Goal: Task Accomplishment & Management: Manage account settings

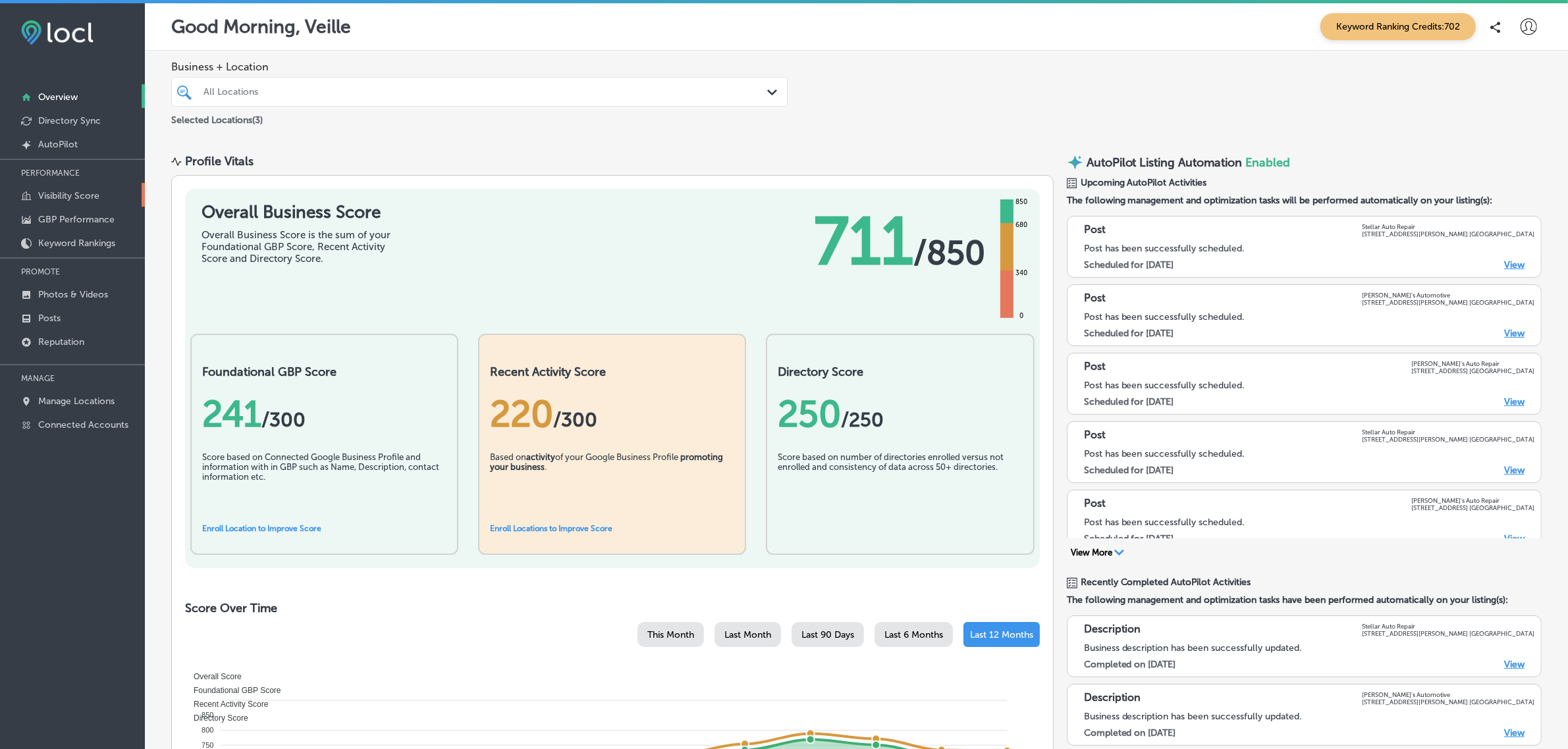
click at [84, 191] on p "Visibility Score" at bounding box center [68, 195] width 61 height 11
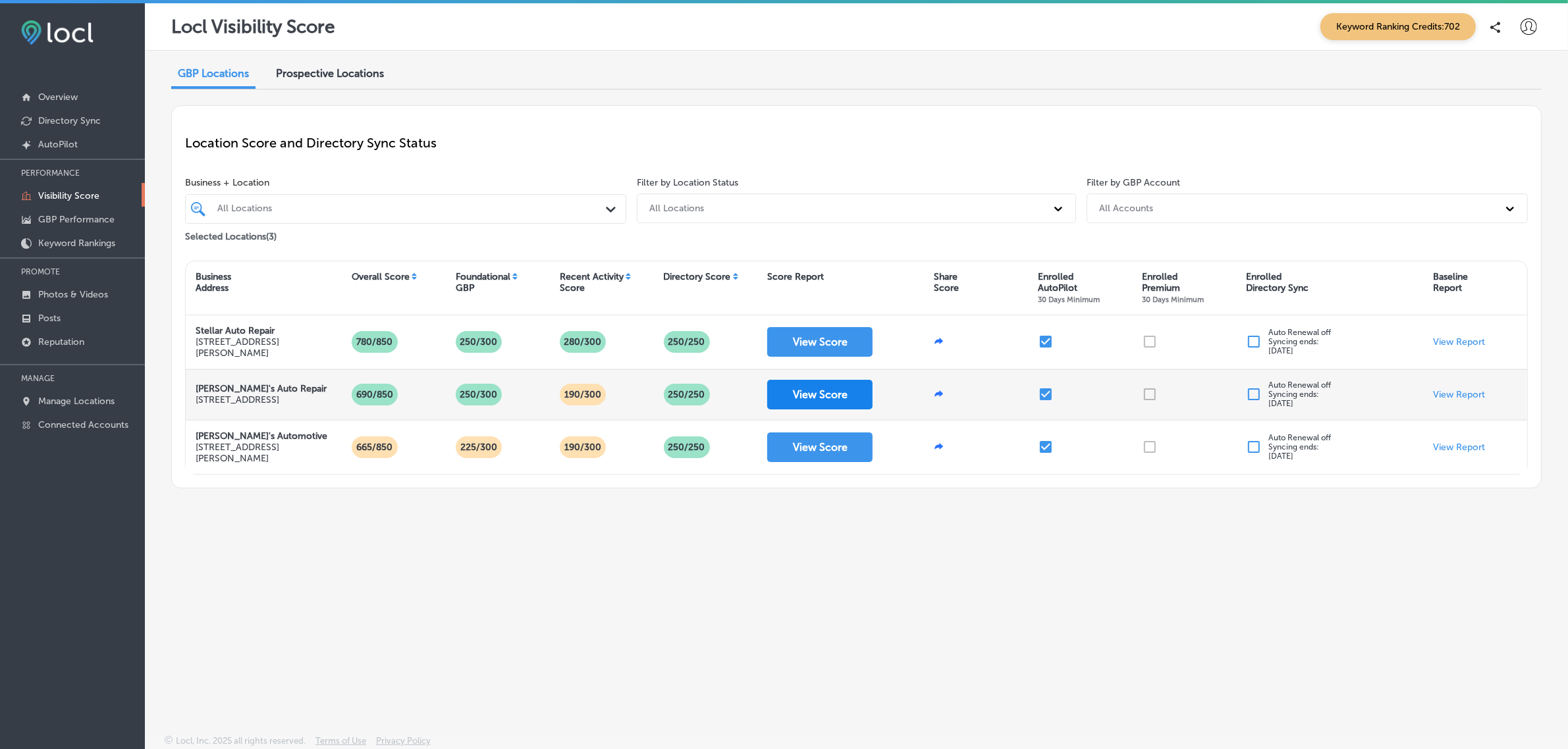
click at [815, 403] on button "View Score" at bounding box center [820, 394] width 105 height 30
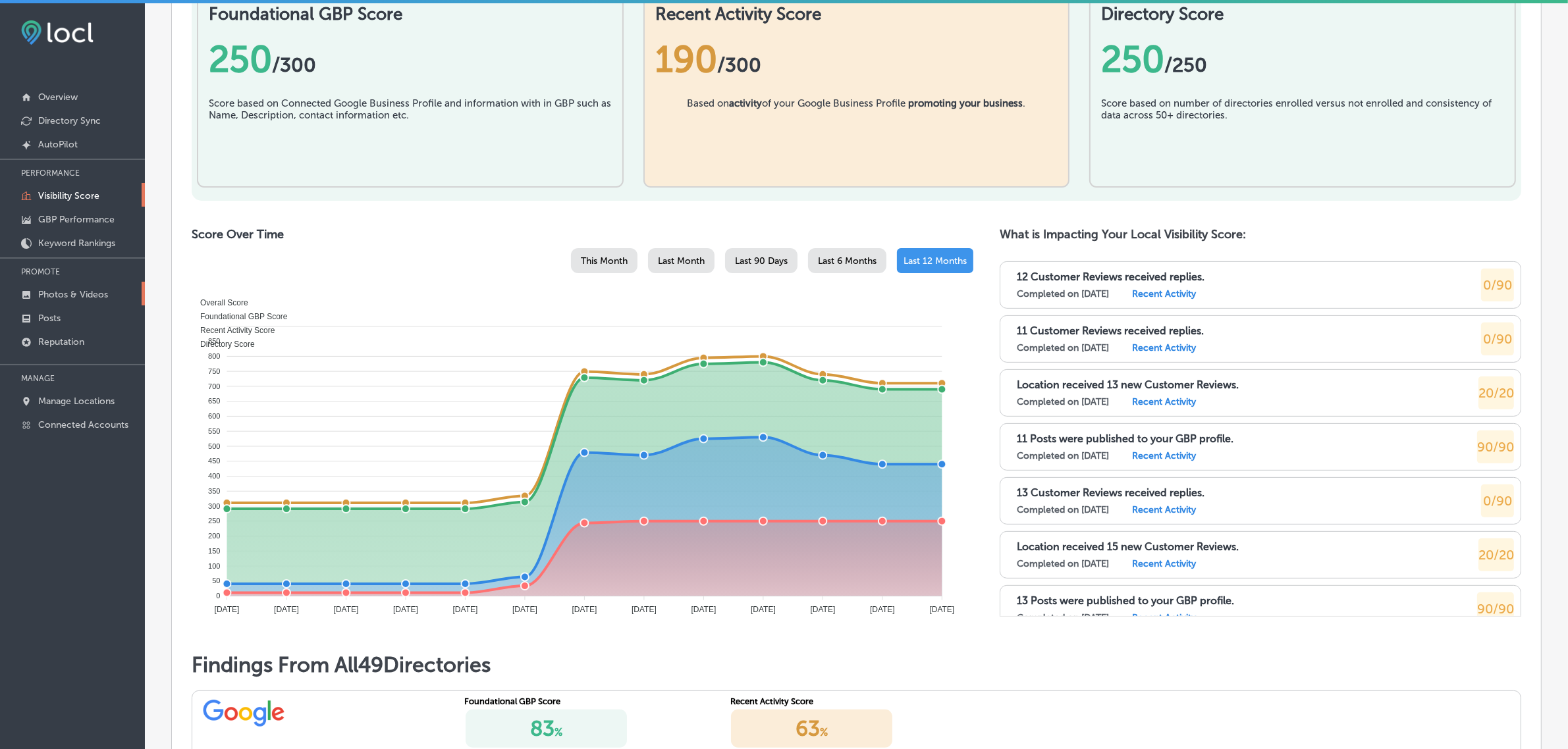
click at [86, 294] on p "Photos & Videos" at bounding box center [73, 294] width 70 height 11
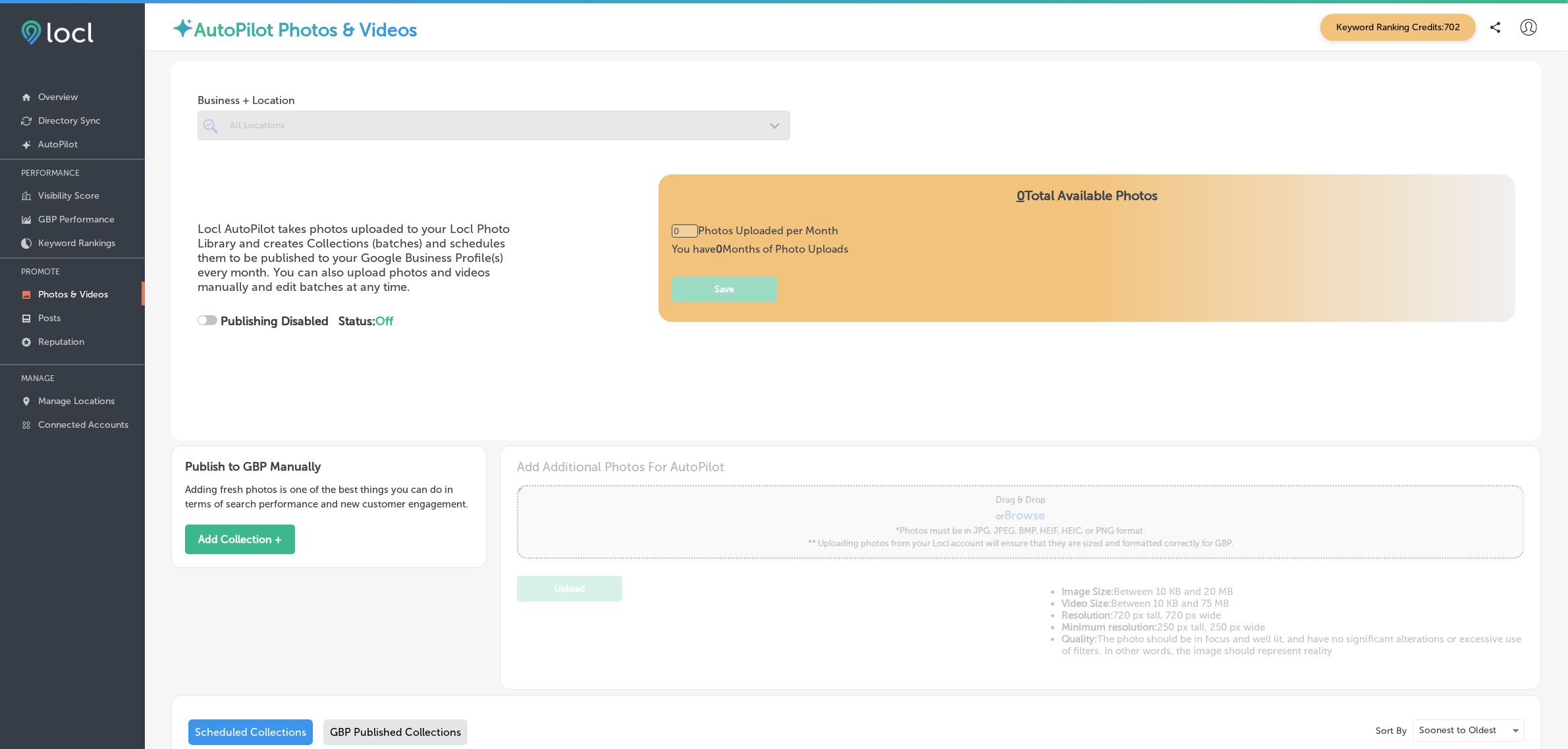
type input "2"
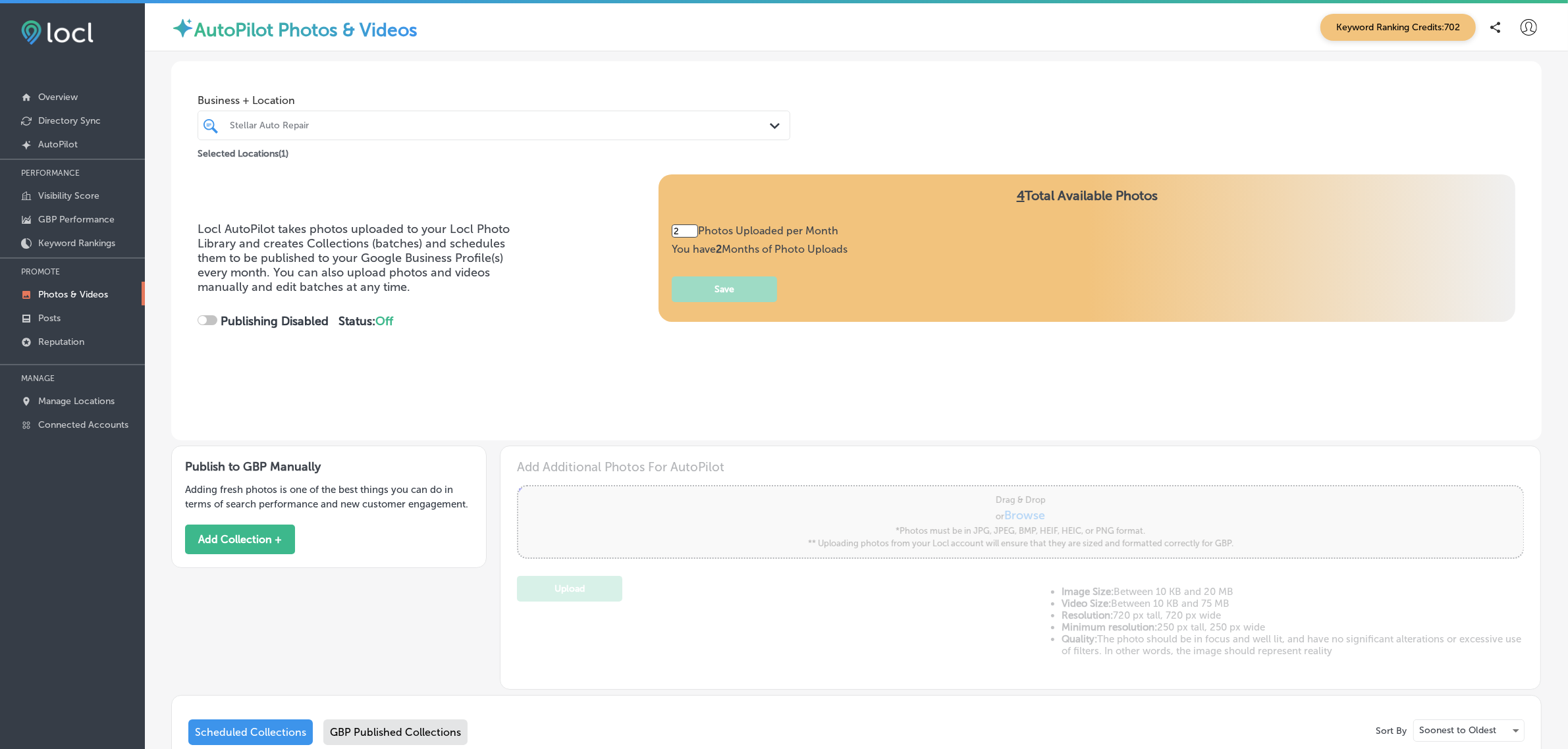
checkbox input "true"
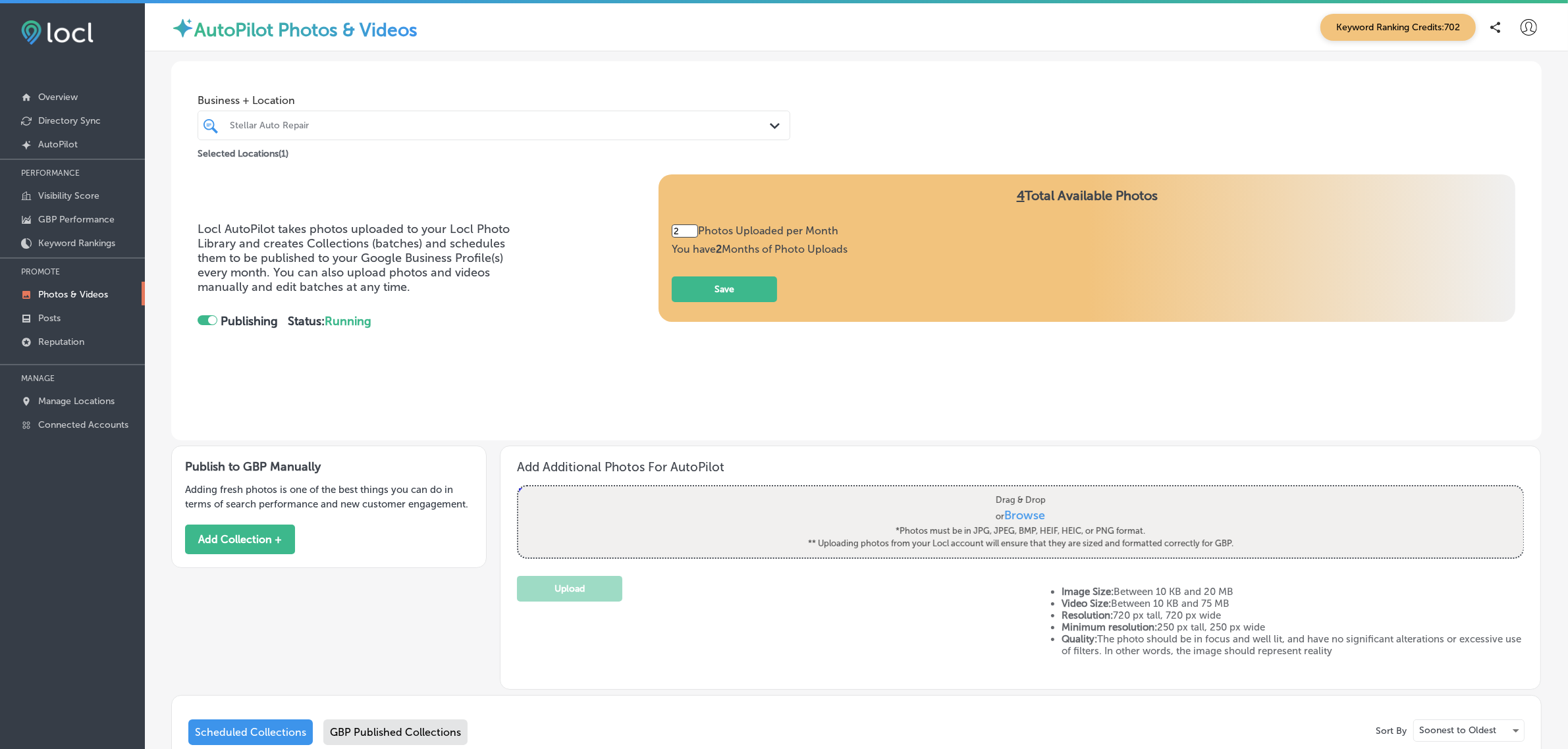
click at [392, 125] on div "Stellar Auto Repair" at bounding box center [500, 125] width 541 height 11
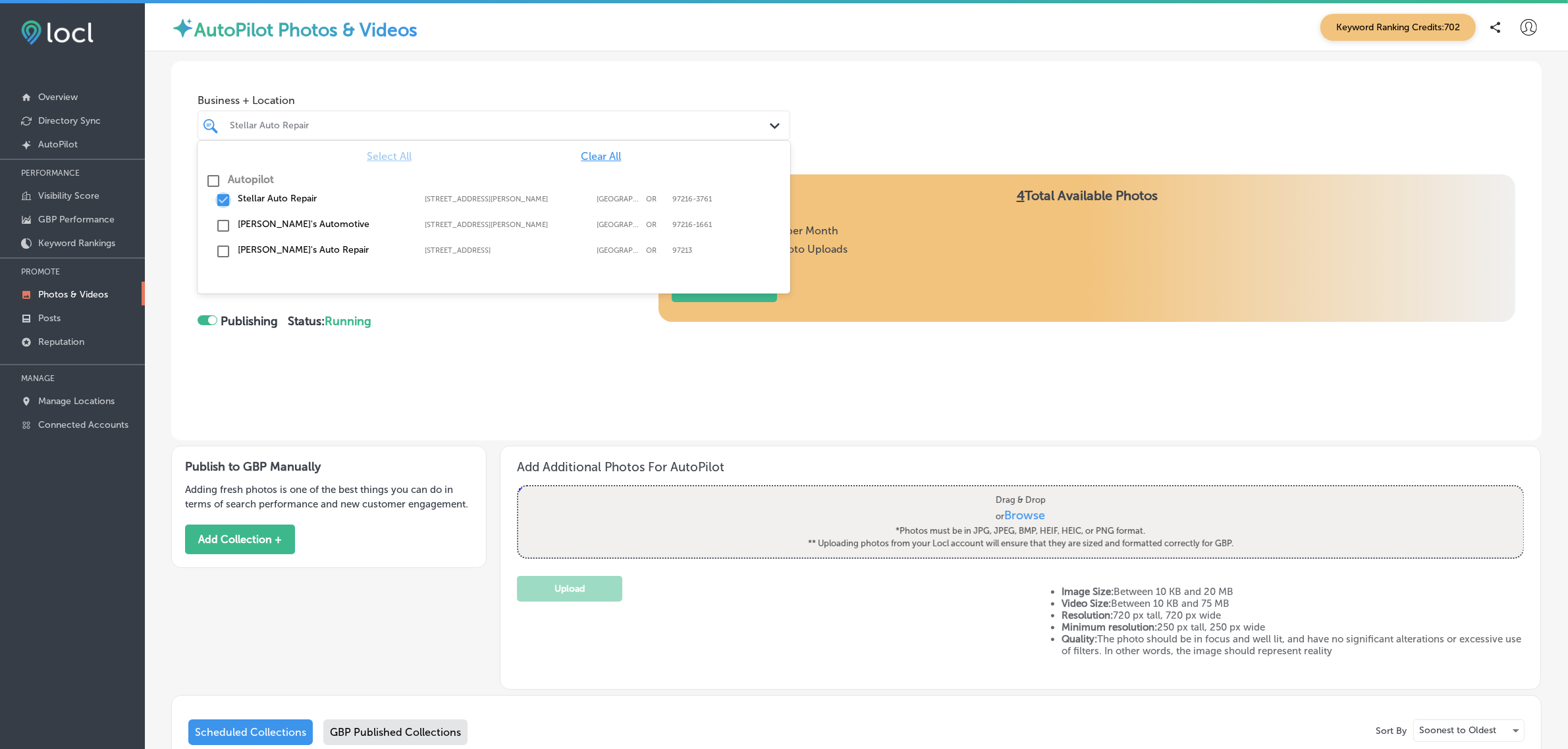
click at [222, 200] on input "checkbox" at bounding box center [223, 200] width 16 height 16
click at [226, 224] on input "checkbox" at bounding box center [223, 225] width 16 height 16
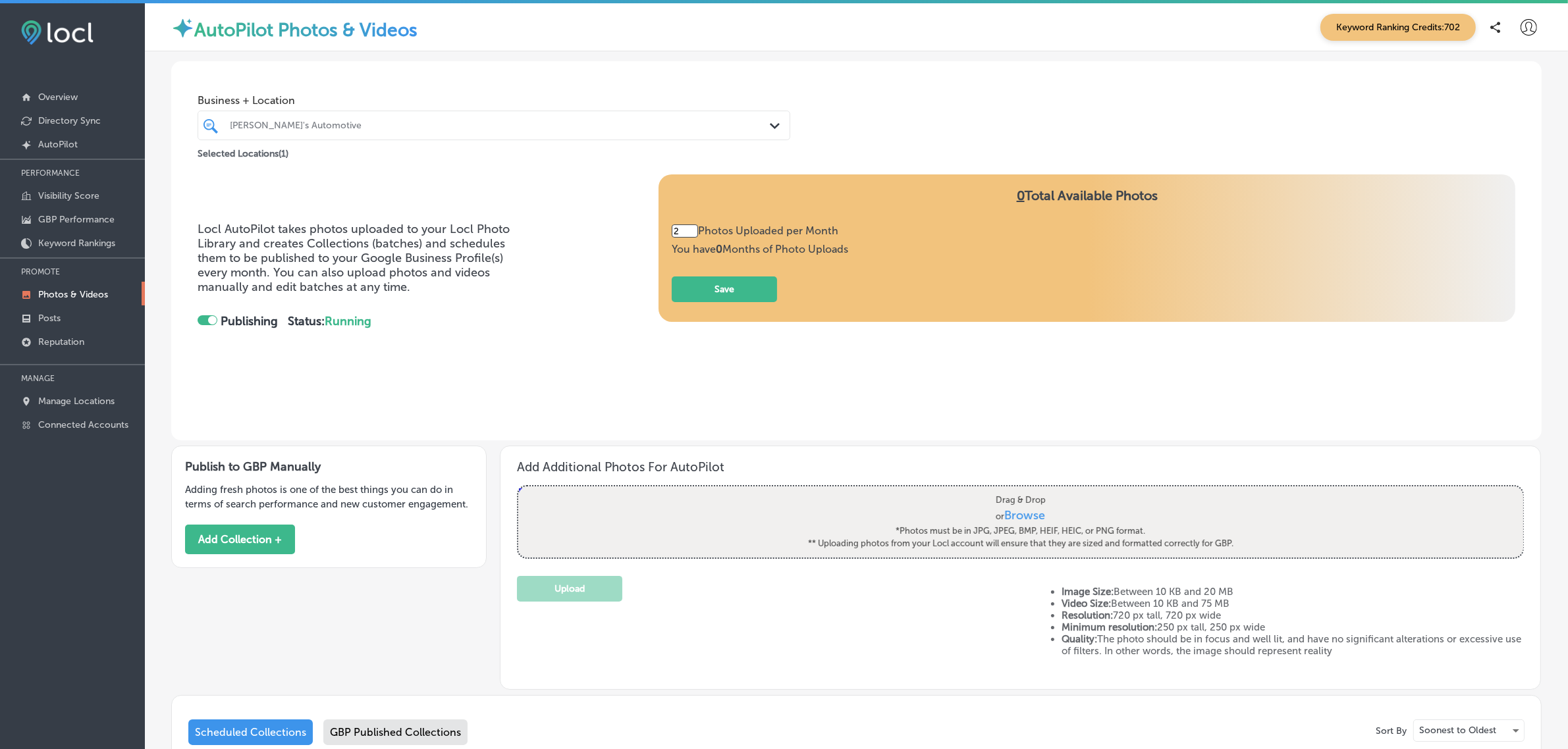
click at [490, 382] on div "Locl AutoPilot takes photos uploaded to your Locl Photo Library and creates Col…" at bounding box center [856, 287] width 1318 height 226
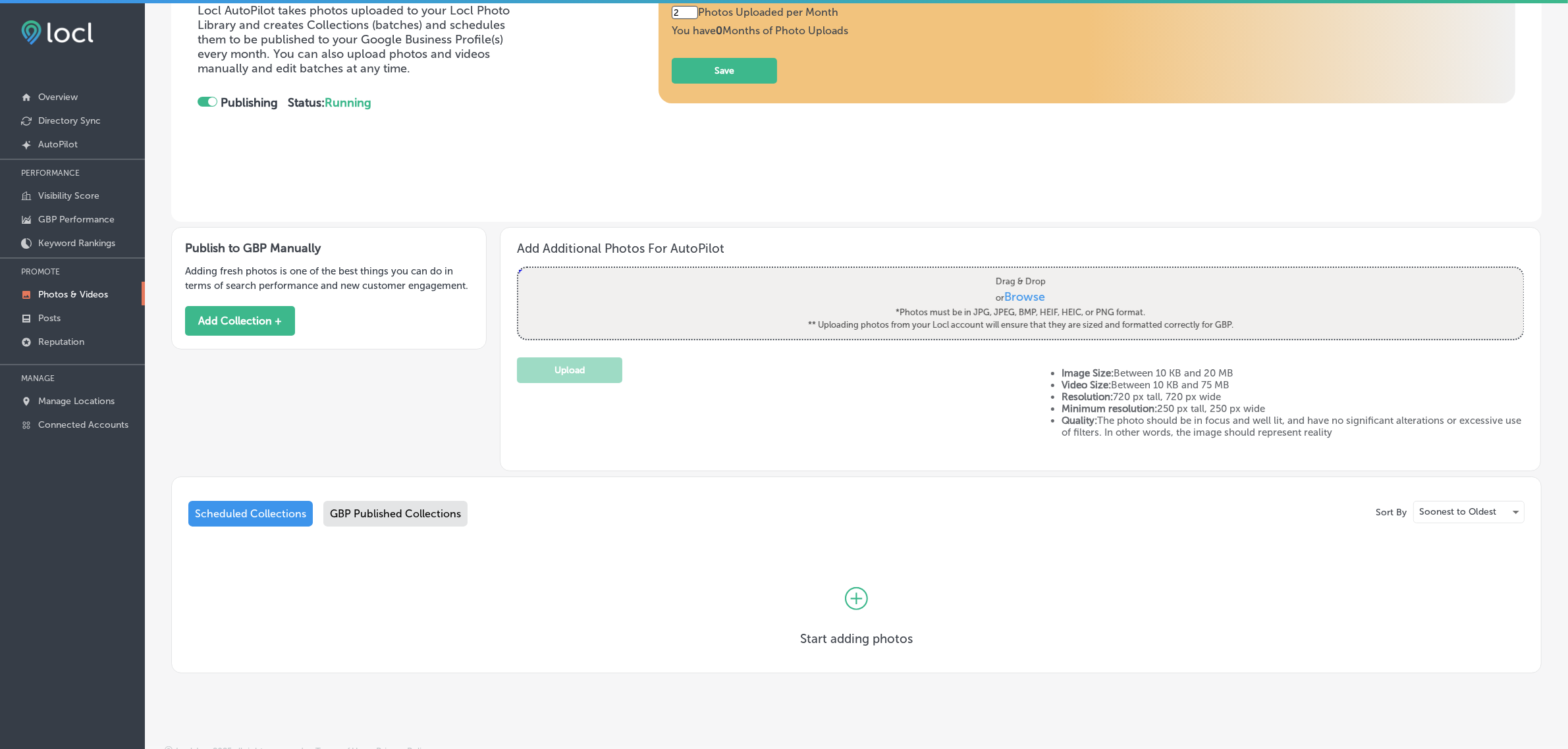
scroll to position [225, 0]
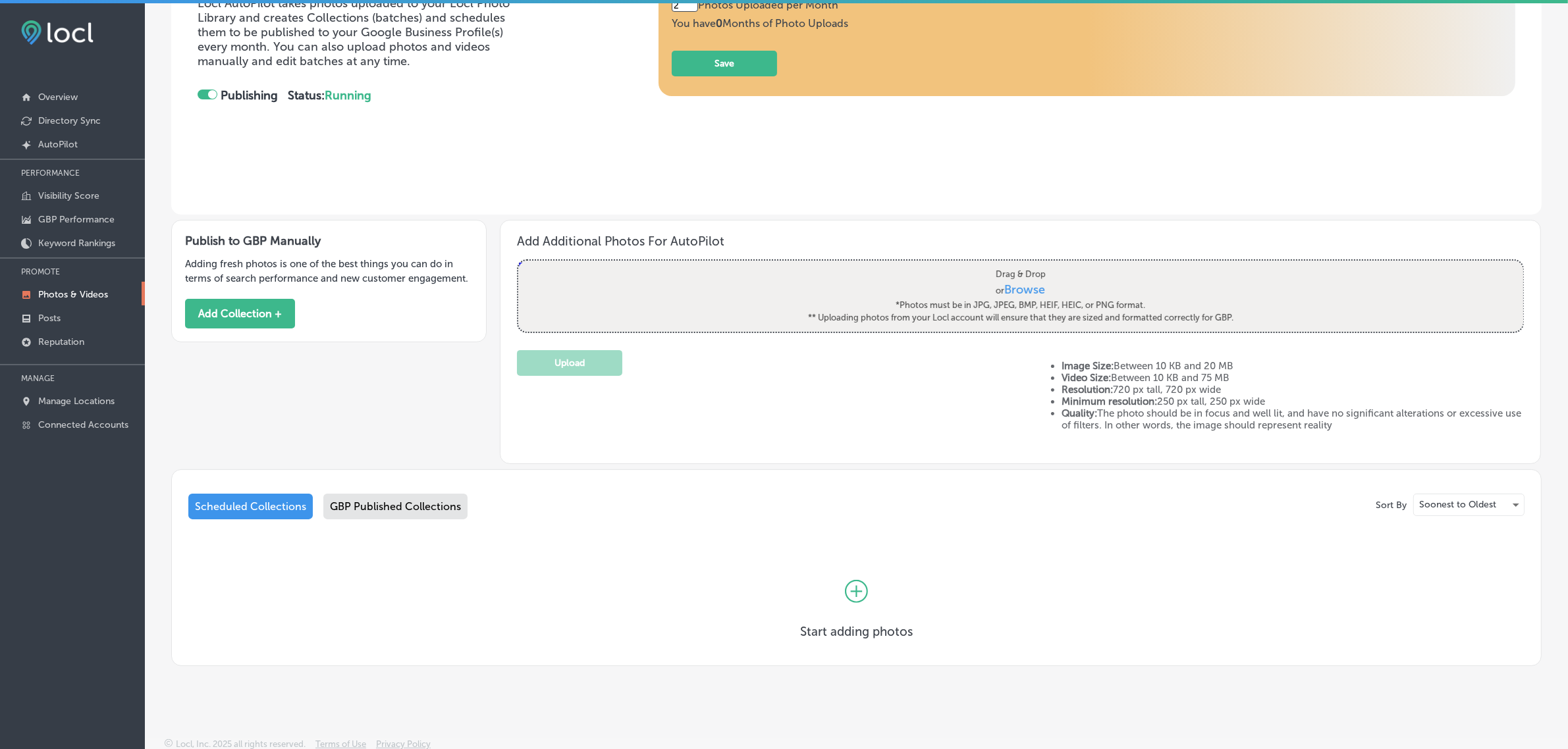
click at [407, 500] on div "GBP Published Collections" at bounding box center [395, 507] width 145 height 26
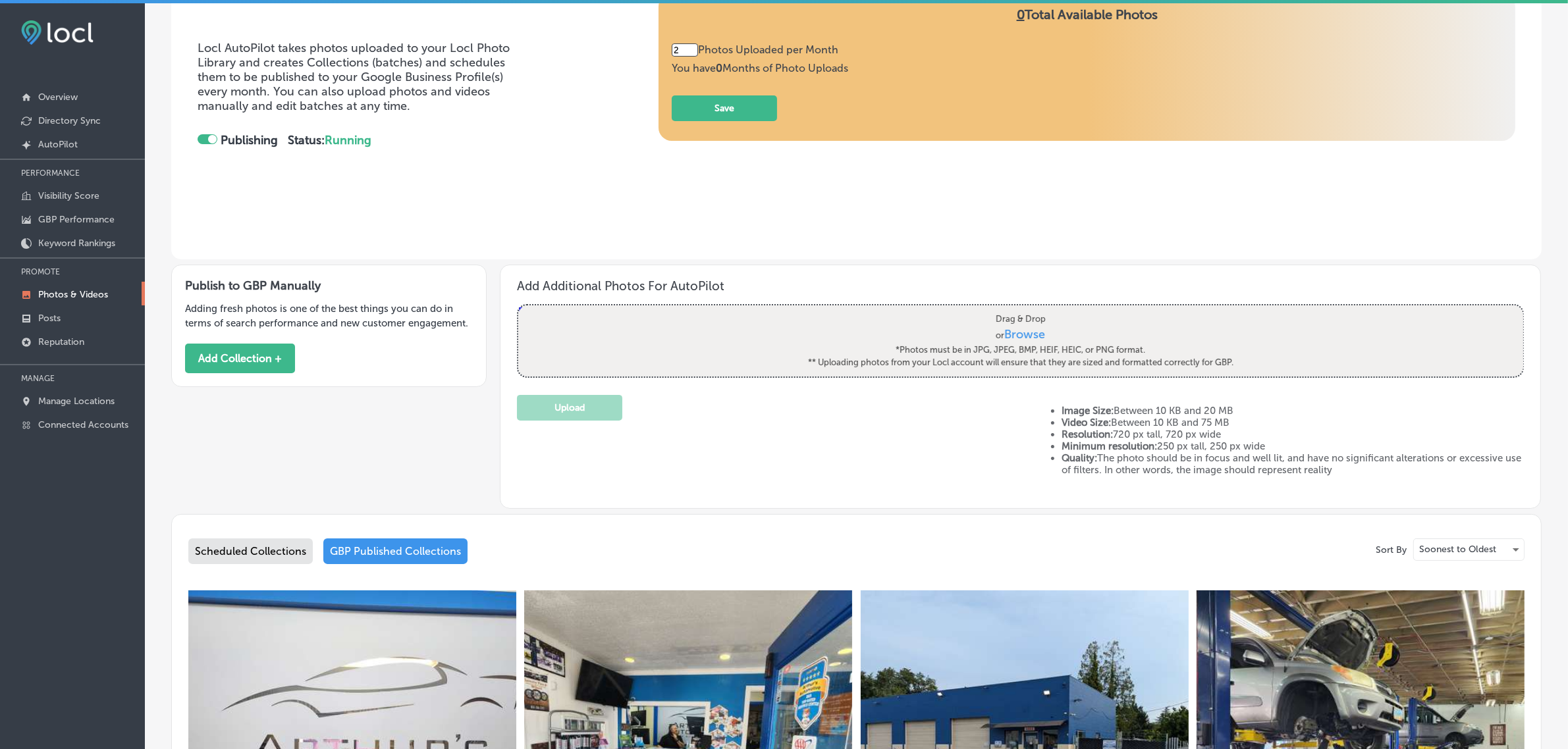
scroll to position [180, 0]
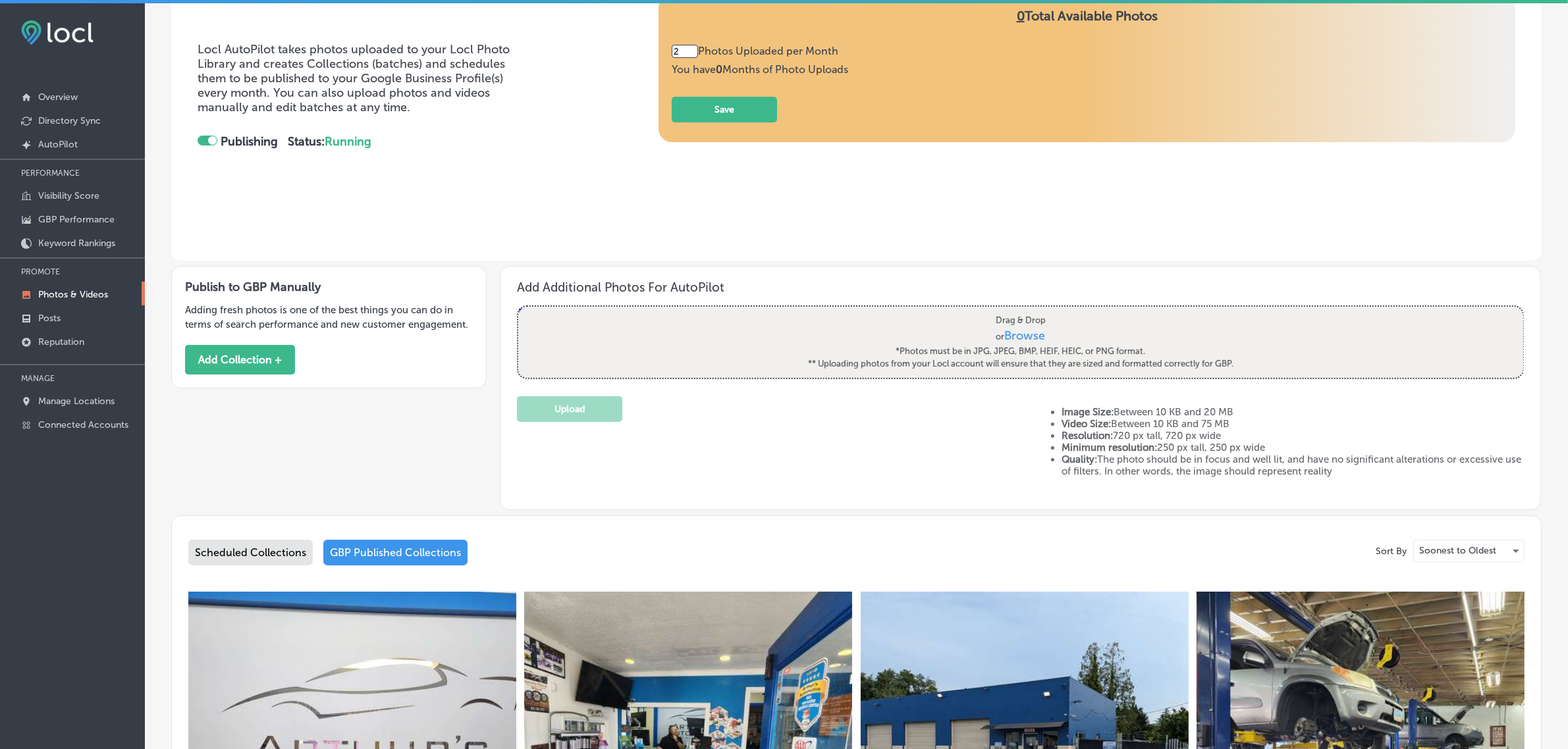
click at [232, 546] on div "Scheduled Collections" at bounding box center [250, 552] width 124 height 26
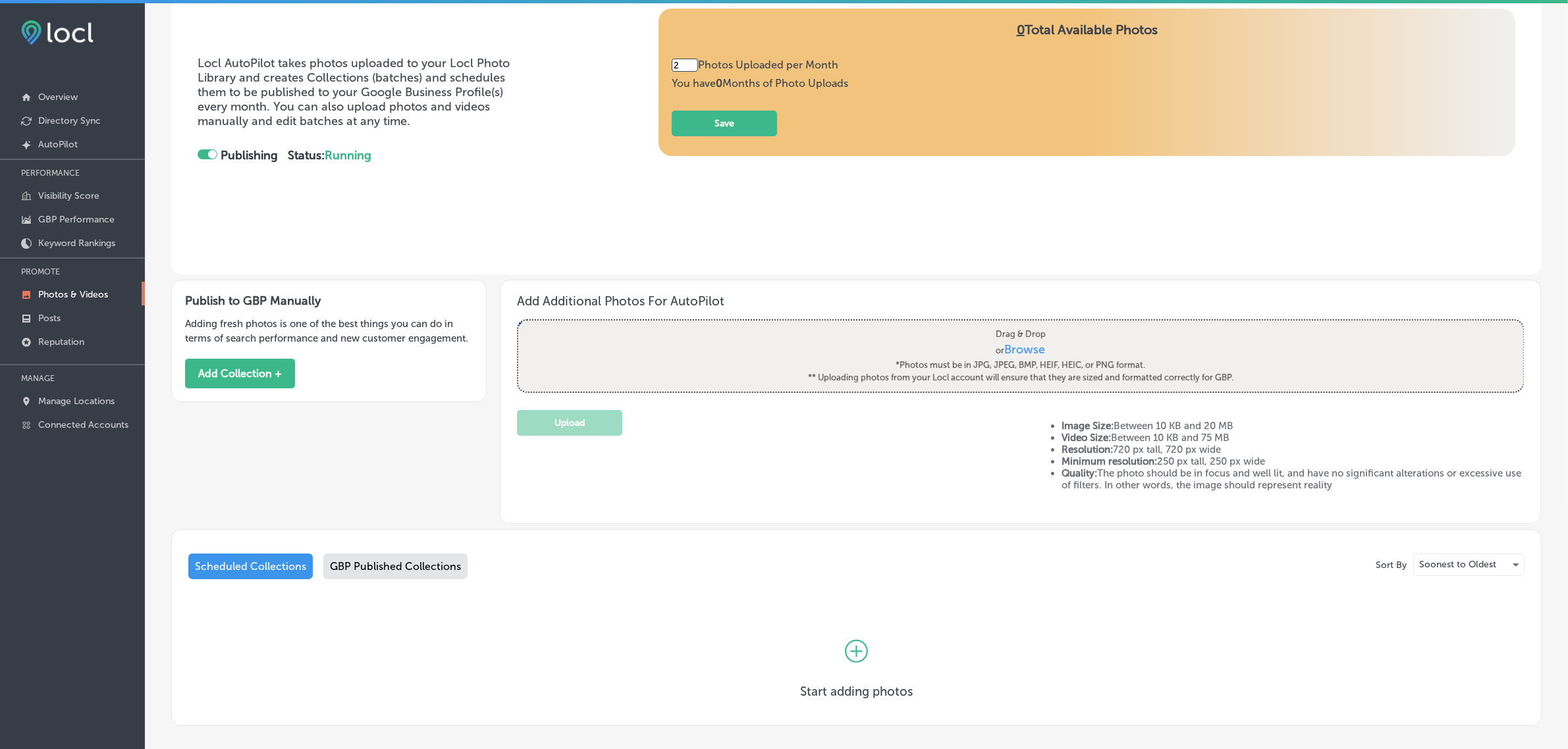
scroll to position [180, 0]
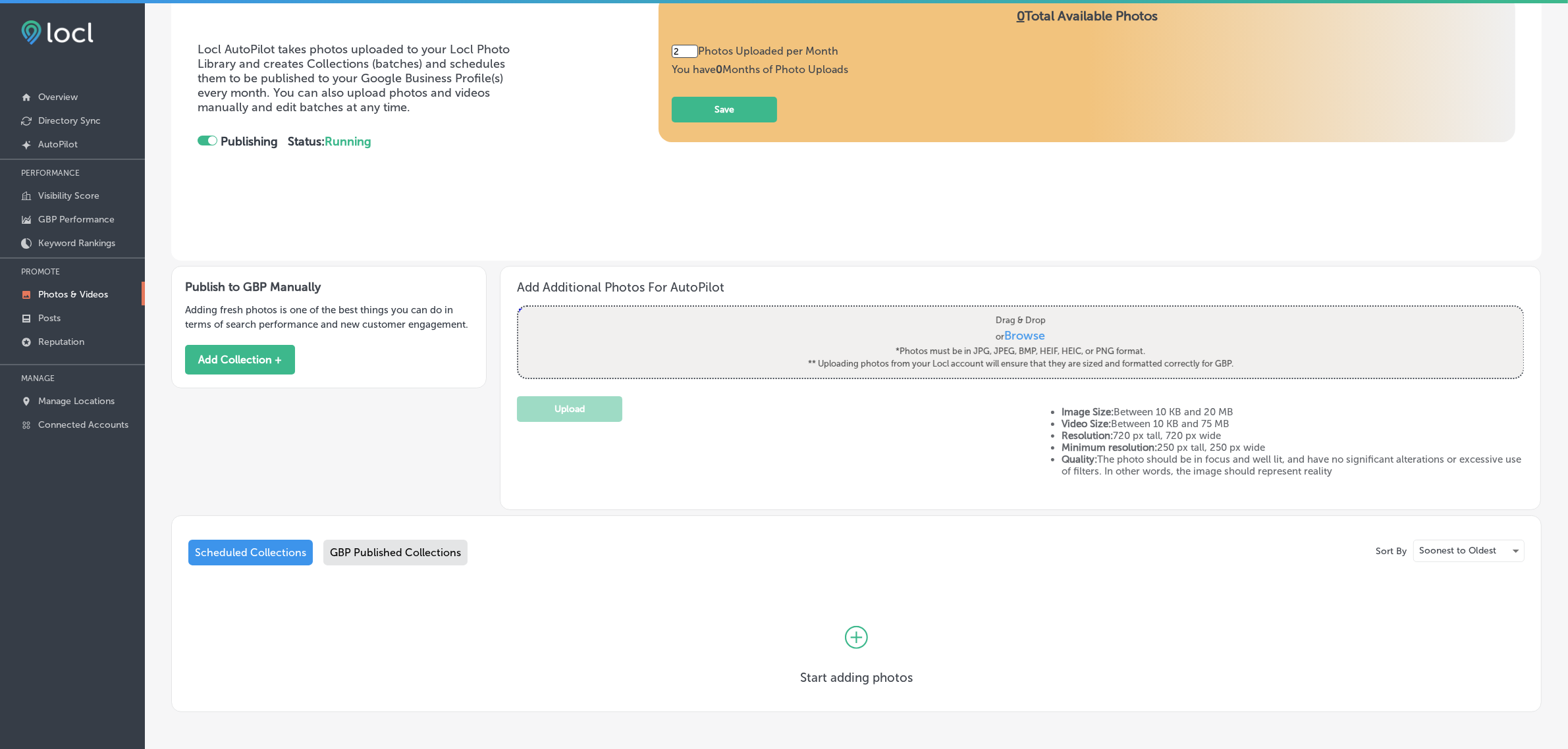
click at [685, 53] on input "2" at bounding box center [684, 51] width 26 height 13
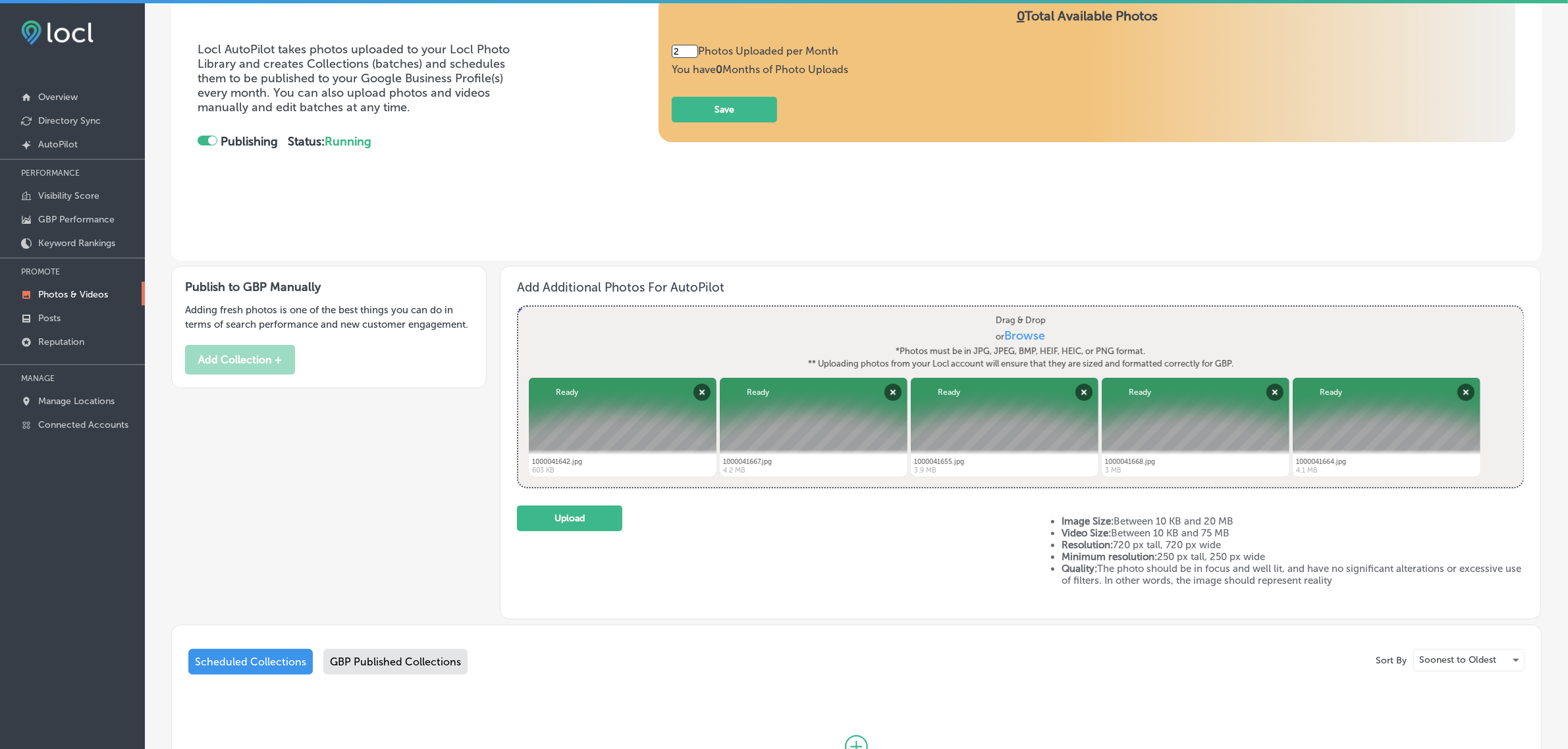
click at [686, 49] on input "2" at bounding box center [684, 51] width 26 height 13
click at [736, 113] on button "Save" at bounding box center [723, 110] width 105 height 26
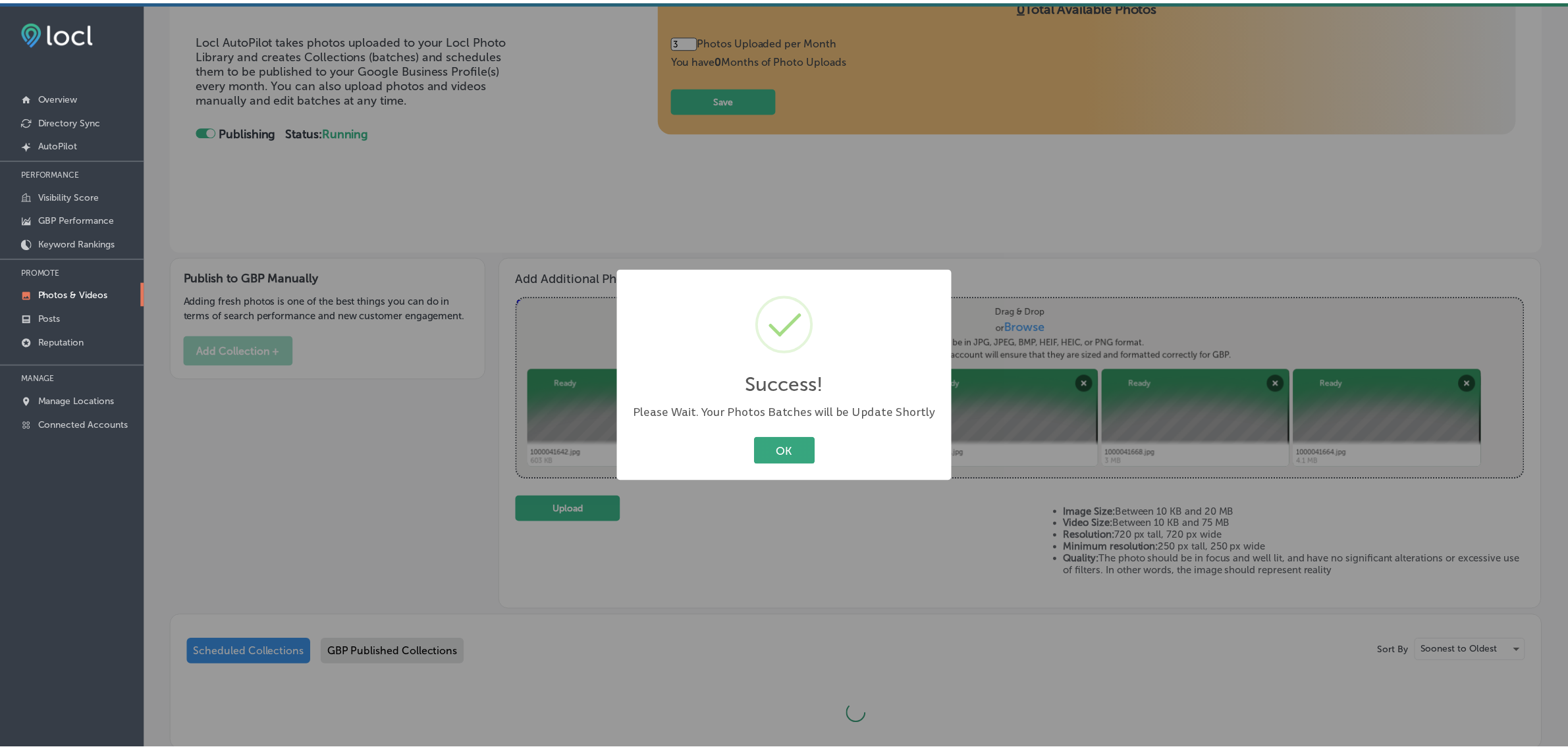
scroll to position [181, 0]
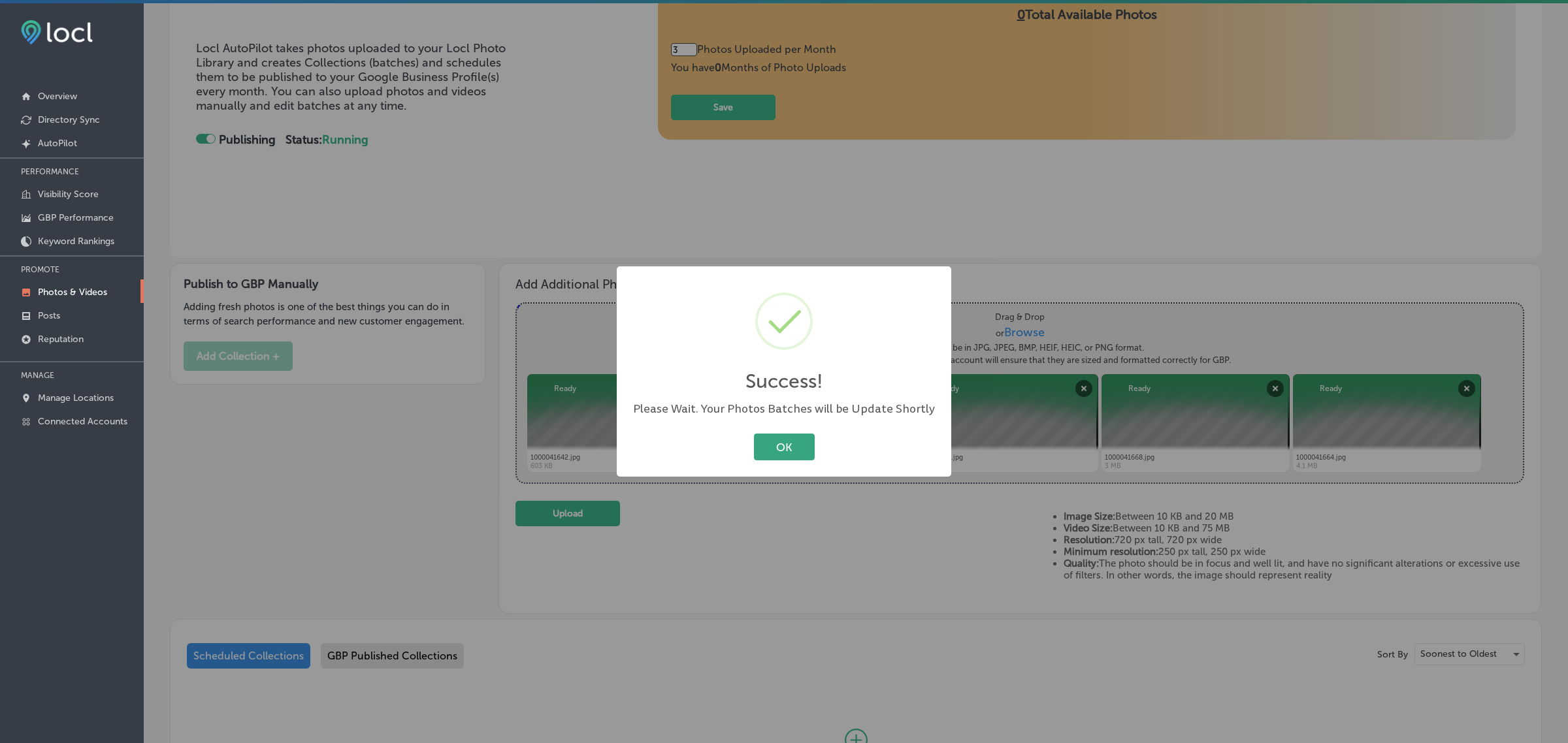
click at [777, 458] on button "OK" at bounding box center [784, 447] width 61 height 27
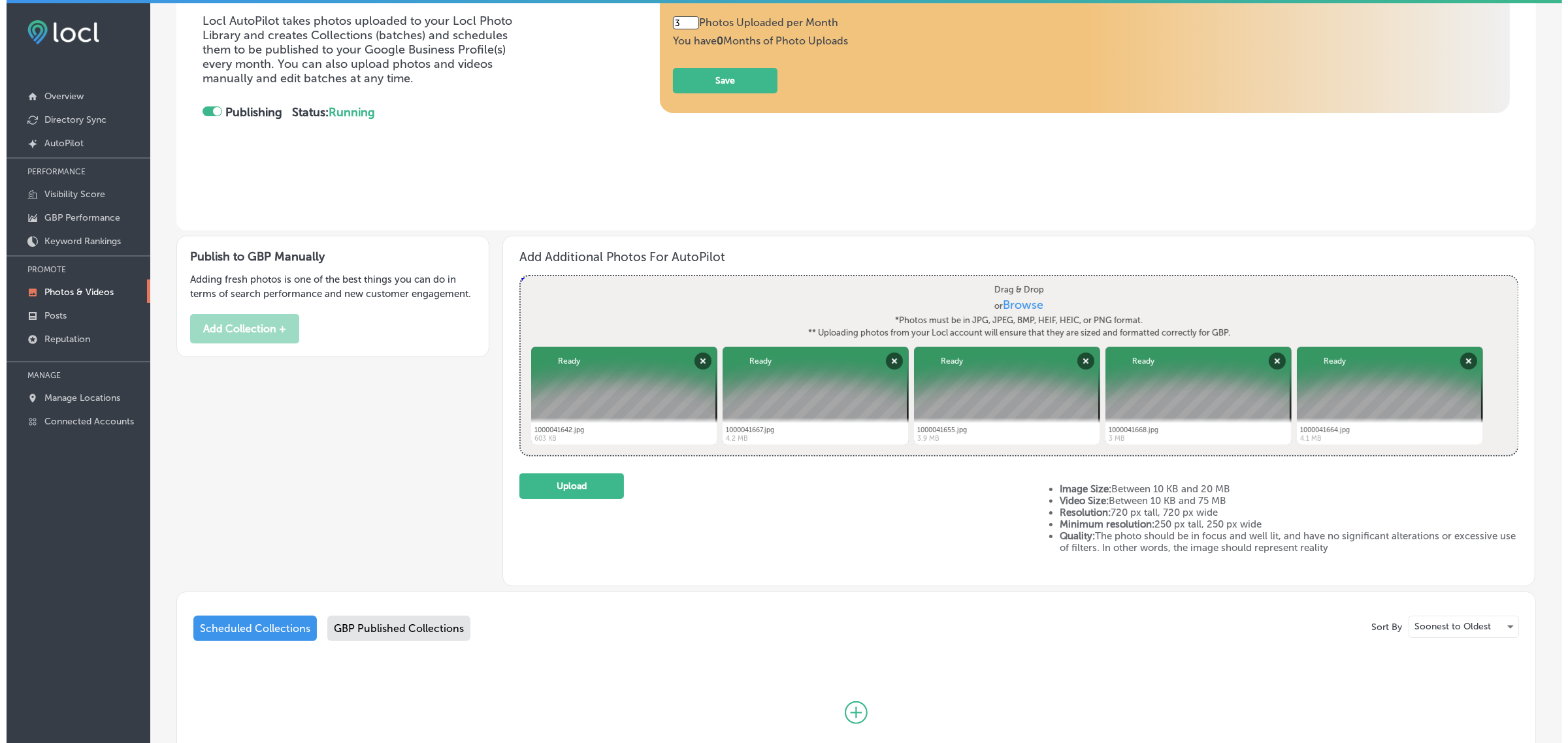
scroll to position [207, 0]
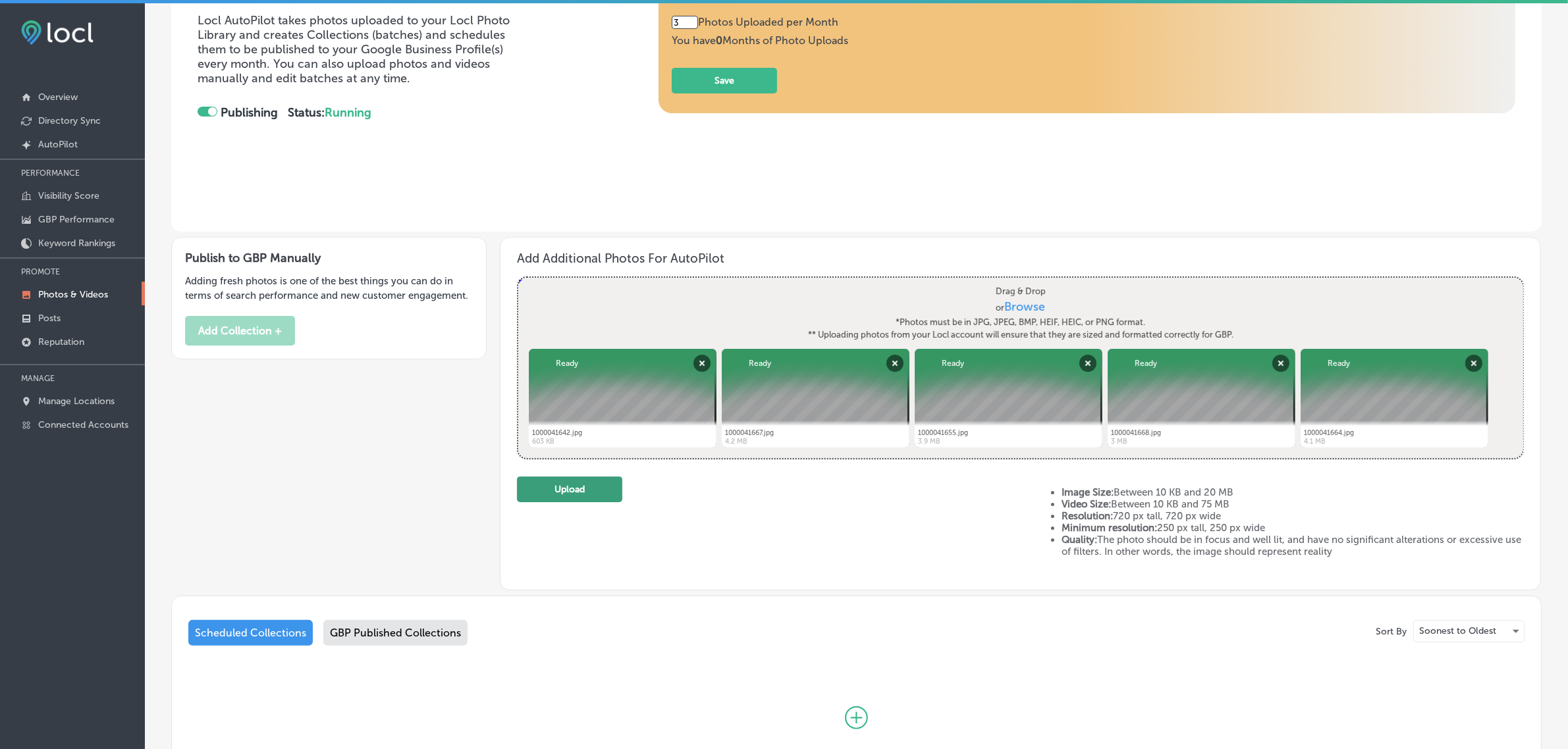
click at [578, 490] on button "Upload" at bounding box center [569, 489] width 105 height 26
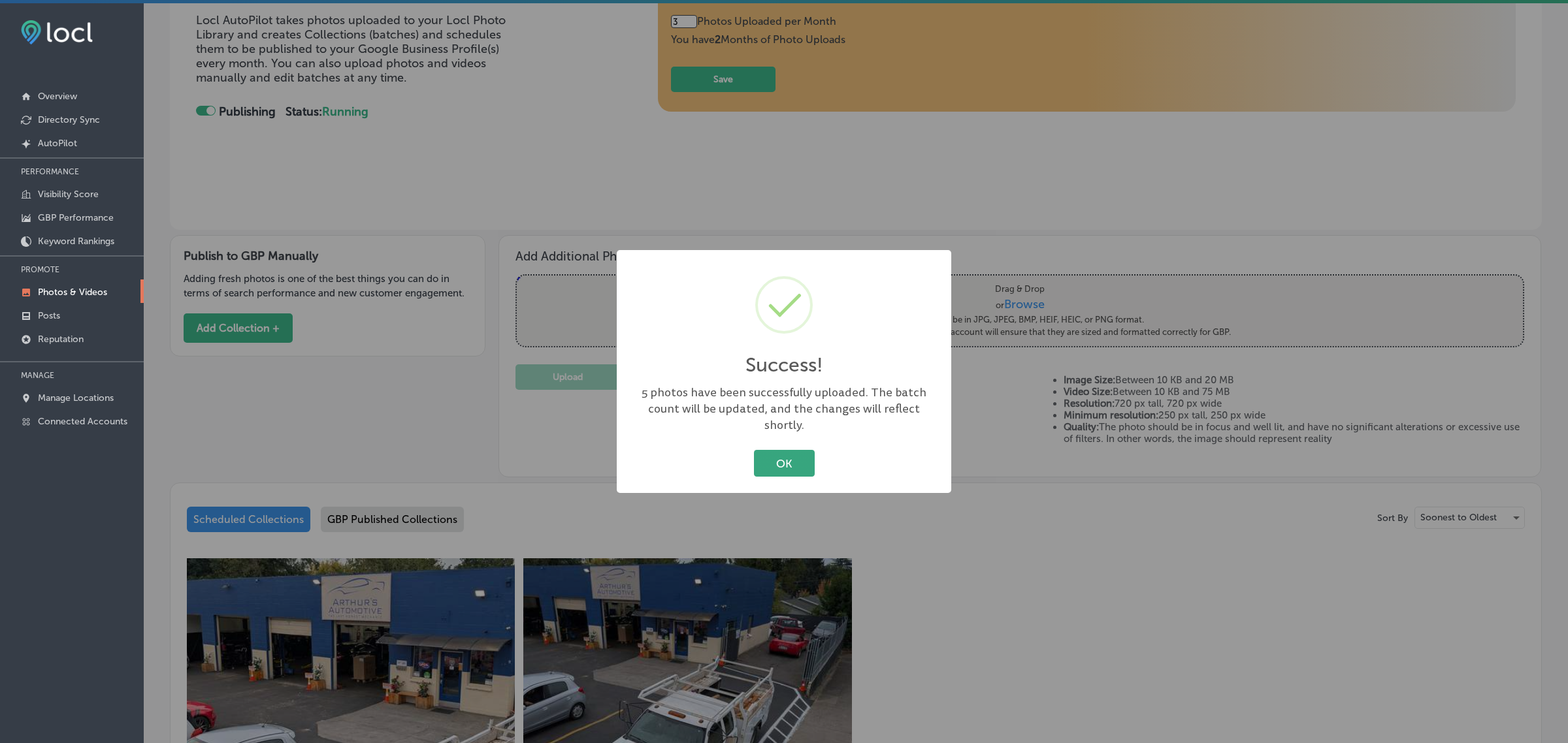
click at [789, 462] on button "OK" at bounding box center [784, 463] width 61 height 27
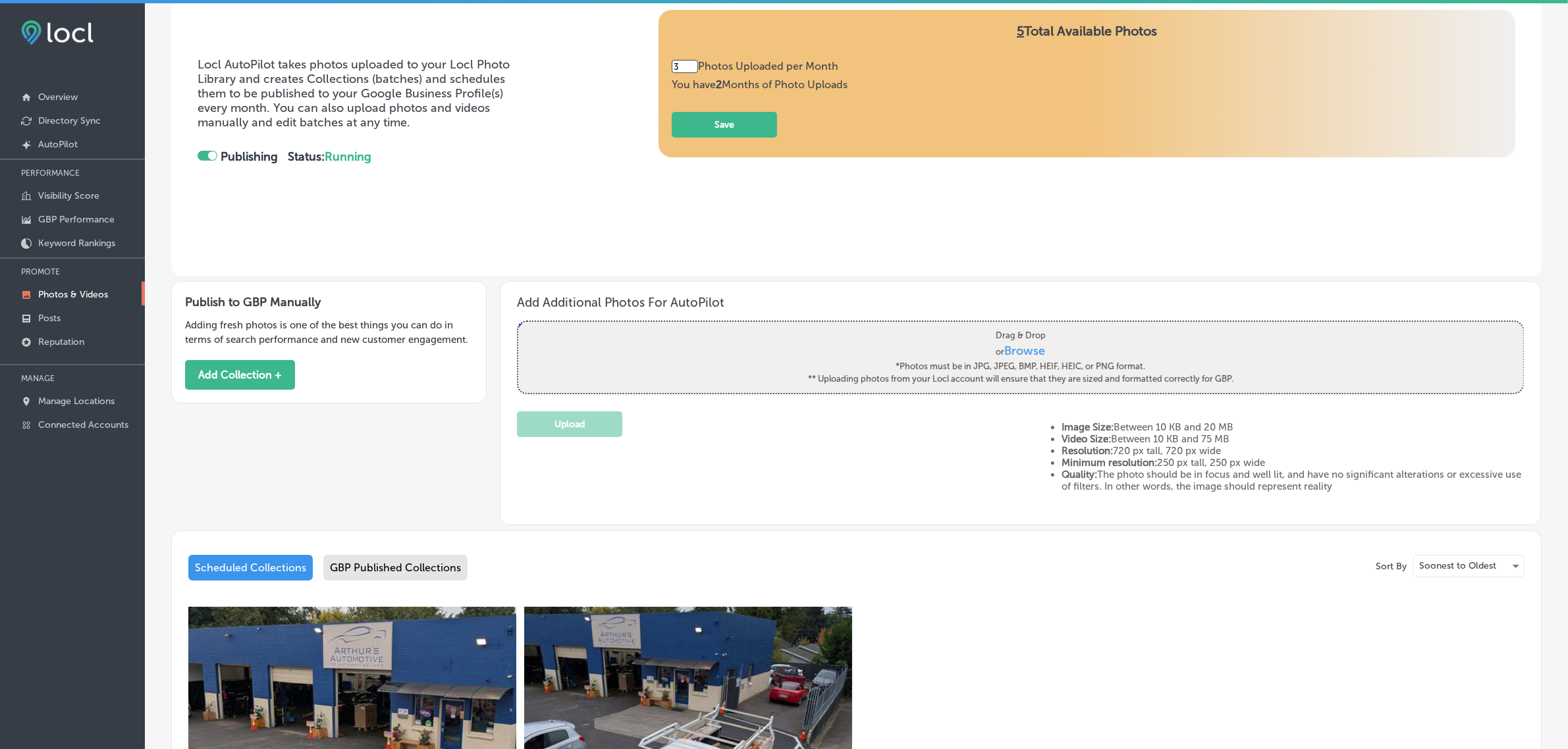
scroll to position [0, 0]
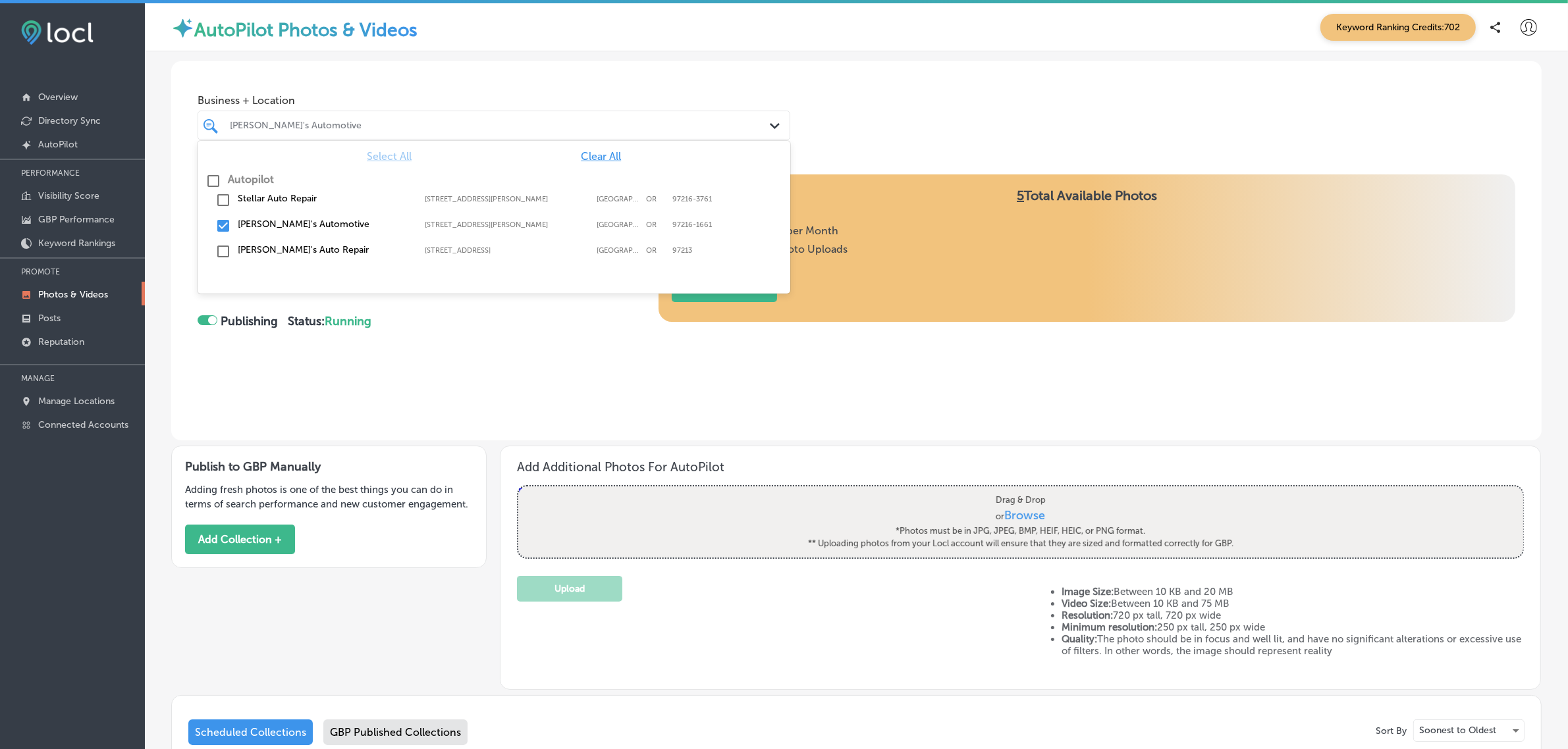
click at [311, 126] on div "[PERSON_NAME]'s Automotive" at bounding box center [500, 125] width 541 height 11
click at [228, 222] on input "checkbox" at bounding box center [223, 225] width 16 height 16
click at [226, 256] on input "checkbox" at bounding box center [223, 251] width 16 height 16
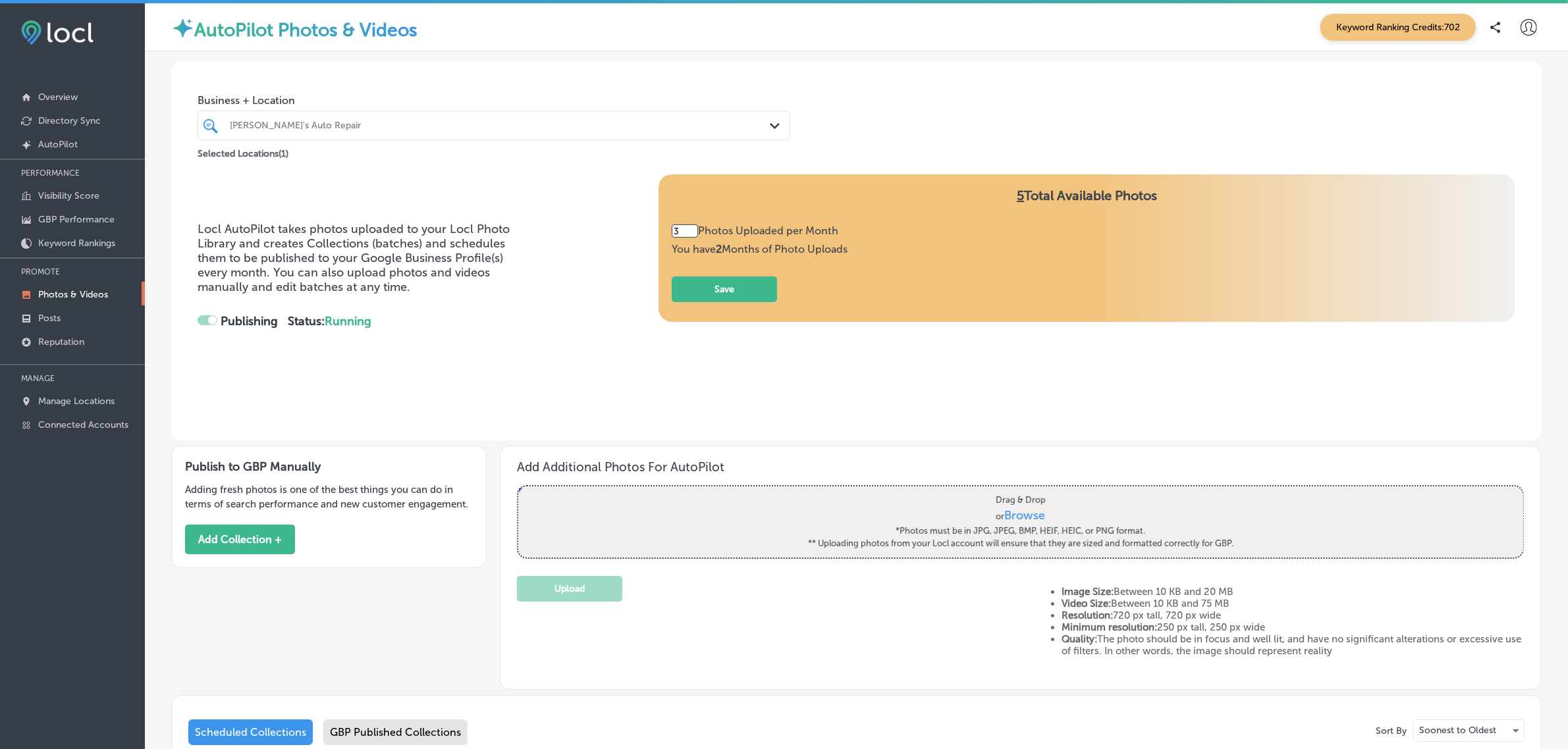
click at [455, 371] on div "Locl AutoPilot takes photos uploaded to your Locl Photo Library and creates Col…" at bounding box center [856, 287] width 1318 height 226
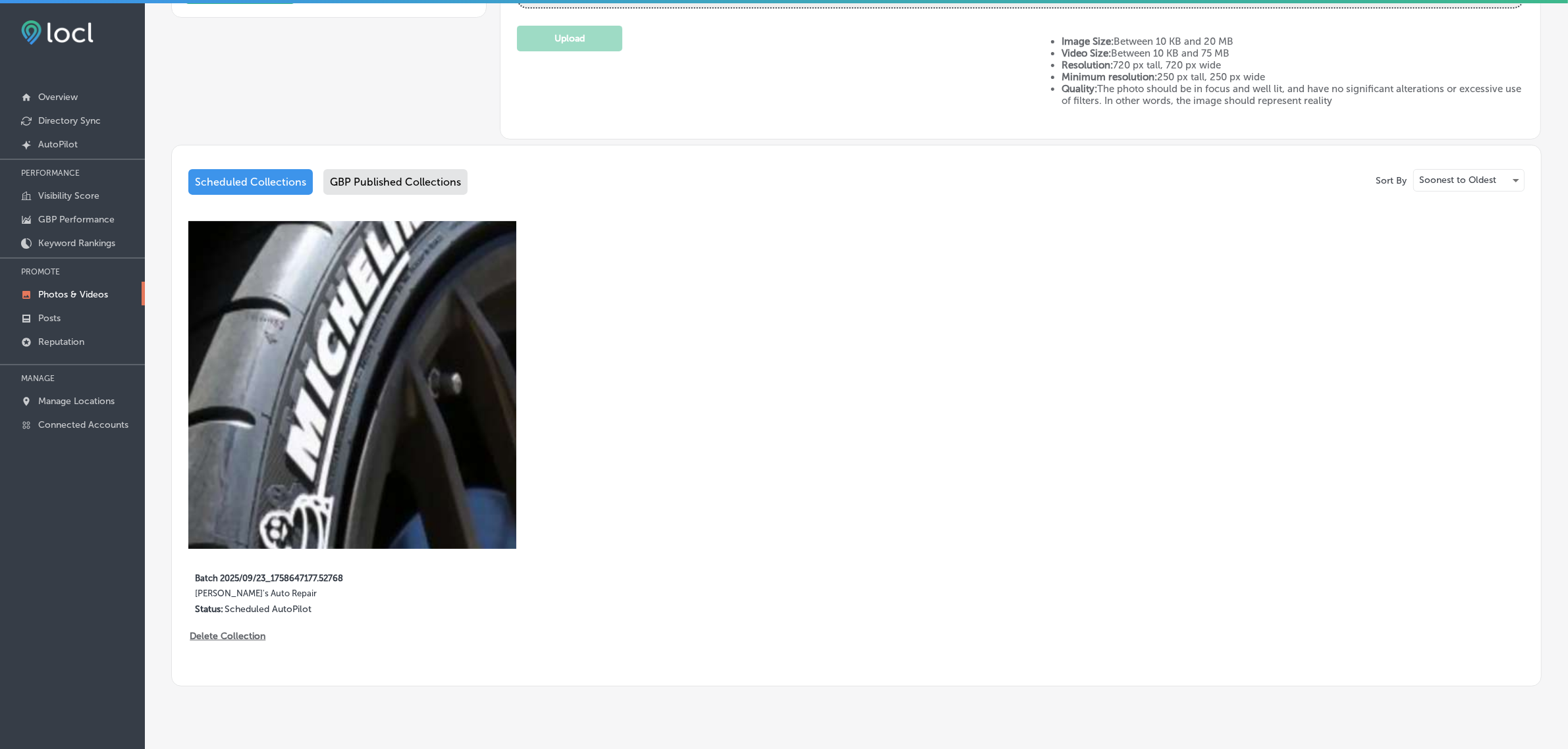
scroll to position [570, 0]
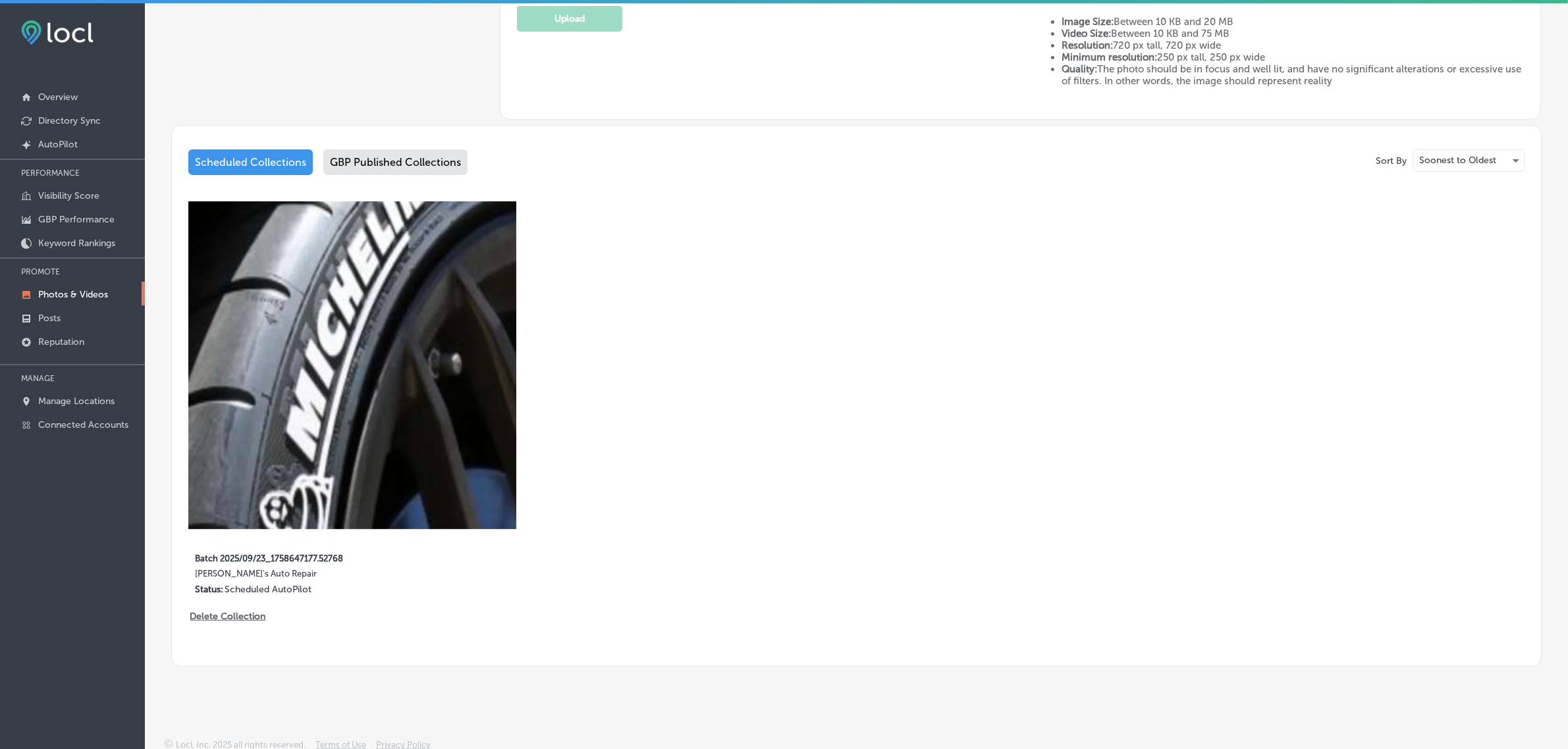
click at [356, 156] on div "GBP Published Collections" at bounding box center [395, 163] width 145 height 26
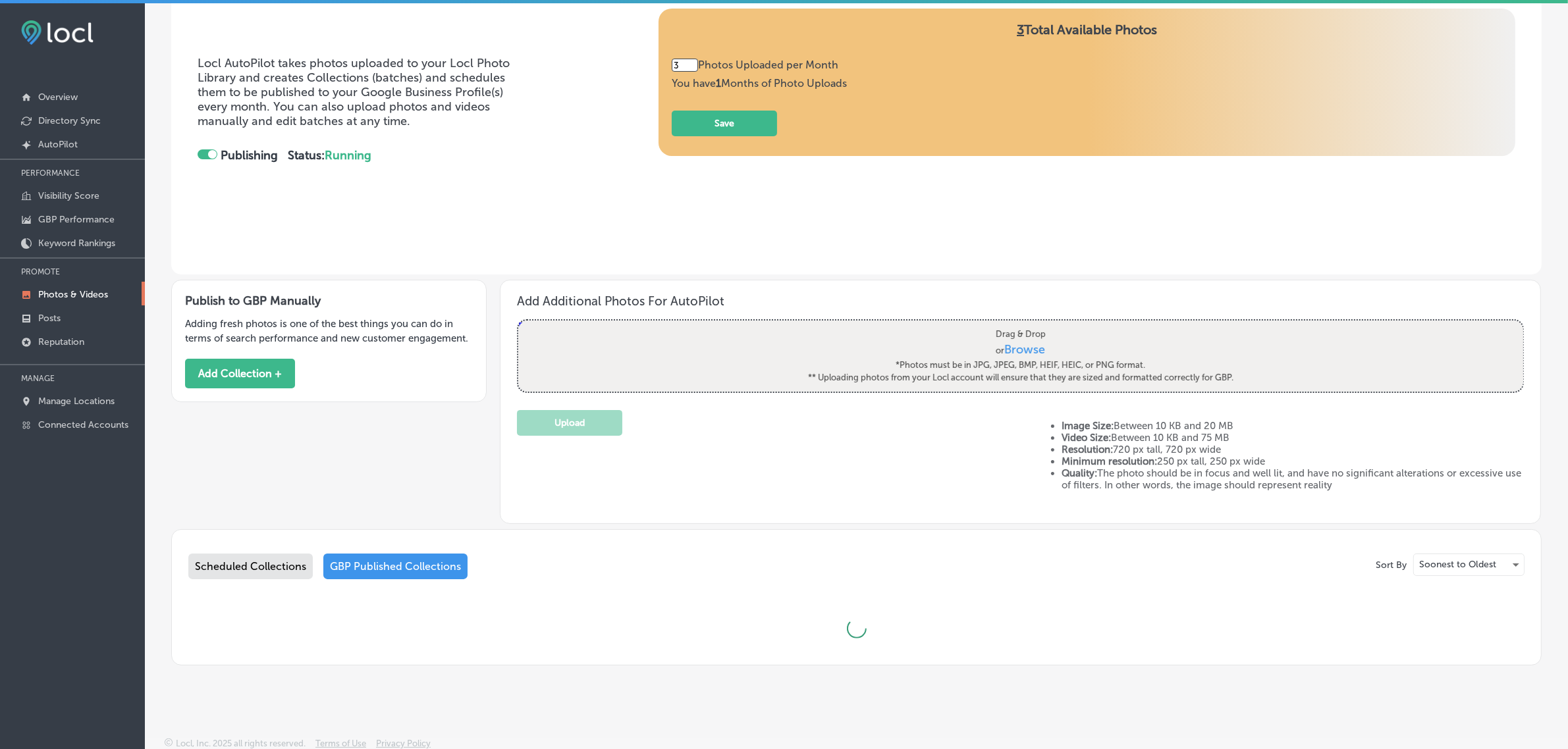
scroll to position [570, 0]
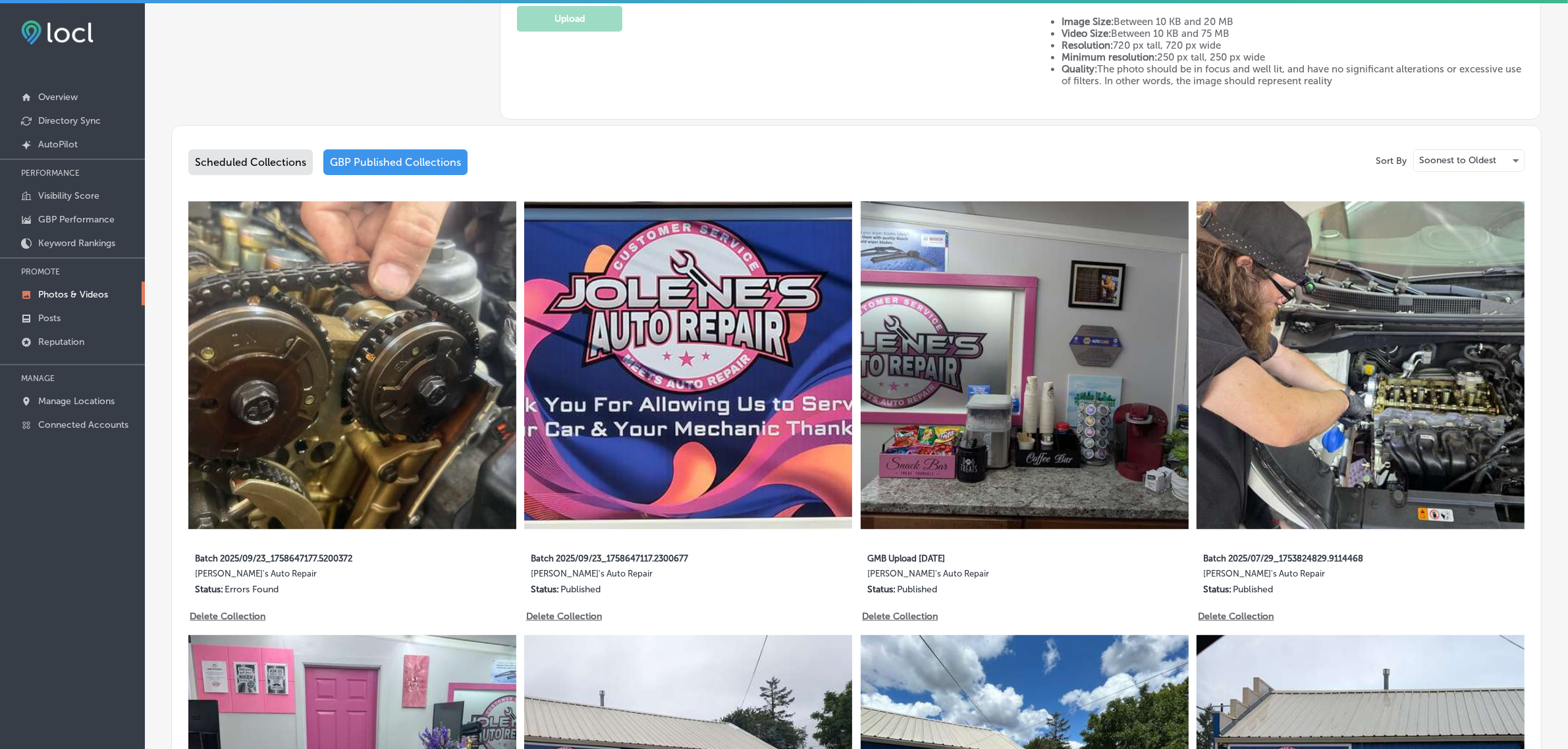
click at [251, 166] on div "Scheduled Collections" at bounding box center [250, 163] width 124 height 26
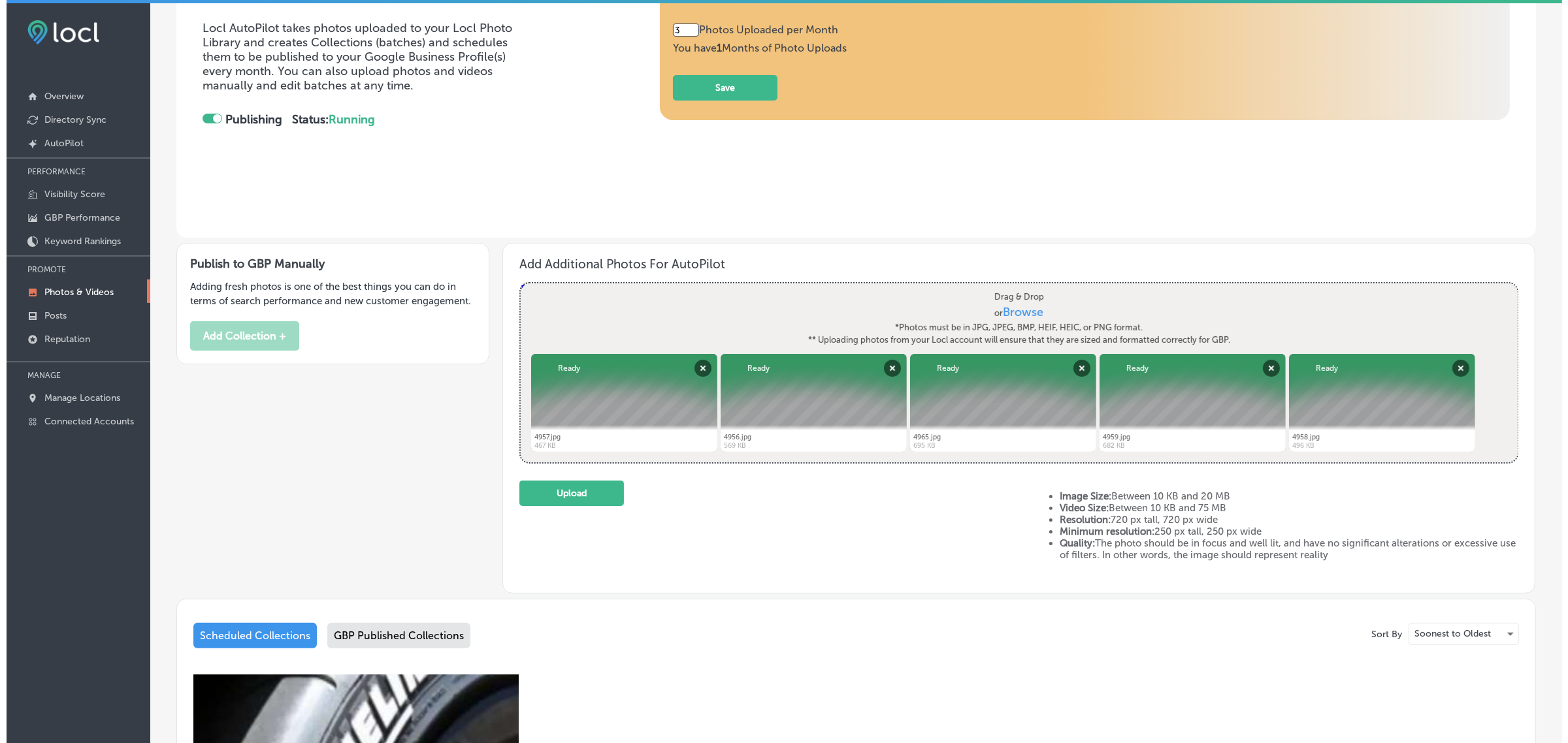
scroll to position [200, 0]
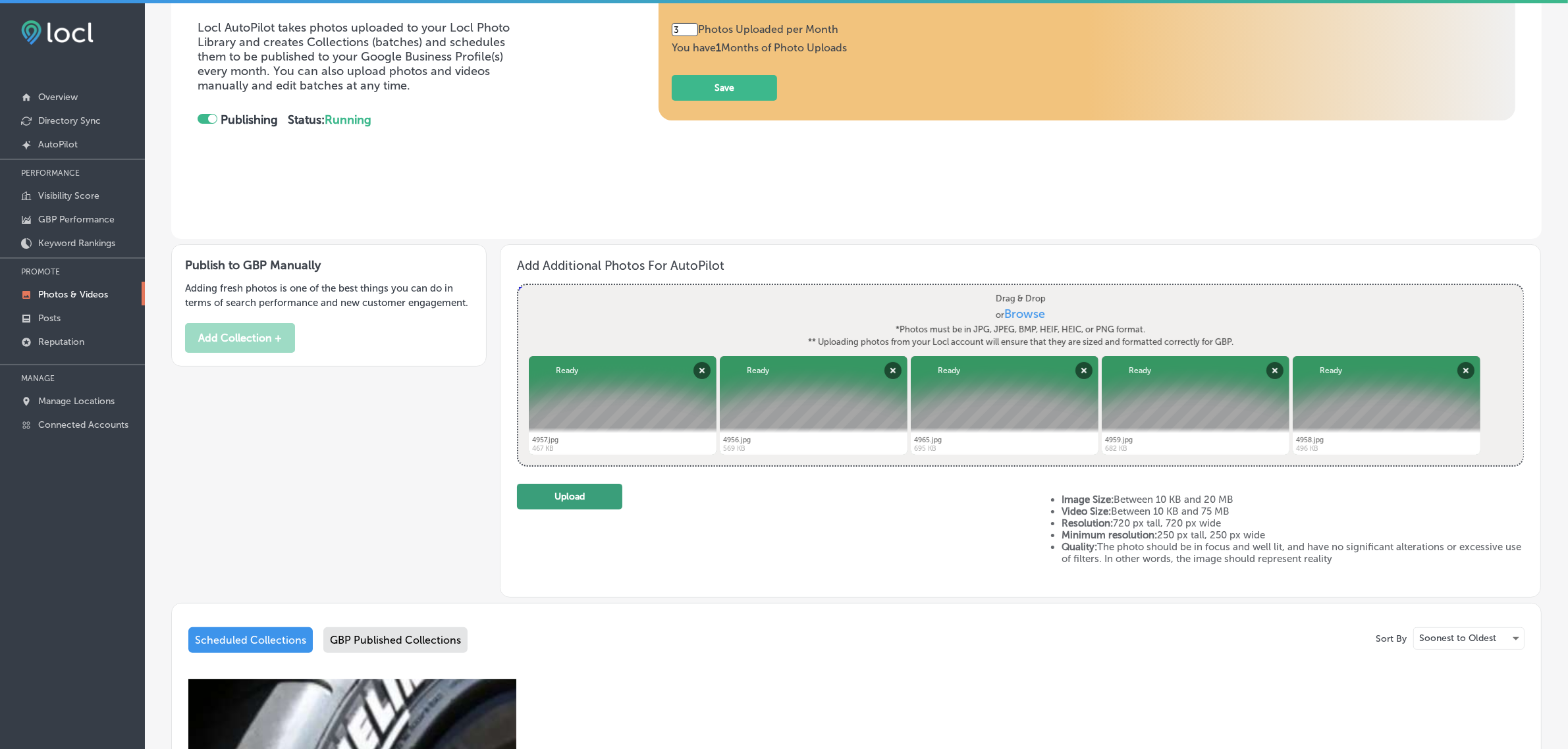
click at [583, 502] on button "Upload" at bounding box center [569, 497] width 105 height 26
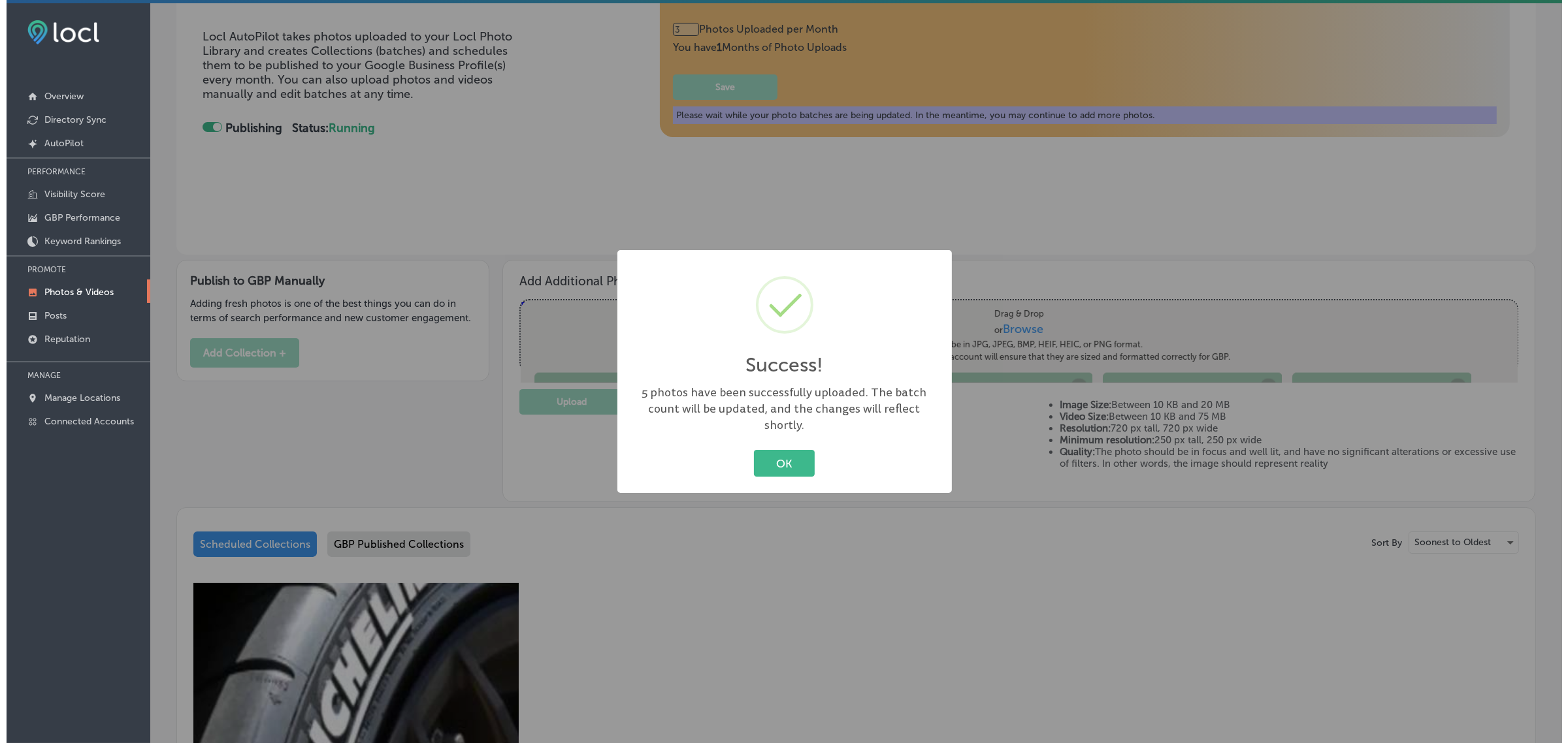
scroll to position [209, 0]
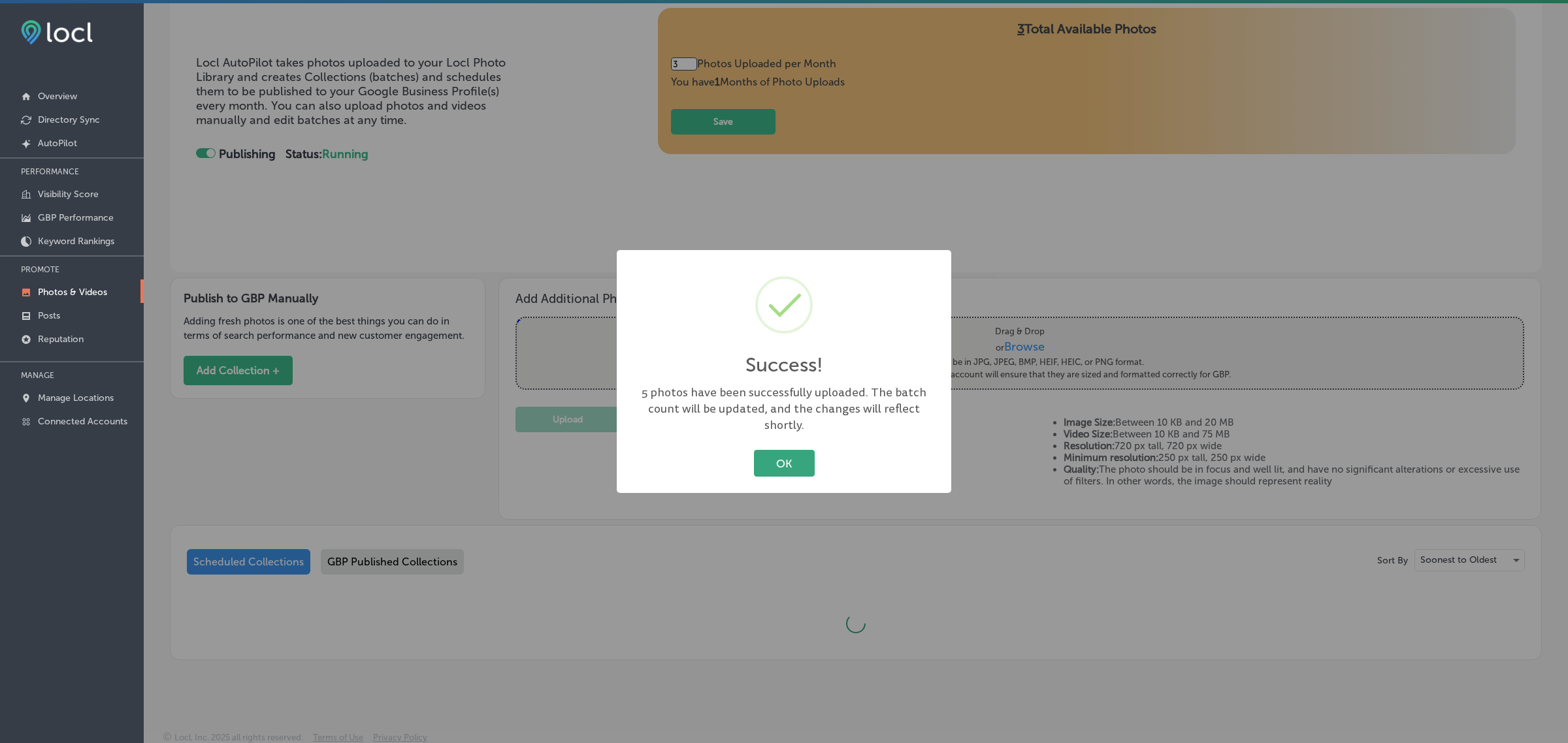
click at [792, 459] on button "OK" at bounding box center [784, 463] width 61 height 27
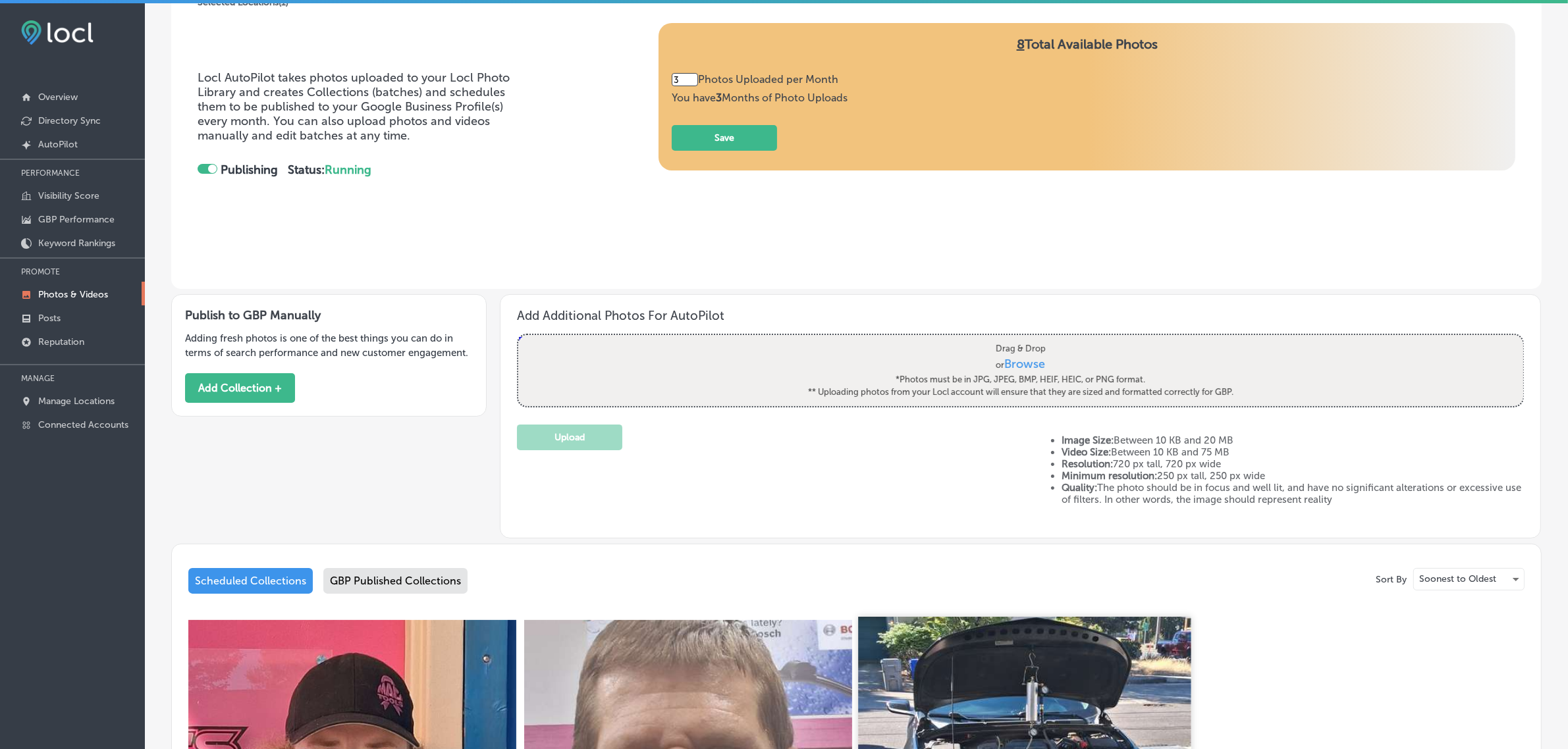
scroll to position [0, 0]
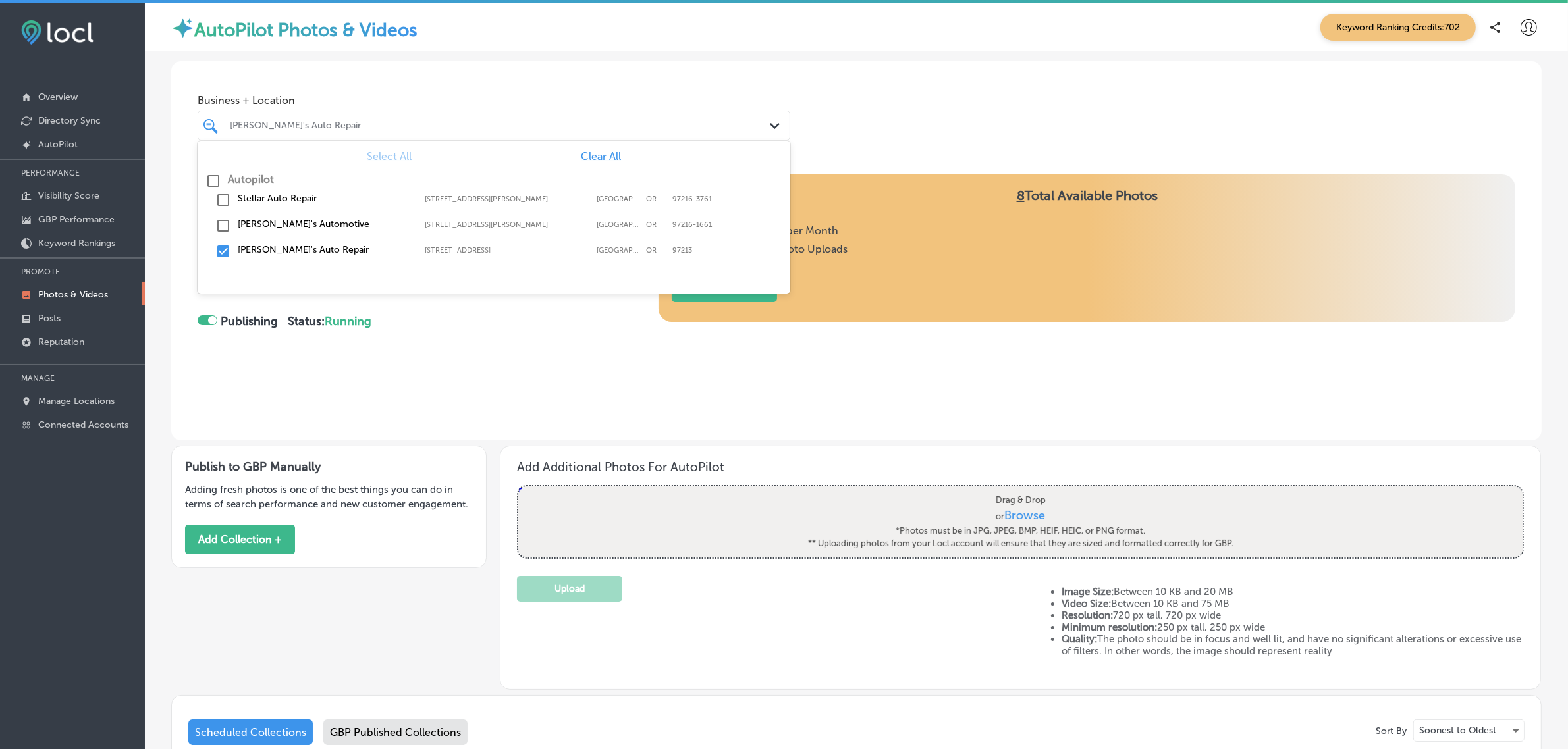
click at [271, 124] on div "[PERSON_NAME]'s Auto Repair" at bounding box center [500, 125] width 541 height 11
click at [219, 253] on input "checkbox" at bounding box center [223, 251] width 16 height 16
click at [226, 194] on input "checkbox" at bounding box center [223, 200] width 16 height 16
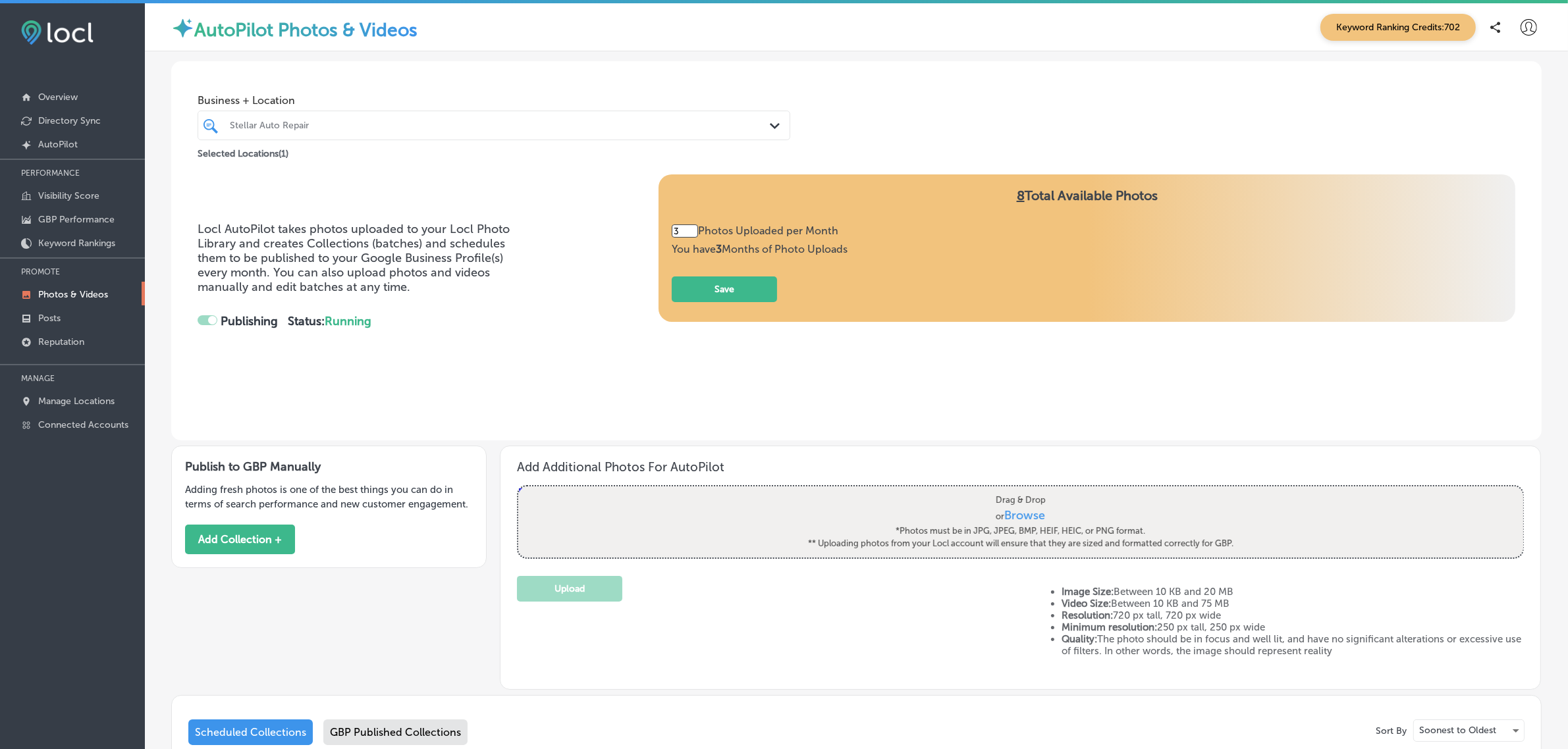
click at [492, 356] on div "Locl AutoPilot takes photos uploaded to your Locl Photo Library and creates Col…" at bounding box center [856, 287] width 1318 height 226
type input "2"
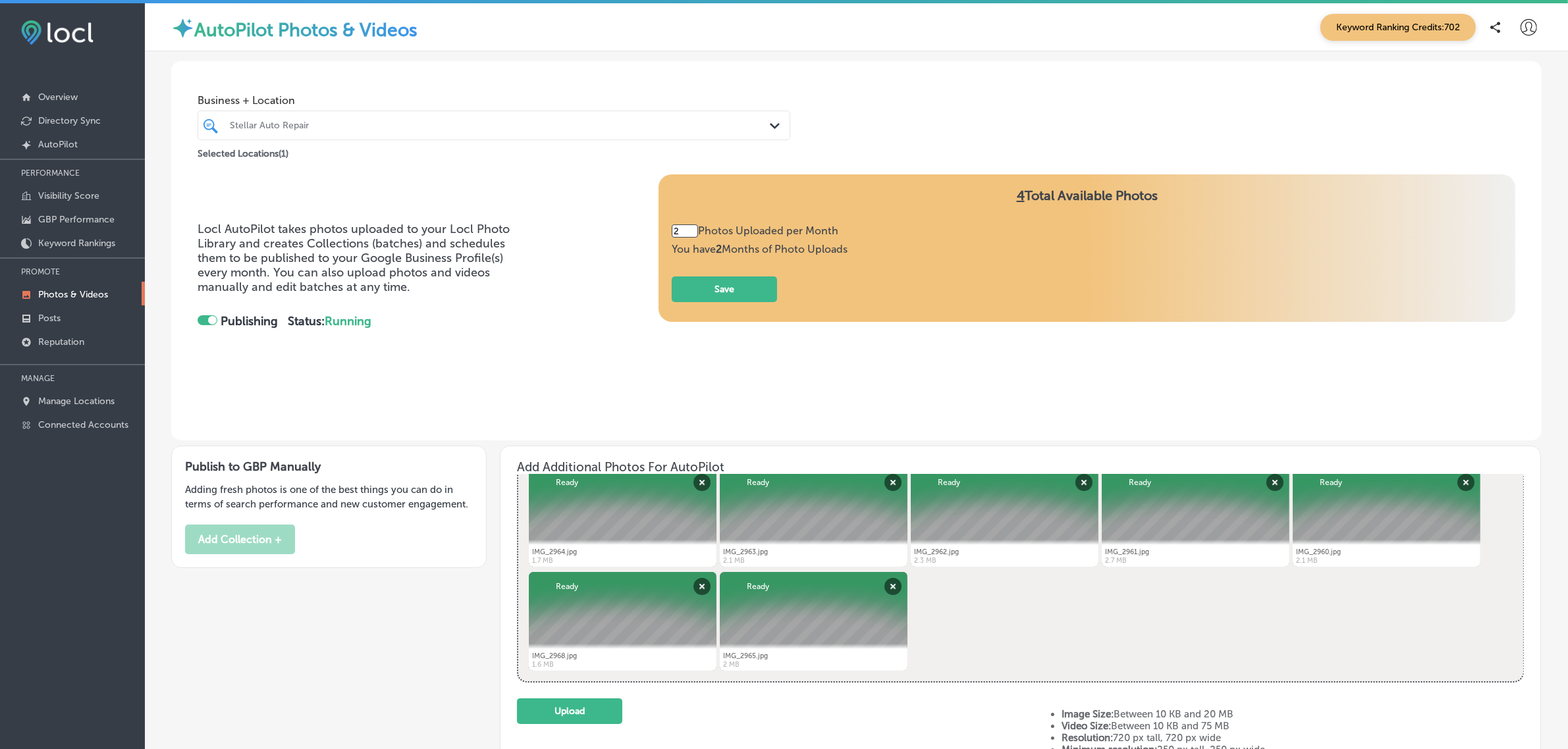
click at [682, 225] on input "2" at bounding box center [684, 231] width 26 height 13
type input "3"
click at [724, 280] on button "Save" at bounding box center [723, 289] width 105 height 26
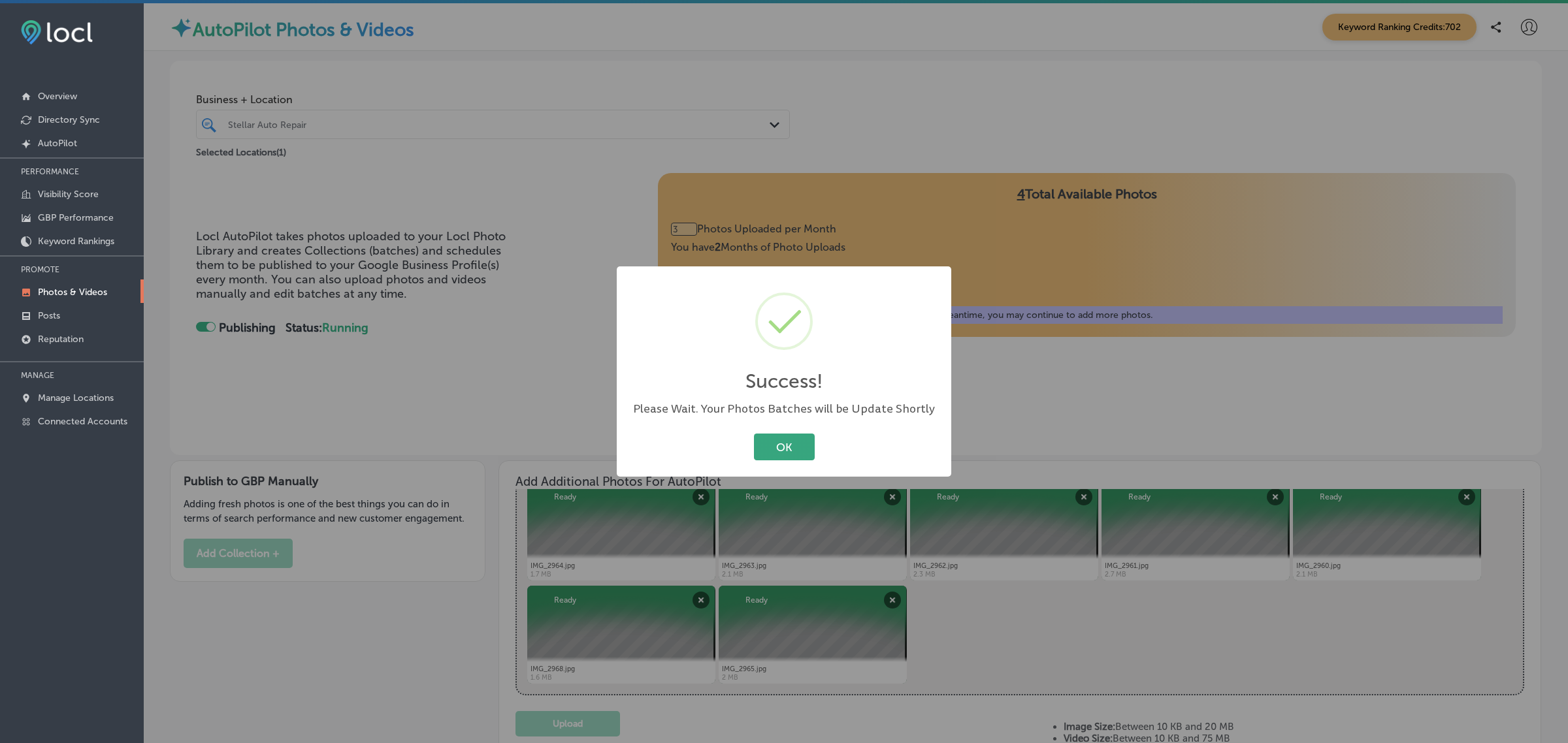
click at [789, 445] on button "OK" at bounding box center [784, 447] width 61 height 27
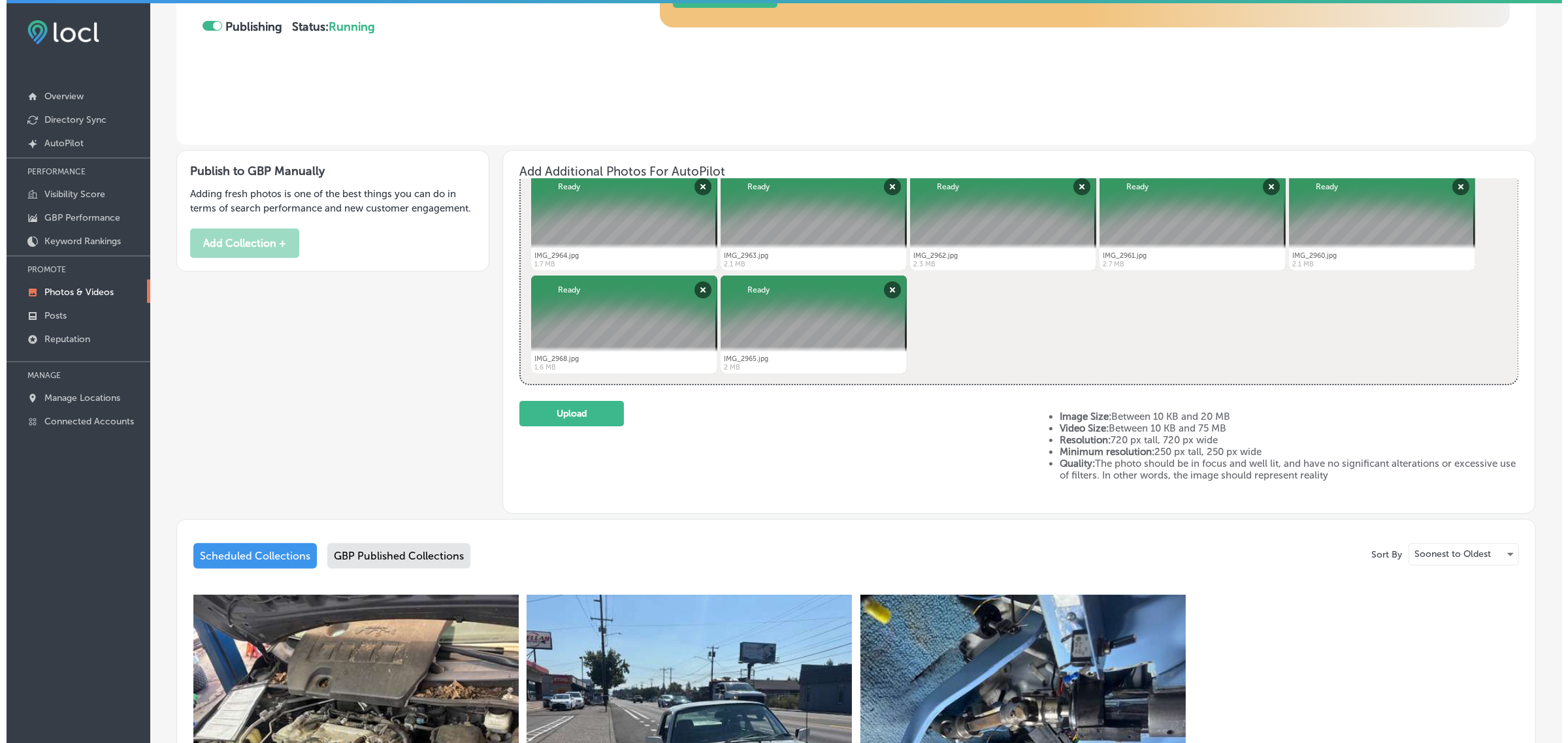
scroll to position [291, 0]
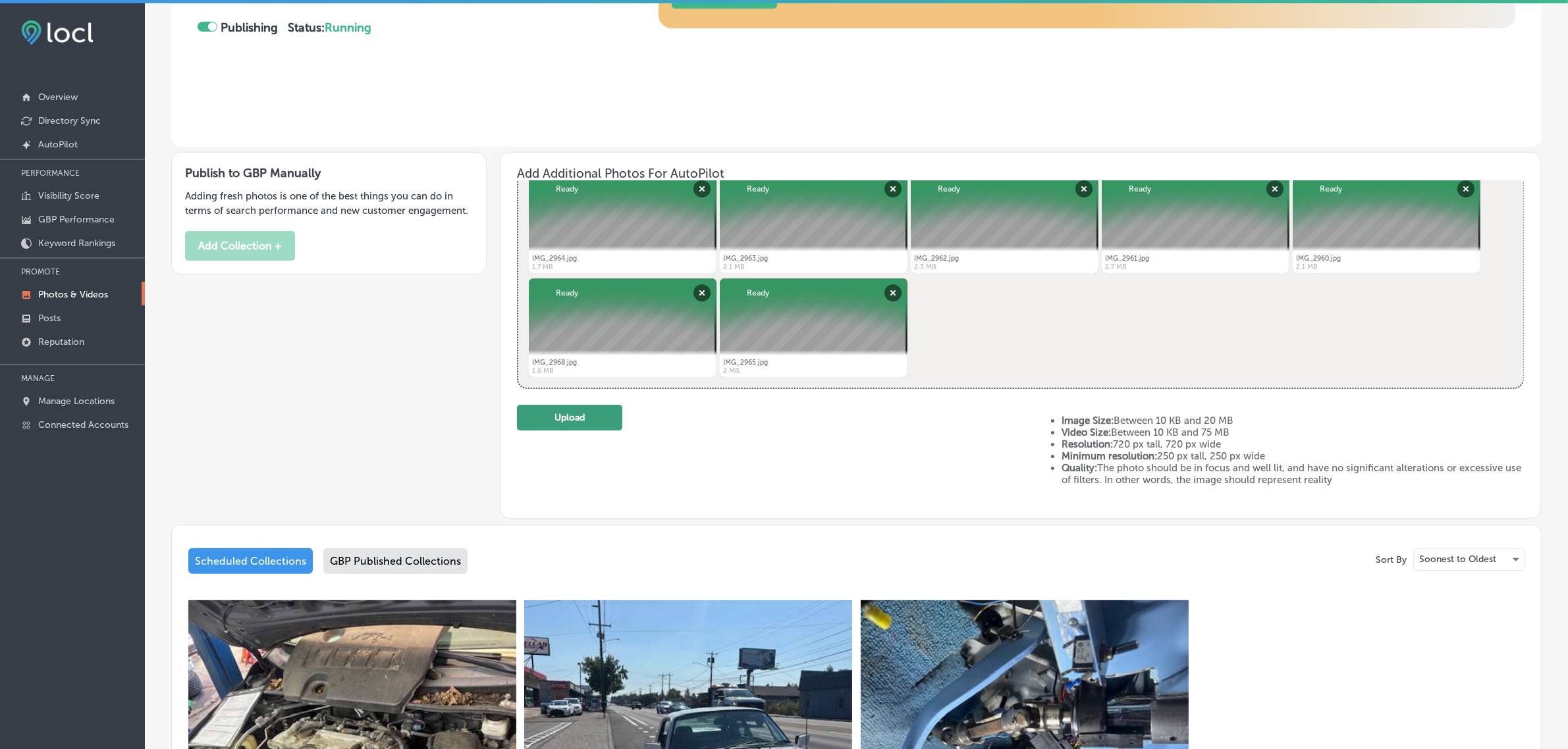
click at [576, 424] on button "Upload" at bounding box center [569, 418] width 105 height 26
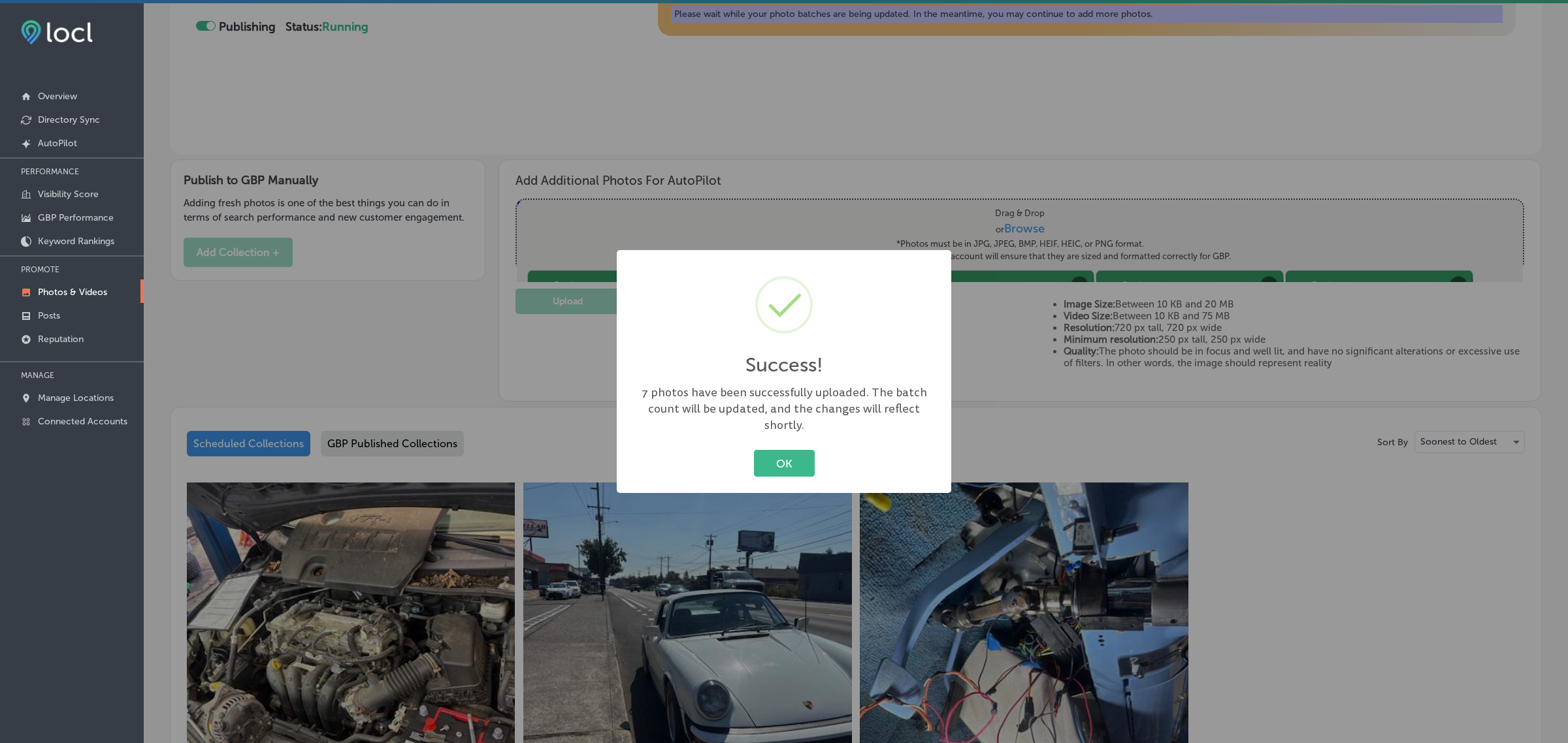
scroll to position [0, 0]
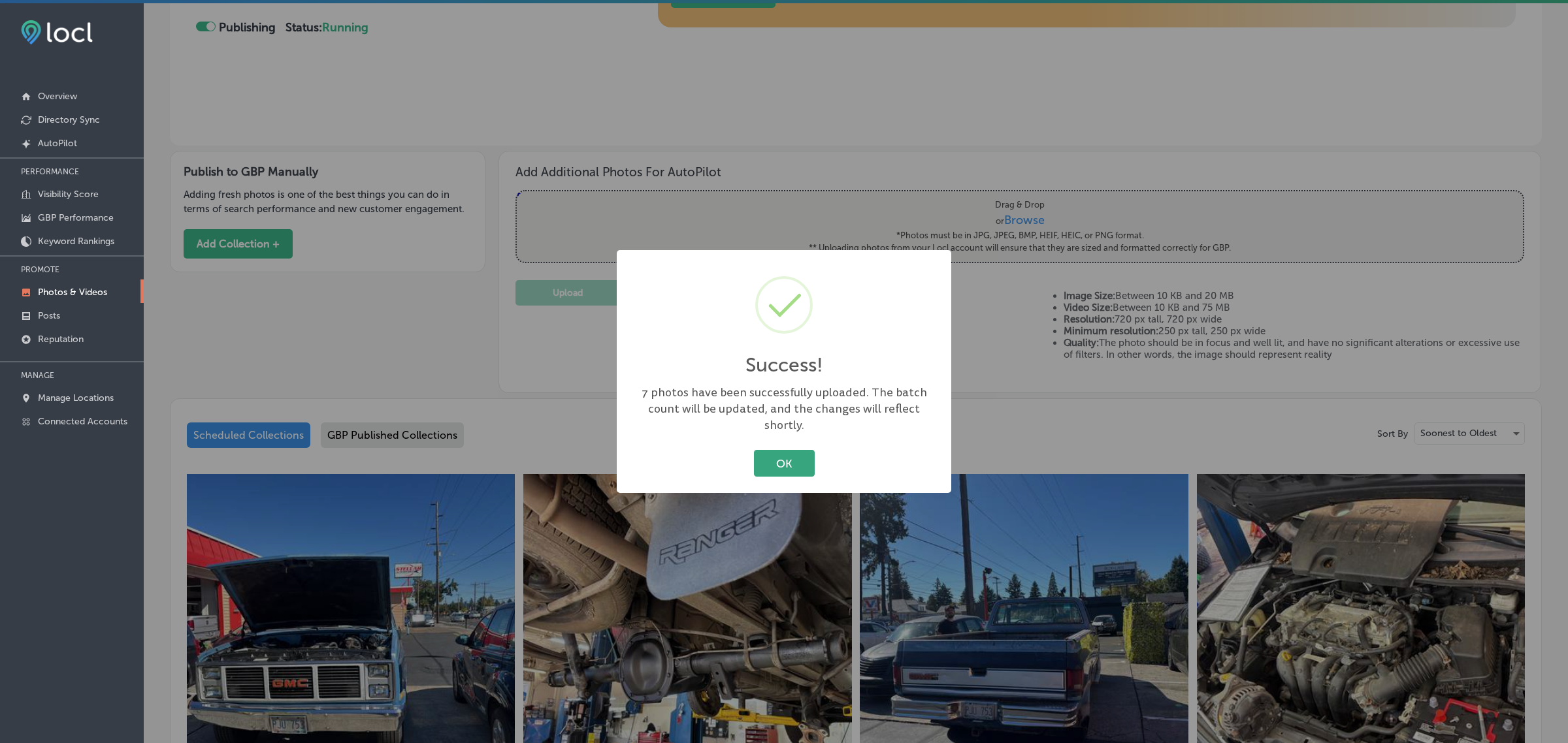
click at [786, 456] on button "OK" at bounding box center [784, 463] width 61 height 27
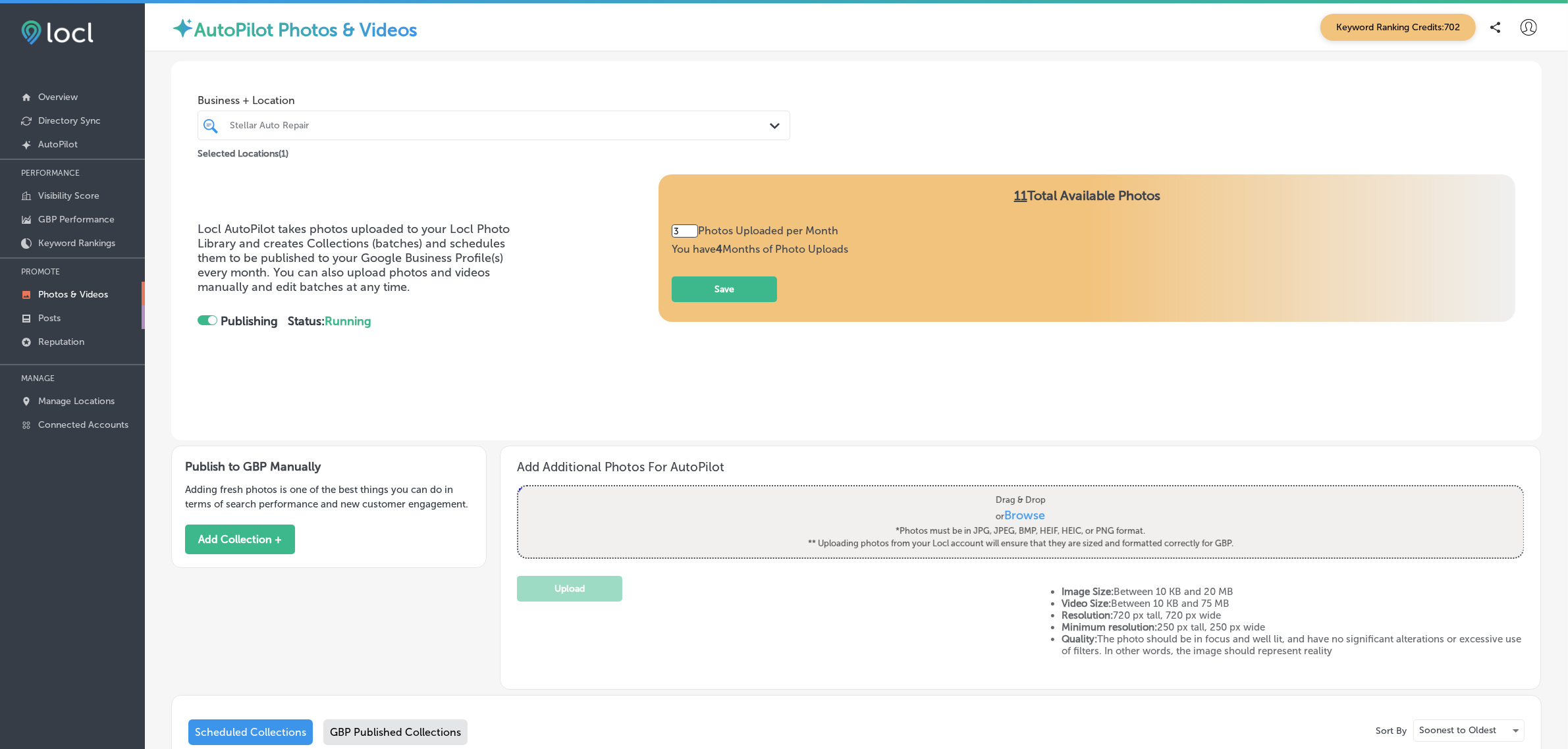
click at [48, 320] on p "Posts" at bounding box center [49, 318] width 23 height 11
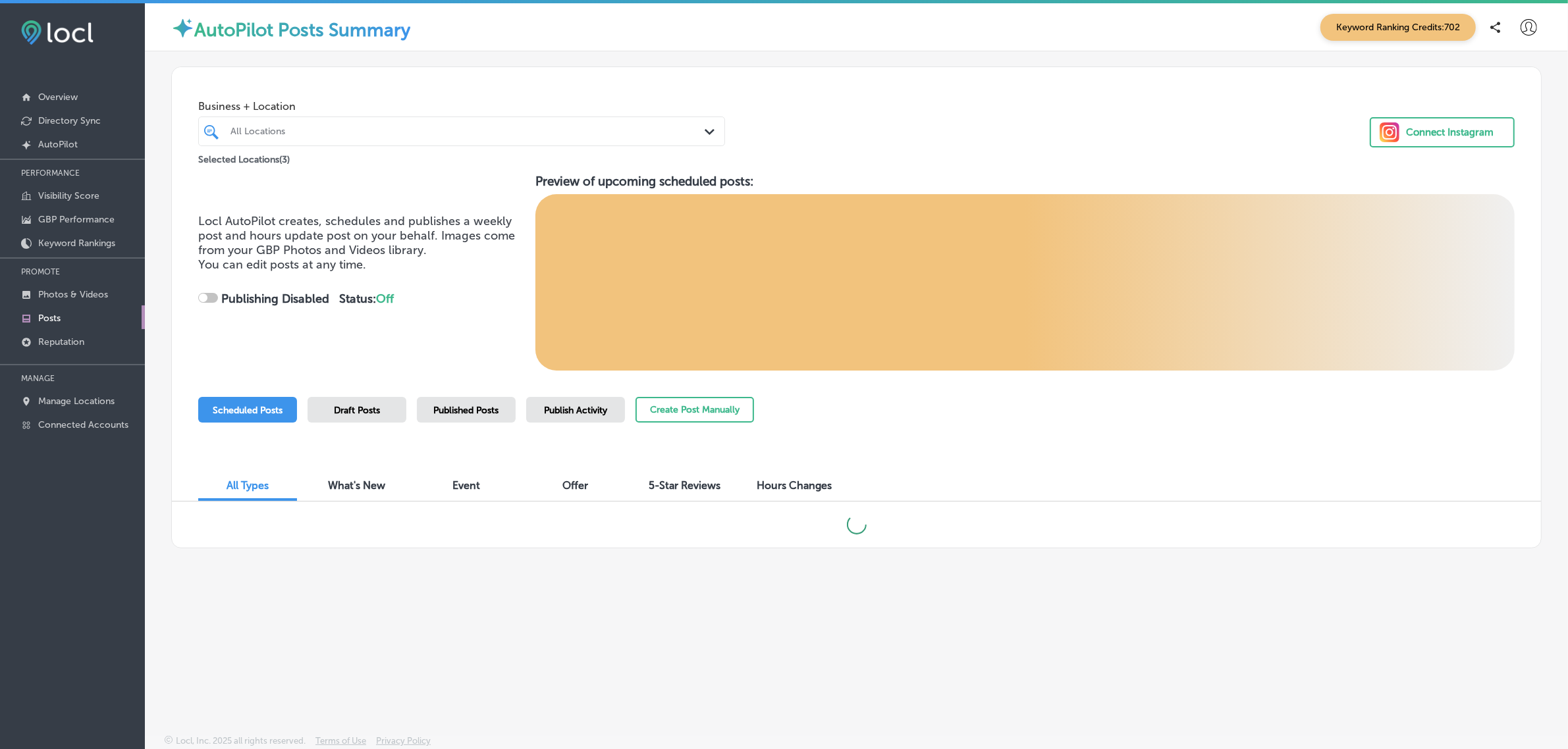
checkbox input "true"
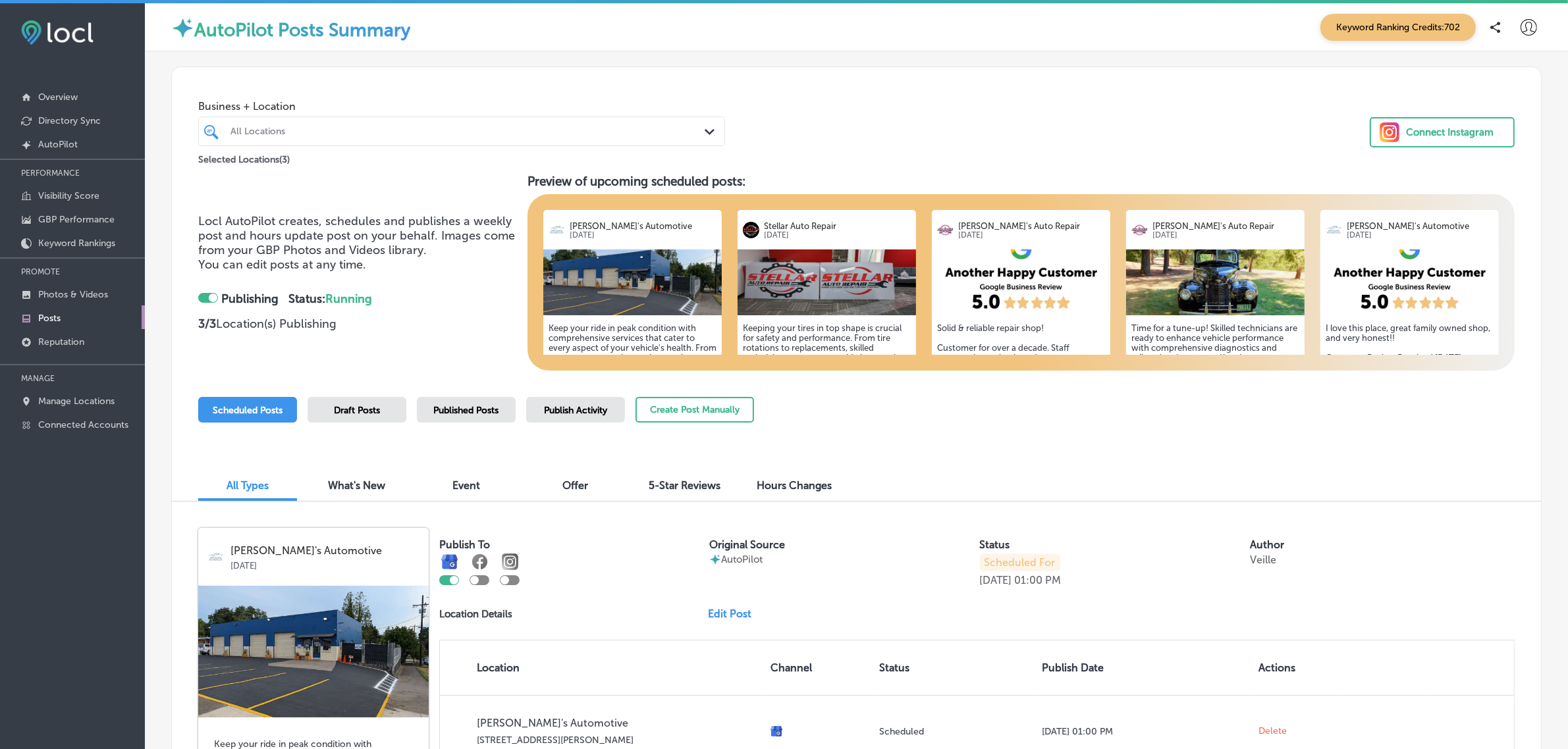
click at [347, 134] on div "All Locations" at bounding box center [468, 131] width 475 height 11
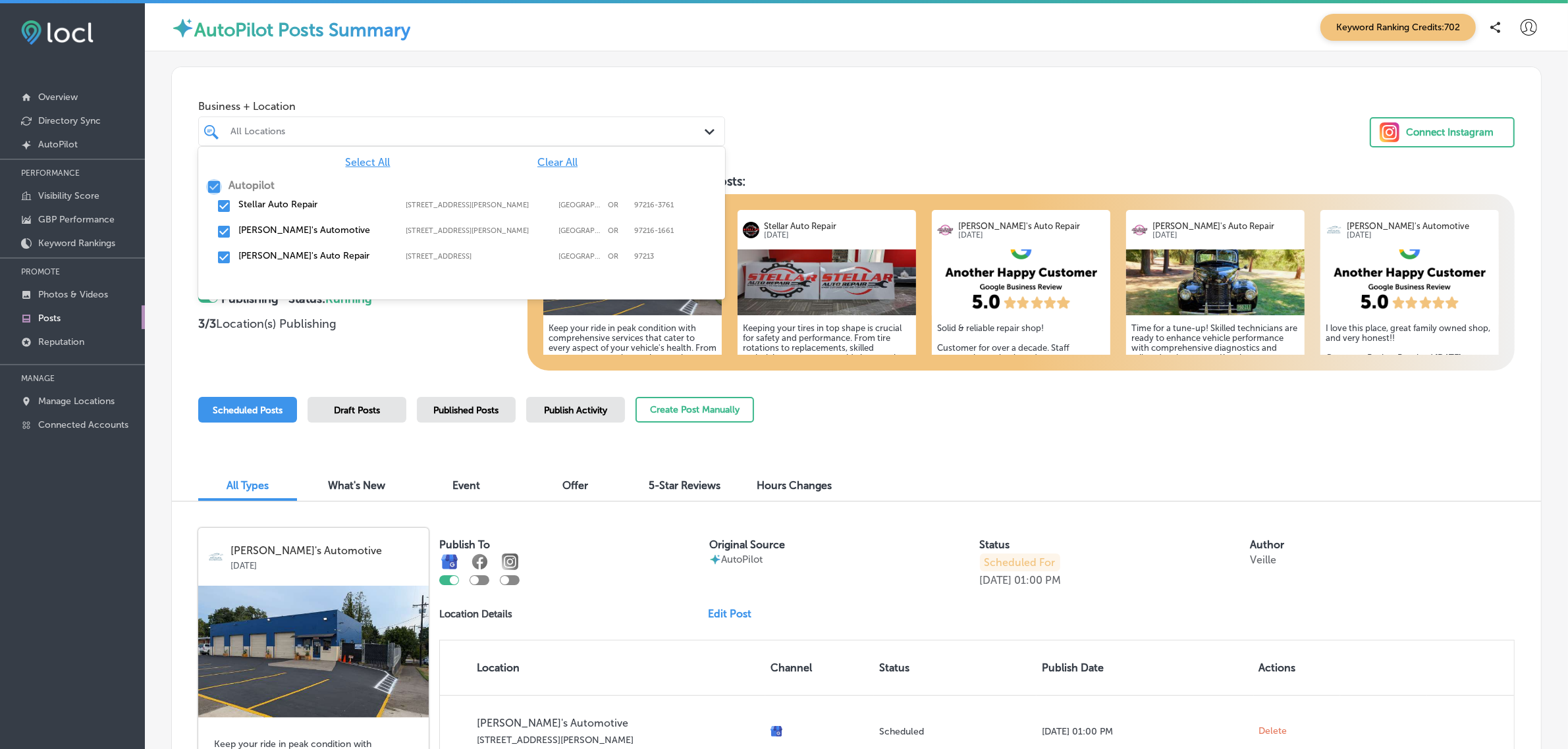
click at [209, 182] on input "checkbox" at bounding box center [213, 187] width 16 height 16
click at [222, 256] on input "checkbox" at bounding box center [223, 257] width 16 height 16
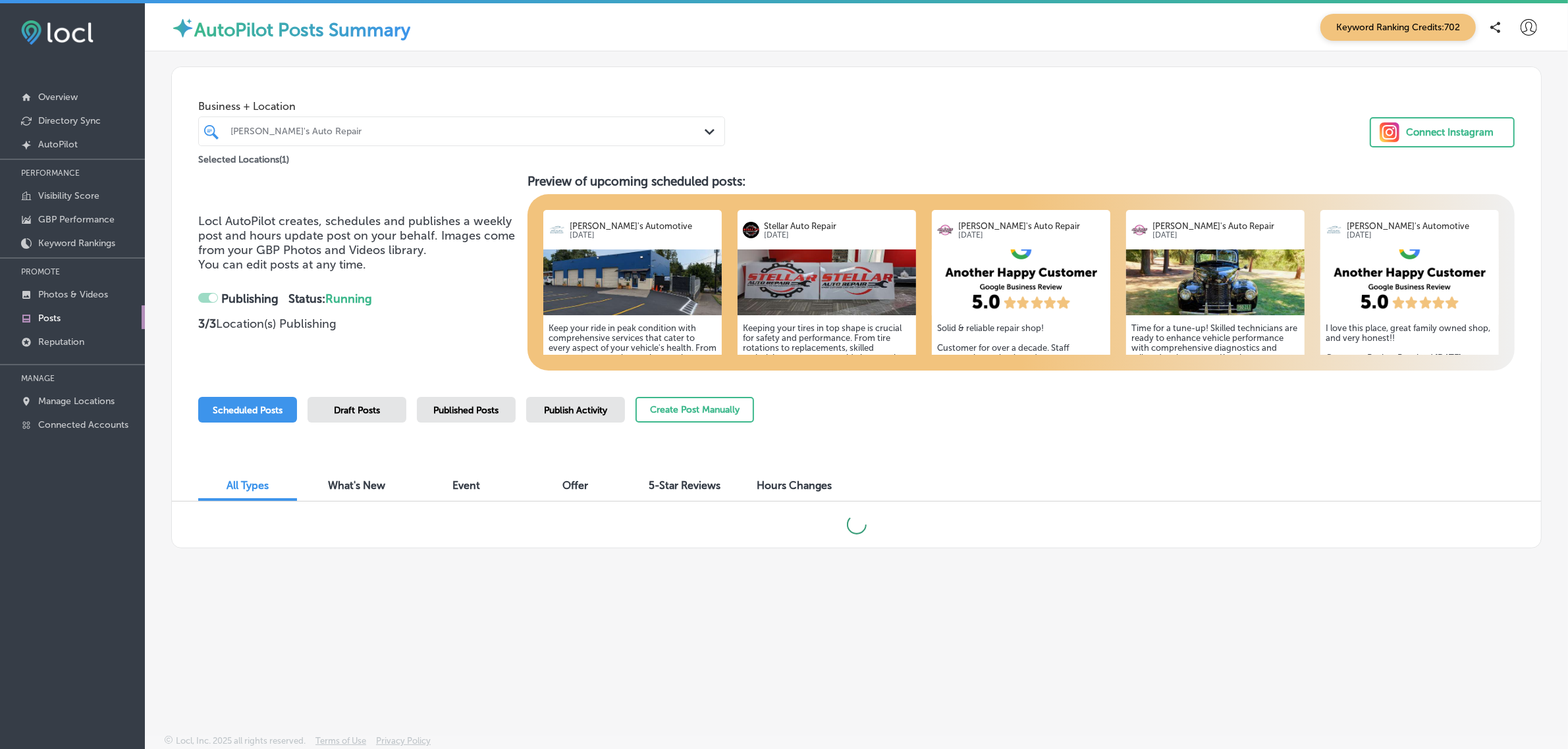
click at [1006, 458] on div "All Types What's New Event Offer 5-Star Reviews Hours Changes" at bounding box center [856, 479] width 1369 height 45
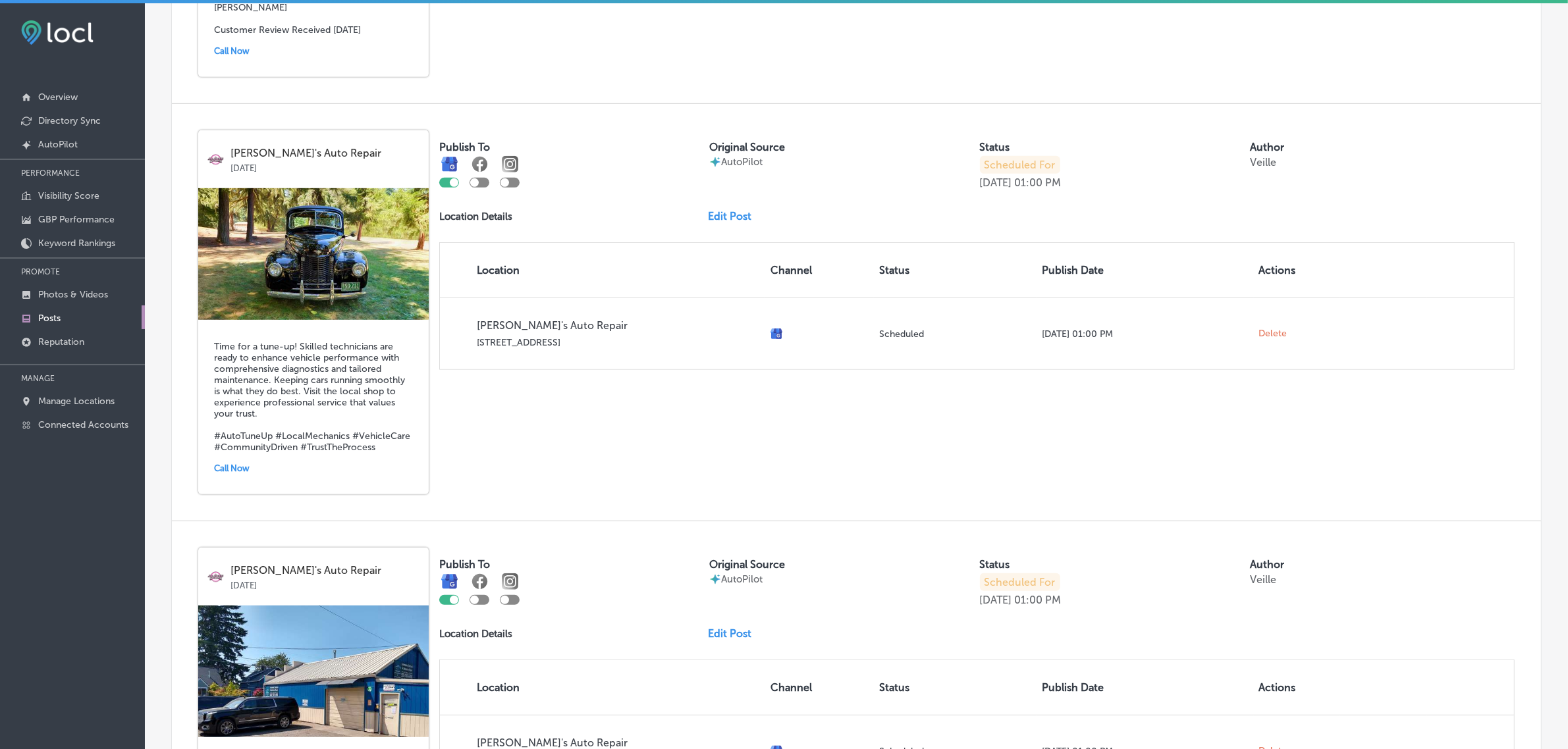
scroll to position [864, 0]
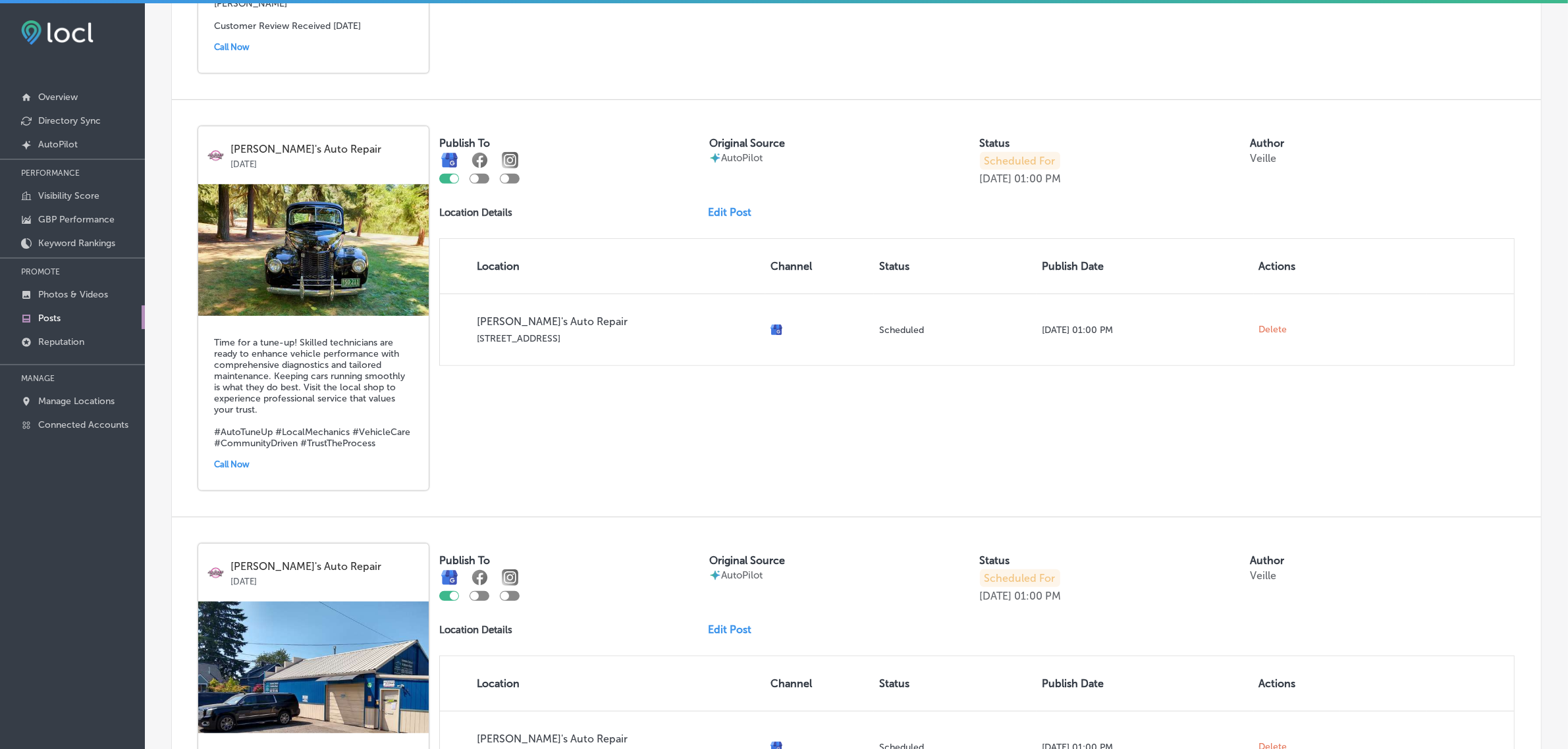
click at [722, 218] on link "Edit Post" at bounding box center [734, 212] width 54 height 13
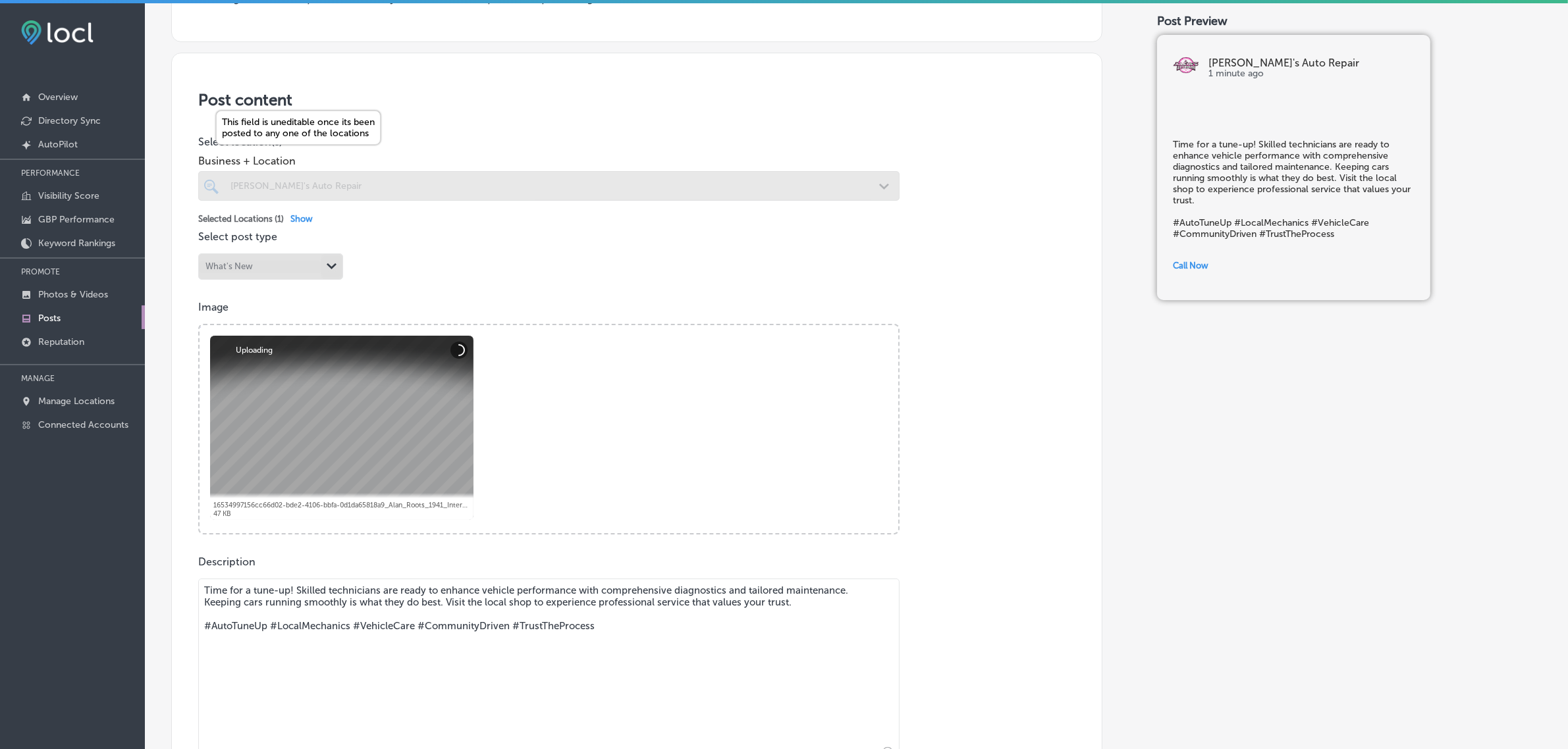
scroll to position [244, 0]
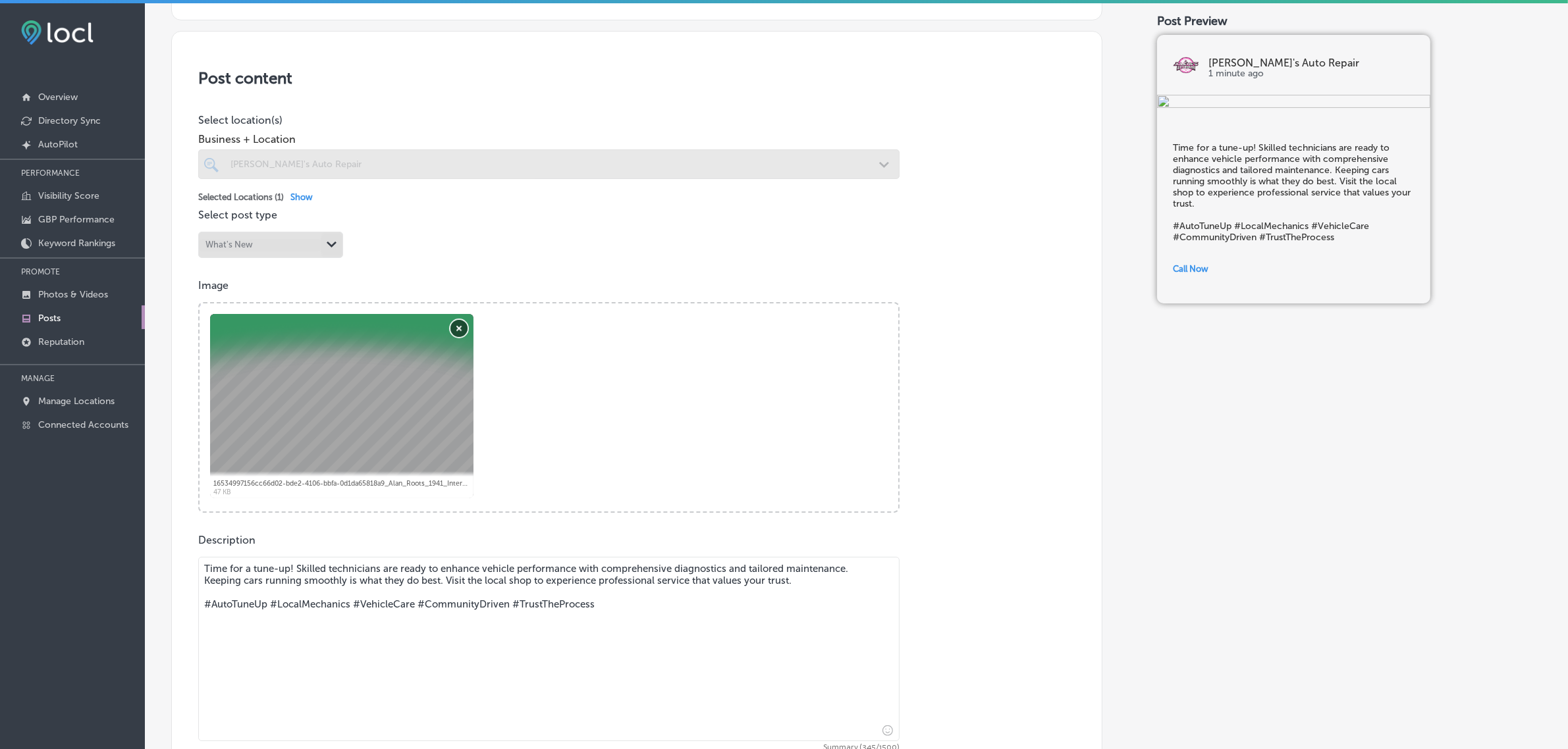
click at [458, 324] on button "Remove" at bounding box center [459, 328] width 17 height 17
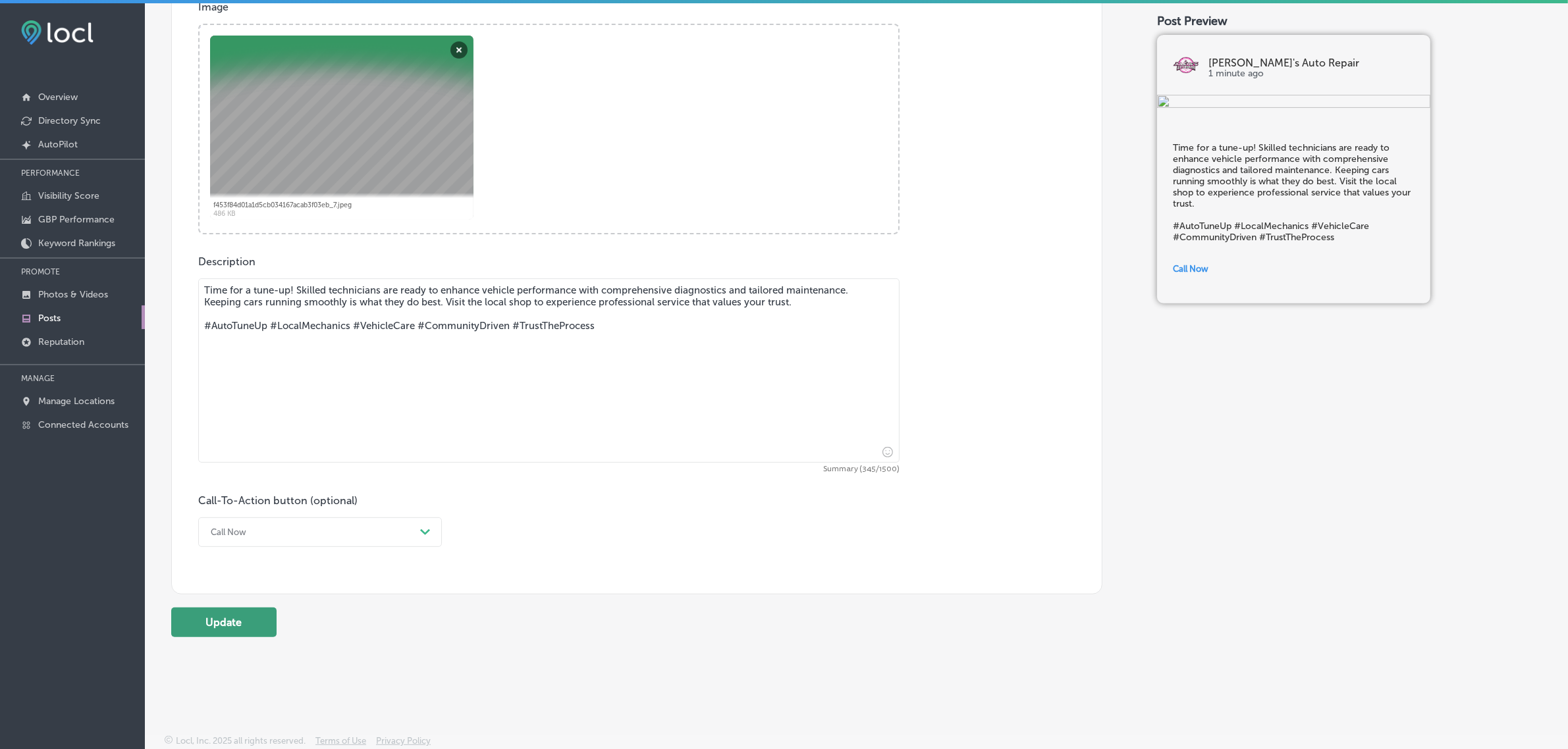
click at [245, 623] on button "Update" at bounding box center [223, 622] width 105 height 30
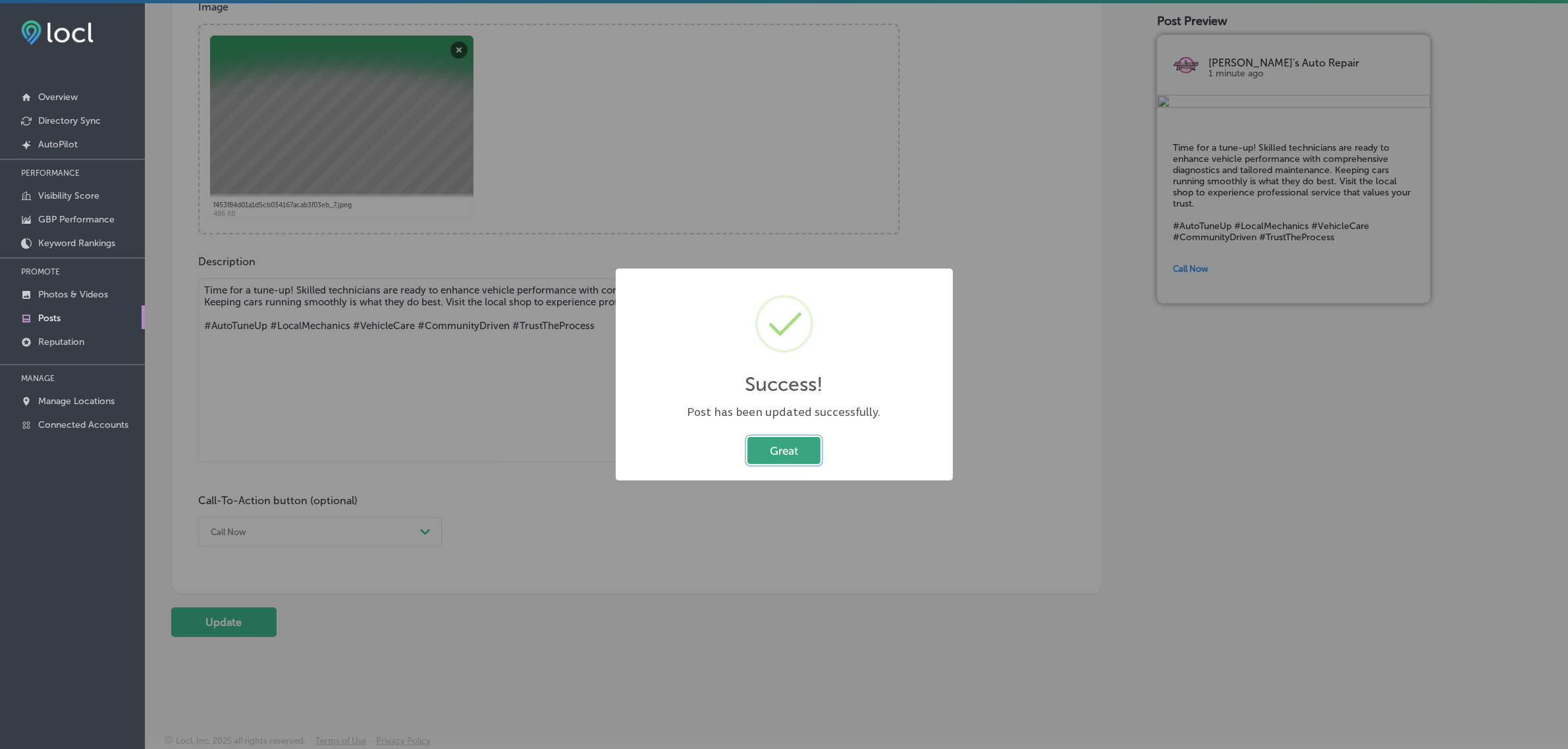
click at [805, 438] on button "Great" at bounding box center [784, 451] width 73 height 27
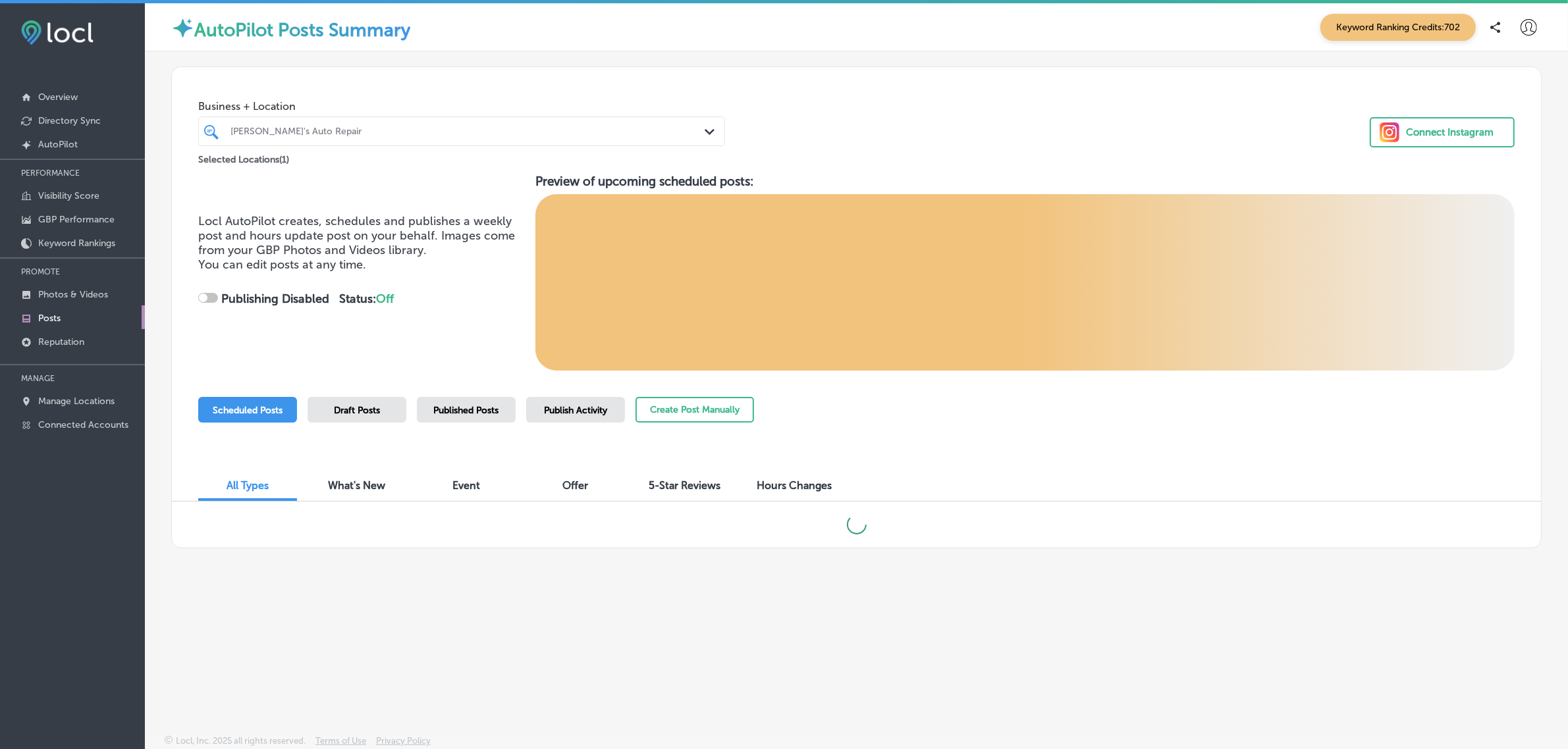
checkbox input "true"
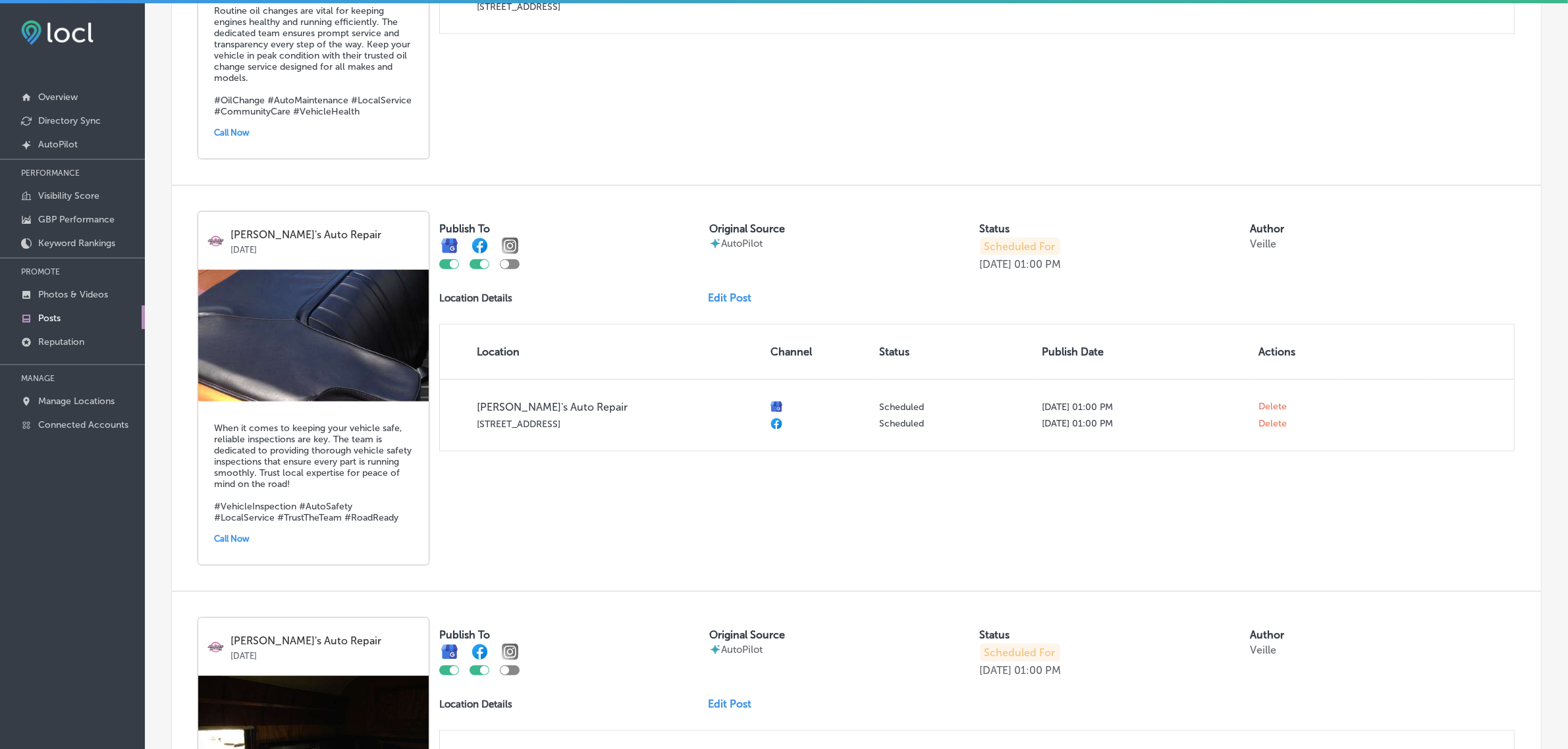
scroll to position [1614, 0]
click at [729, 303] on link "Edit Post" at bounding box center [734, 297] width 54 height 13
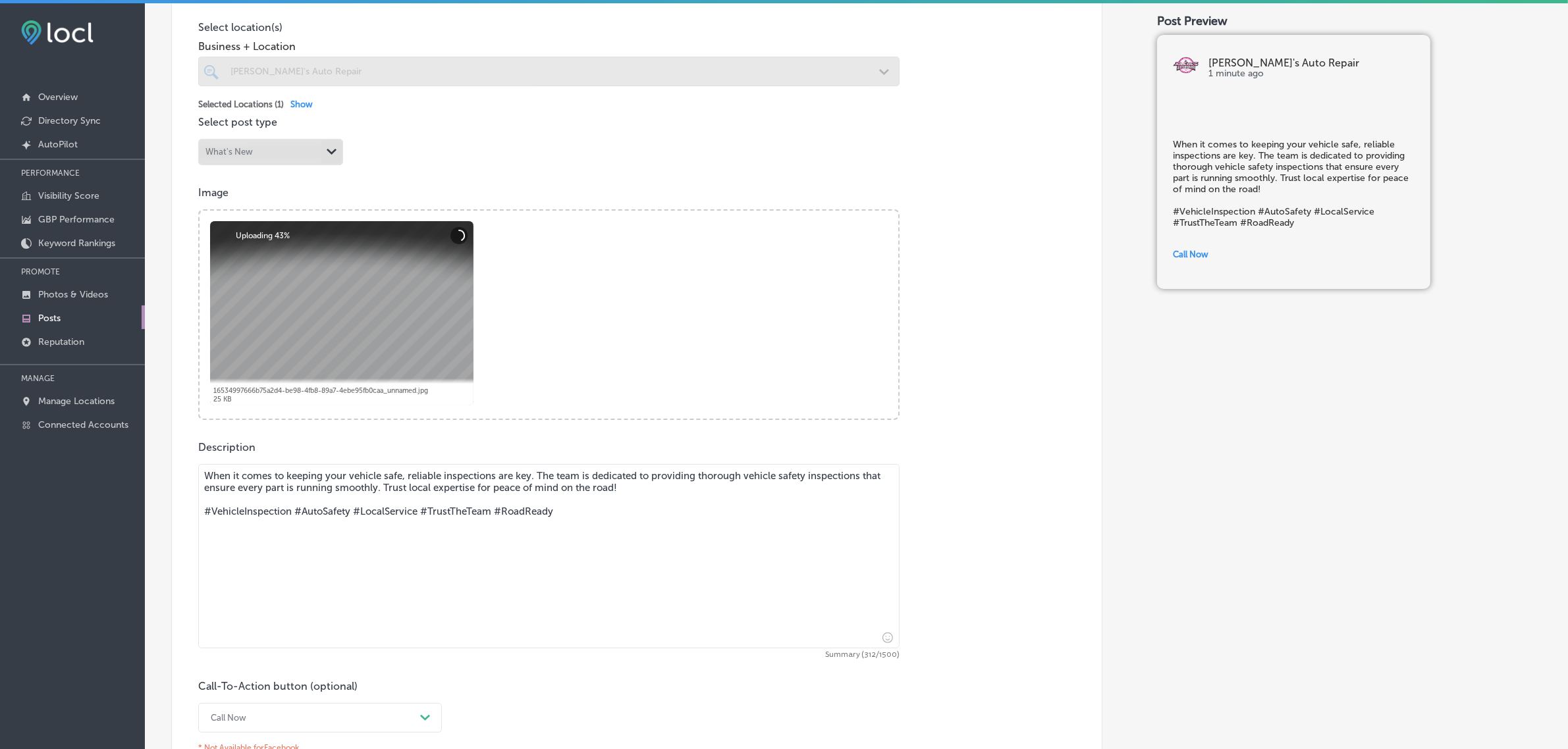
scroll to position [337, 0]
click at [462, 235] on button "Remove" at bounding box center [459, 235] width 17 height 17
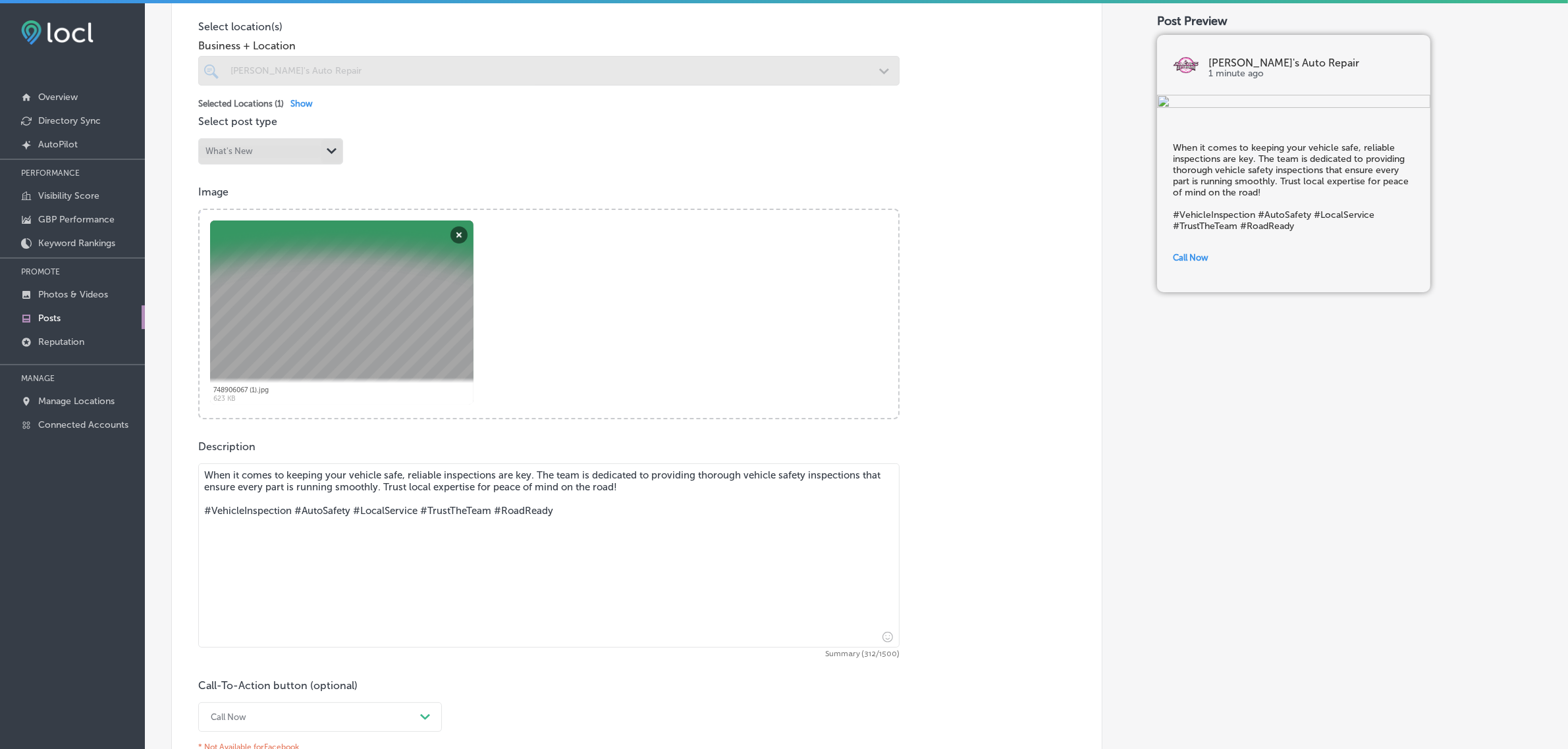
scroll to position [548, 0]
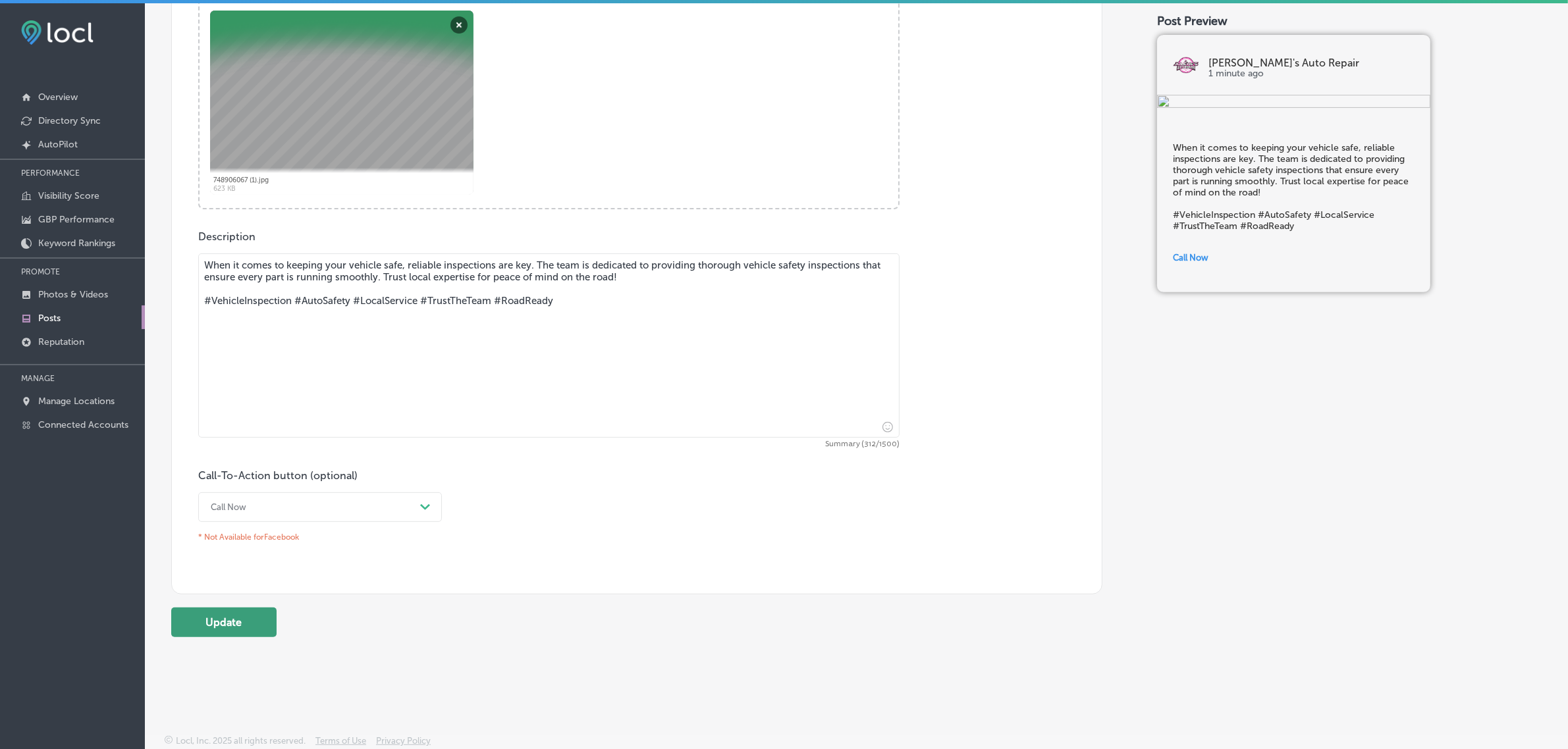
click at [220, 627] on button "Update" at bounding box center [223, 622] width 105 height 30
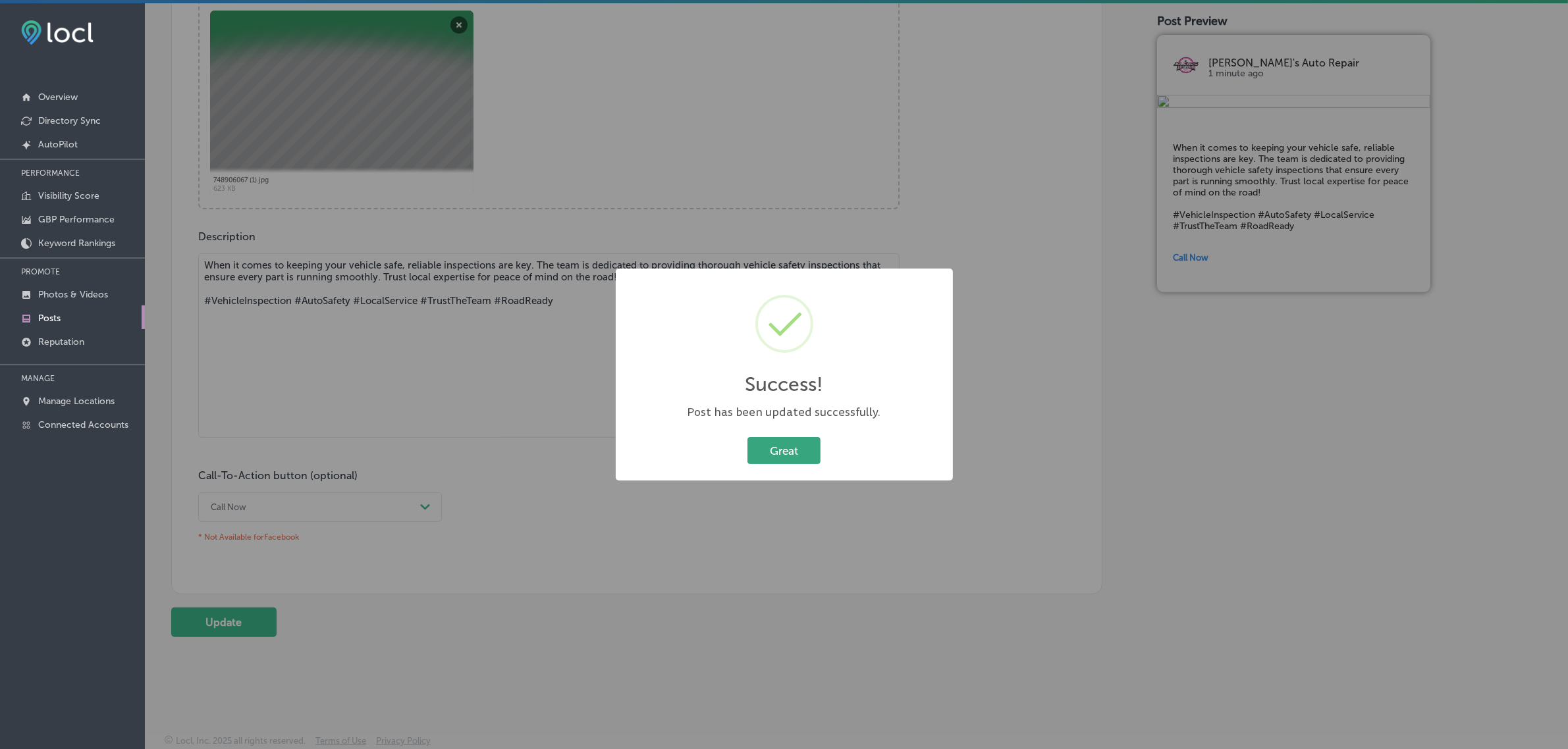
click at [773, 446] on button "Great" at bounding box center [784, 451] width 73 height 27
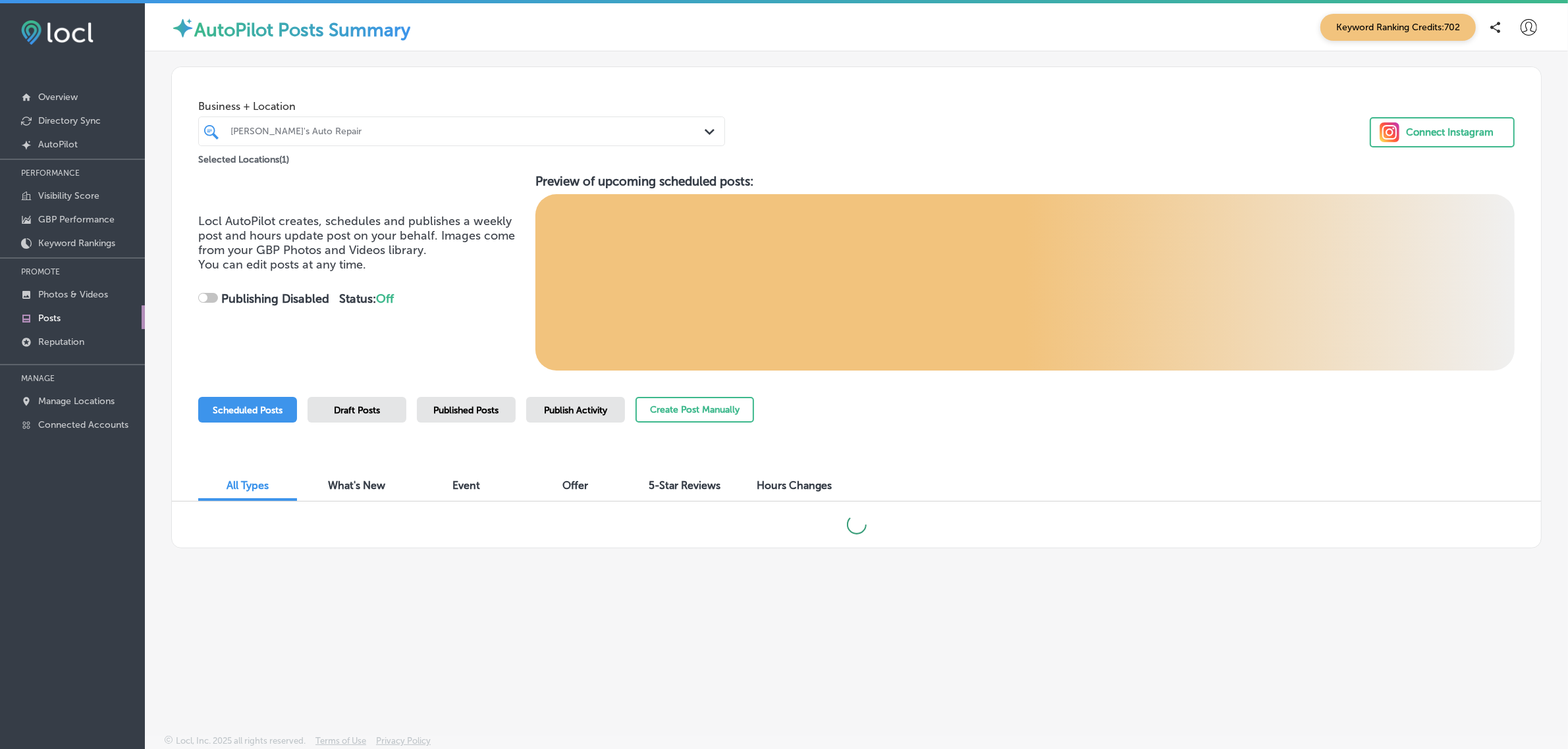
checkbox input "true"
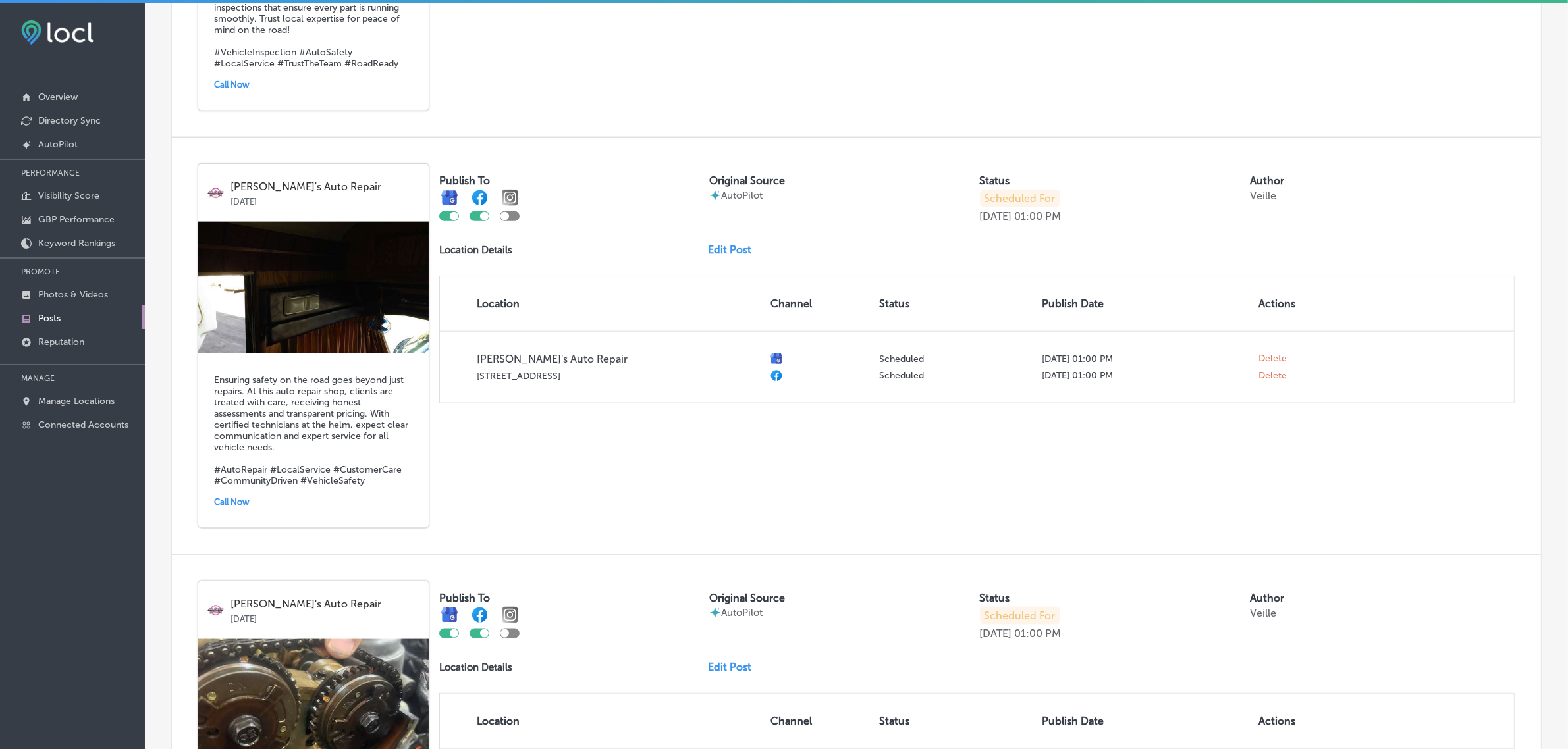
scroll to position [2069, 0]
click at [722, 254] on link "Edit Post" at bounding box center [734, 247] width 54 height 13
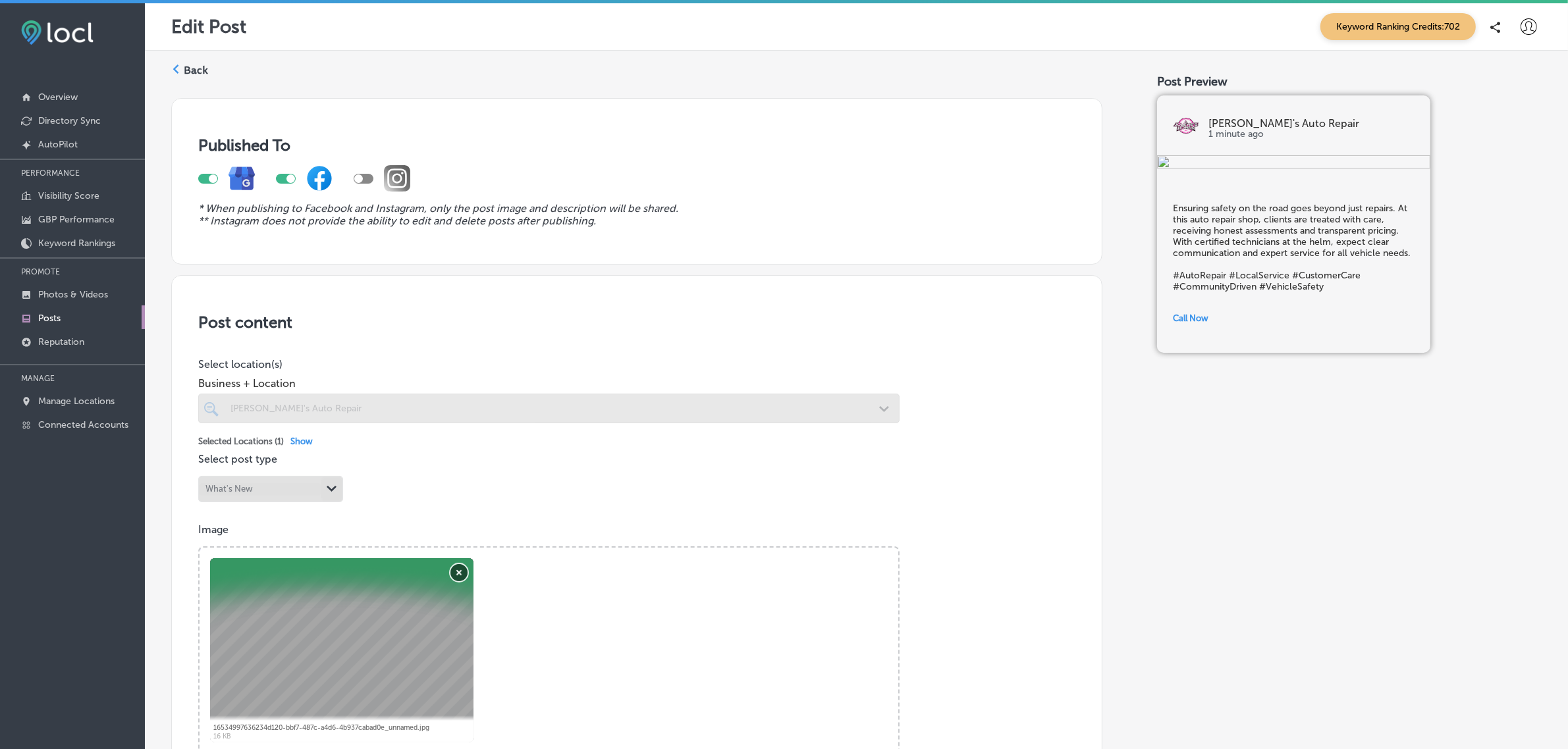
click at [456, 575] on button "Remove" at bounding box center [459, 573] width 17 height 17
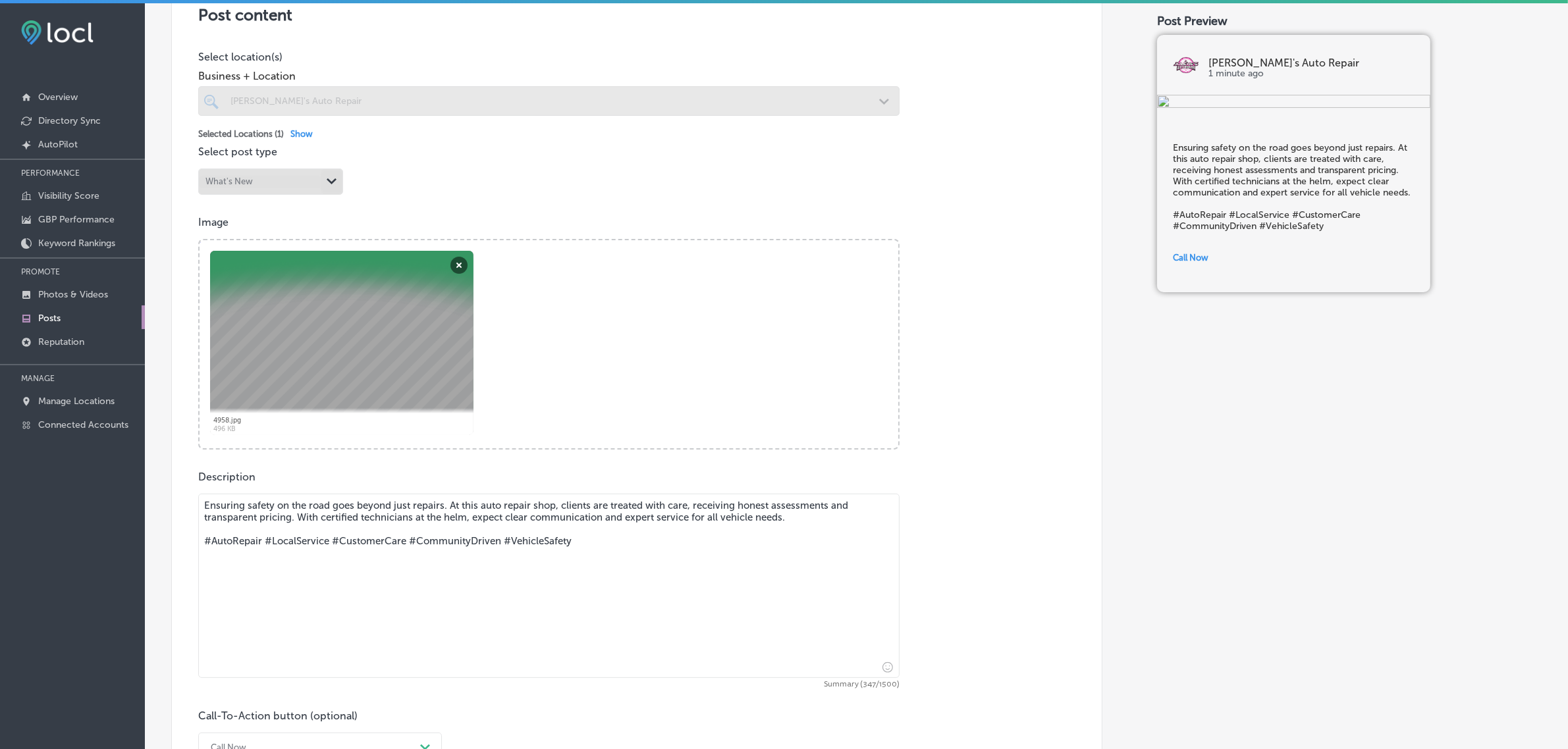
scroll to position [548, 0]
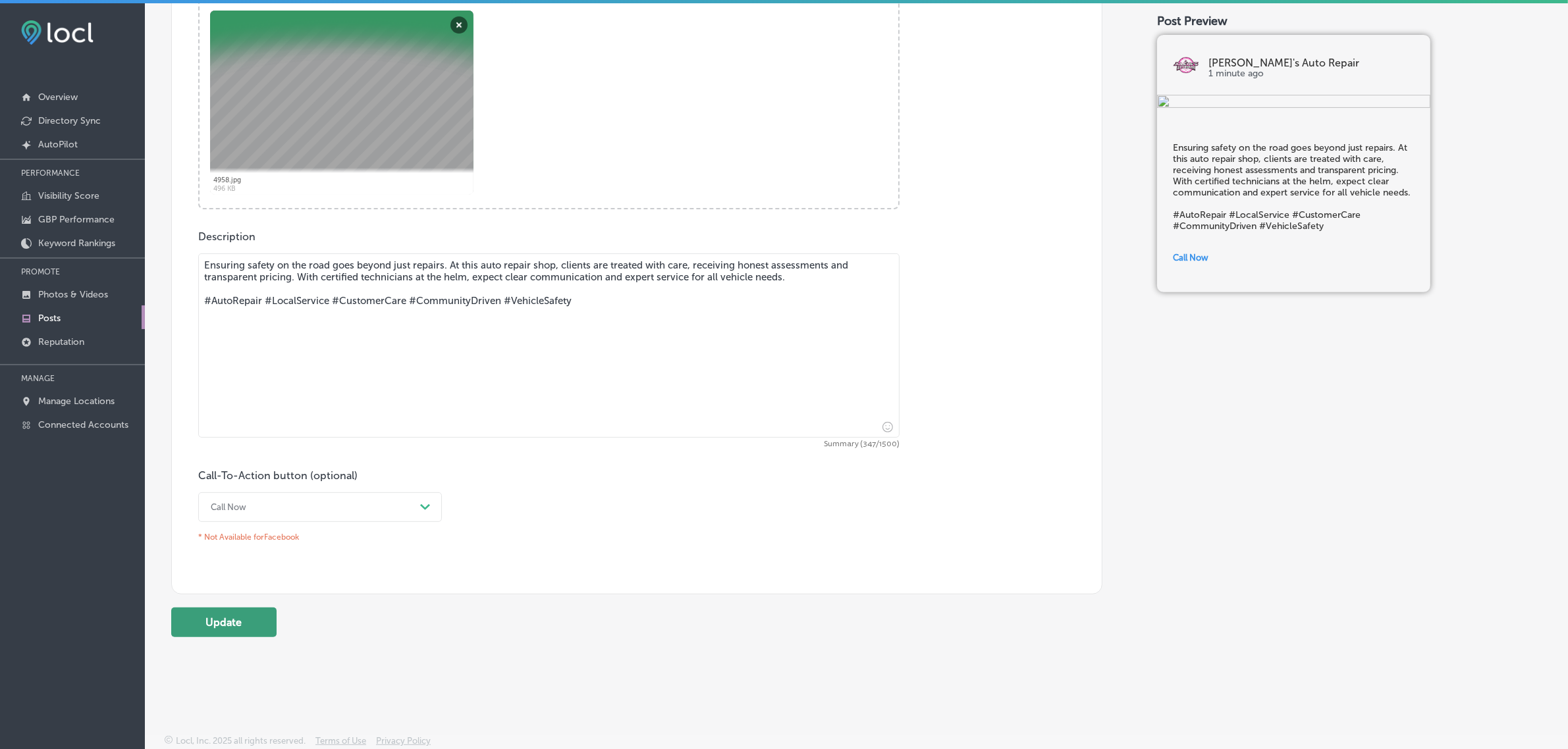
click at [226, 626] on button "Update" at bounding box center [223, 622] width 105 height 30
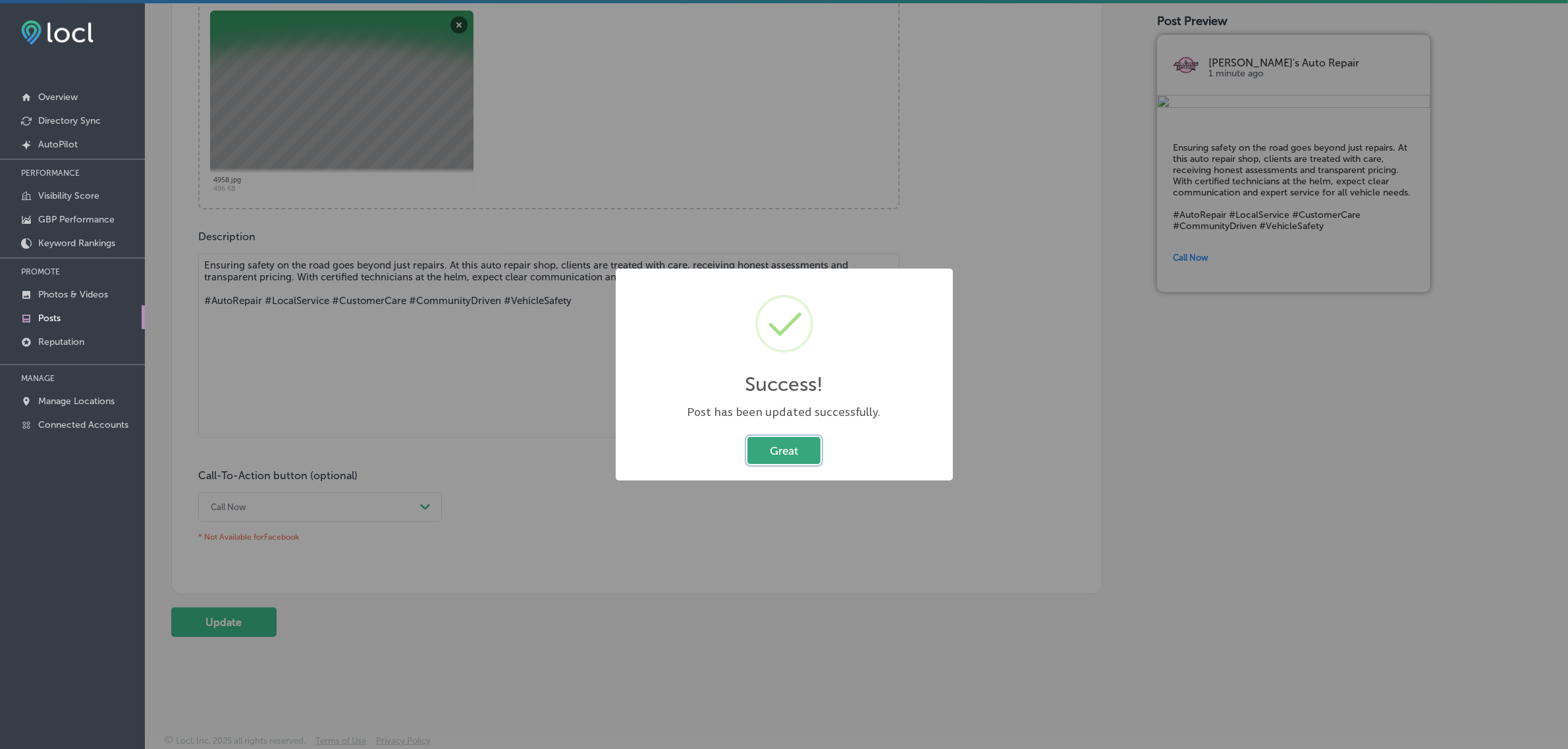
click at [789, 449] on button "Great" at bounding box center [784, 451] width 73 height 27
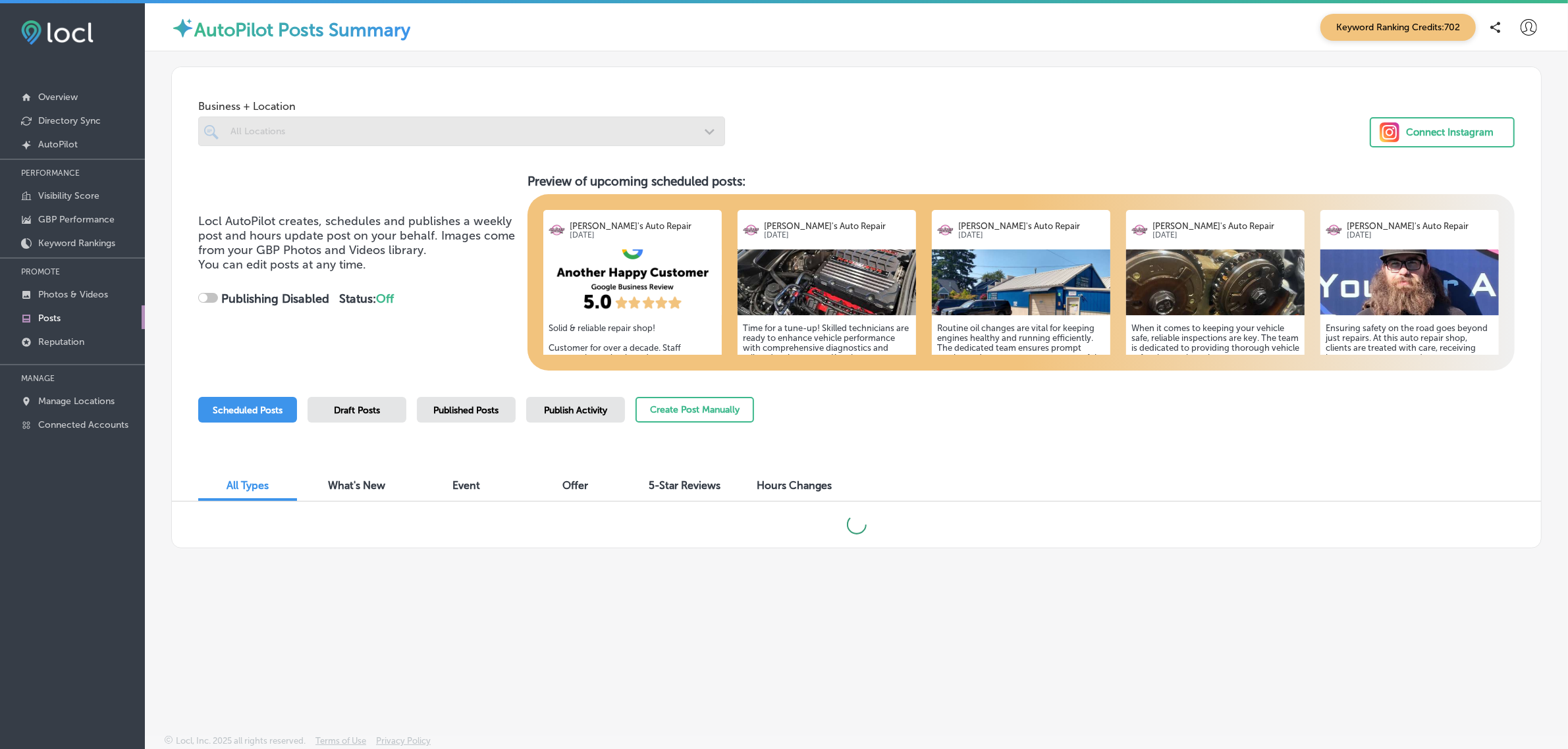
checkbox input "true"
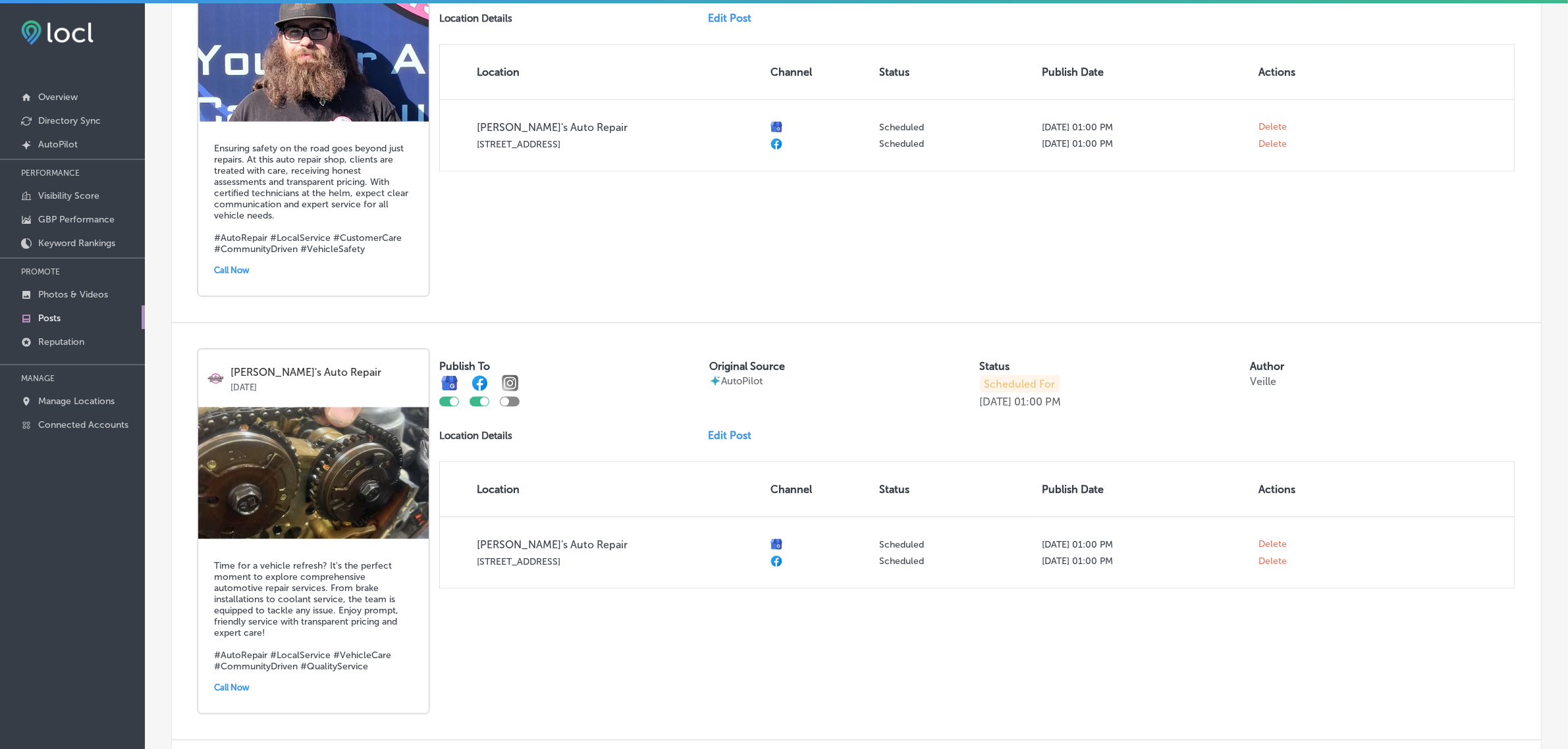
scroll to position [2463, 0]
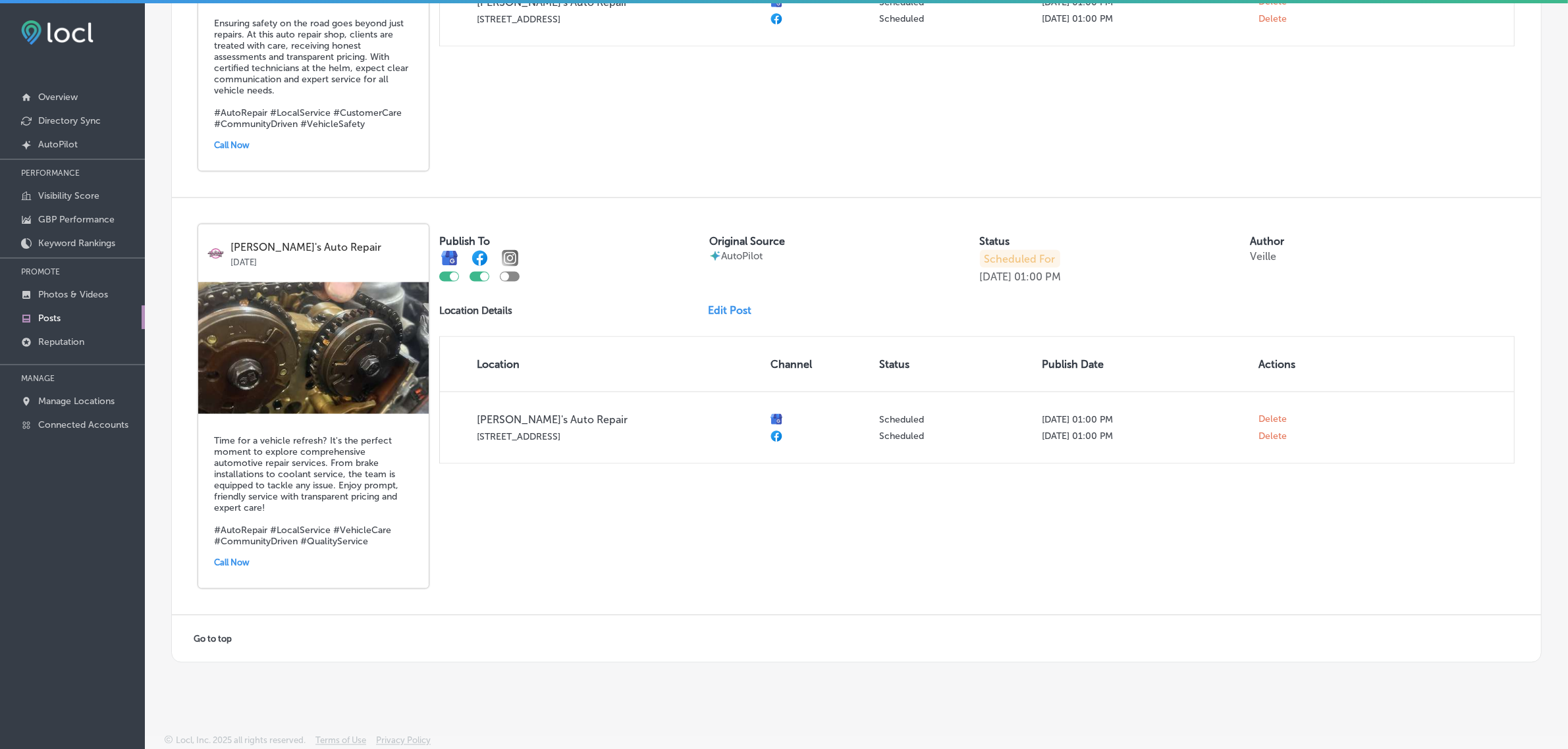
click at [726, 304] on link "Edit Post" at bounding box center [734, 310] width 54 height 13
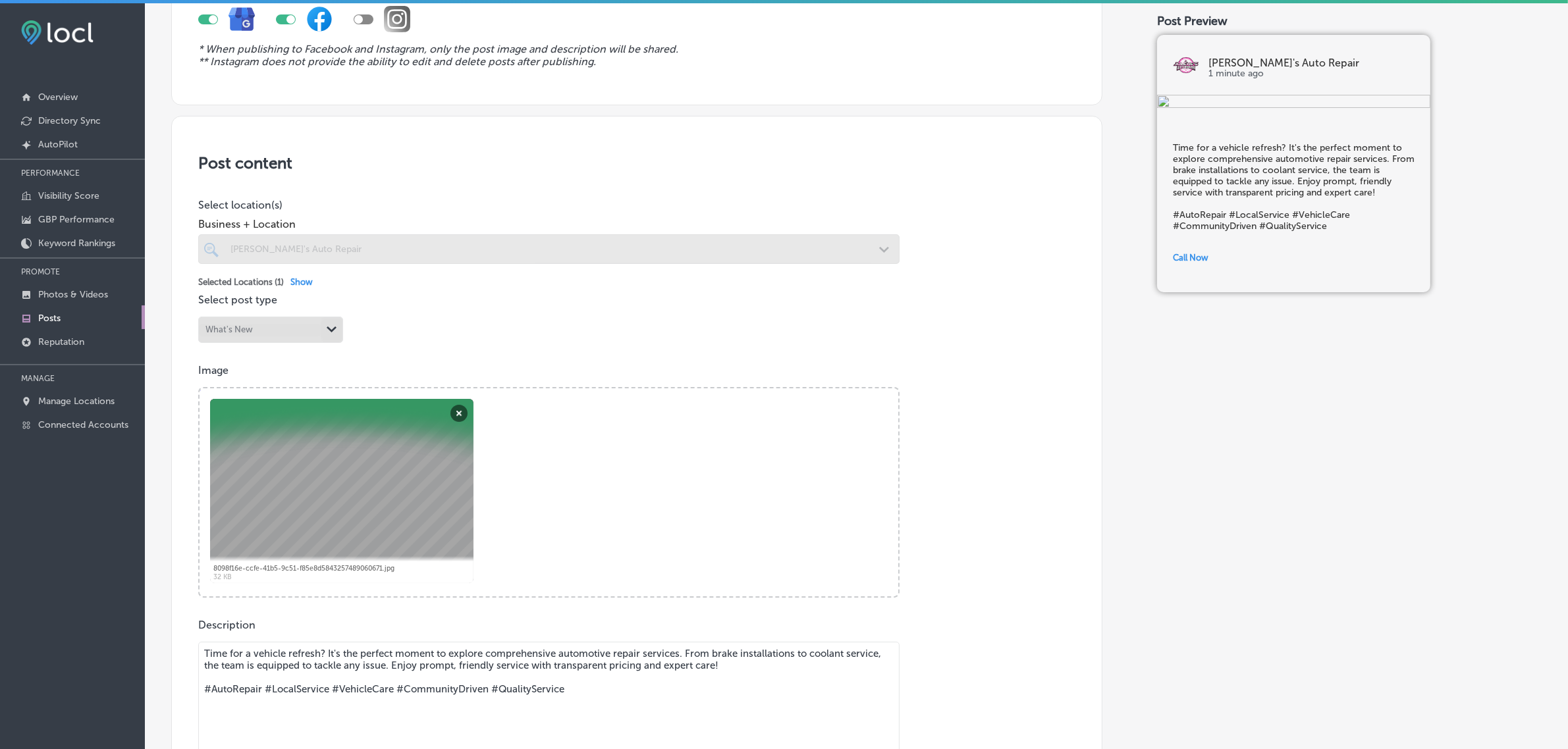
scroll to position [160, 0]
click at [458, 412] on button "Remove" at bounding box center [459, 412] width 17 height 17
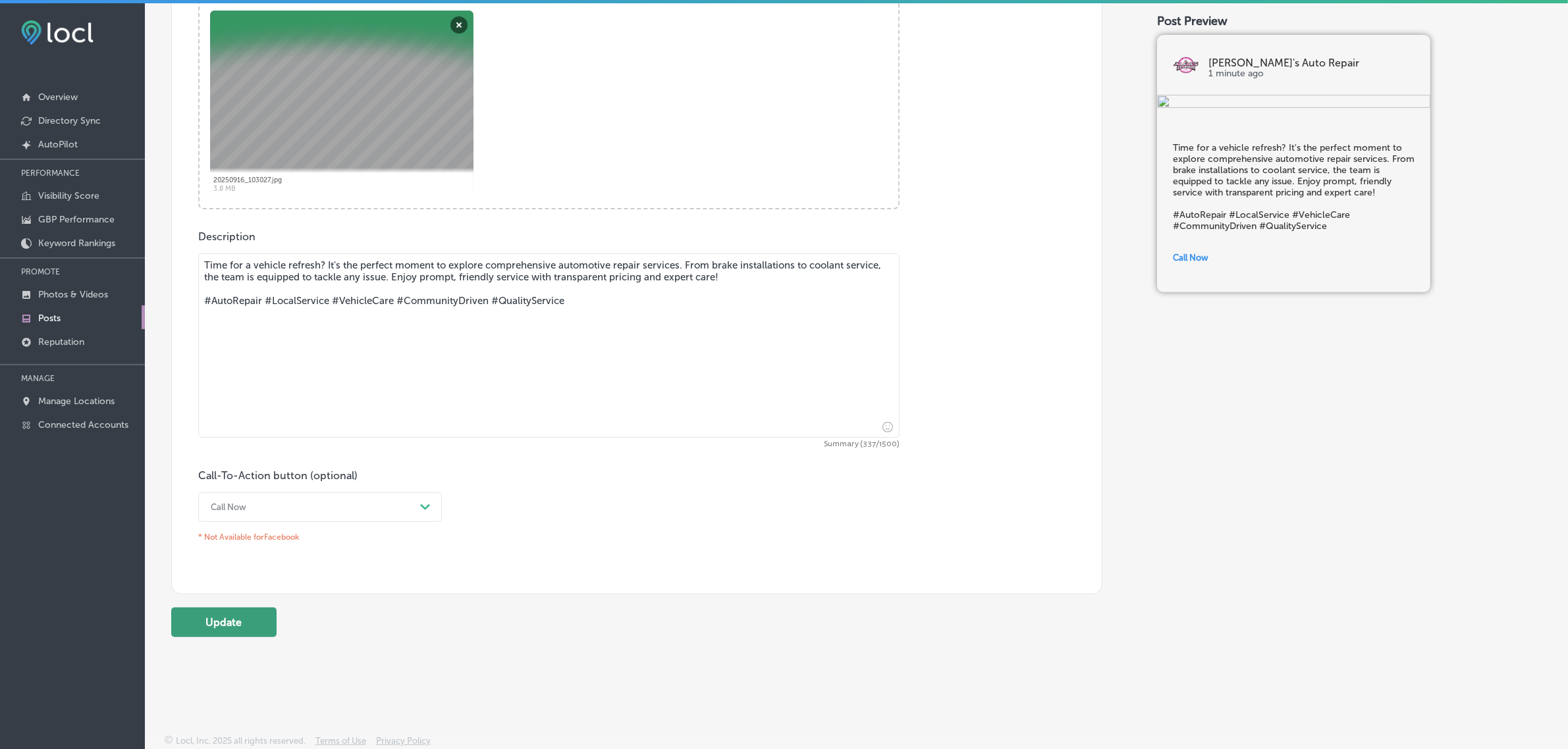
click at [247, 629] on button "Update" at bounding box center [223, 622] width 105 height 30
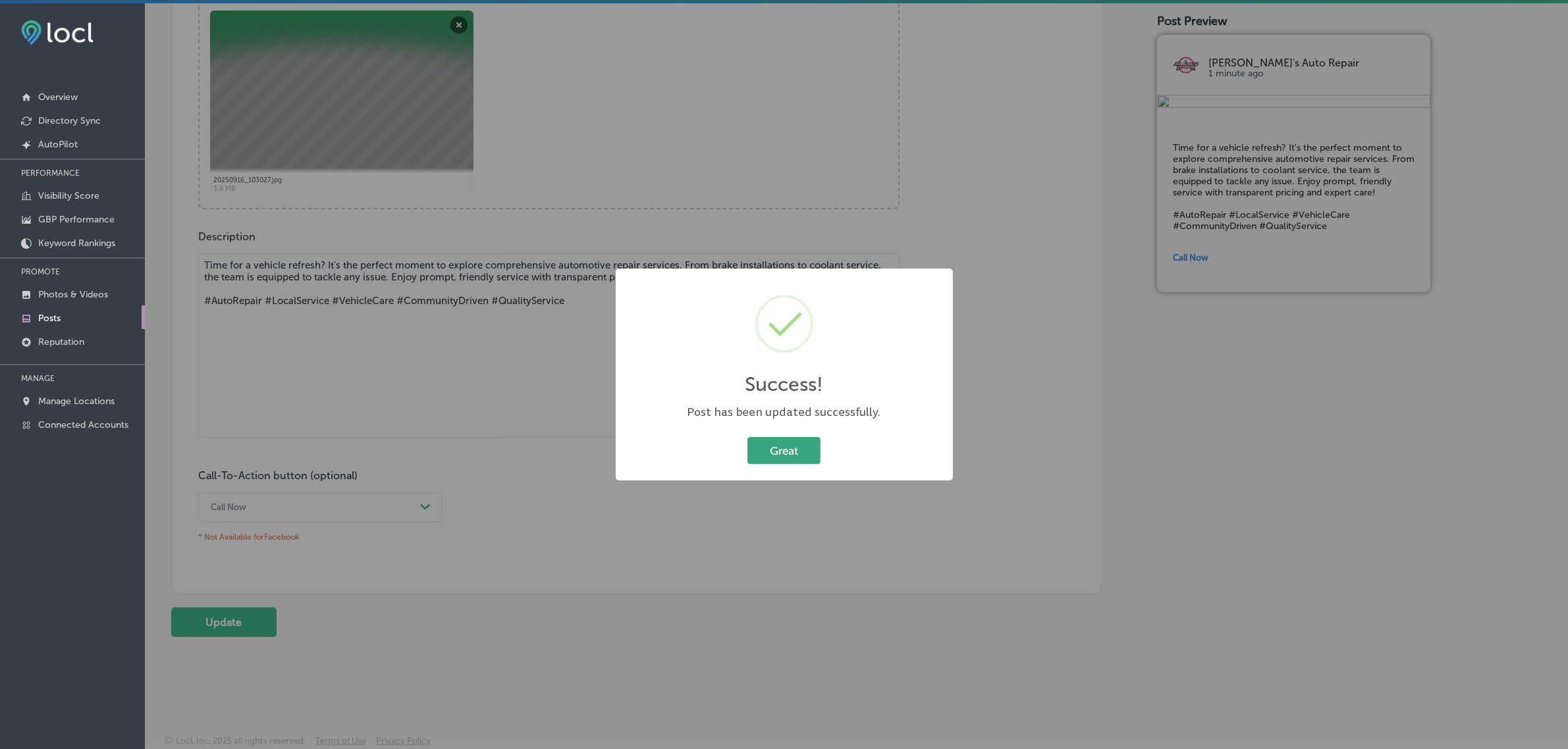
click at [781, 446] on button "Great" at bounding box center [784, 451] width 73 height 27
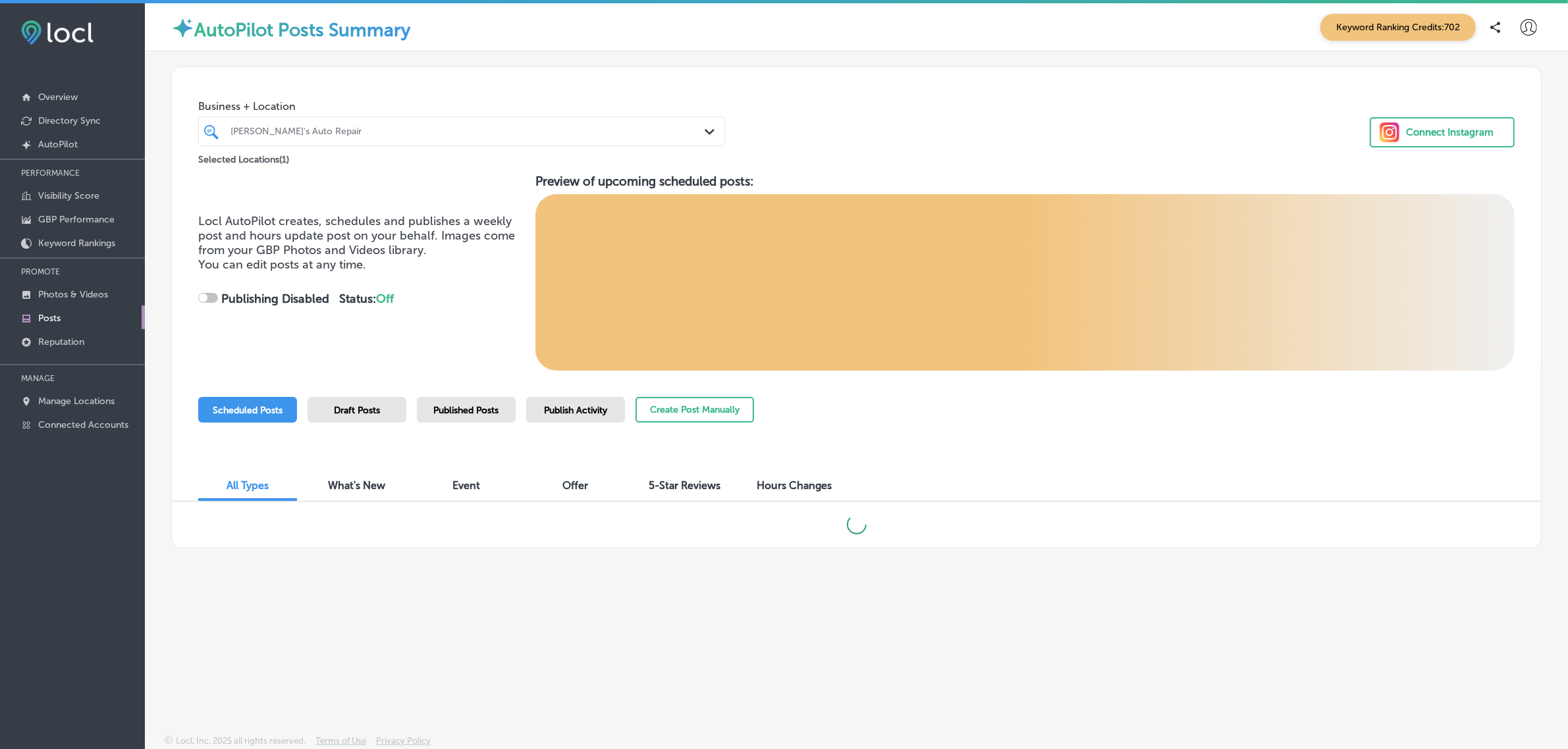
checkbox input "true"
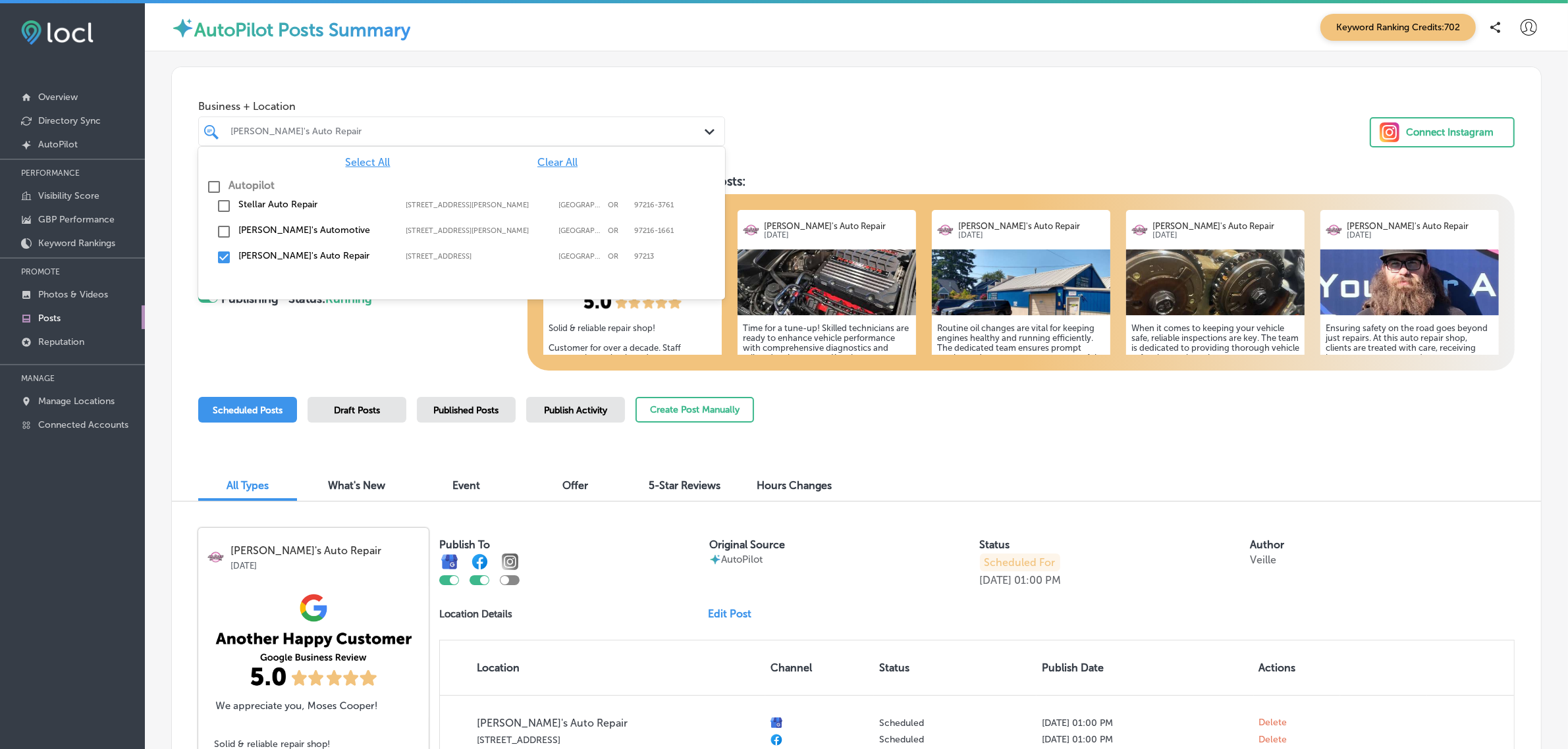
click at [538, 133] on div "[PERSON_NAME]'s Auto Repair" at bounding box center [468, 131] width 475 height 11
click at [221, 260] on input "checkbox" at bounding box center [223, 257] width 16 height 16
click at [222, 205] on input "checkbox" at bounding box center [223, 206] width 16 height 16
click at [957, 120] on div "Business + Location option [STREET_ADDRESS][PERSON_NAME]. option [STREET_ADDRES…" at bounding box center [856, 117] width 1369 height 100
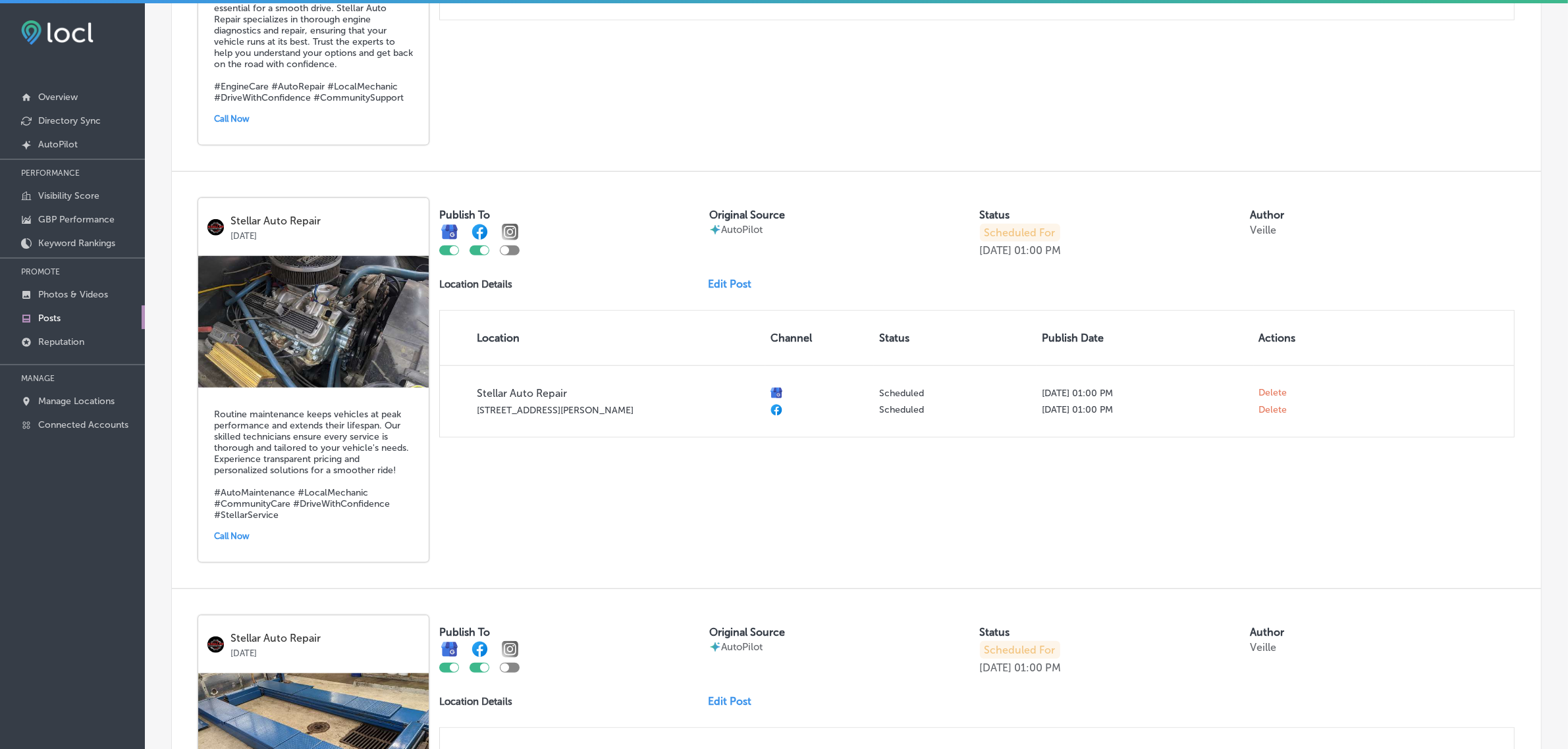
scroll to position [1570, 0]
click at [739, 287] on link "Edit Post" at bounding box center [734, 284] width 54 height 13
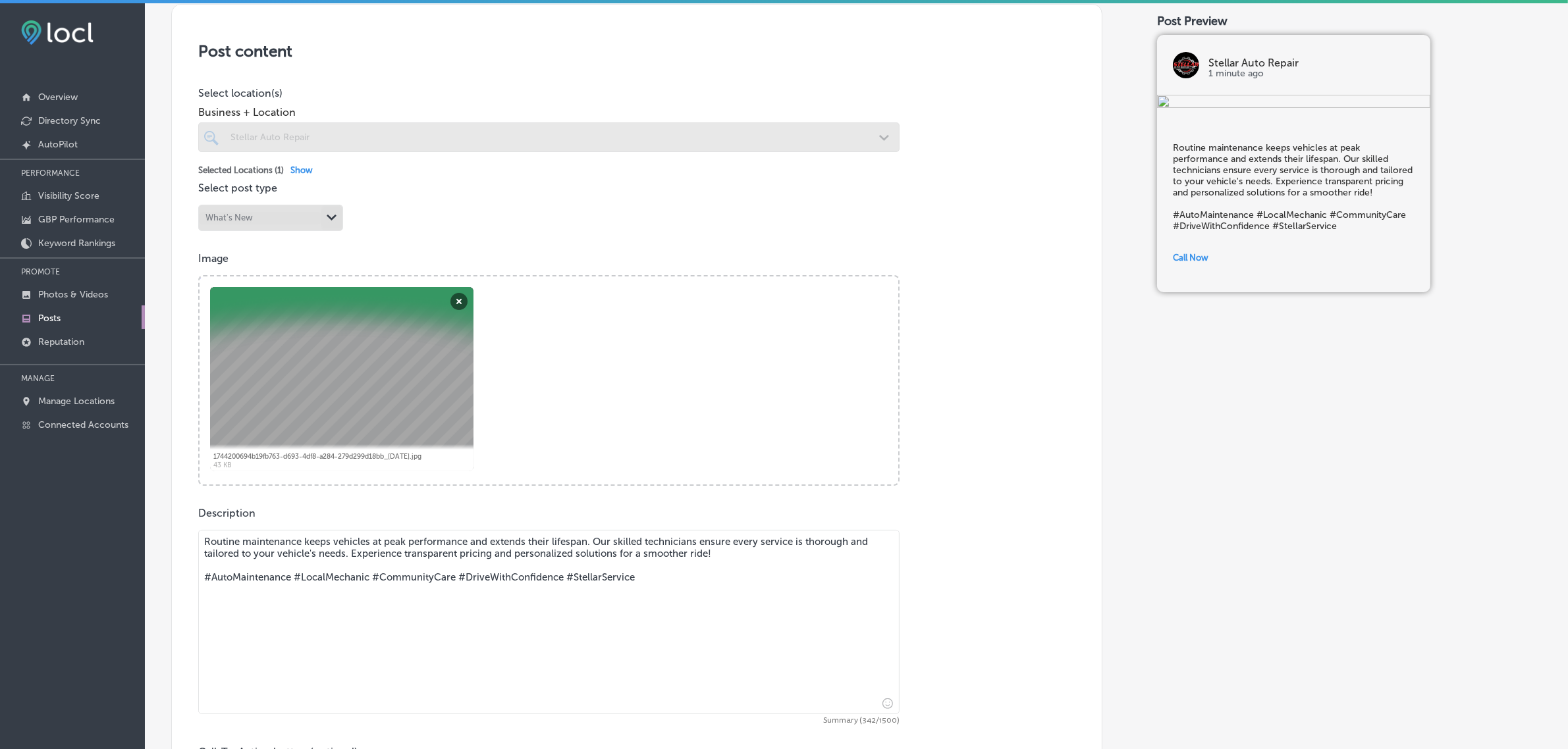
scroll to position [271, 0]
click at [463, 303] on button "Remove" at bounding box center [459, 301] width 17 height 17
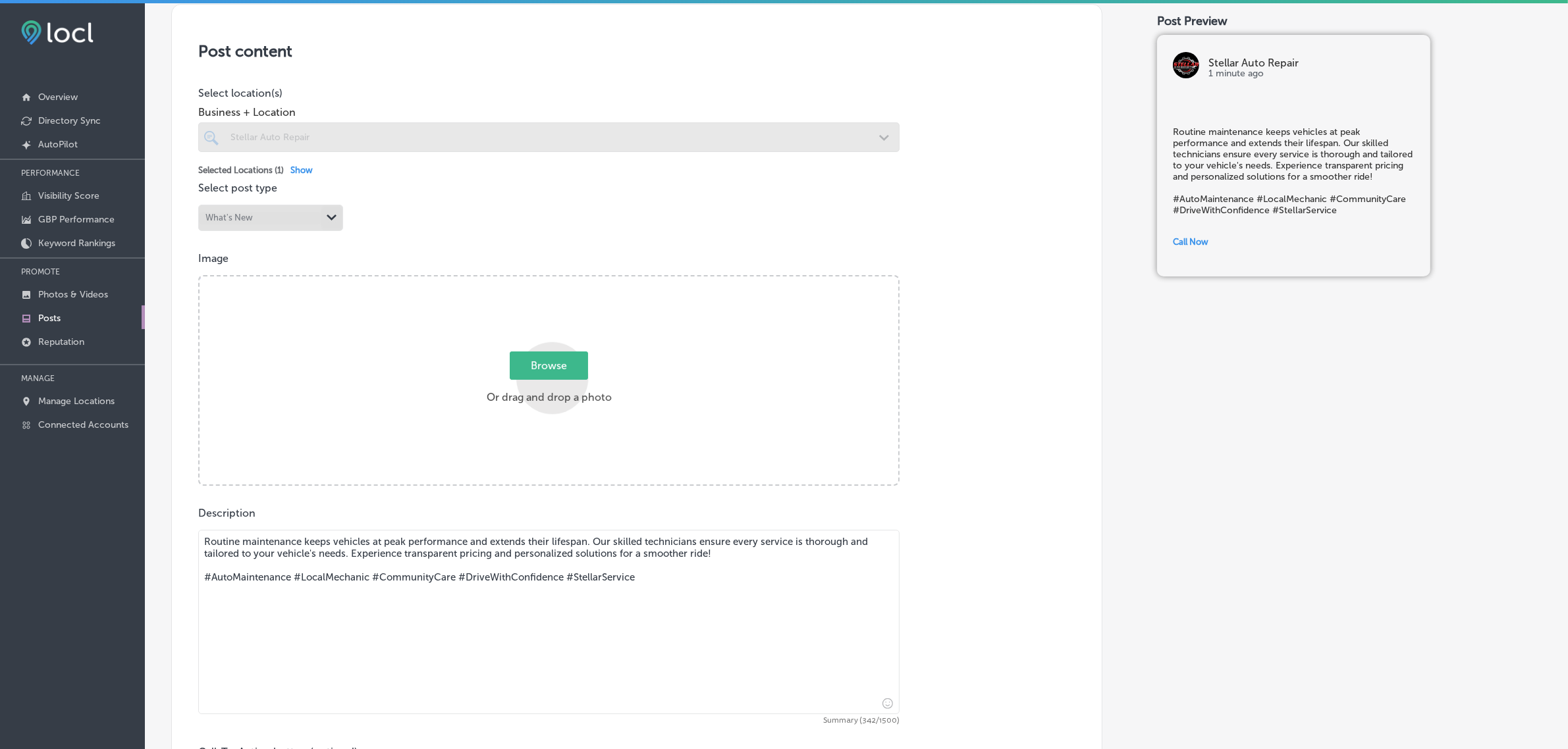
click at [546, 376] on div "Powered by PQINA Browse Or drag and drop a photo" at bounding box center [549, 380] width 698 height 208
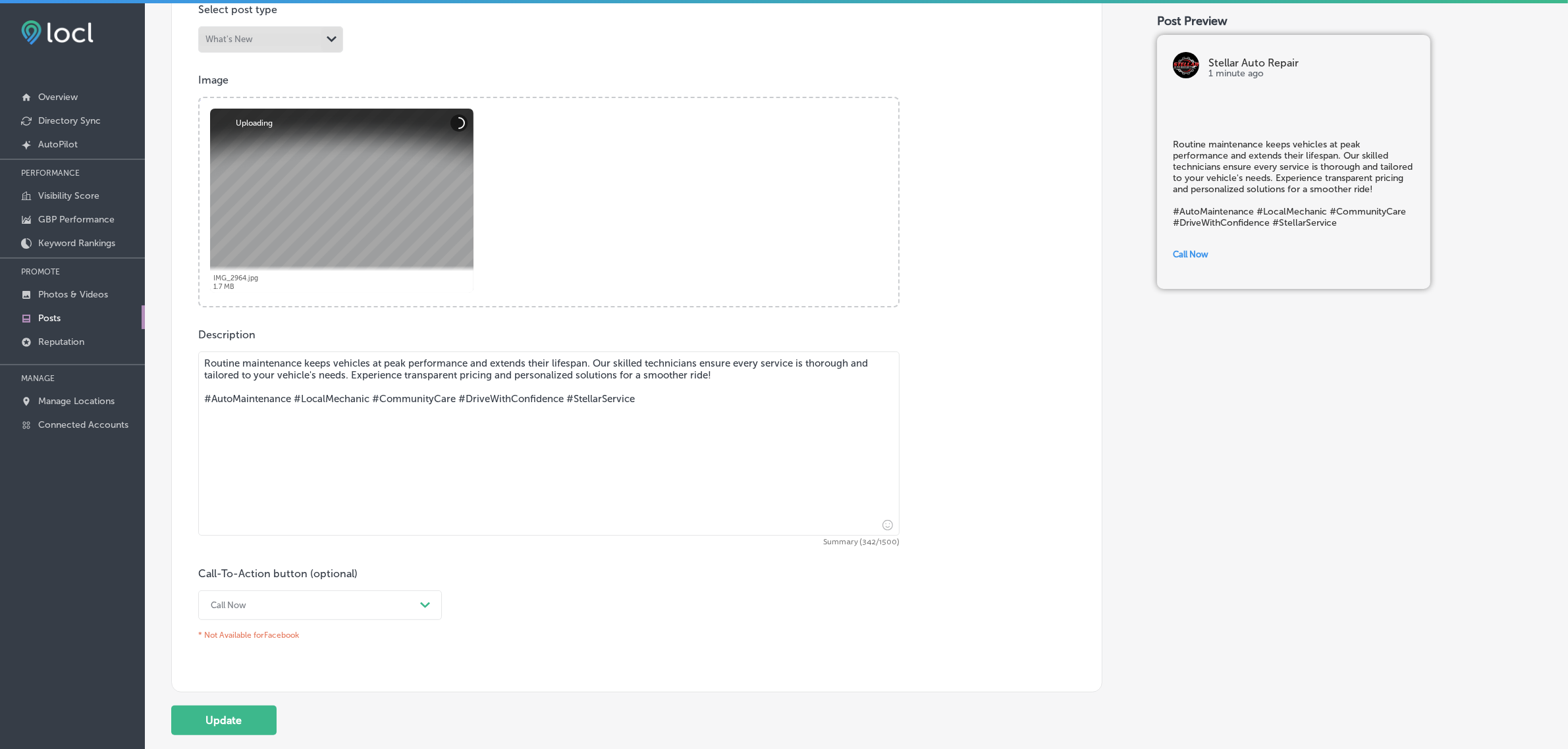
scroll to position [544, 0]
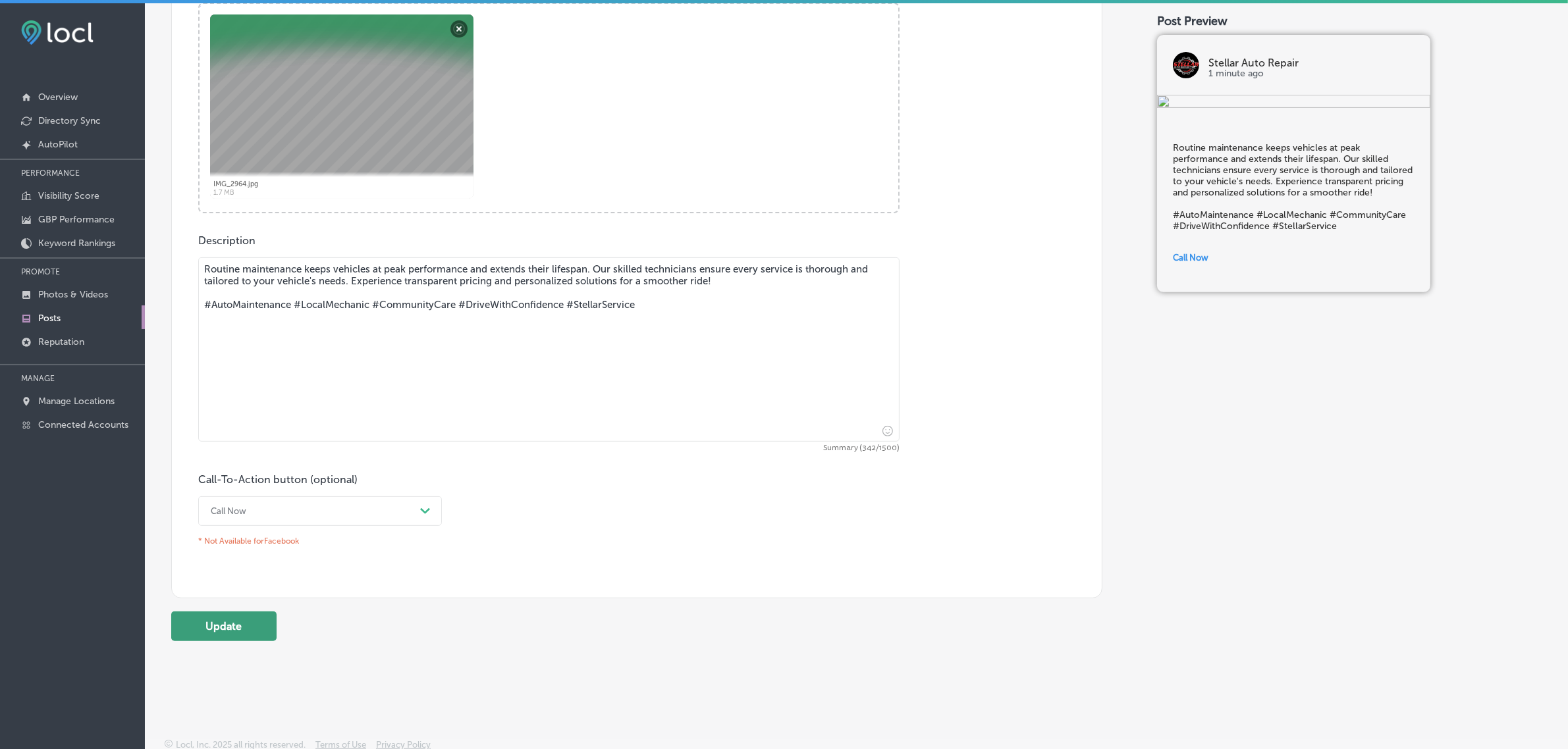
click at [220, 620] on button "Update" at bounding box center [223, 626] width 105 height 30
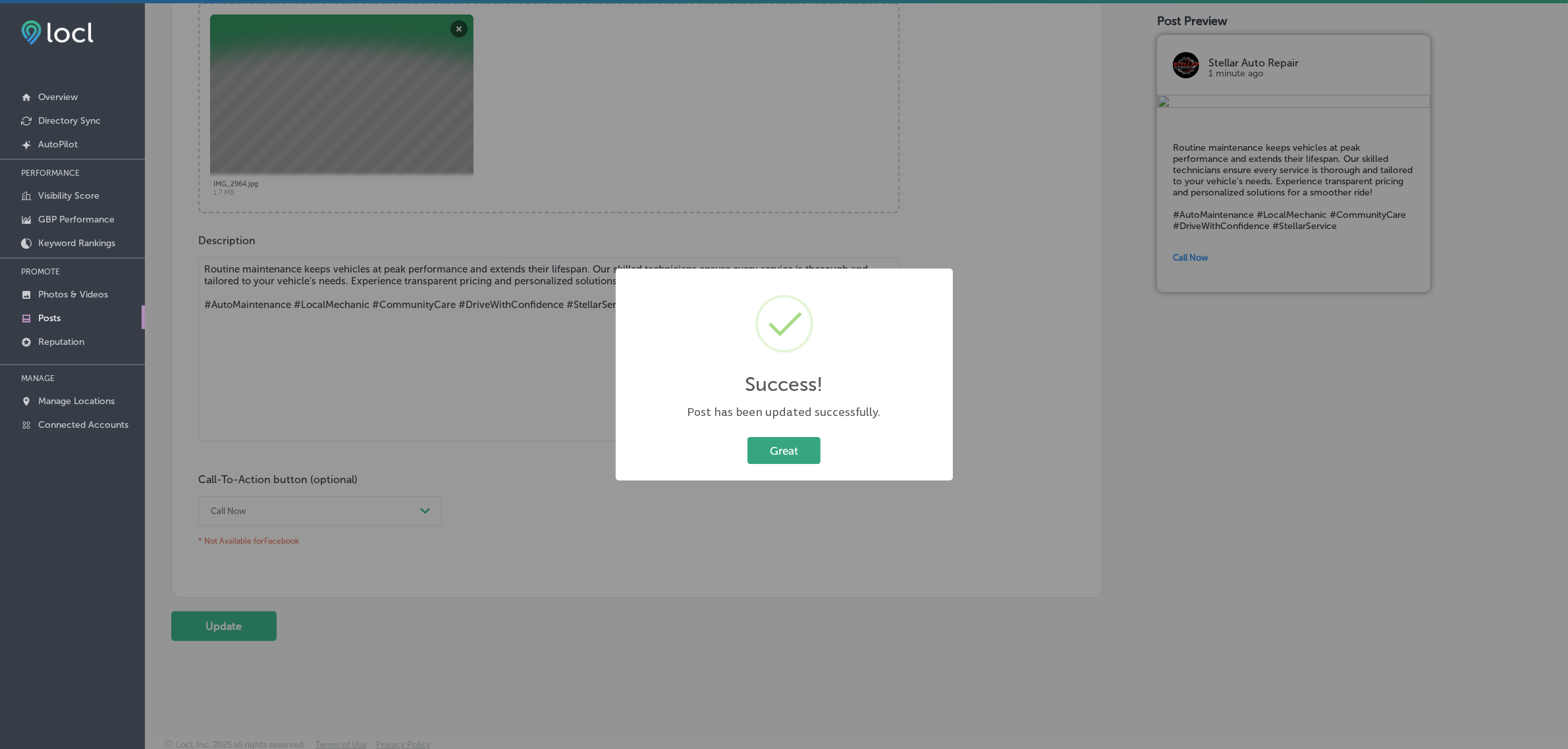
click at [772, 448] on button "Great" at bounding box center [784, 451] width 73 height 27
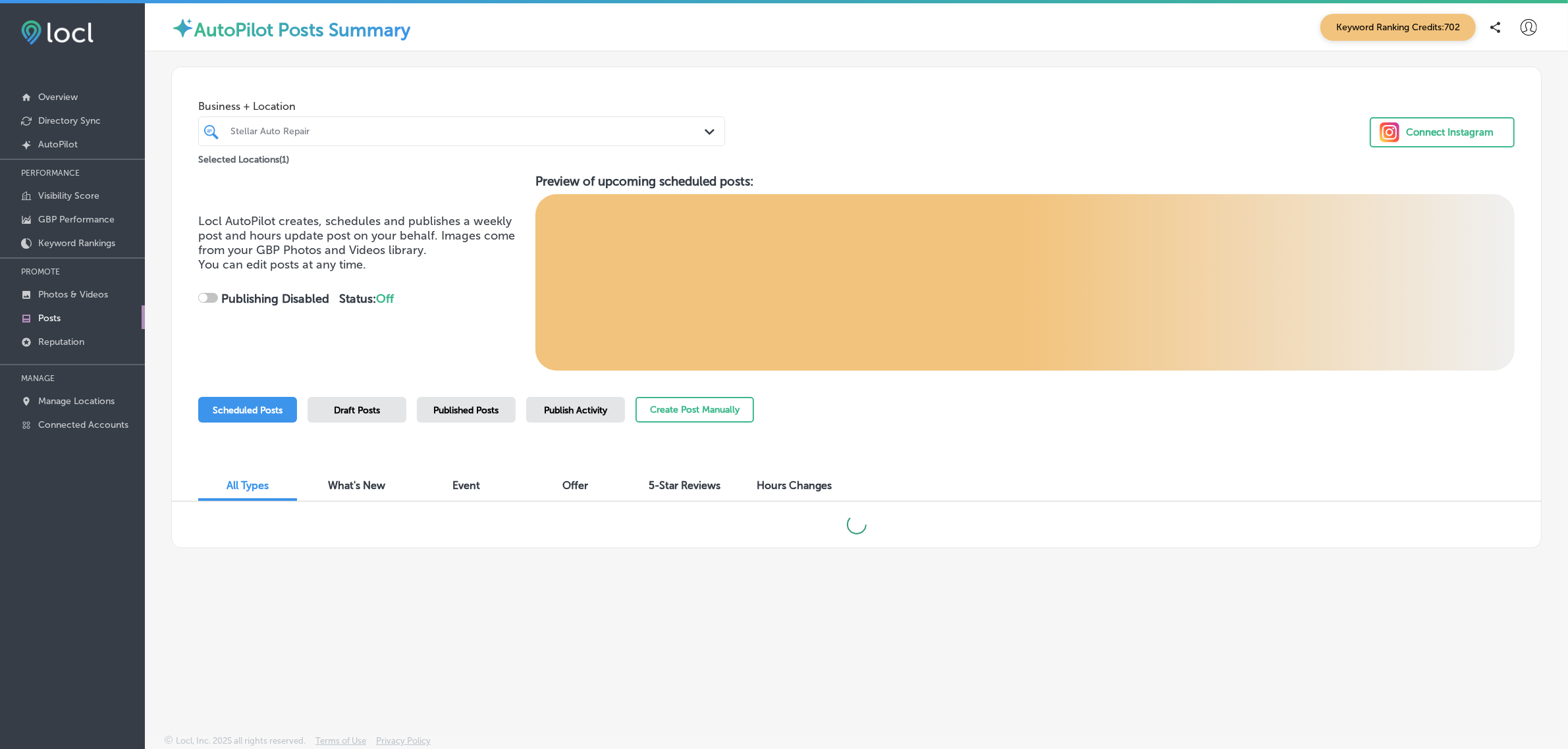
checkbox input "true"
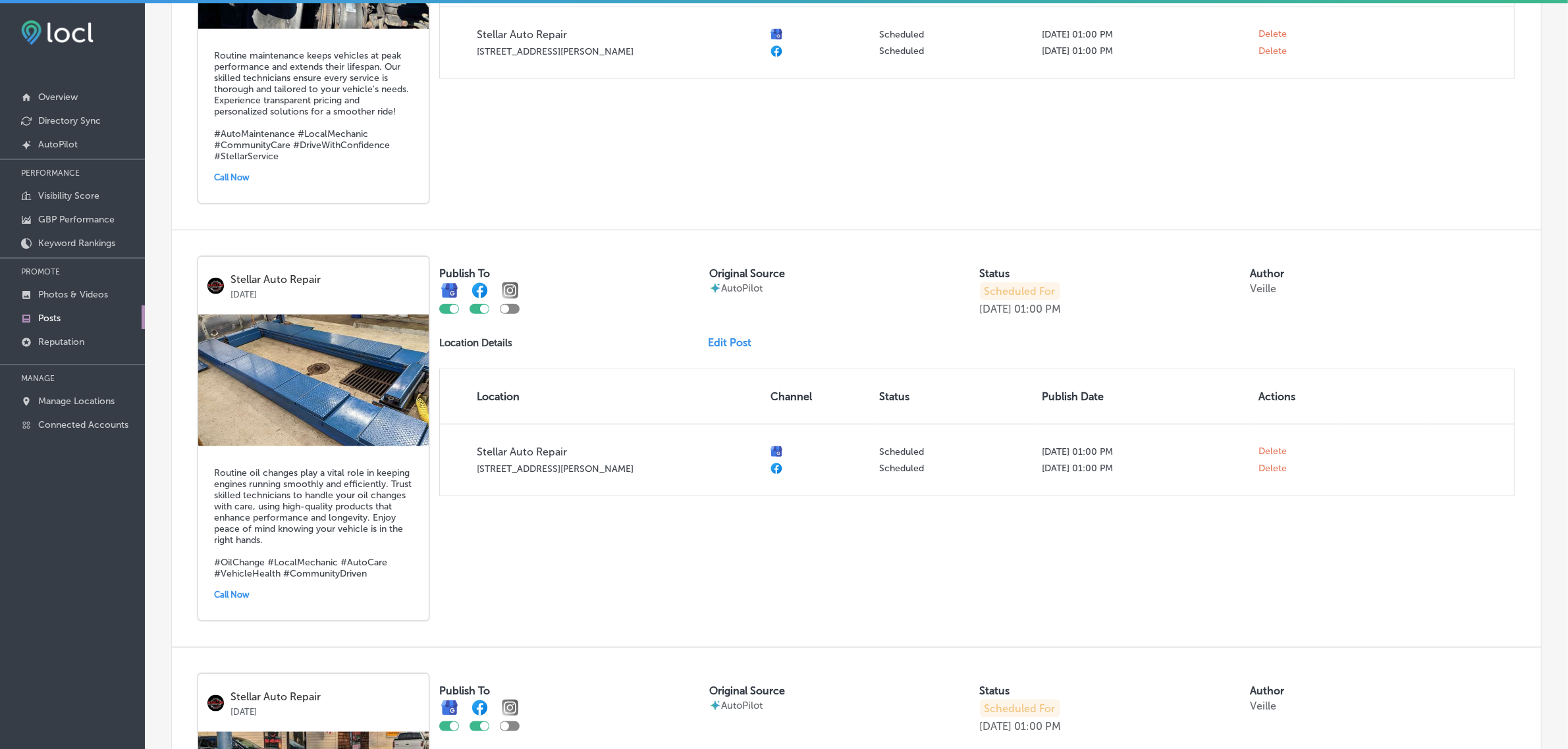
scroll to position [1928, 0]
click at [728, 343] on link "Edit Post" at bounding box center [734, 343] width 54 height 13
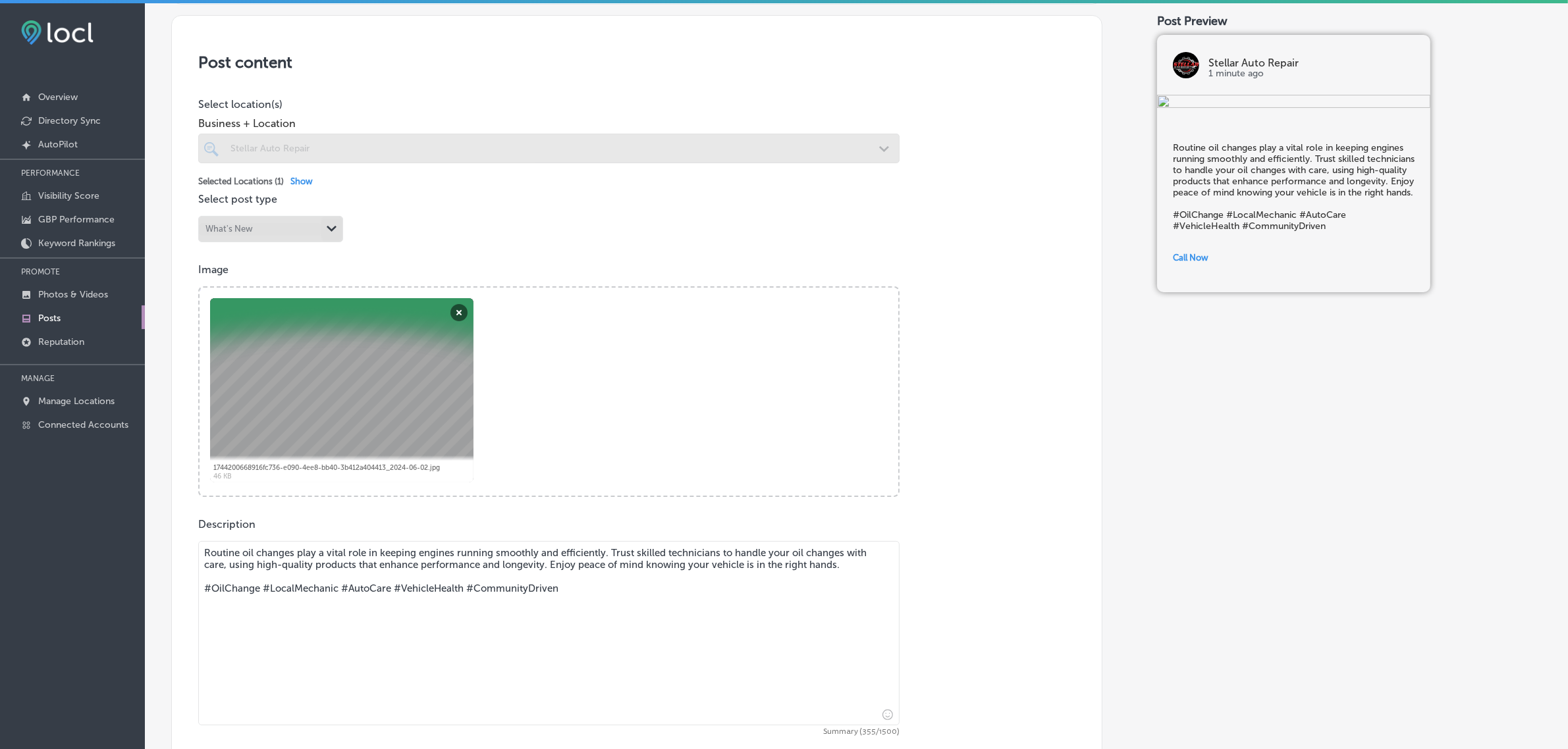
scroll to position [276, 0]
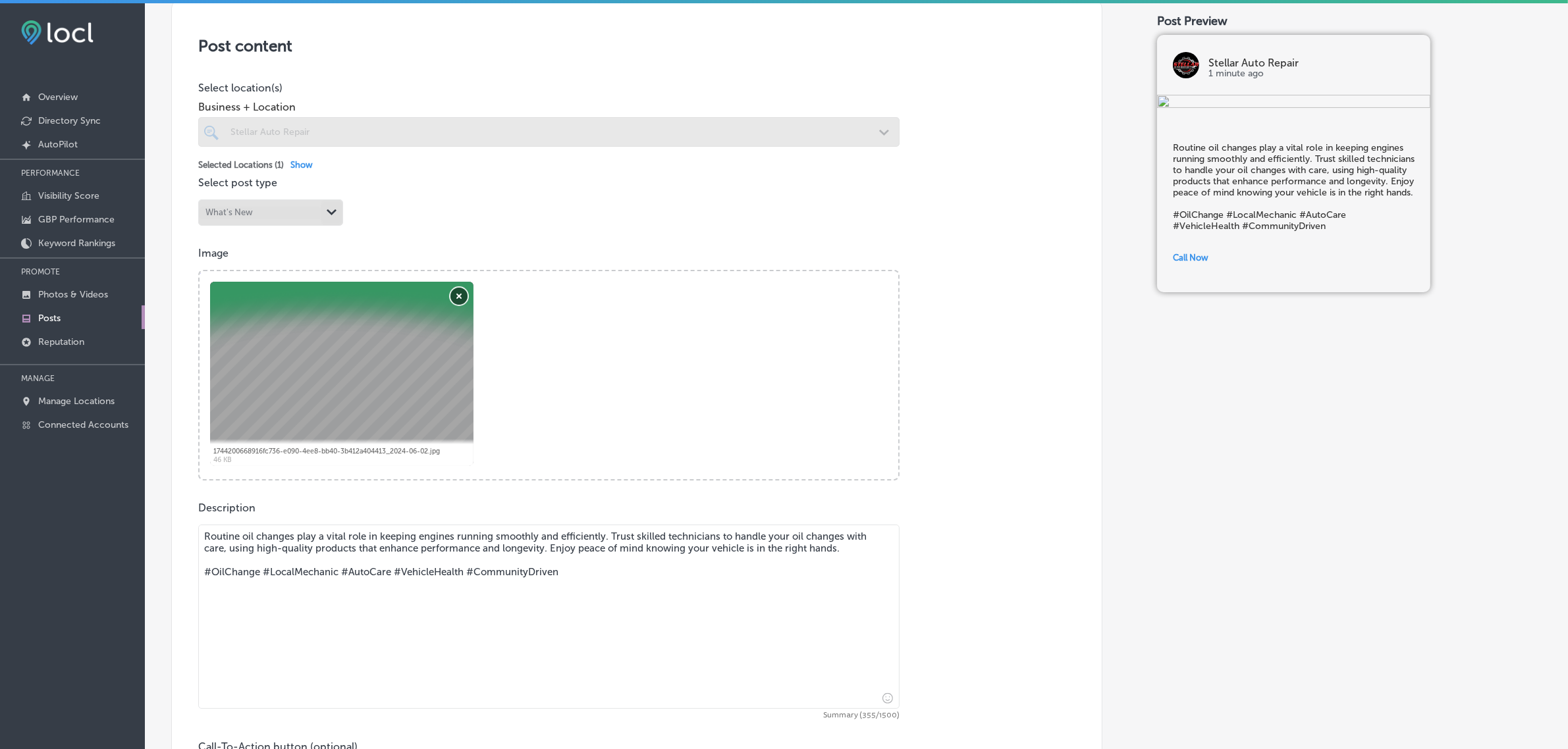
click at [459, 300] on button "Remove" at bounding box center [459, 296] width 17 height 17
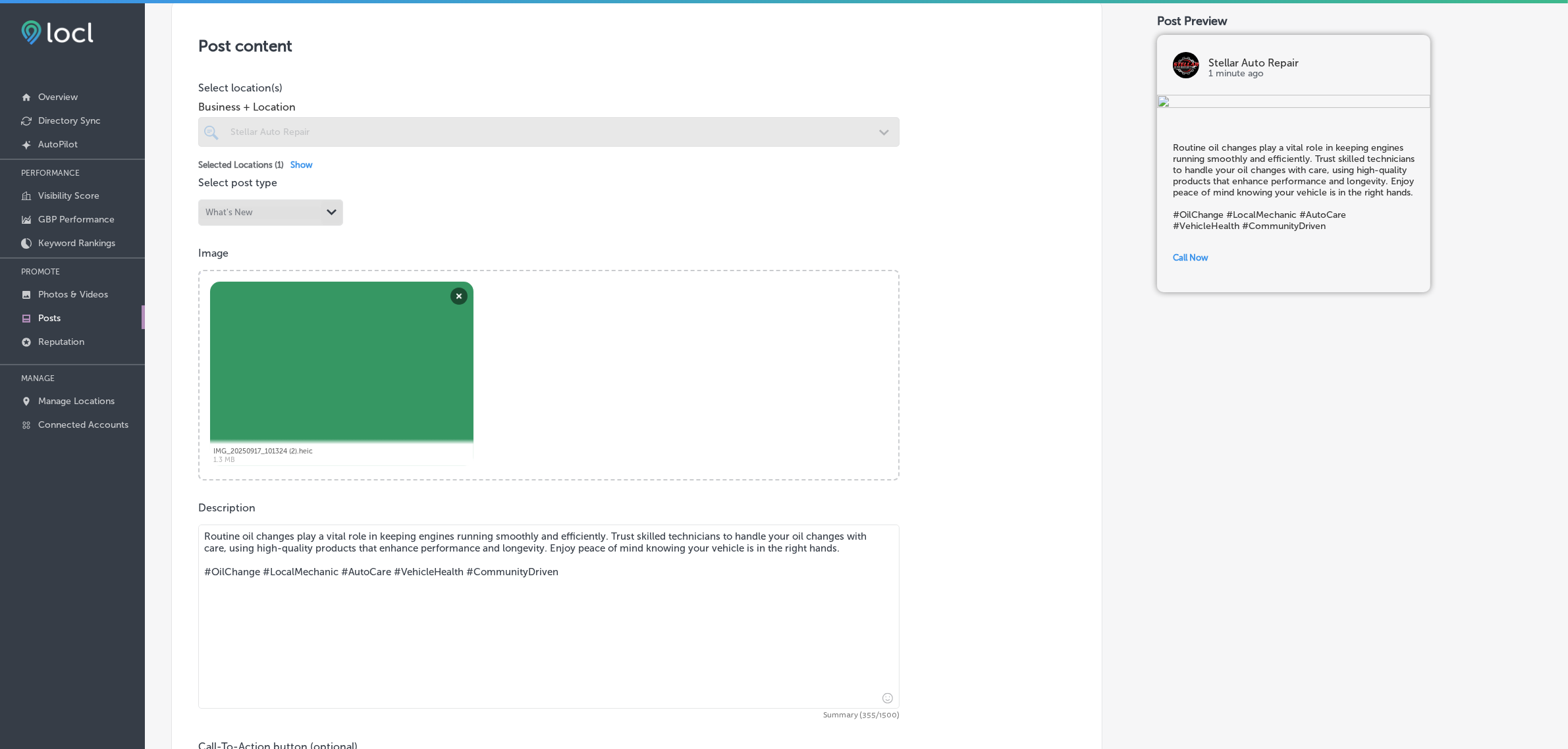
scroll to position [548, 0]
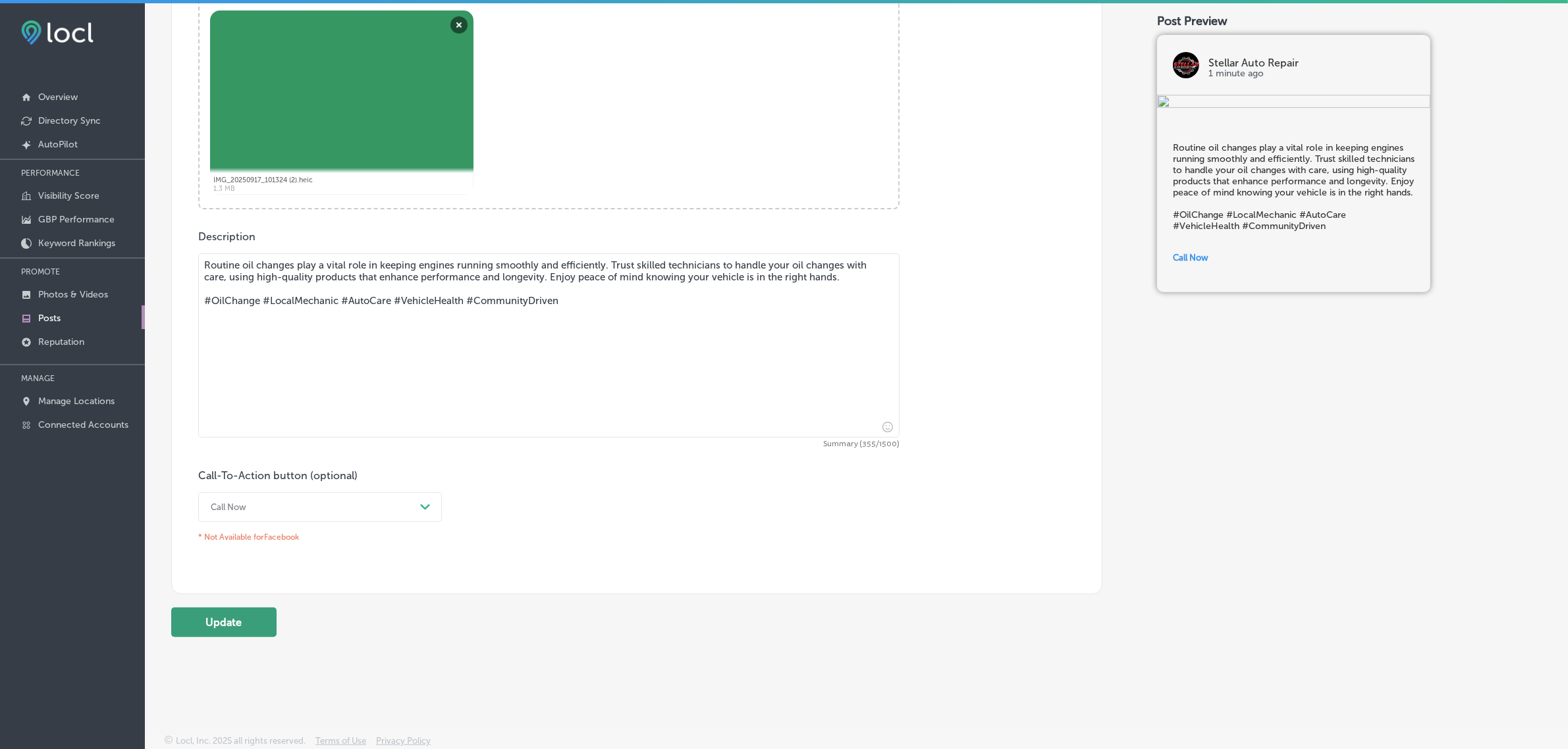
click at [249, 619] on button "Update" at bounding box center [223, 622] width 105 height 30
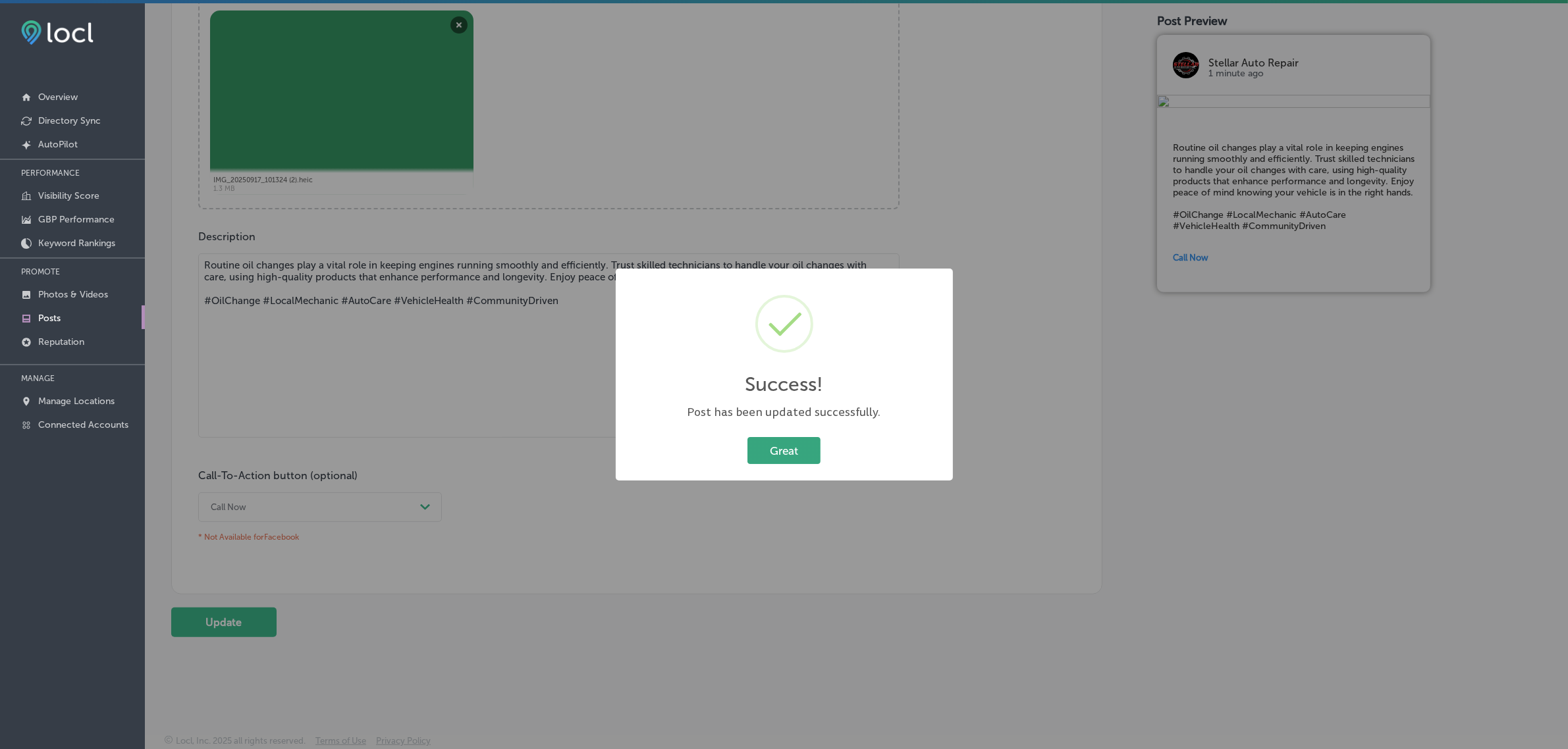
click at [774, 437] on button "Great" at bounding box center [784, 451] width 73 height 27
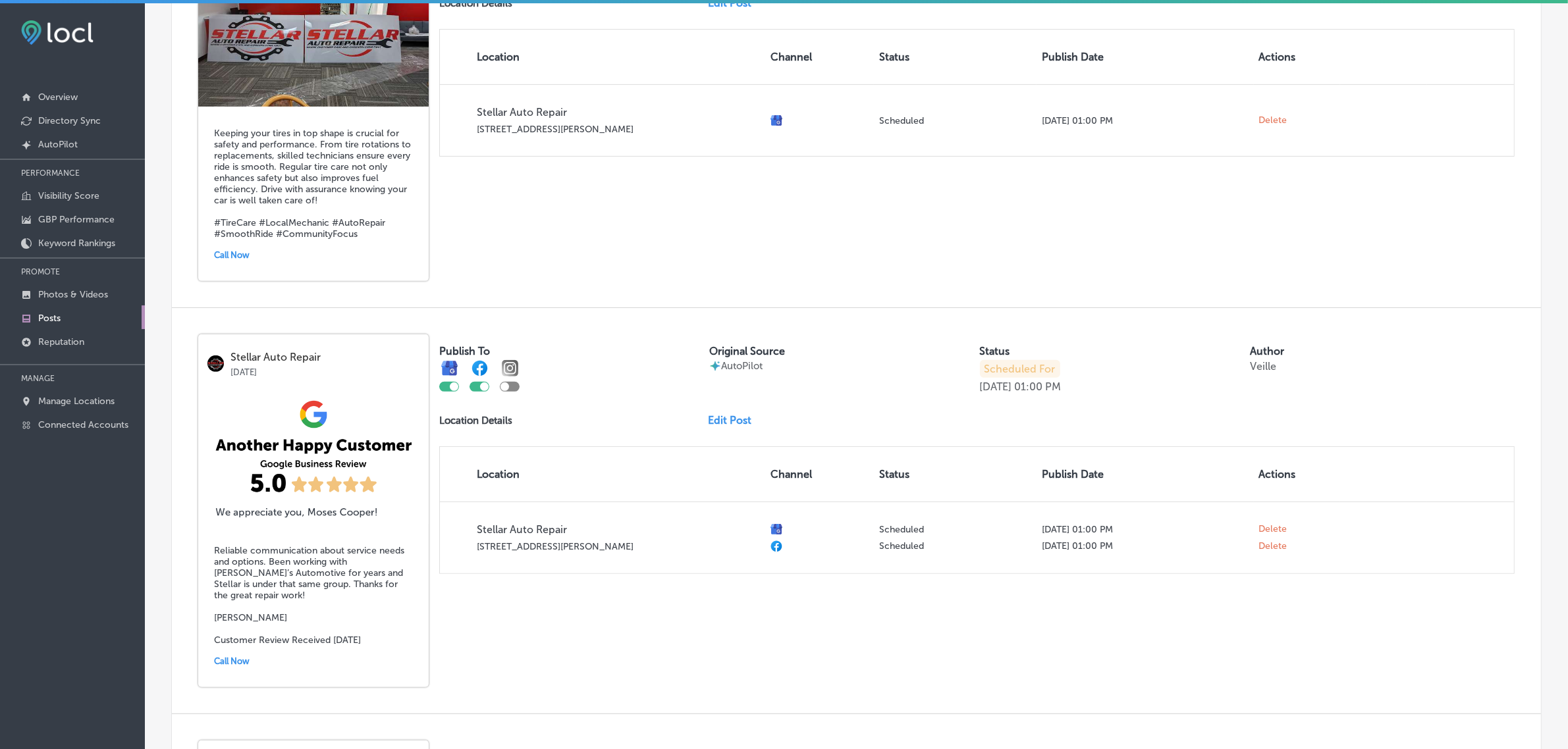
checkbox input "true"
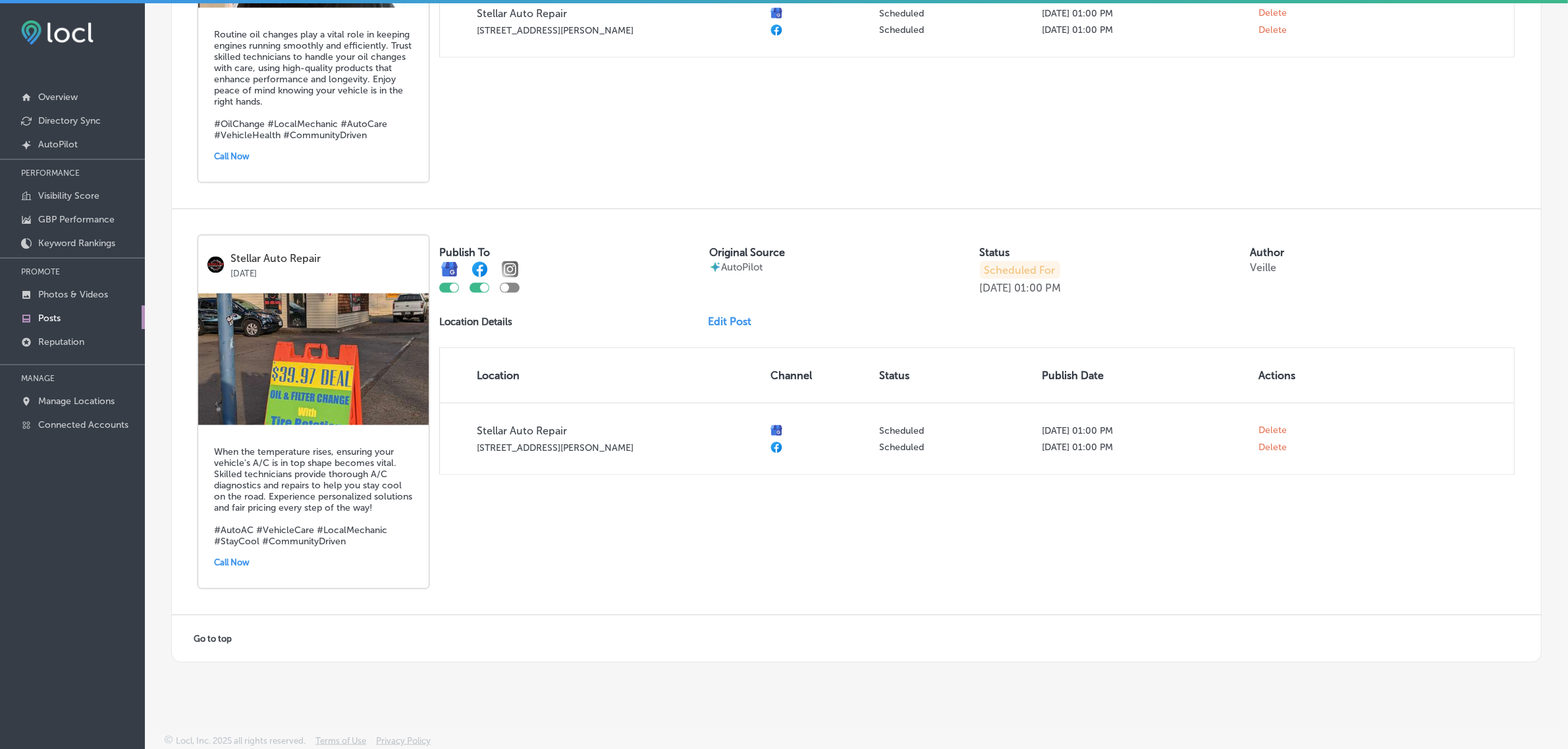
scroll to position [3, 0]
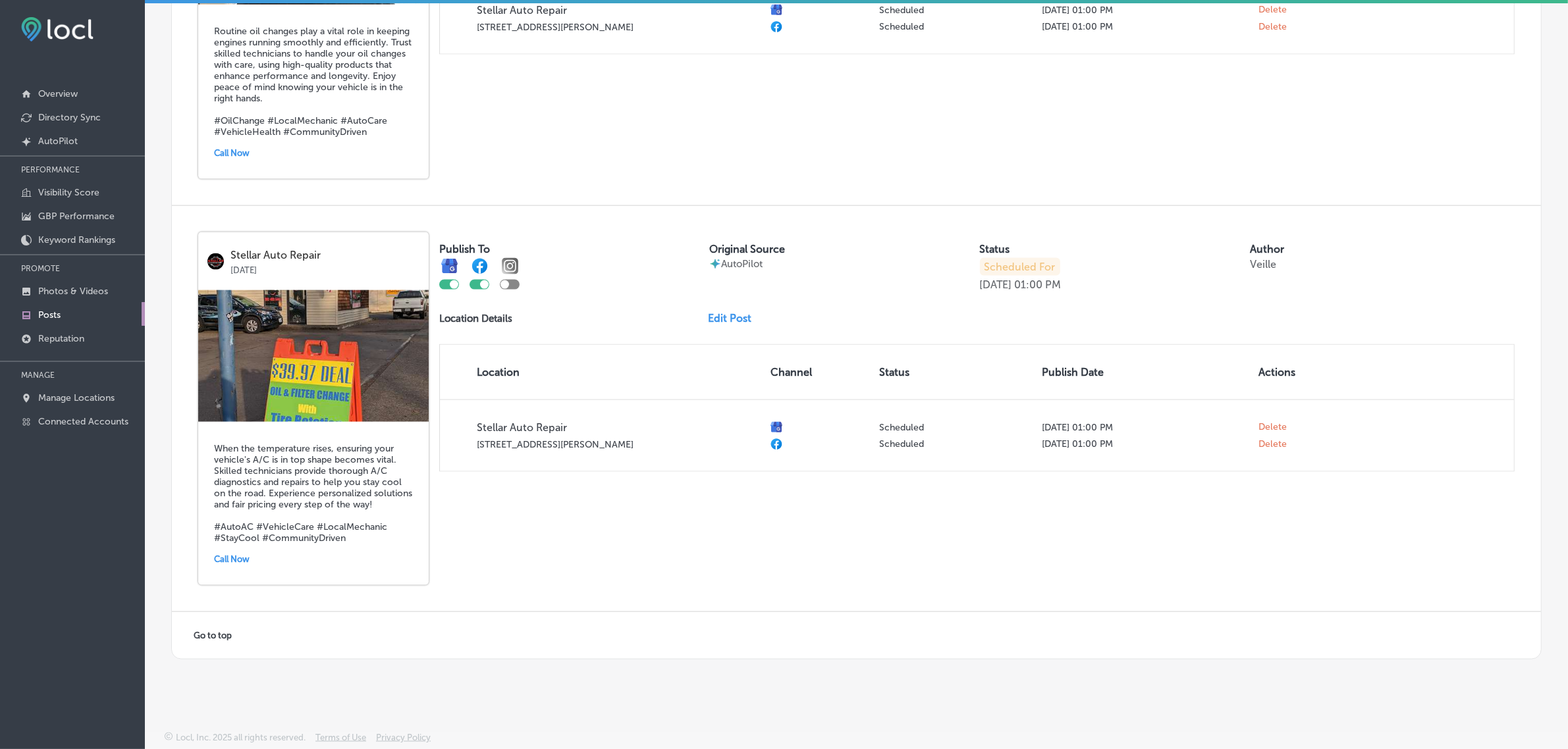
click at [713, 312] on link "Edit Post" at bounding box center [734, 318] width 54 height 13
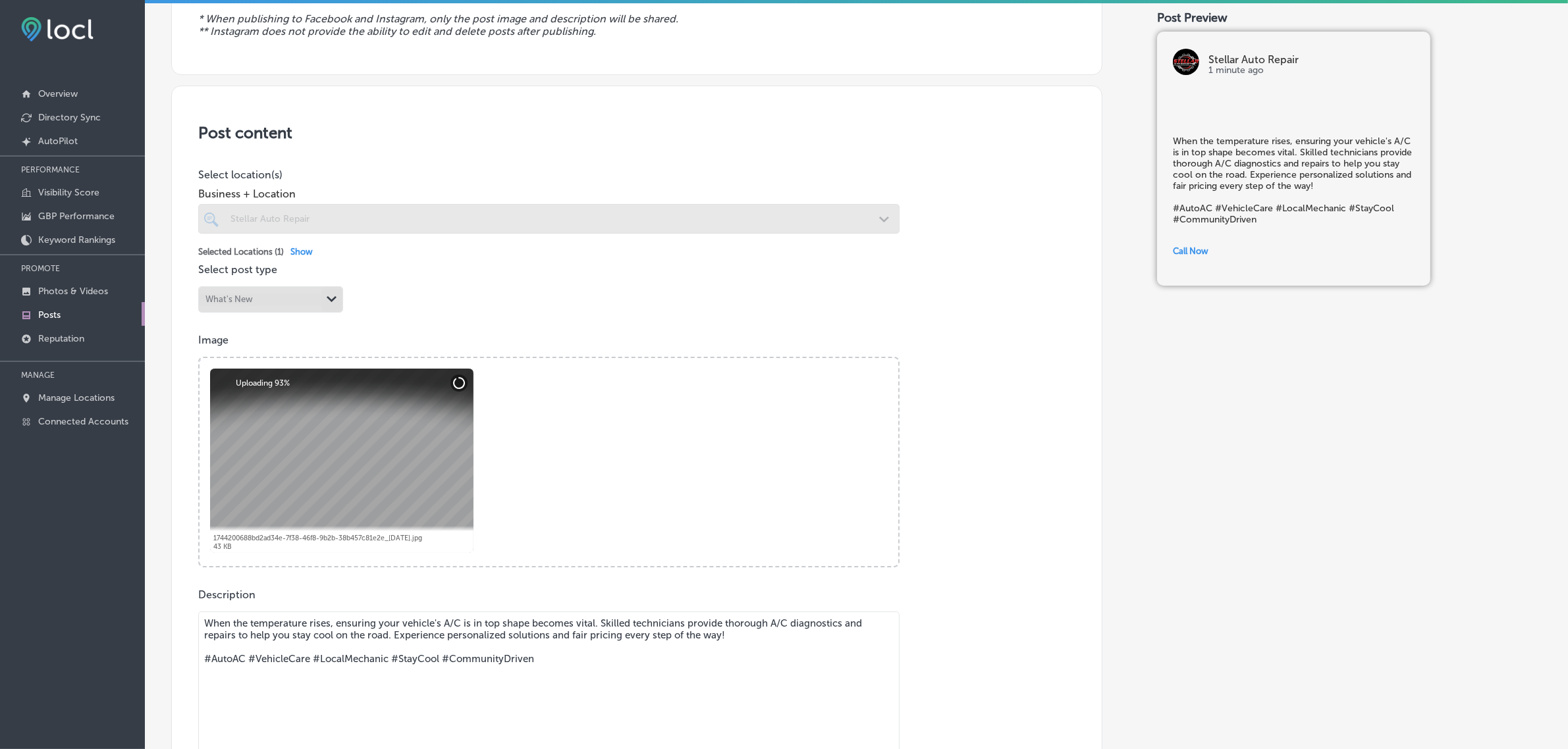
scroll to position [190, 0]
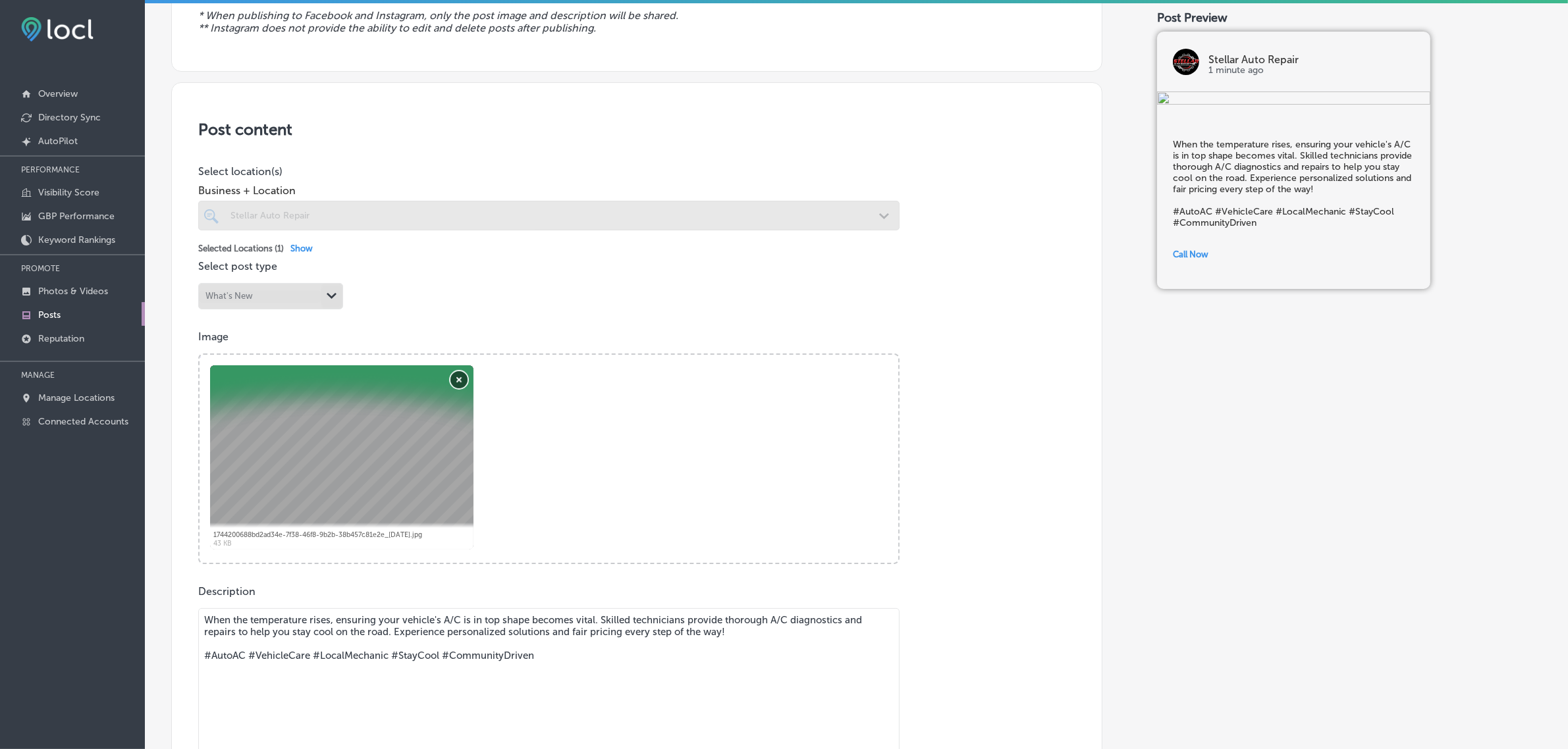
click at [459, 375] on button "Remove" at bounding box center [459, 380] width 17 height 17
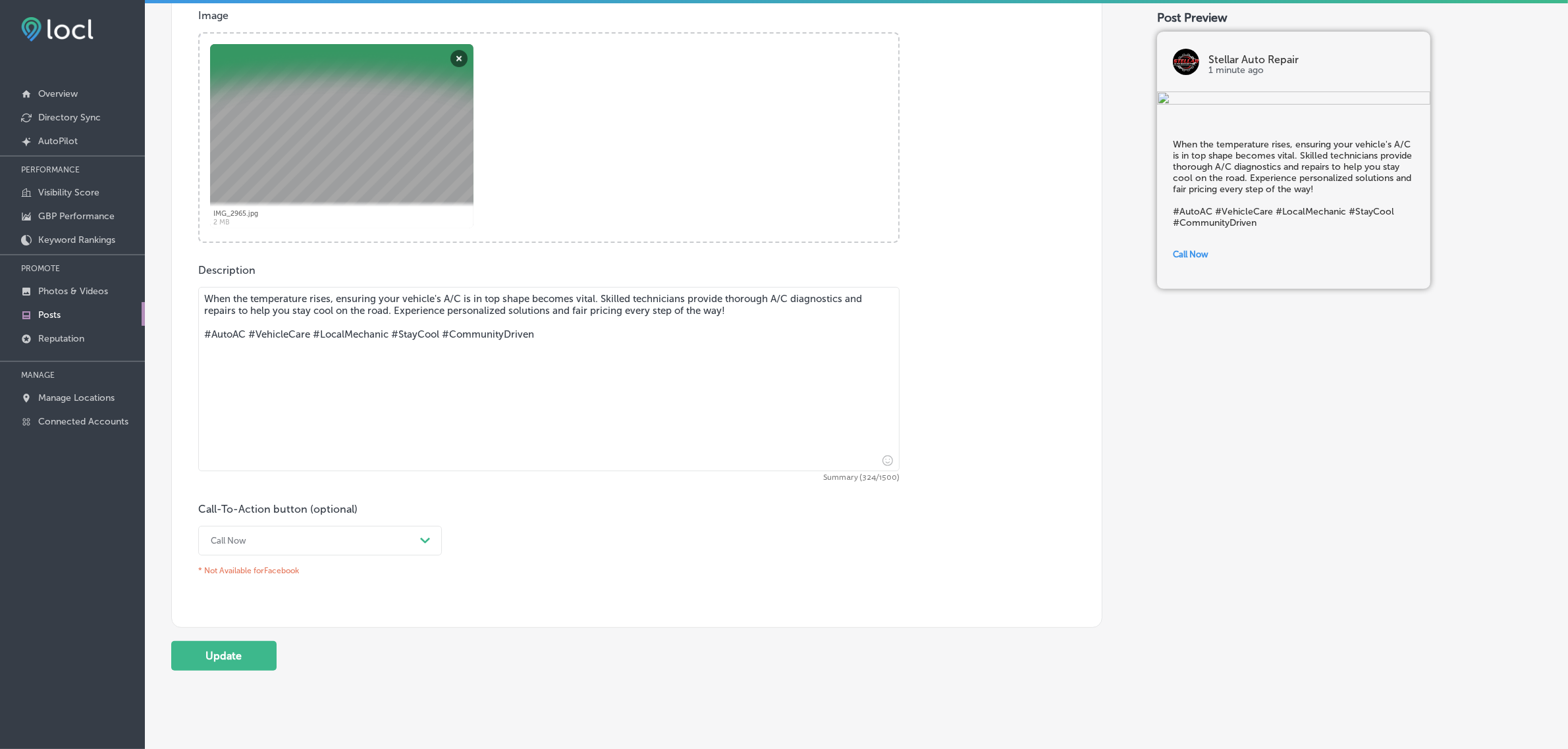
scroll to position [511, 0]
click at [232, 646] on button "Update" at bounding box center [223, 655] width 105 height 30
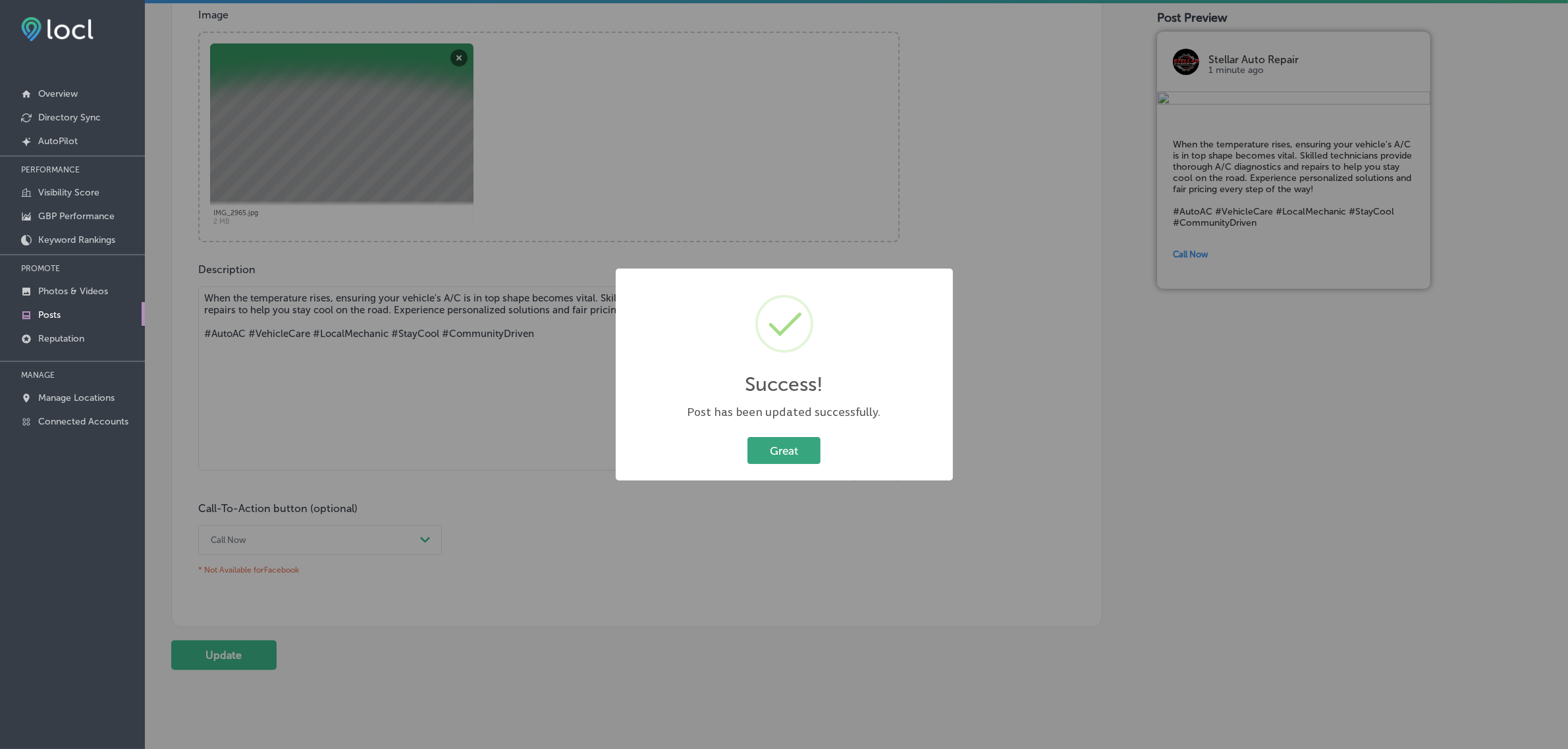
click at [792, 449] on button "Great" at bounding box center [784, 451] width 73 height 27
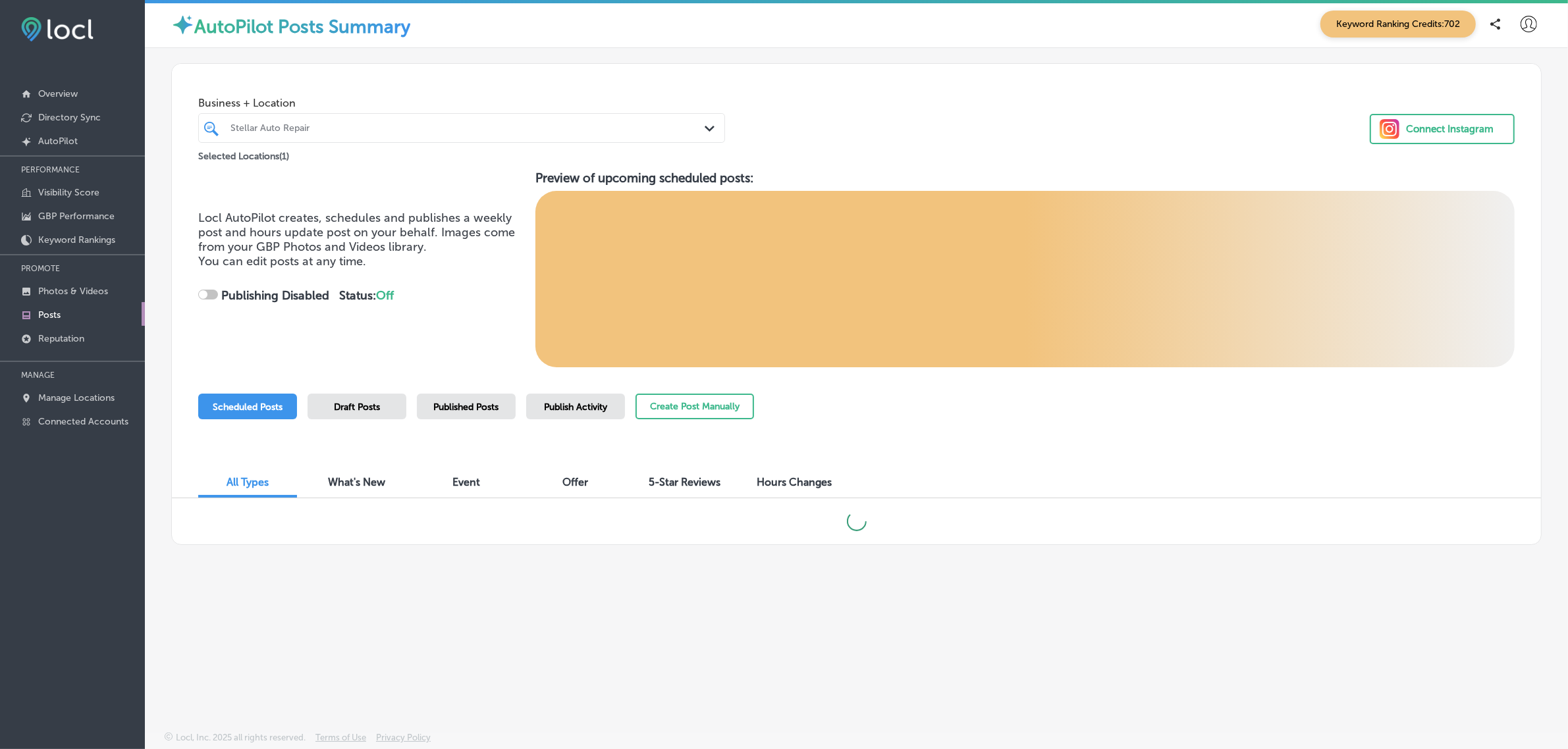
checkbox input "true"
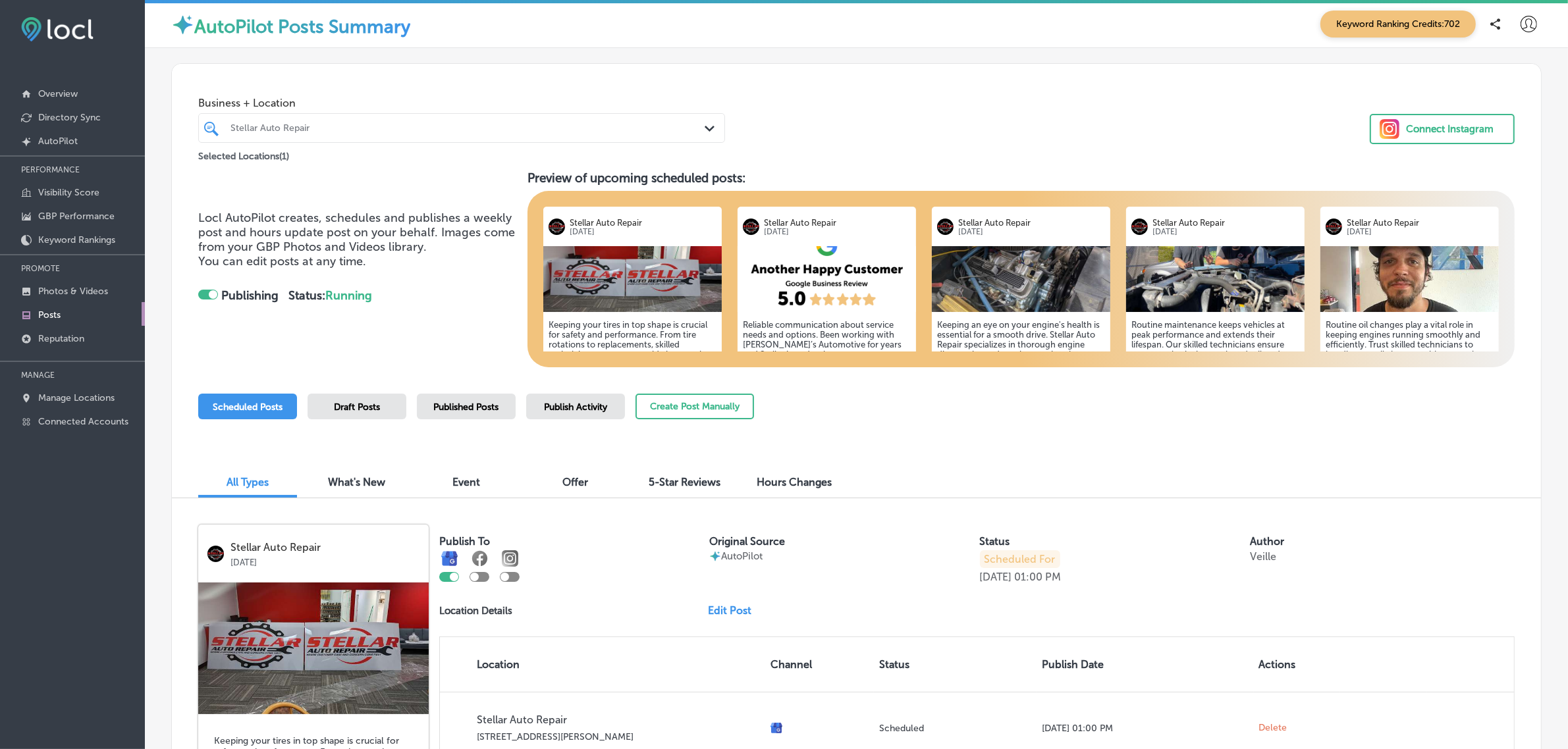
click at [672, 126] on div "Stellar Auto Repair" at bounding box center [468, 128] width 475 height 11
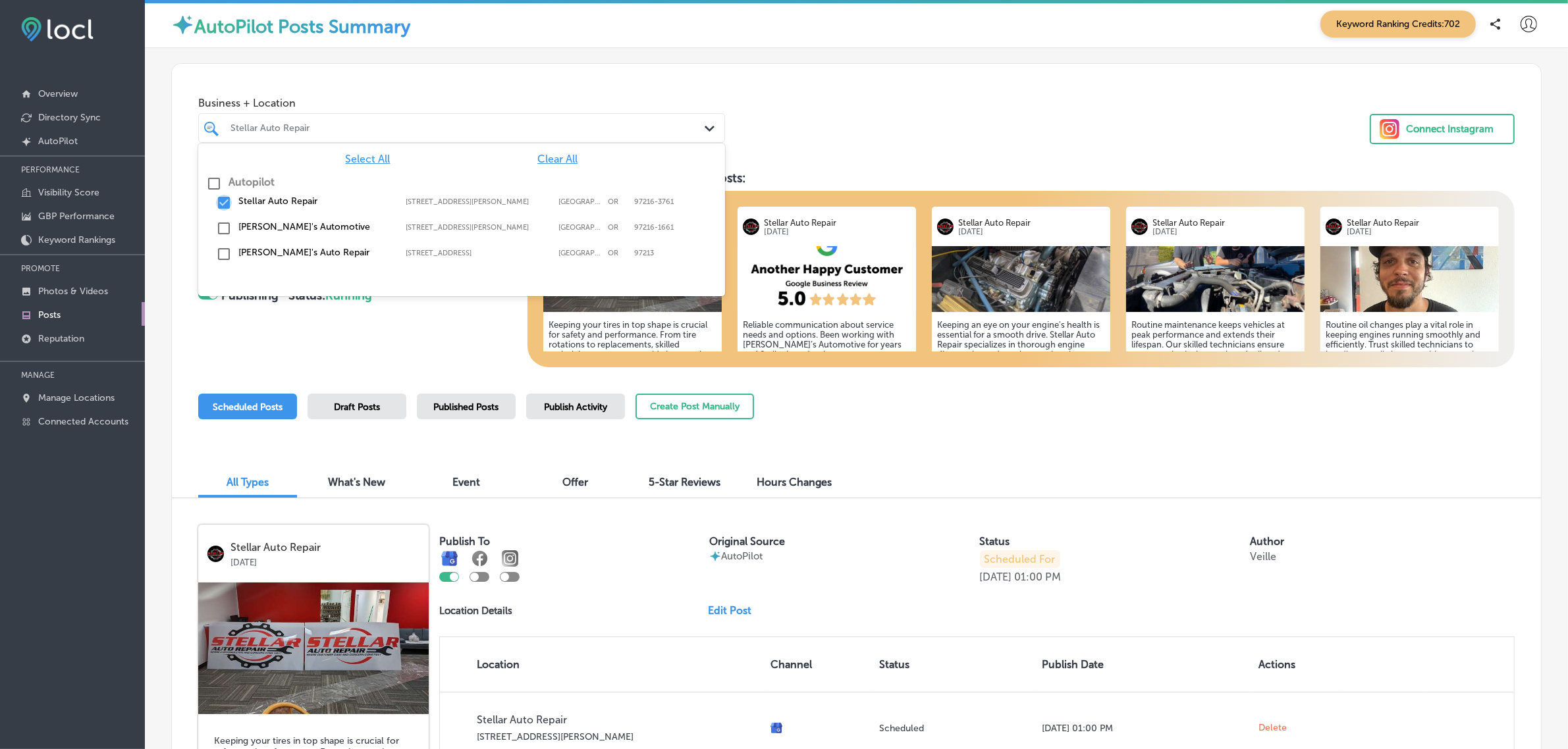
click at [220, 207] on input "checkbox" at bounding box center [223, 203] width 16 height 16
click at [220, 254] on input "checkbox" at bounding box center [223, 253] width 16 height 16
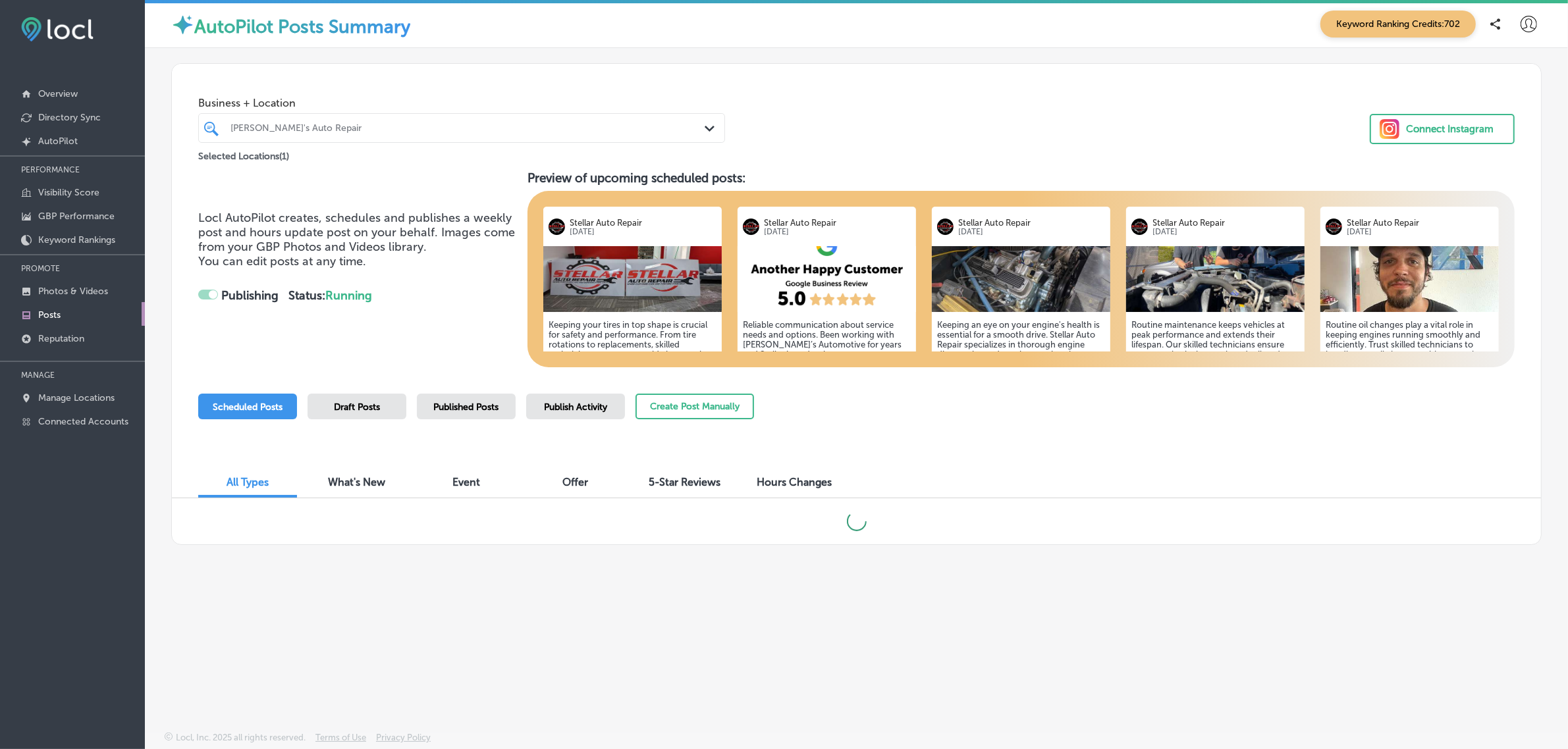
click at [1026, 445] on div "Scheduled Posts Draft Posts Published Posts Publish Activity Create Post Manual…" at bounding box center [856, 423] width 1316 height 60
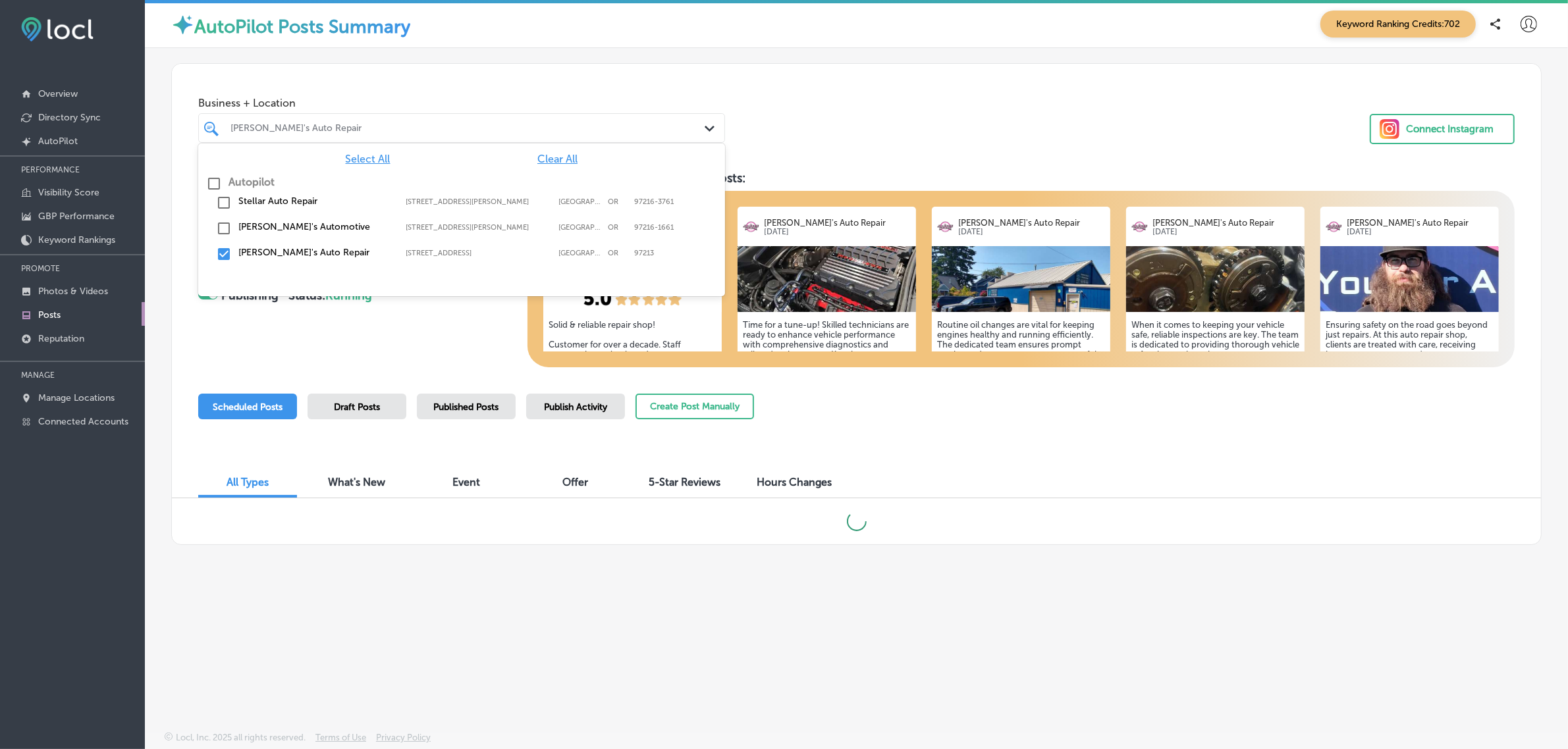
click at [705, 123] on div "Path Created with Sketch." at bounding box center [711, 129] width 14 height 14
click at [222, 258] on input "checkbox" at bounding box center [223, 253] width 16 height 16
click at [225, 222] on input "checkbox" at bounding box center [223, 228] width 16 height 16
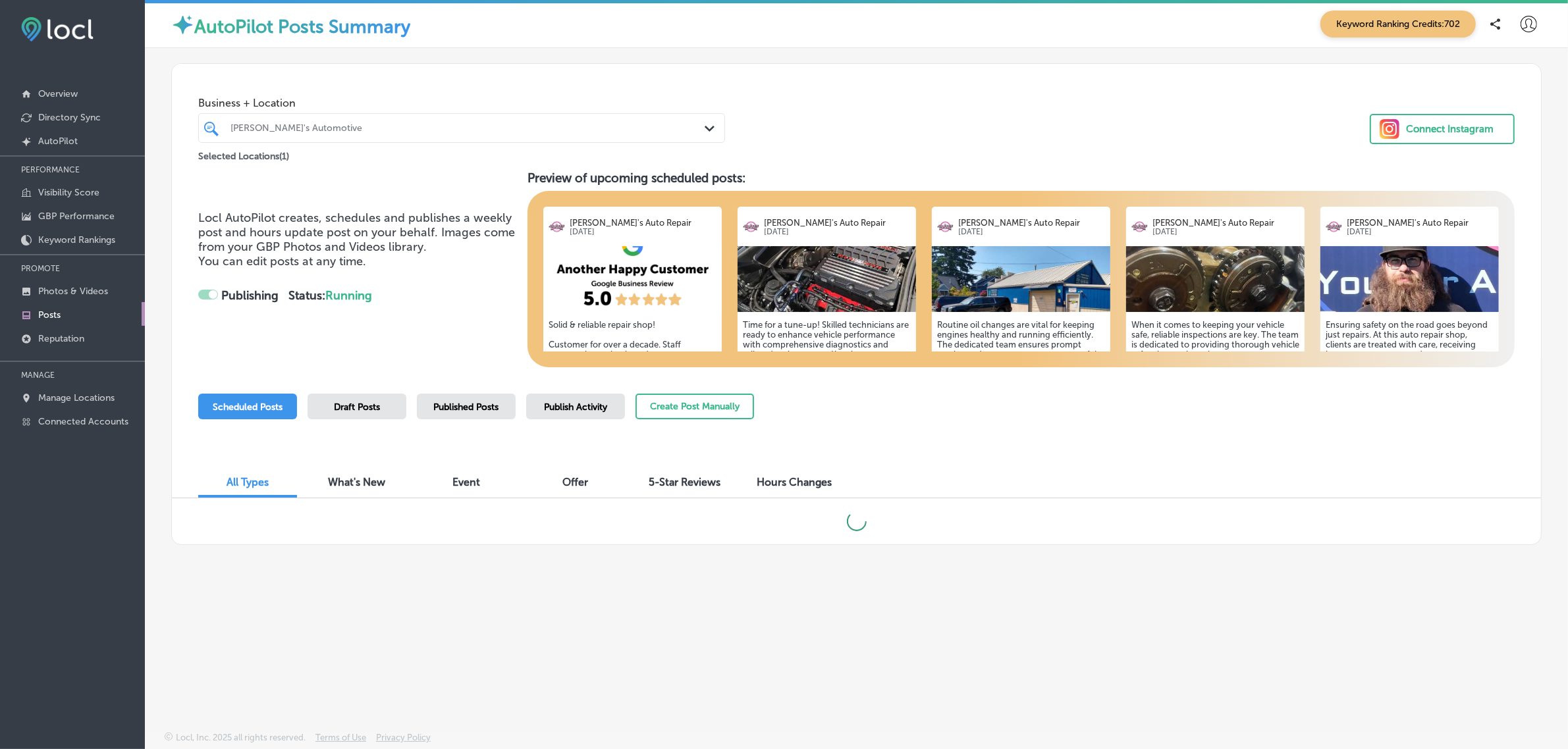
click at [935, 119] on div "Business + Location [PERSON_NAME]'s Automotive Path Created with Sketch. Select…" at bounding box center [856, 113] width 1369 height 100
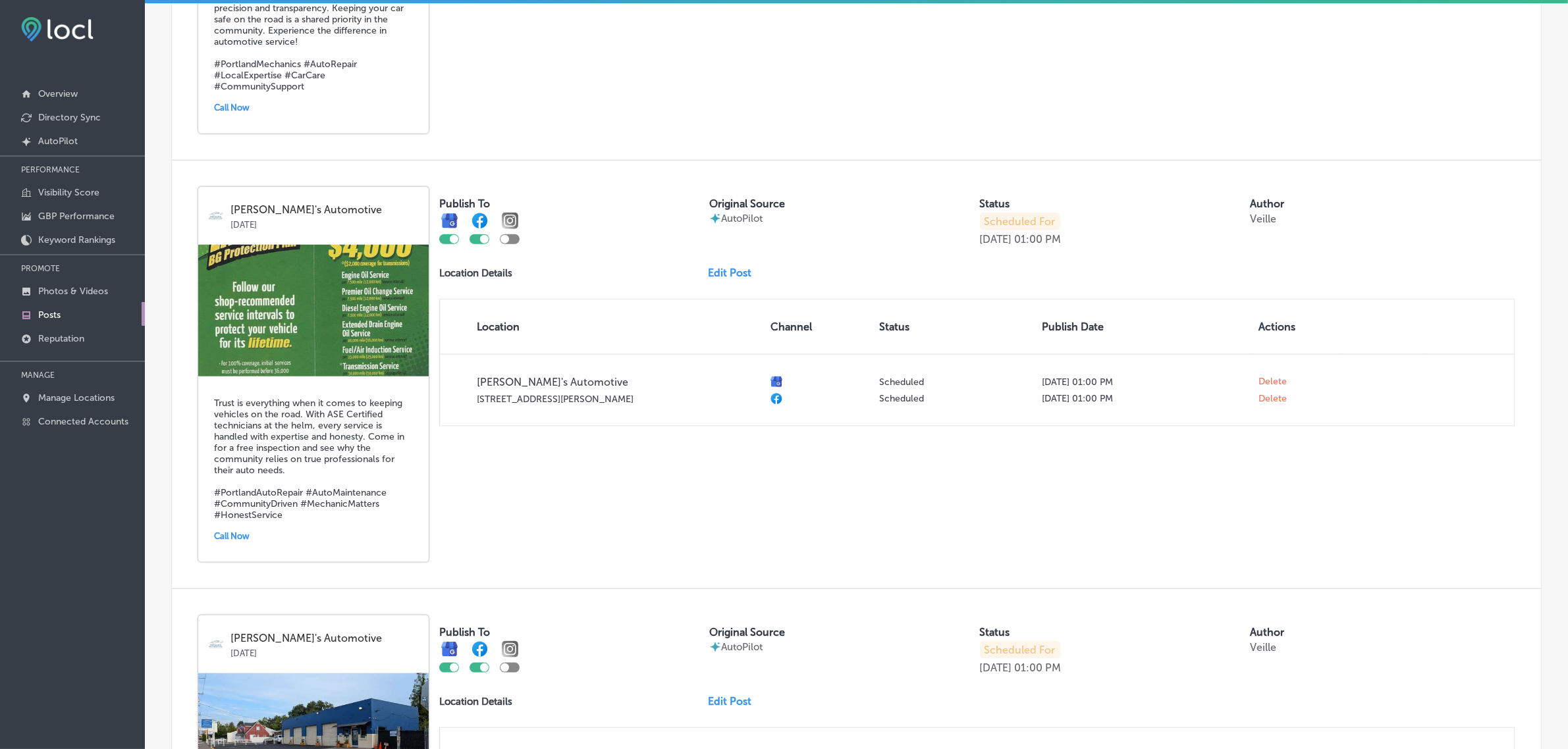
scroll to position [1963, 0]
click at [709, 278] on link "Edit Post" at bounding box center [734, 272] width 54 height 13
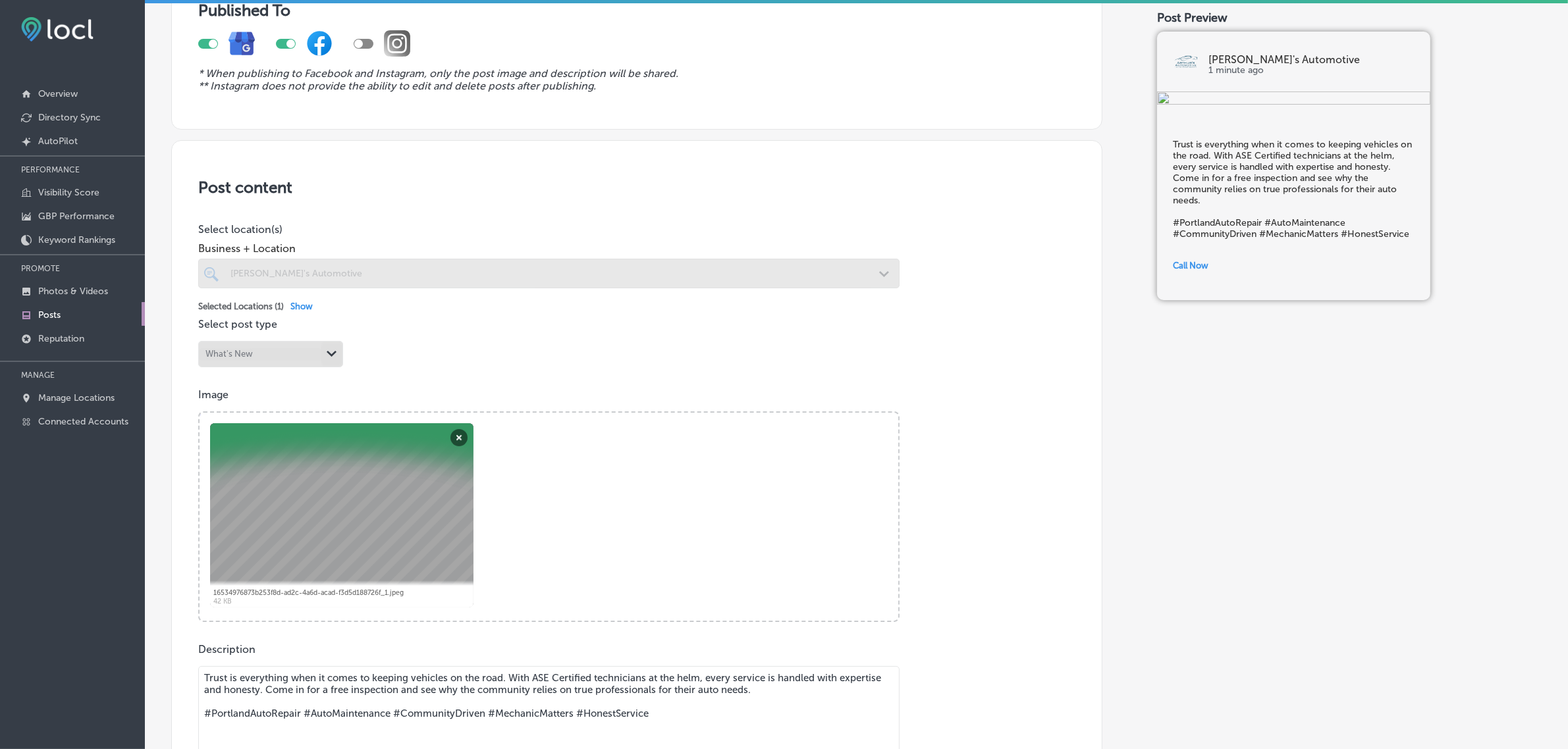
scroll to position [132, 0]
click at [459, 437] on button "Remove" at bounding box center [459, 437] width 17 height 17
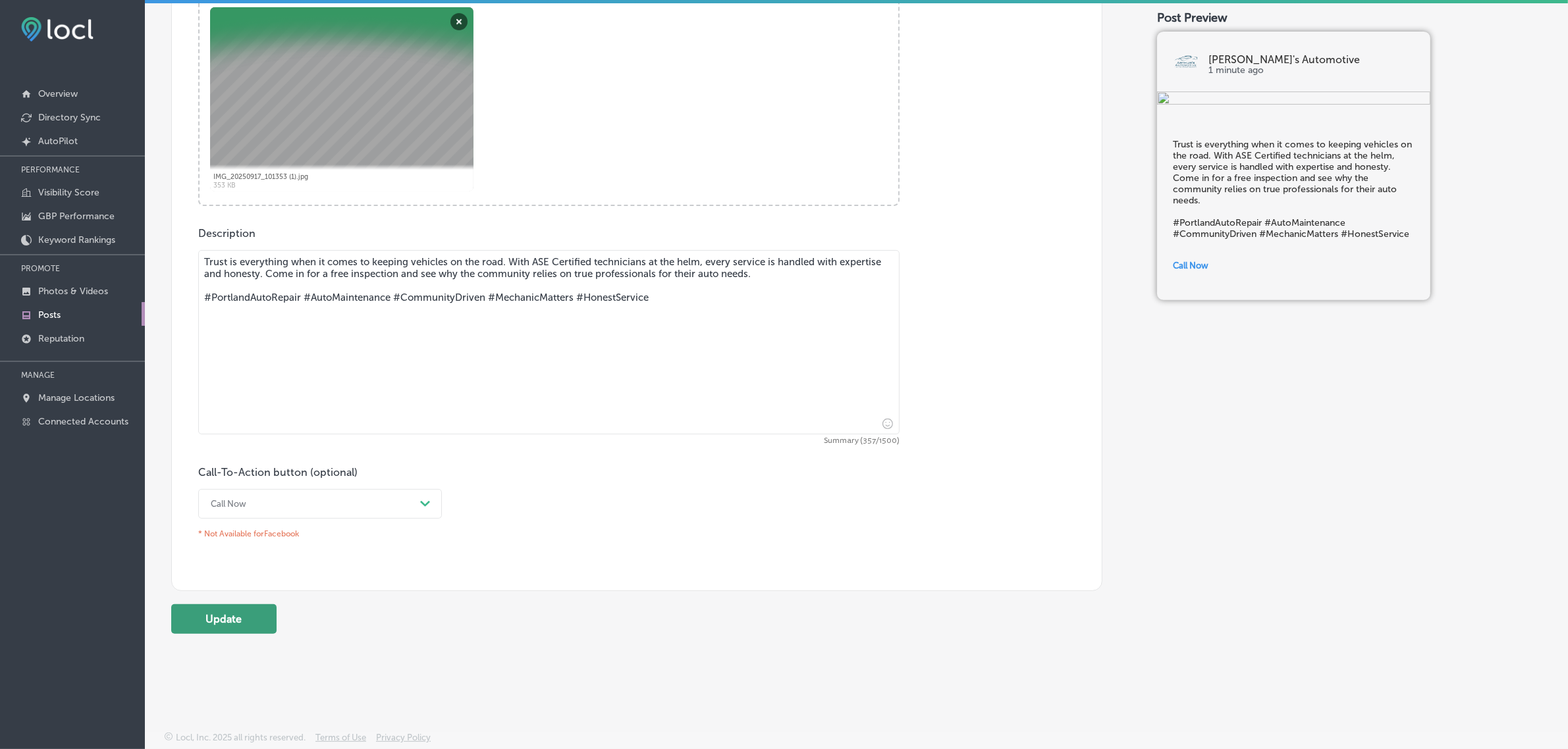
click at [246, 632] on button "Update" at bounding box center [223, 619] width 105 height 30
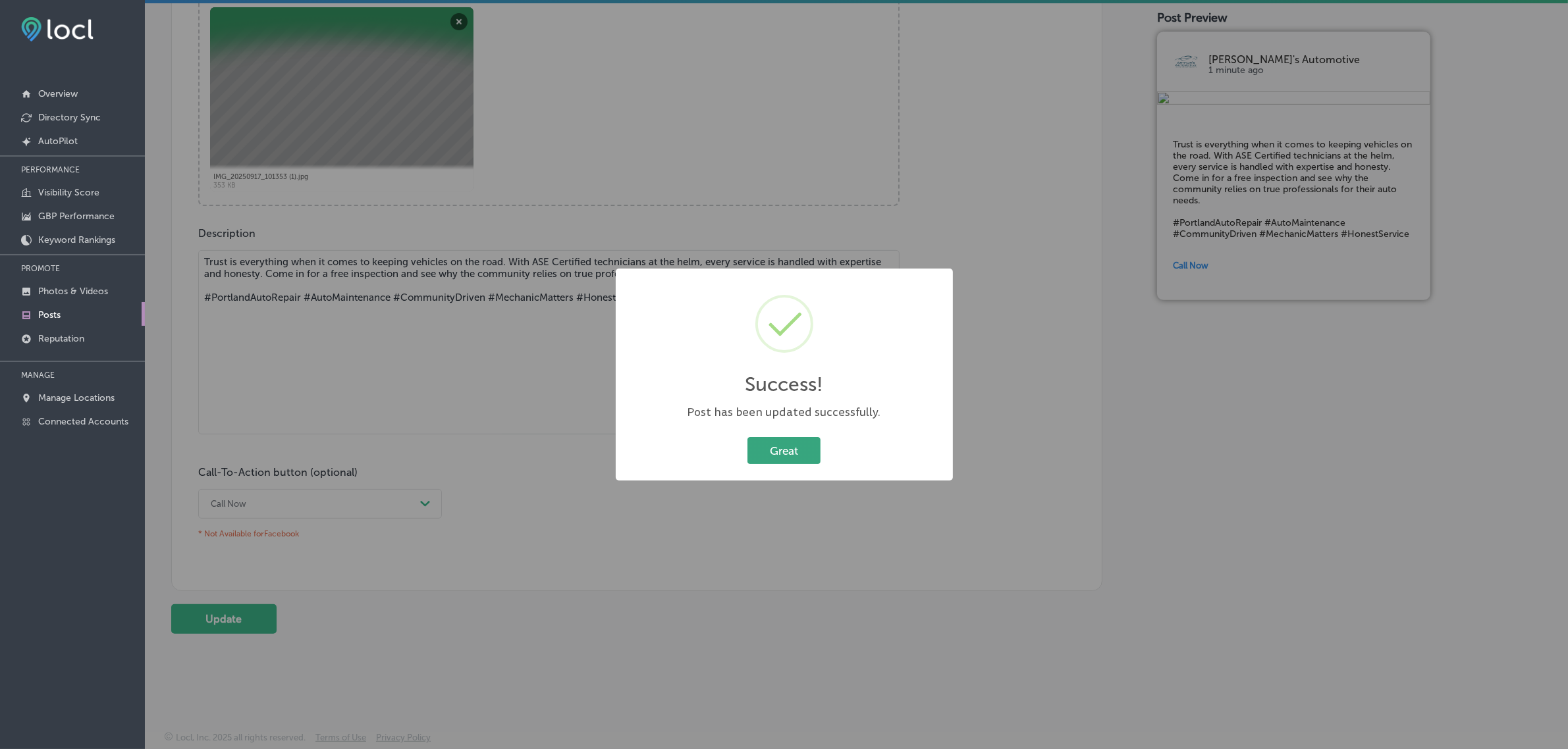
click at [780, 458] on button "Great" at bounding box center [784, 451] width 73 height 27
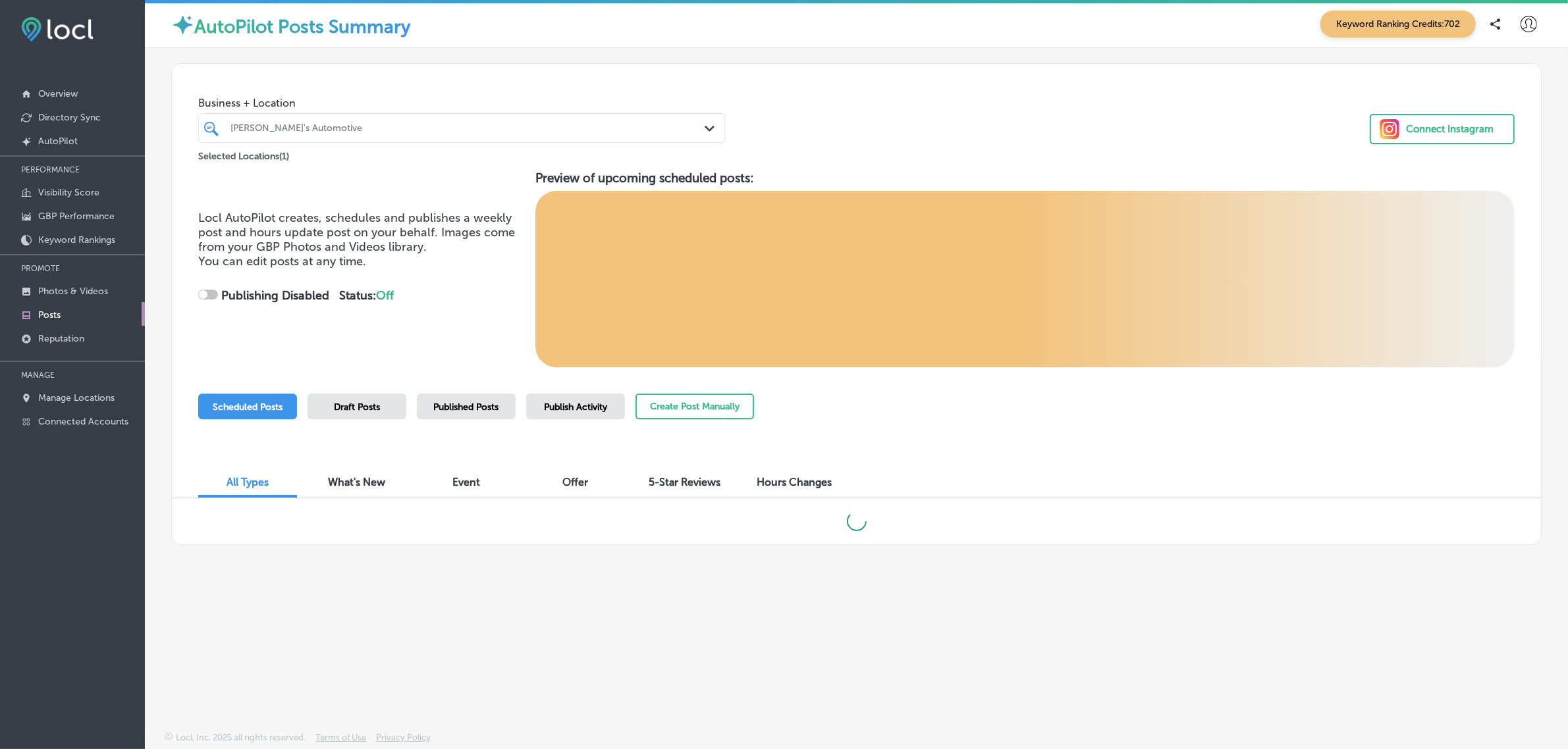
checkbox input "true"
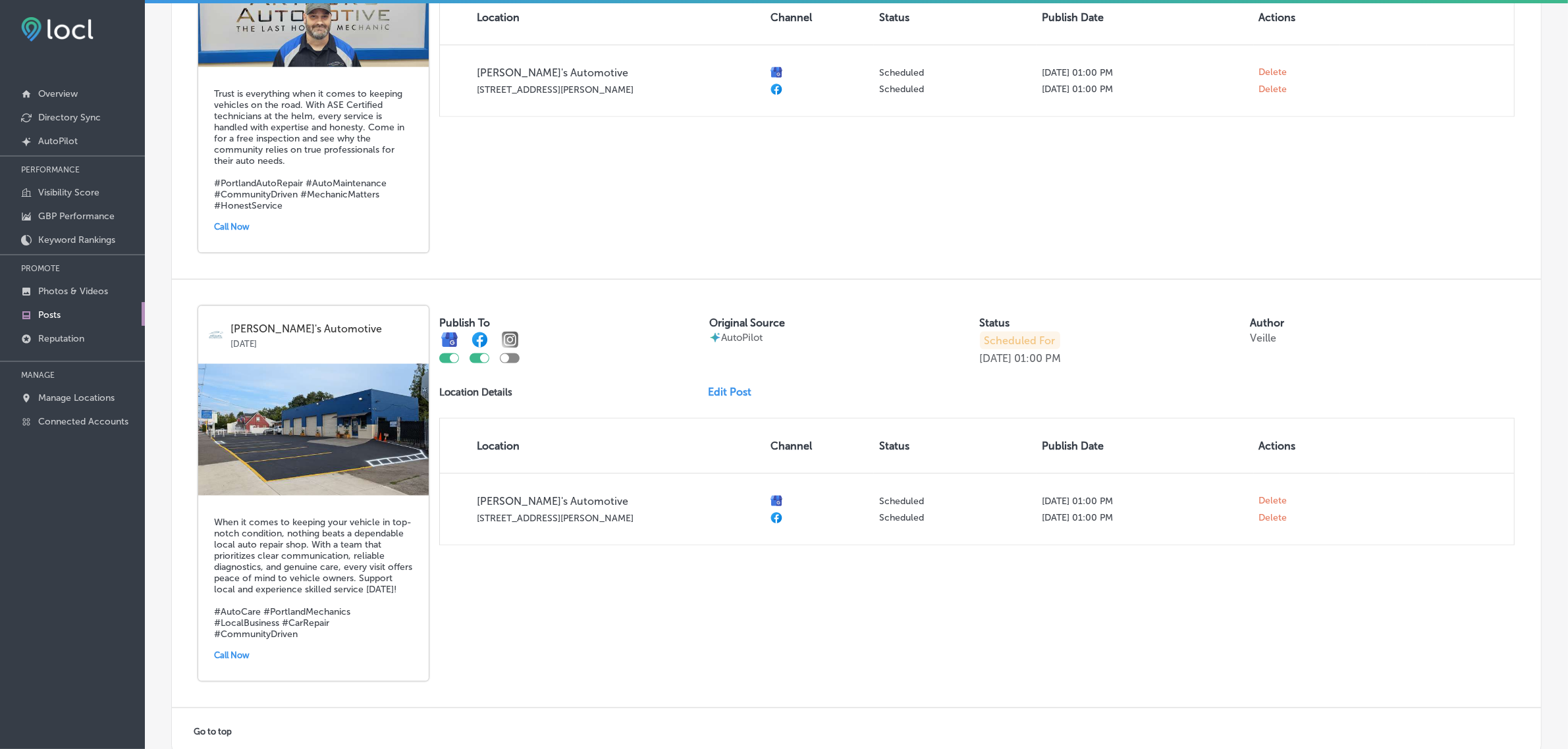
scroll to position [2273, 0]
click at [727, 398] on link "Edit Post" at bounding box center [734, 391] width 54 height 13
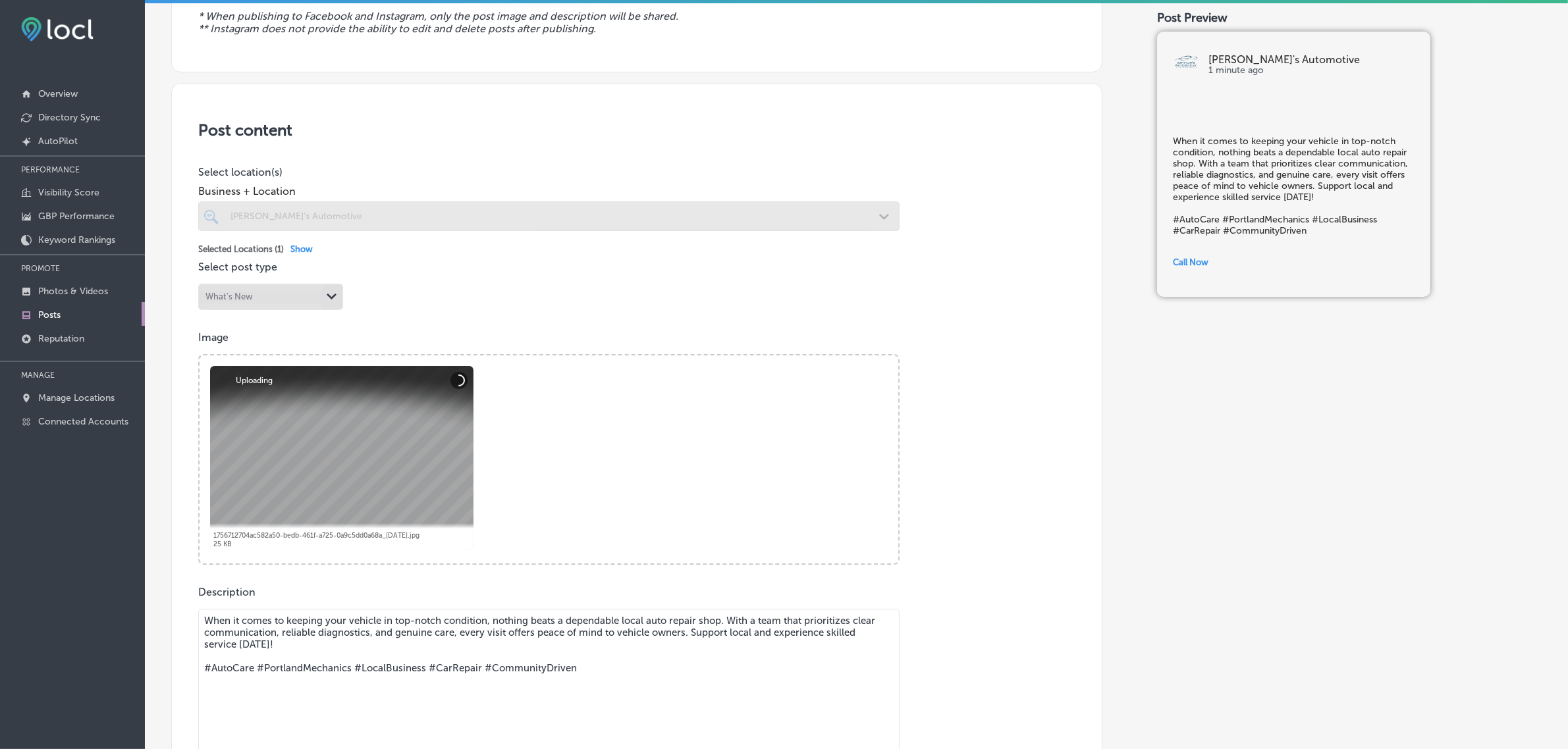
scroll to position [190, 0]
click at [456, 382] on button "Remove" at bounding box center [459, 380] width 17 height 17
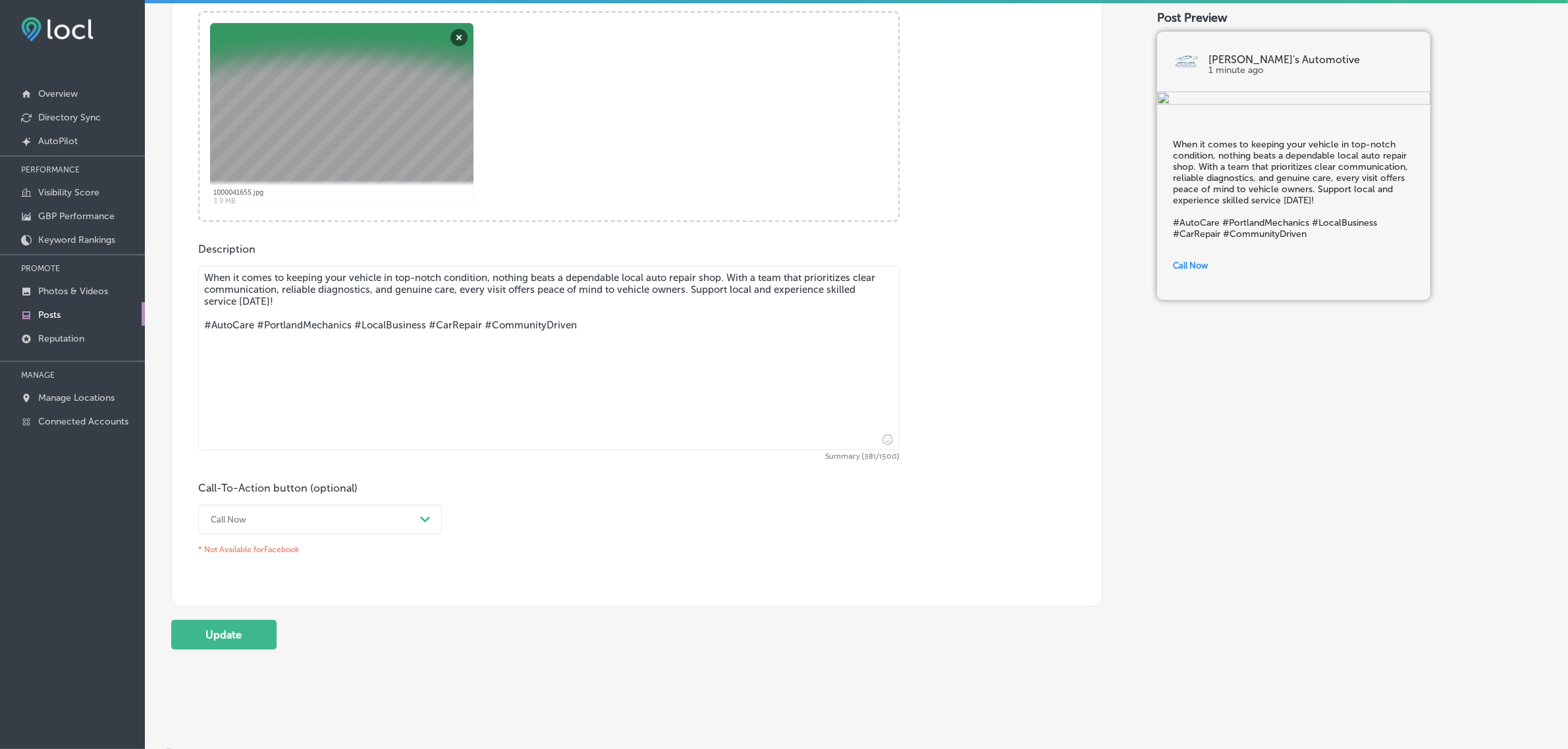
scroll to position [535, 0]
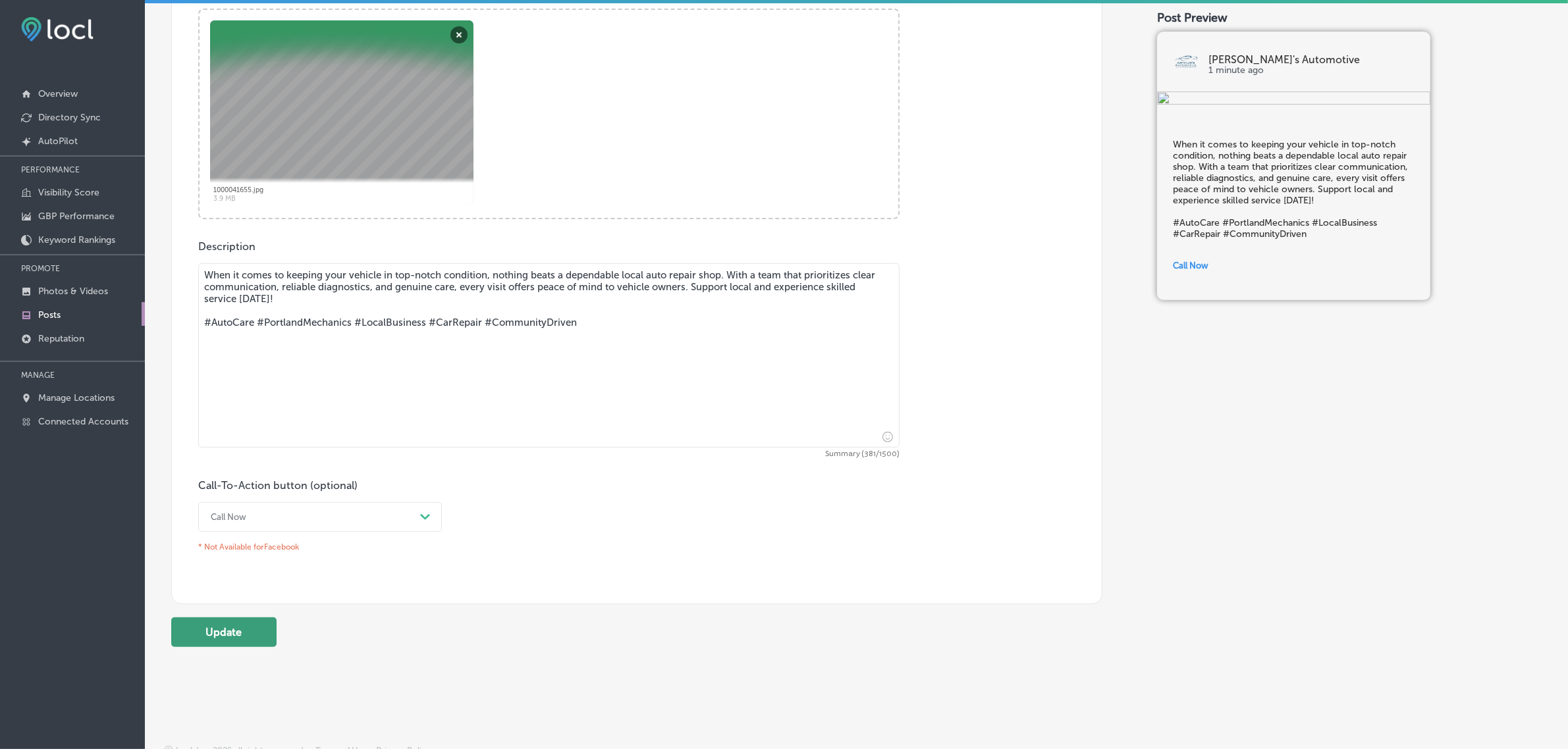
click at [256, 626] on button "Update" at bounding box center [223, 632] width 105 height 30
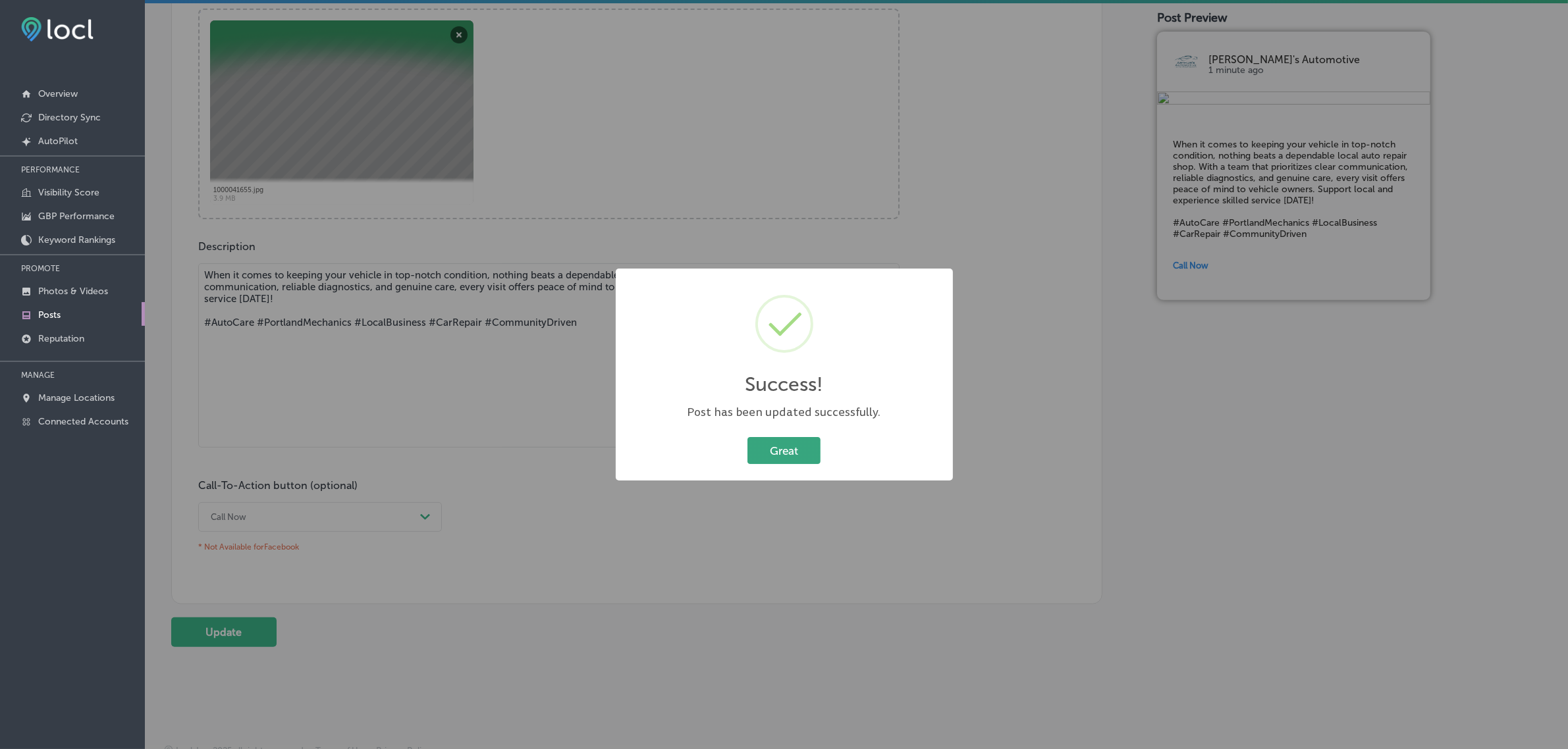
click at [784, 455] on button "Great" at bounding box center [784, 451] width 73 height 27
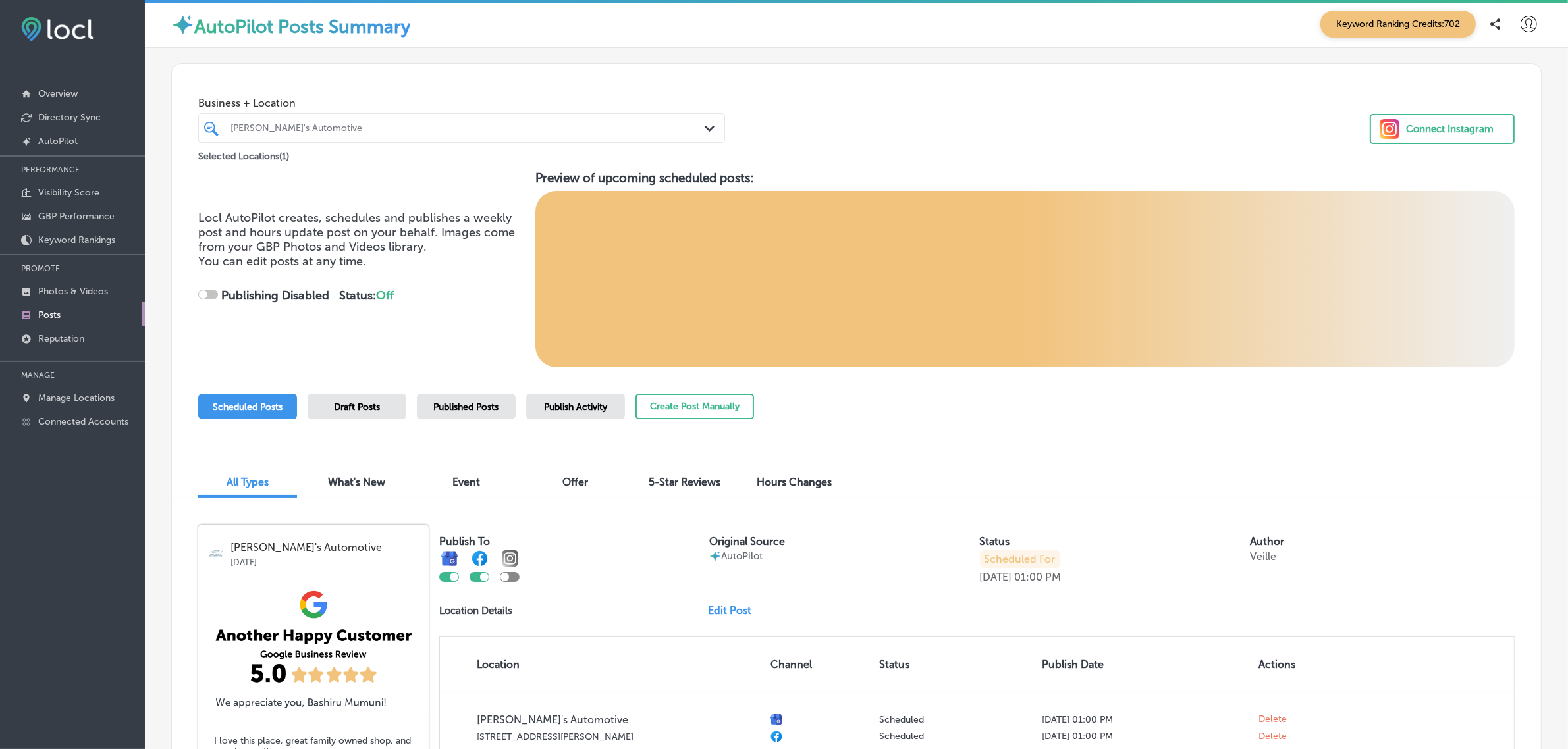
checkbox input "true"
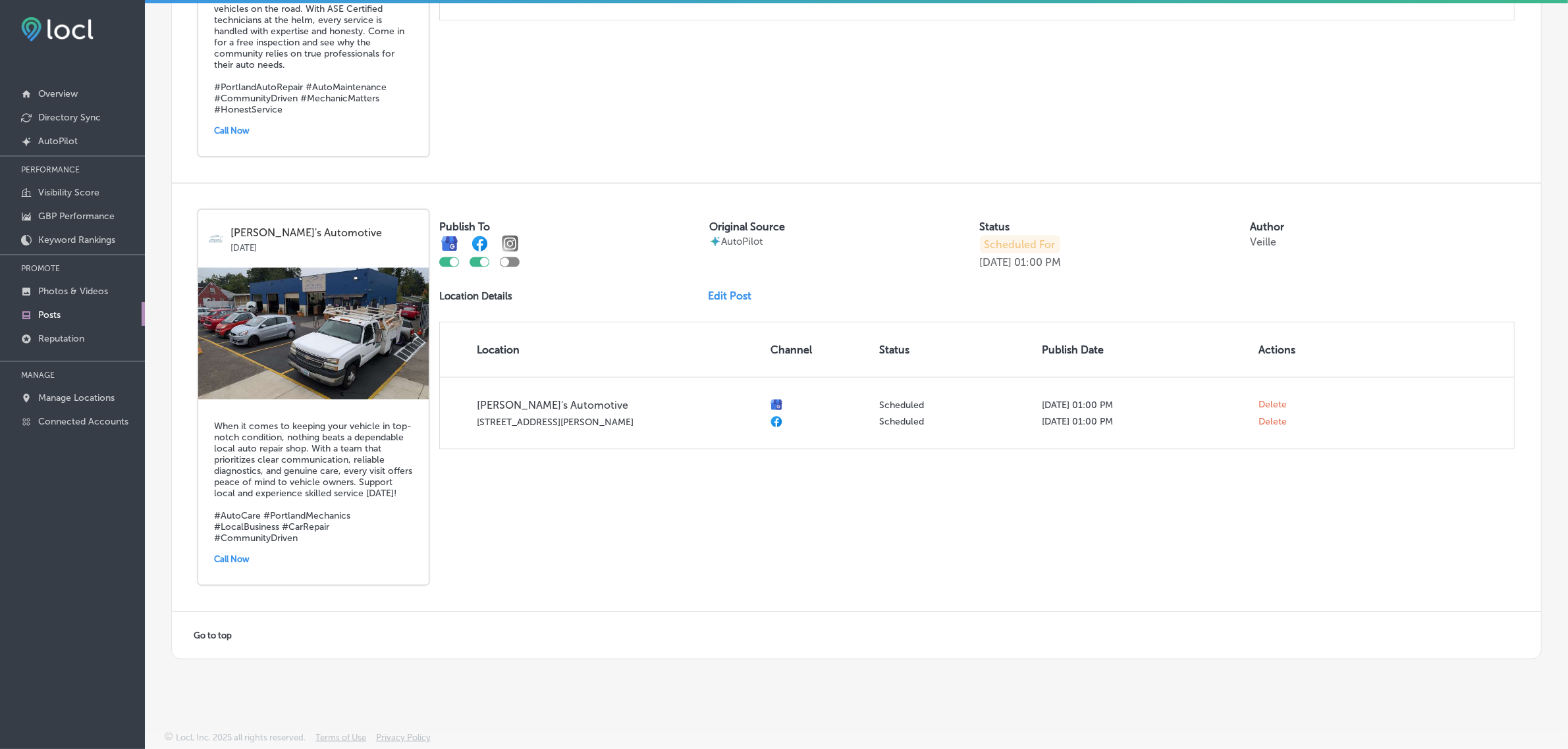
scroll to position [2404, 0]
click at [83, 297] on p "Photos & Videos" at bounding box center [73, 291] width 70 height 11
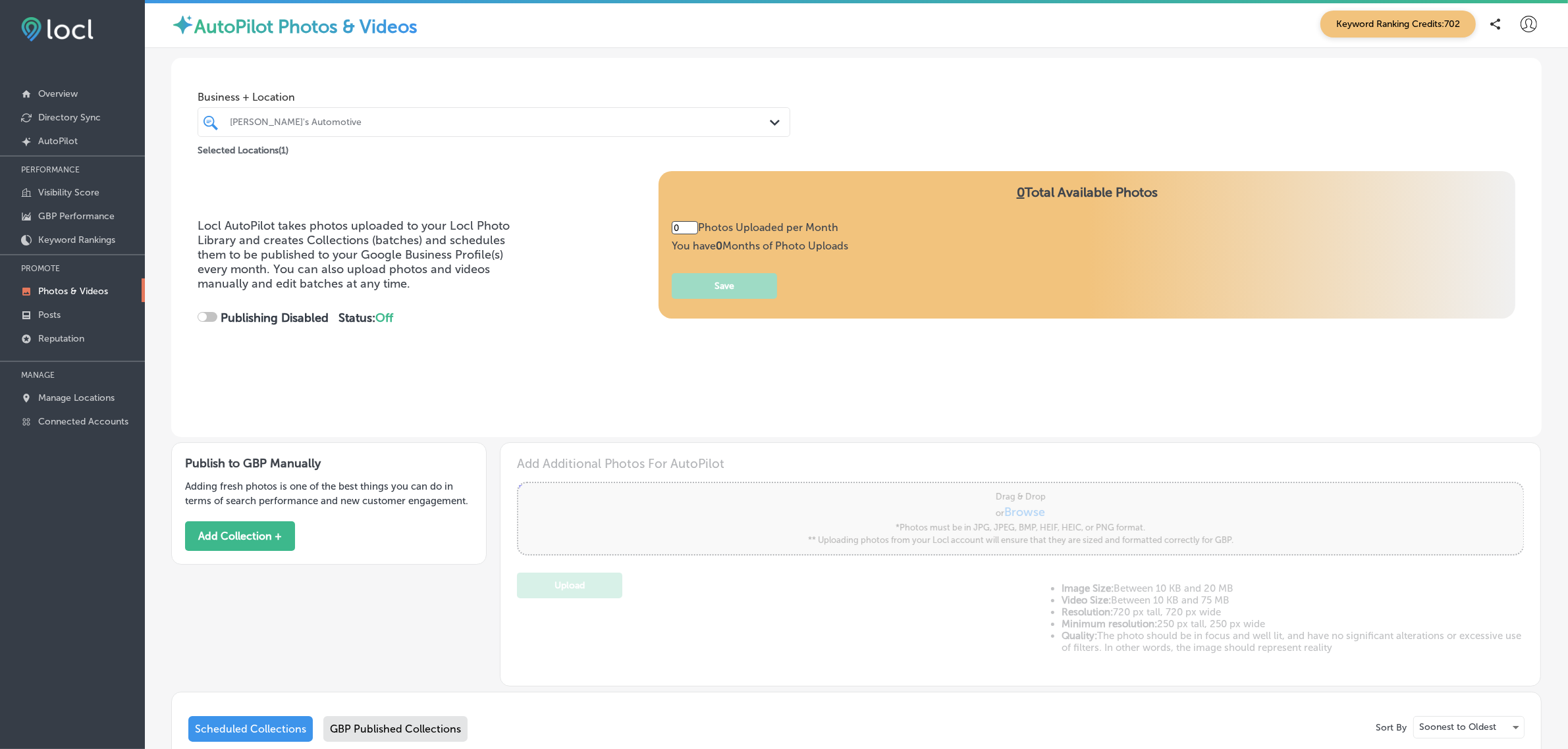
type input "3"
checkbox input "true"
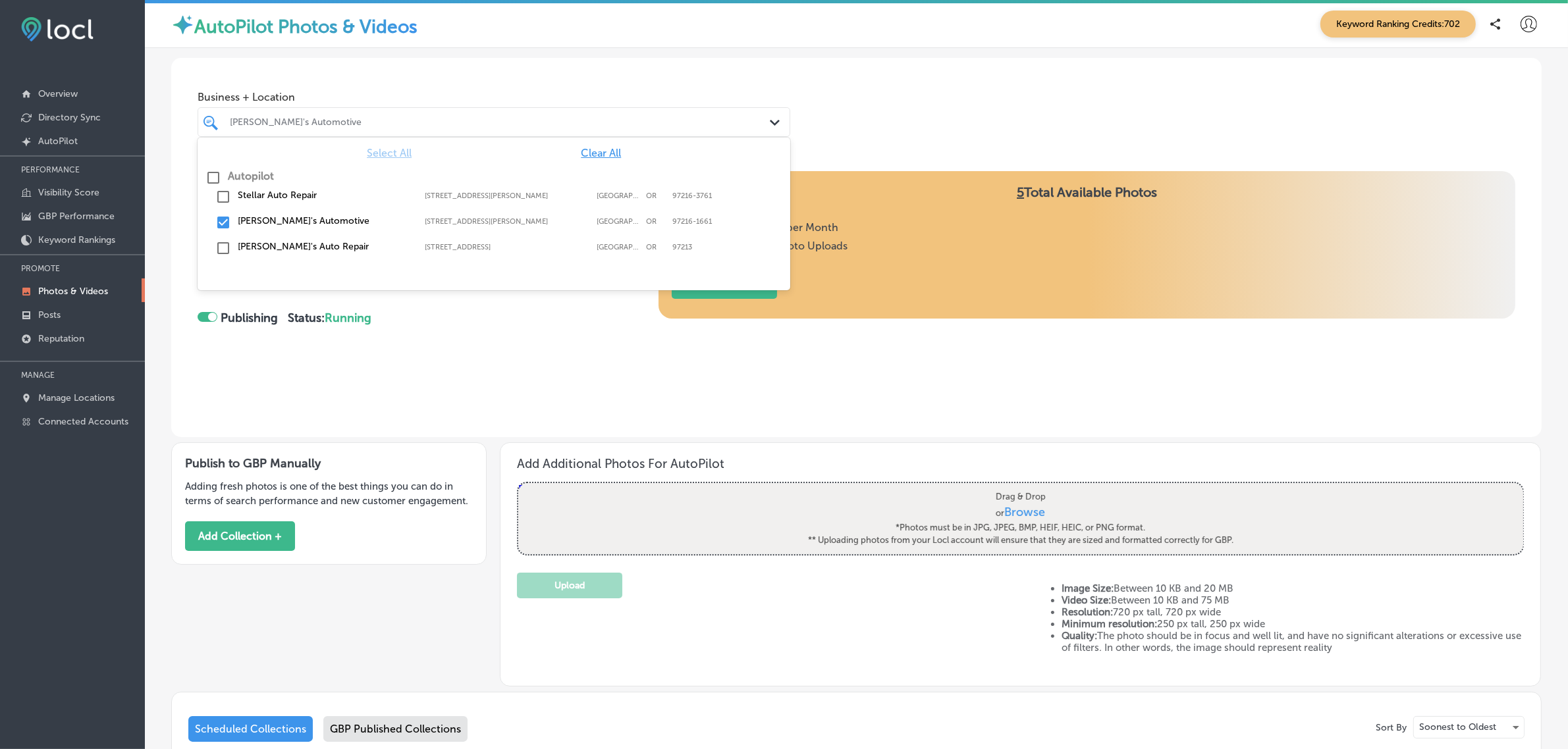
click at [428, 117] on div "[PERSON_NAME]'s Automotive" at bounding box center [500, 122] width 541 height 11
click at [226, 221] on input "checkbox" at bounding box center [223, 222] width 16 height 16
click at [222, 201] on input "checkbox" at bounding box center [223, 197] width 16 height 16
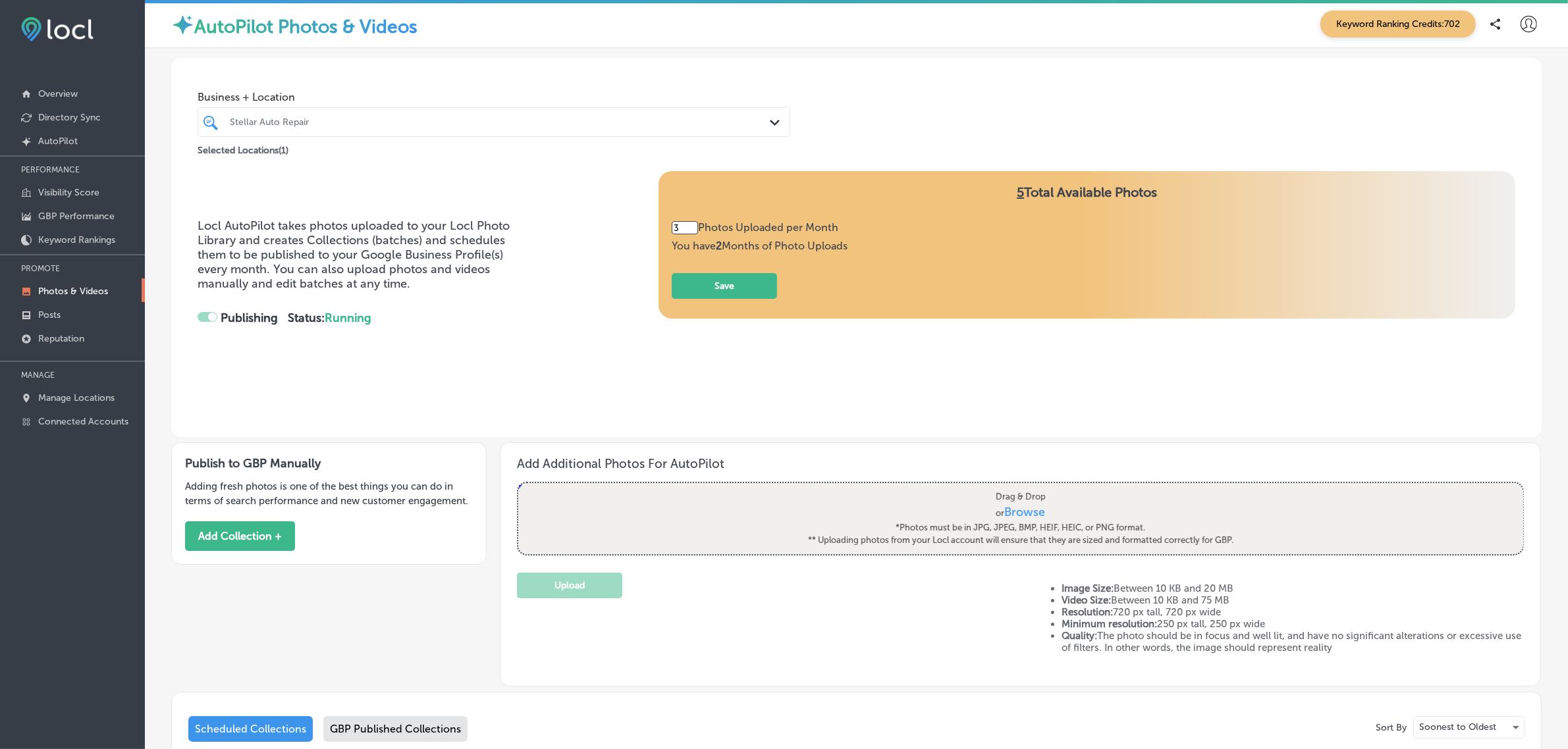
click at [1005, 104] on div "Business + Location Stellar Auto Repair Path Created with Sketch. Selected Loca…" at bounding box center [856, 108] width 1370 height 100
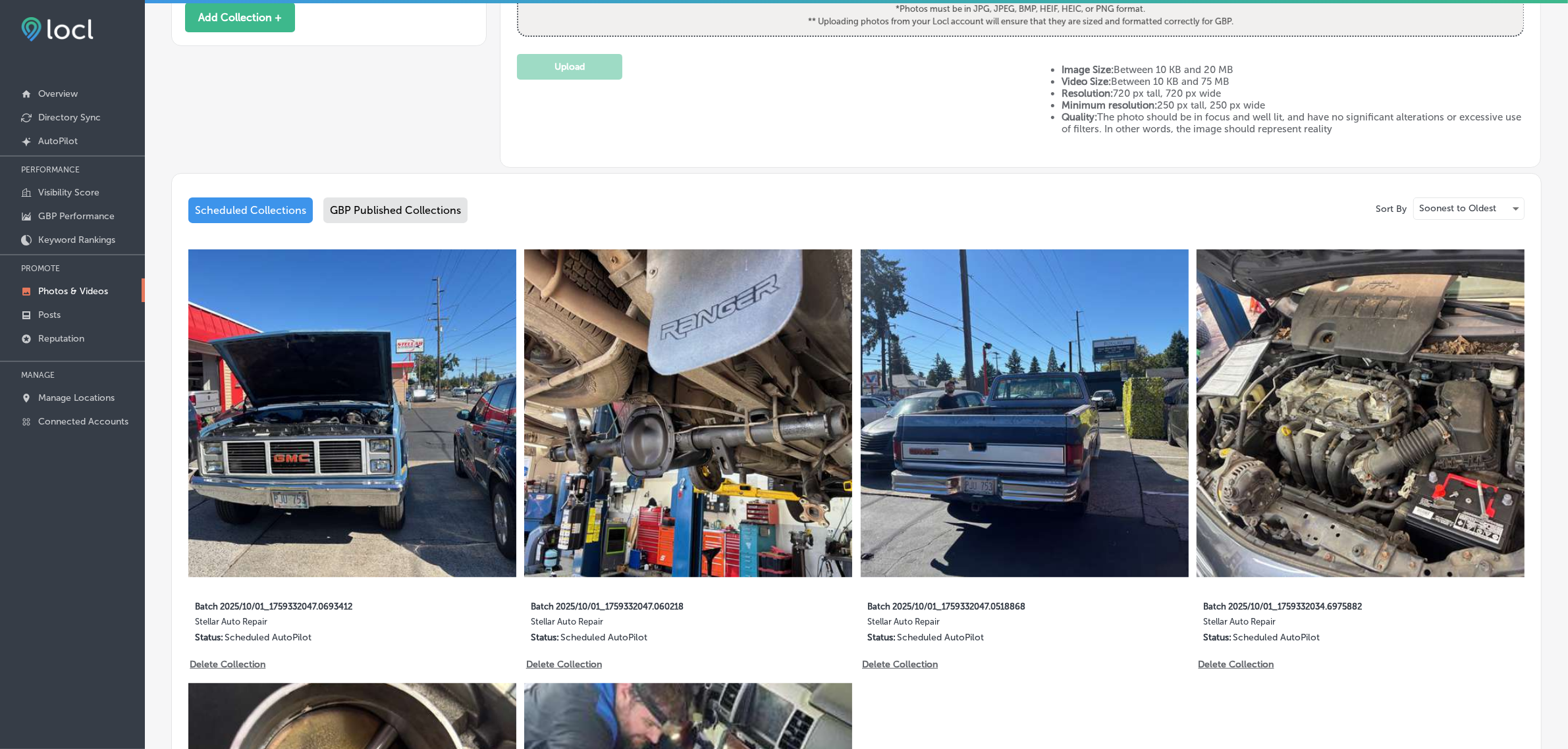
scroll to position [541, 0]
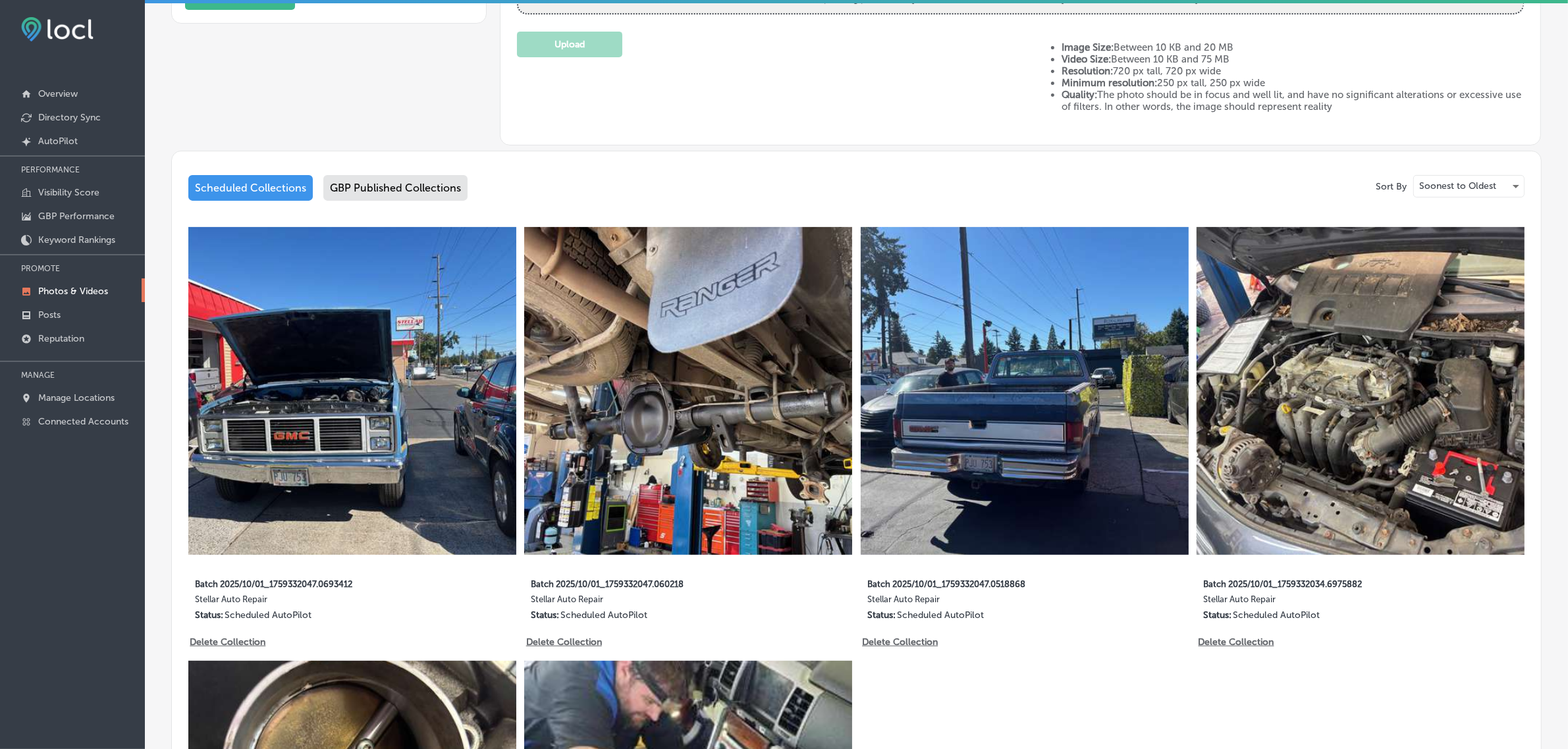
click at [1517, 97] on div "Add Additional Photos For AutoPilot Powered by PQINA Drag & Drop or Browse *Pho…" at bounding box center [1020, 23] width 1041 height 244
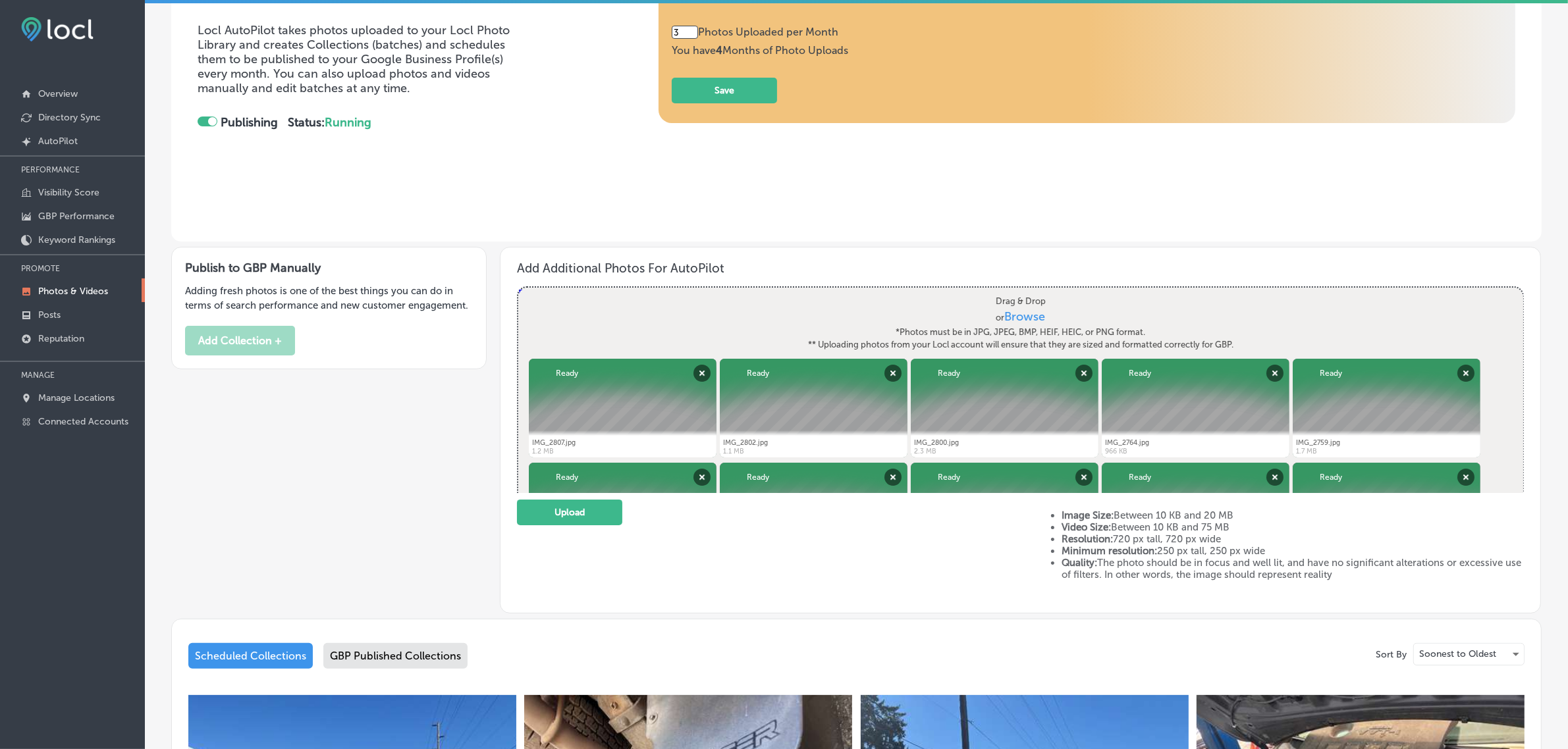
scroll to position [204, 0]
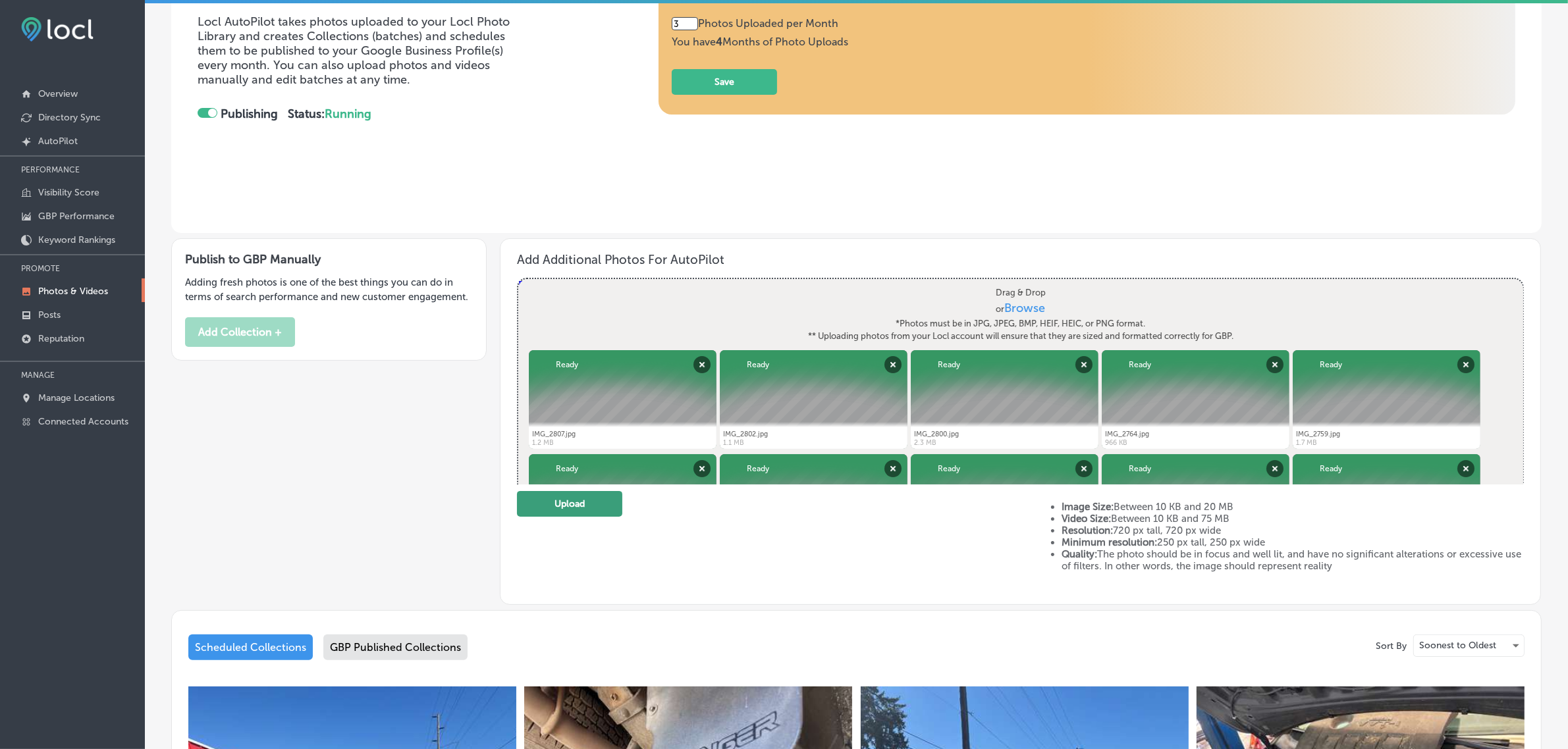
click at [595, 499] on button "Upload" at bounding box center [569, 504] width 105 height 26
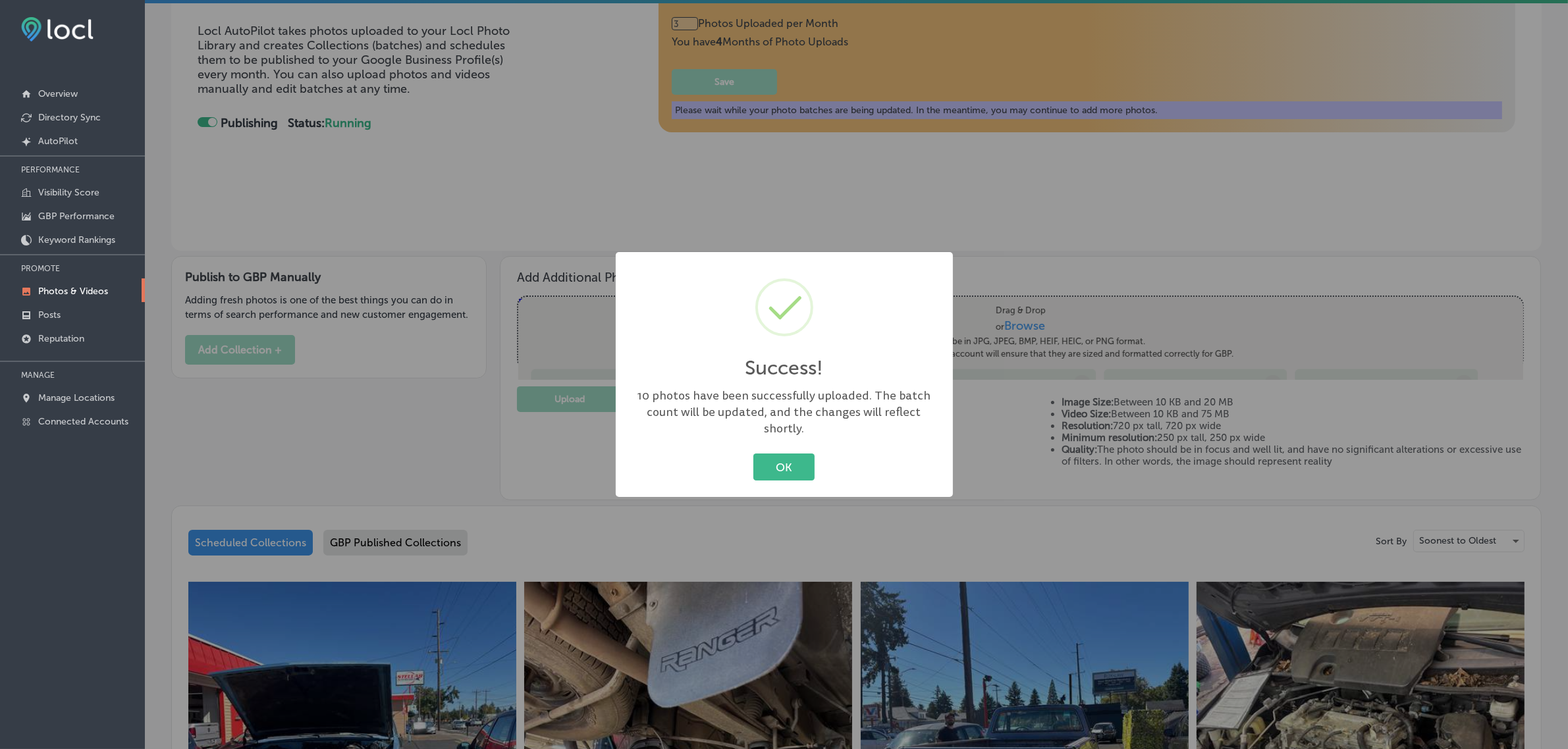
scroll to position [213, 0]
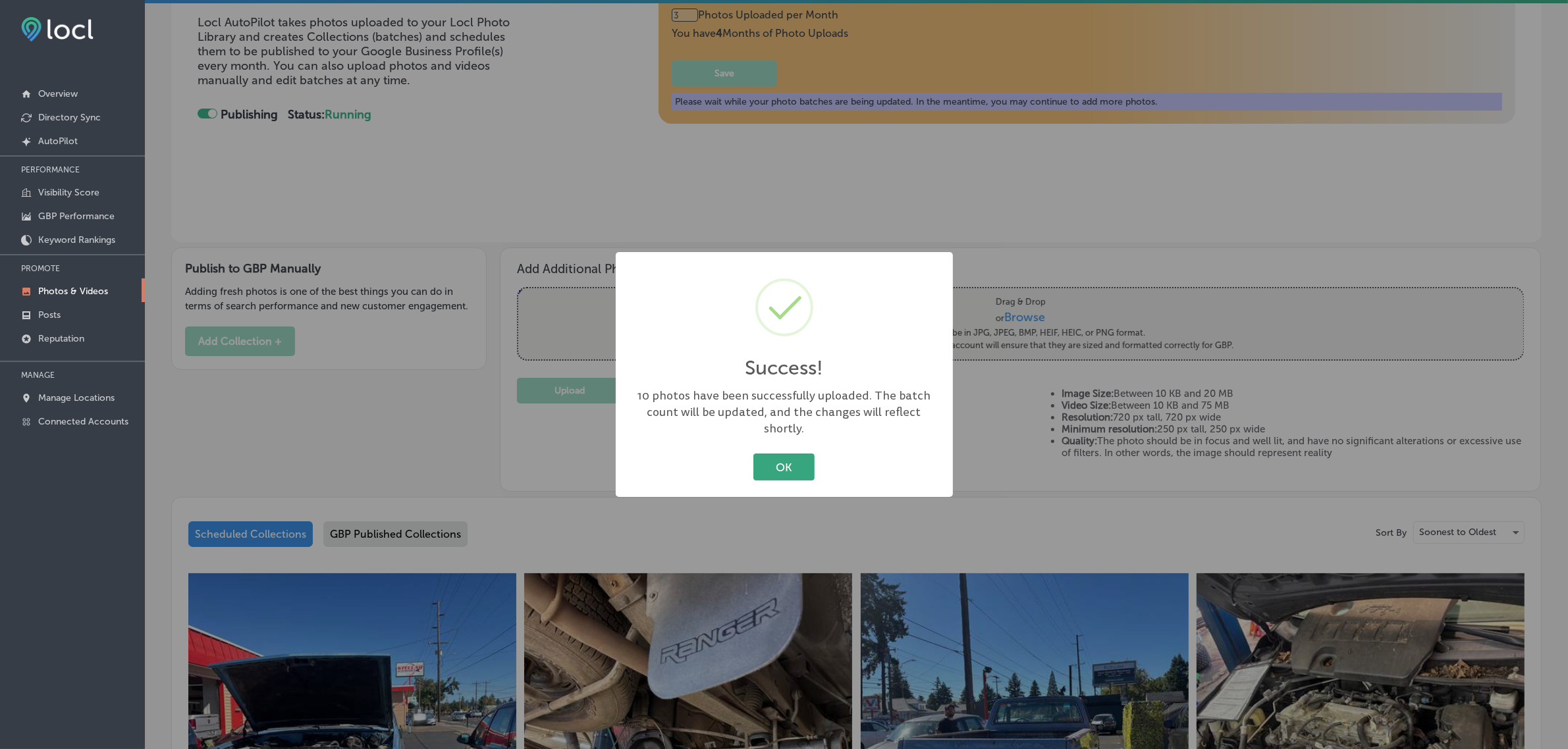
click at [772, 461] on button "OK" at bounding box center [783, 467] width 61 height 27
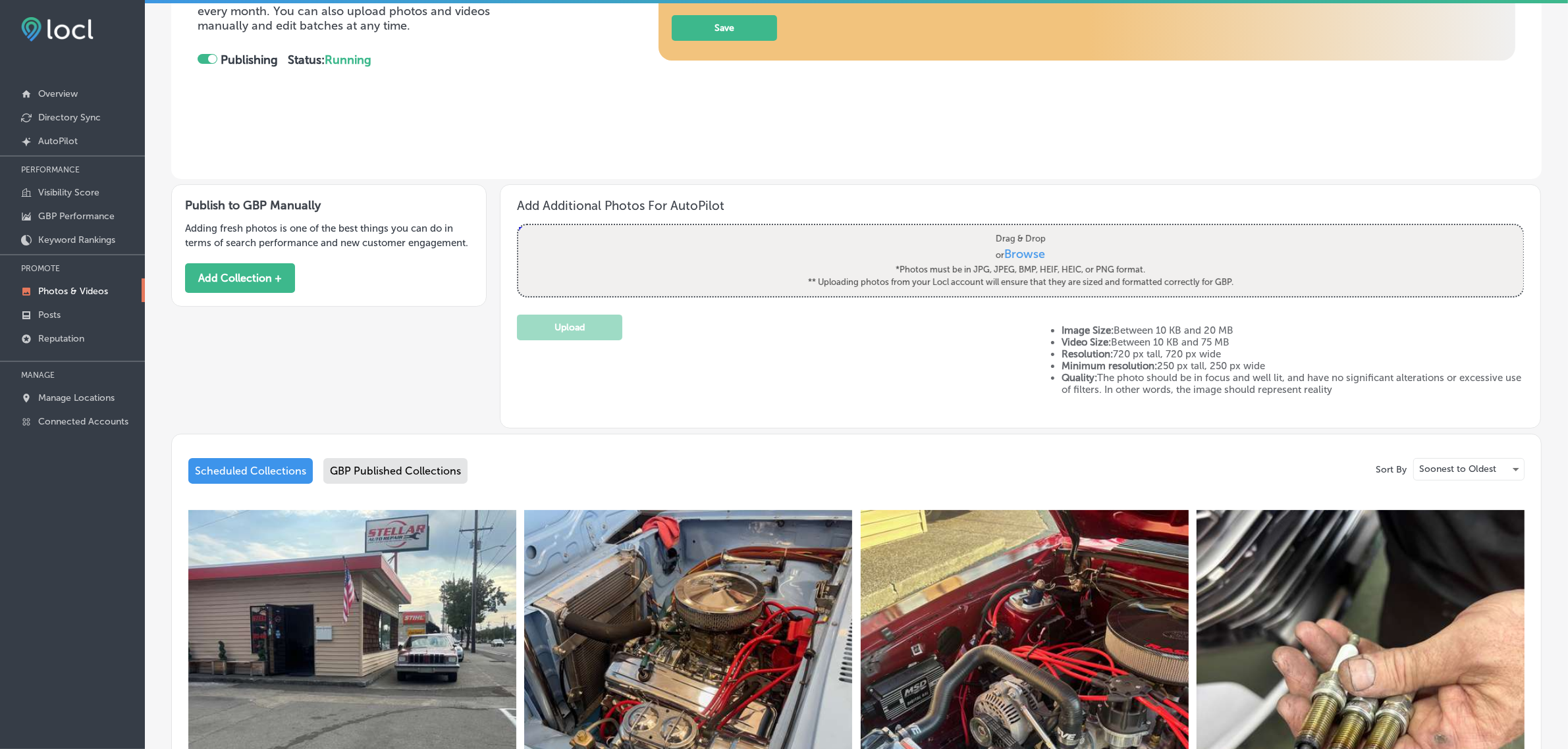
scroll to position [0, 0]
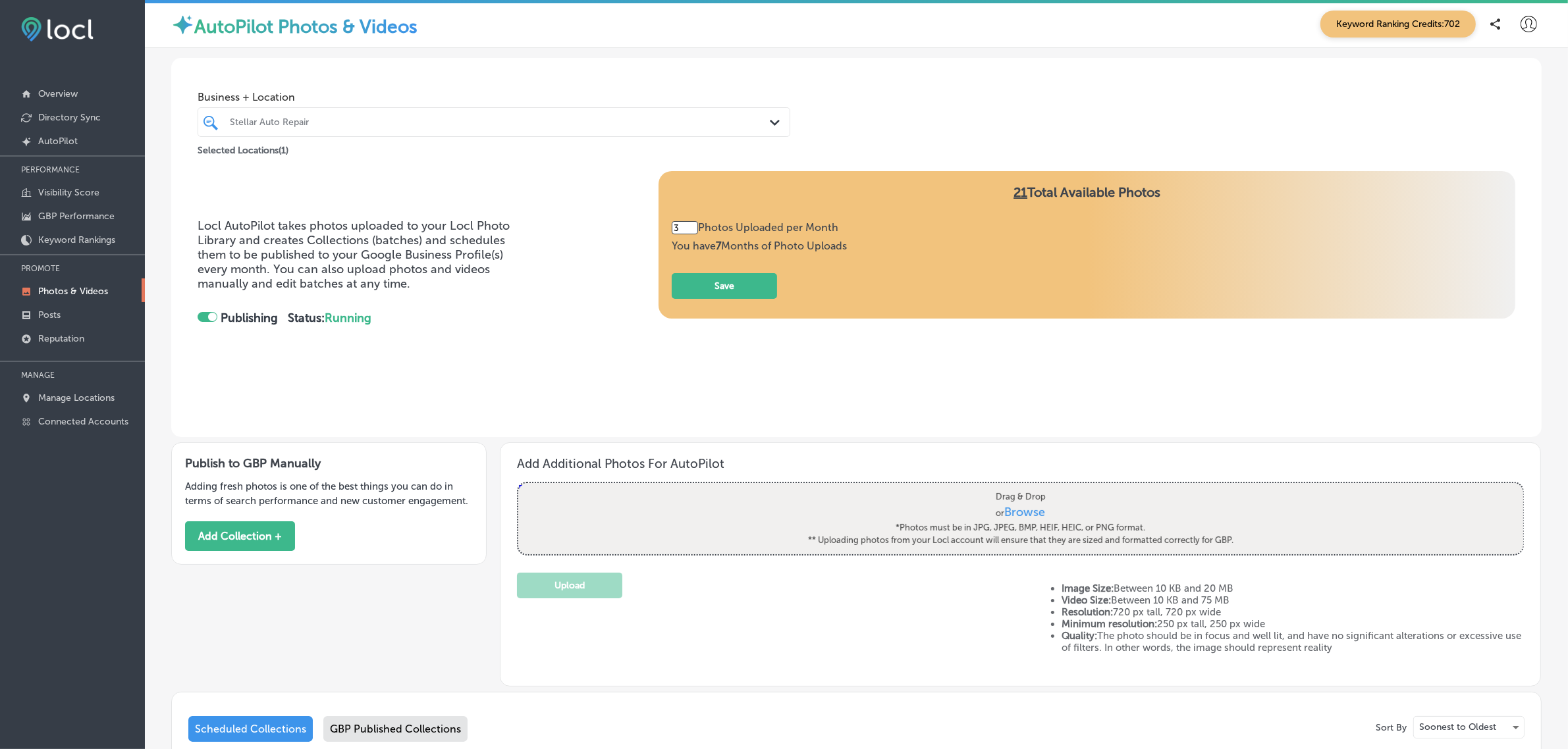
click at [682, 224] on input "3" at bounding box center [684, 227] width 26 height 13
type input "5"
click at [705, 294] on button "Save" at bounding box center [723, 286] width 105 height 26
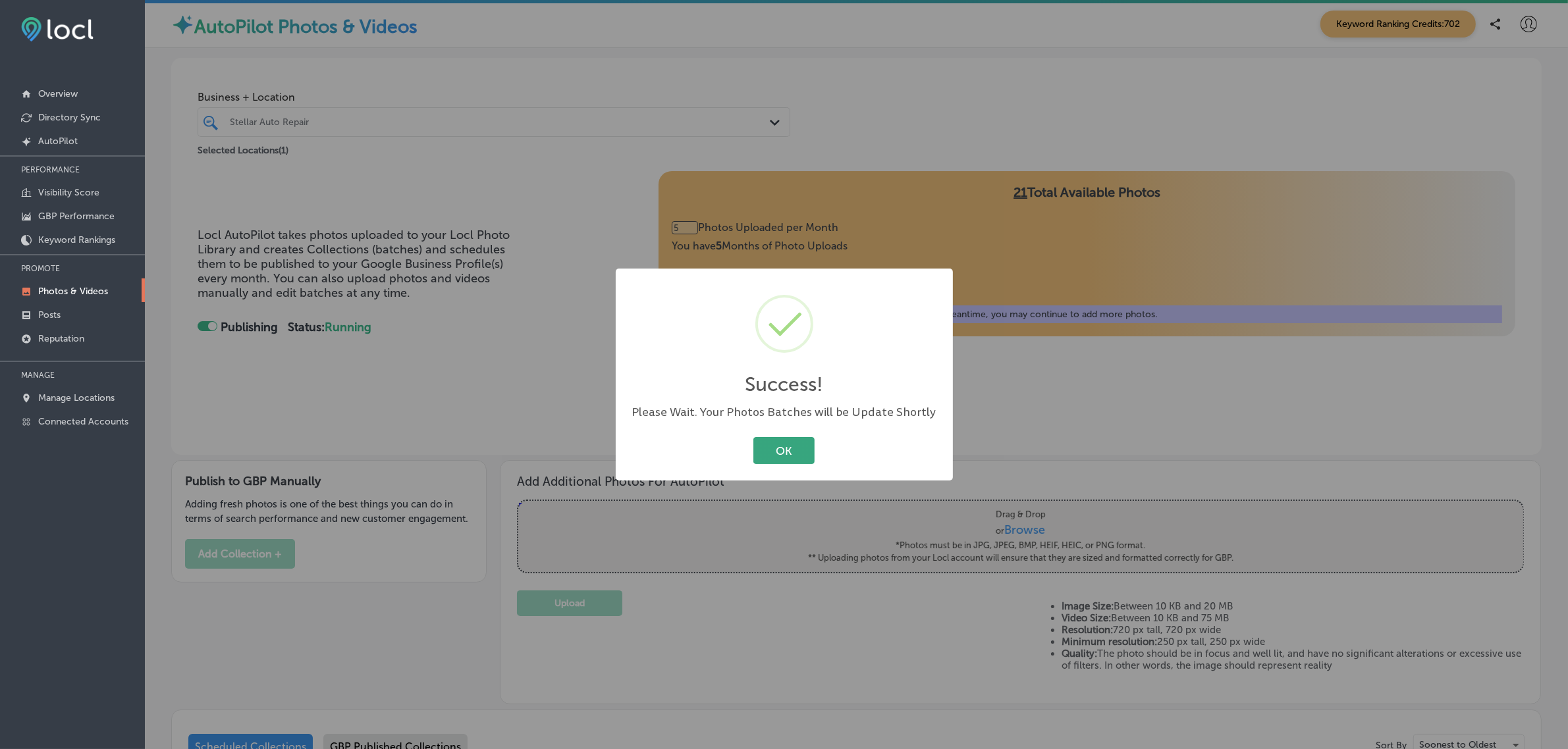
click at [797, 453] on button "OK" at bounding box center [783, 451] width 61 height 27
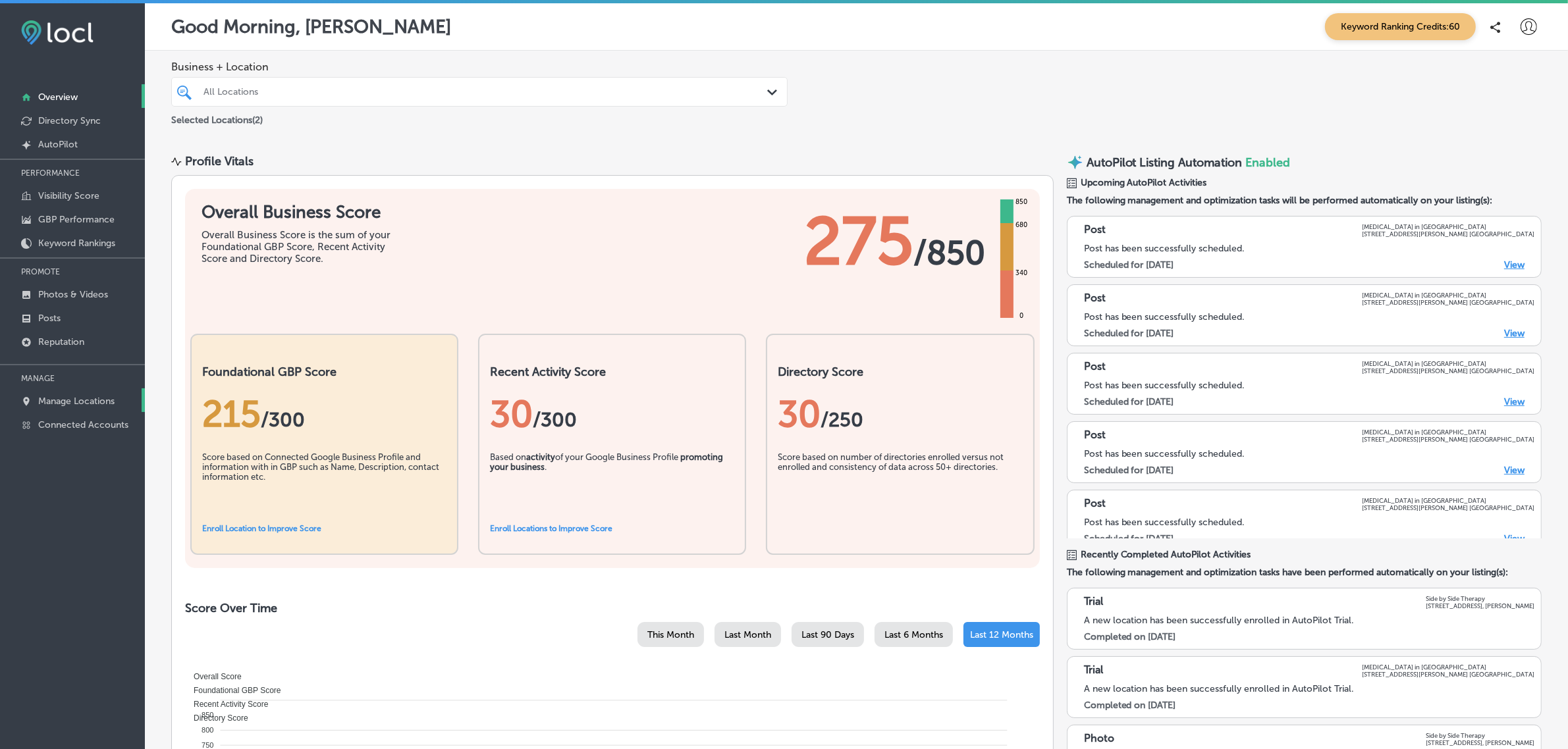
click at [87, 402] on p "Manage Locations" at bounding box center [76, 401] width 76 height 11
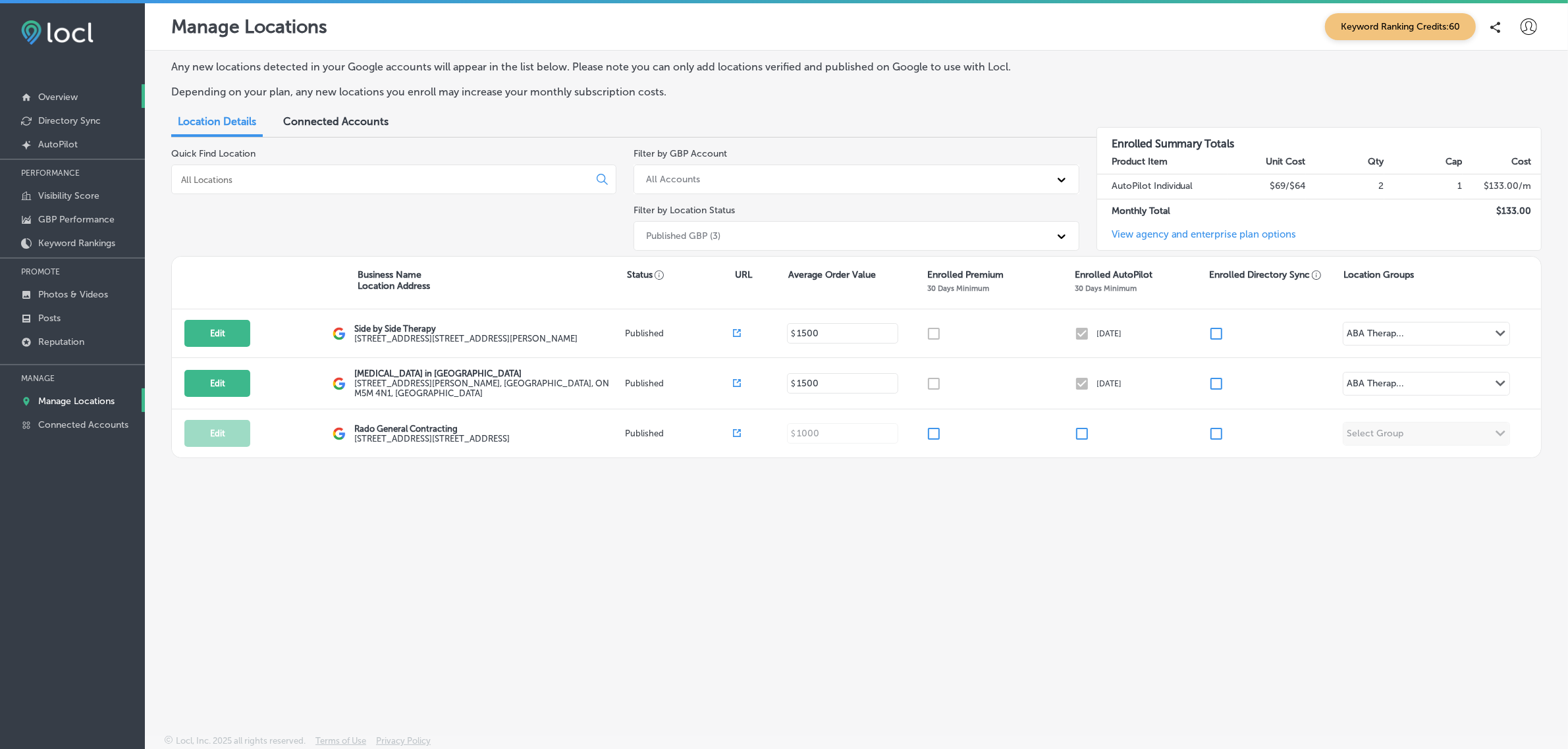
click at [79, 99] on link "Overview" at bounding box center [72, 95] width 145 height 23
